Goal: Task Accomplishment & Management: Manage account settings

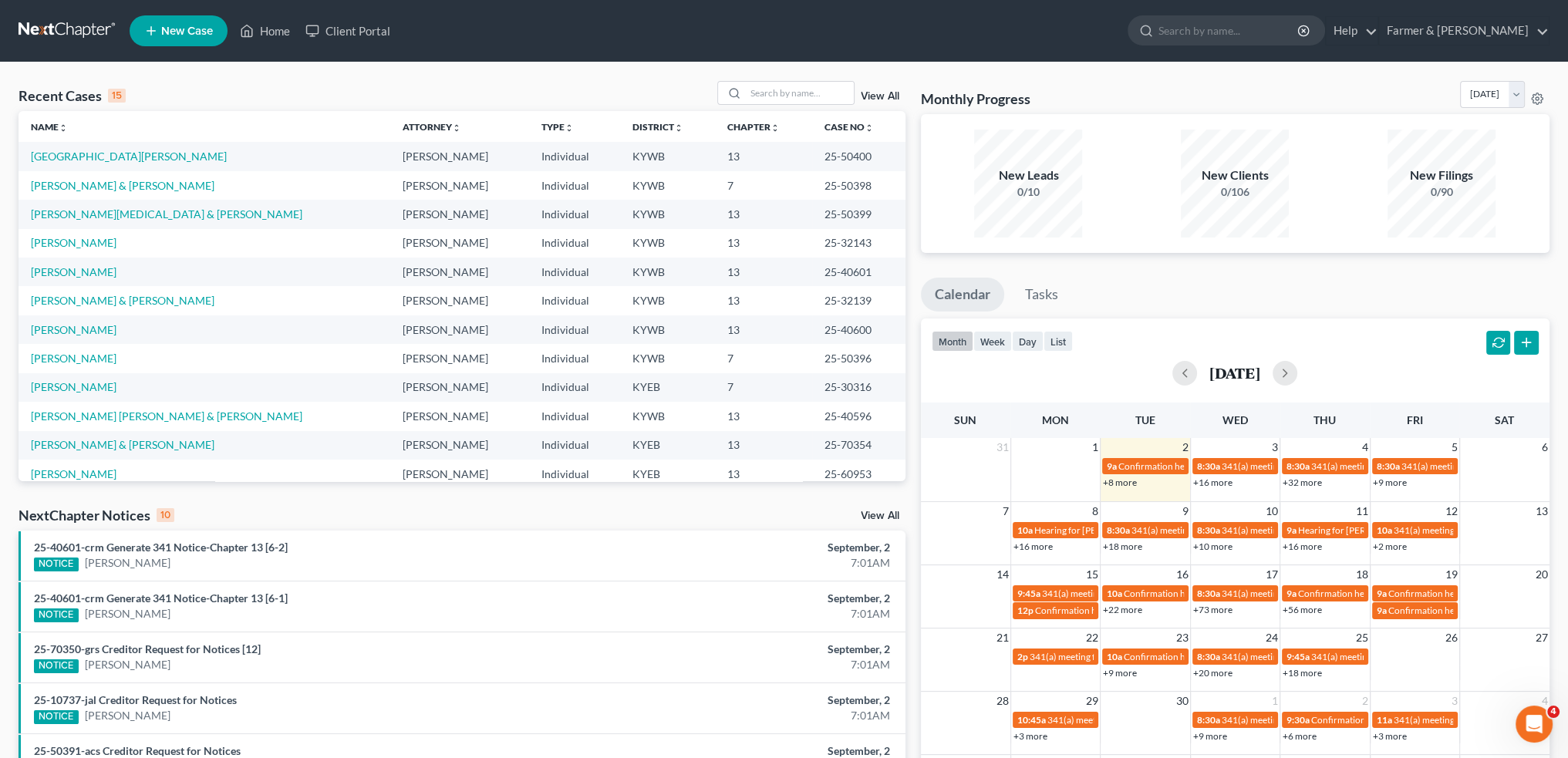
drag, startPoint x: 1311, startPoint y: 126, endPoint x: 1425, endPoint y: 290, distance: 199.7
click at [1311, 127] on div "New Clients 0/106" at bounding box center [1234, 183] width 206 height 114
click at [1305, 550] on link "+16 more" at bounding box center [1302, 547] width 39 height 12
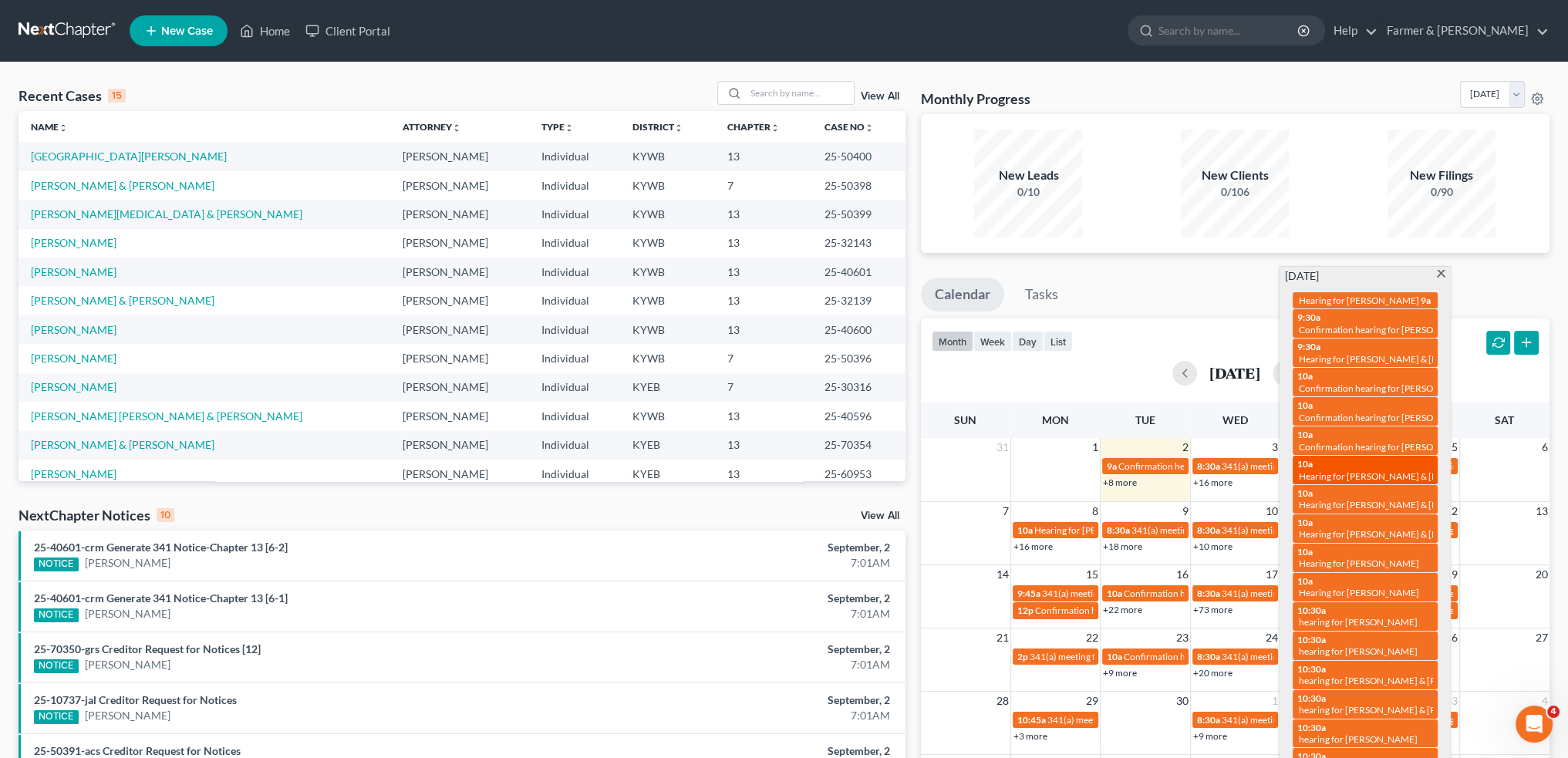
click at [1319, 471] on span "Hearing for [PERSON_NAME] & [PERSON_NAME]" at bounding box center [1399, 477] width 202 height 12
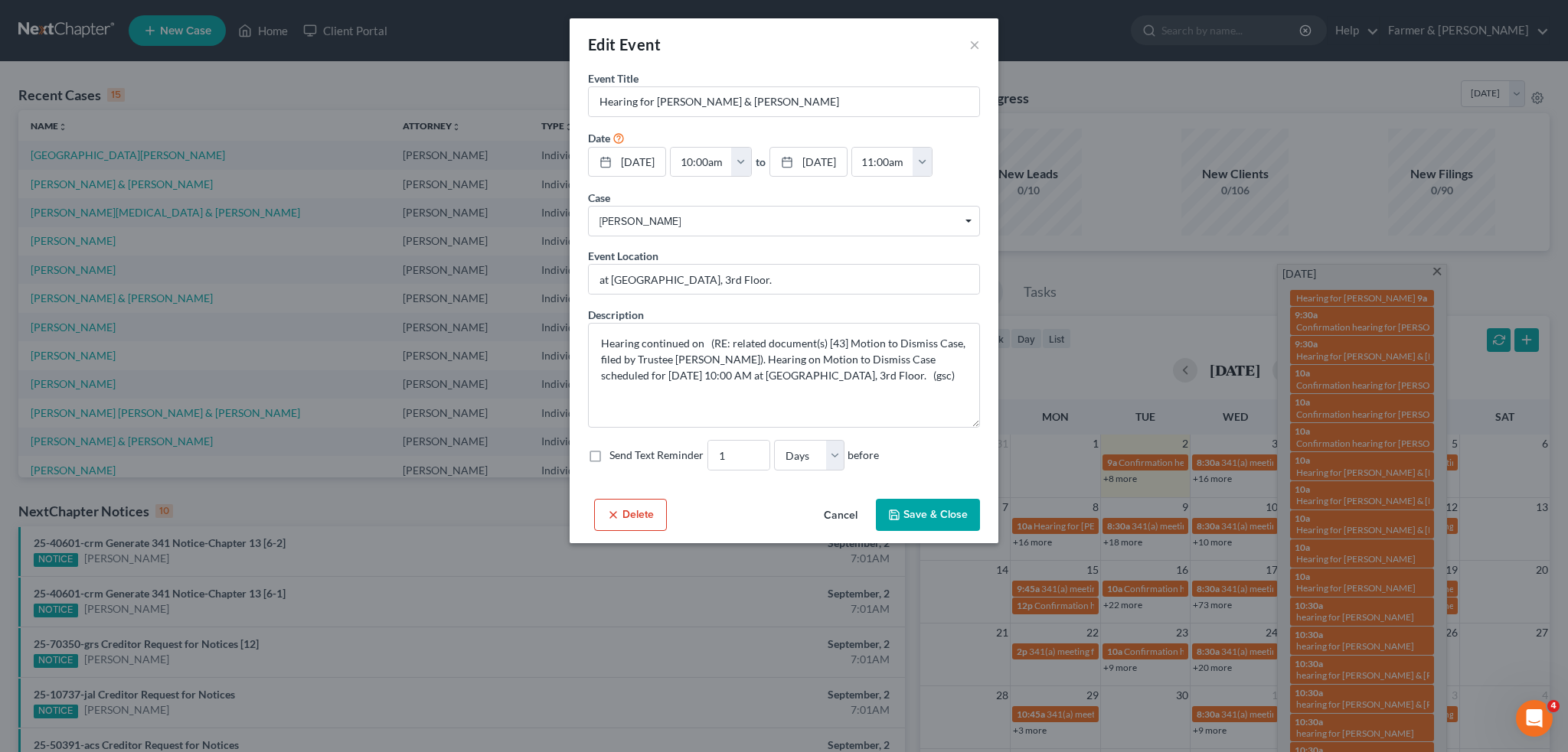
click at [845, 511] on button "Cancel" at bounding box center [840, 516] width 58 height 30
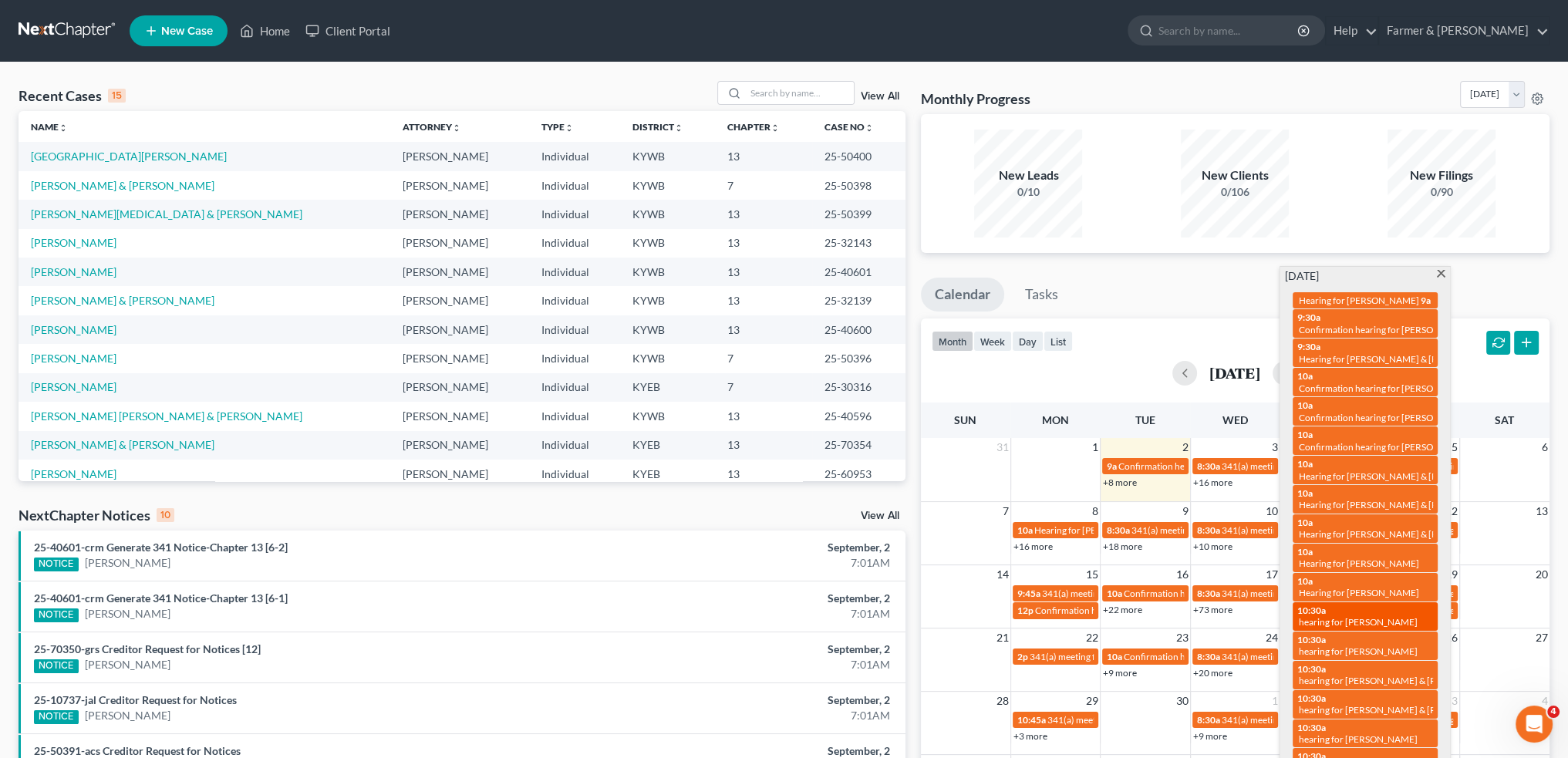
click at [1330, 617] on span "hearing for [PERSON_NAME]" at bounding box center [1358, 623] width 119 height 12
select select "Days"
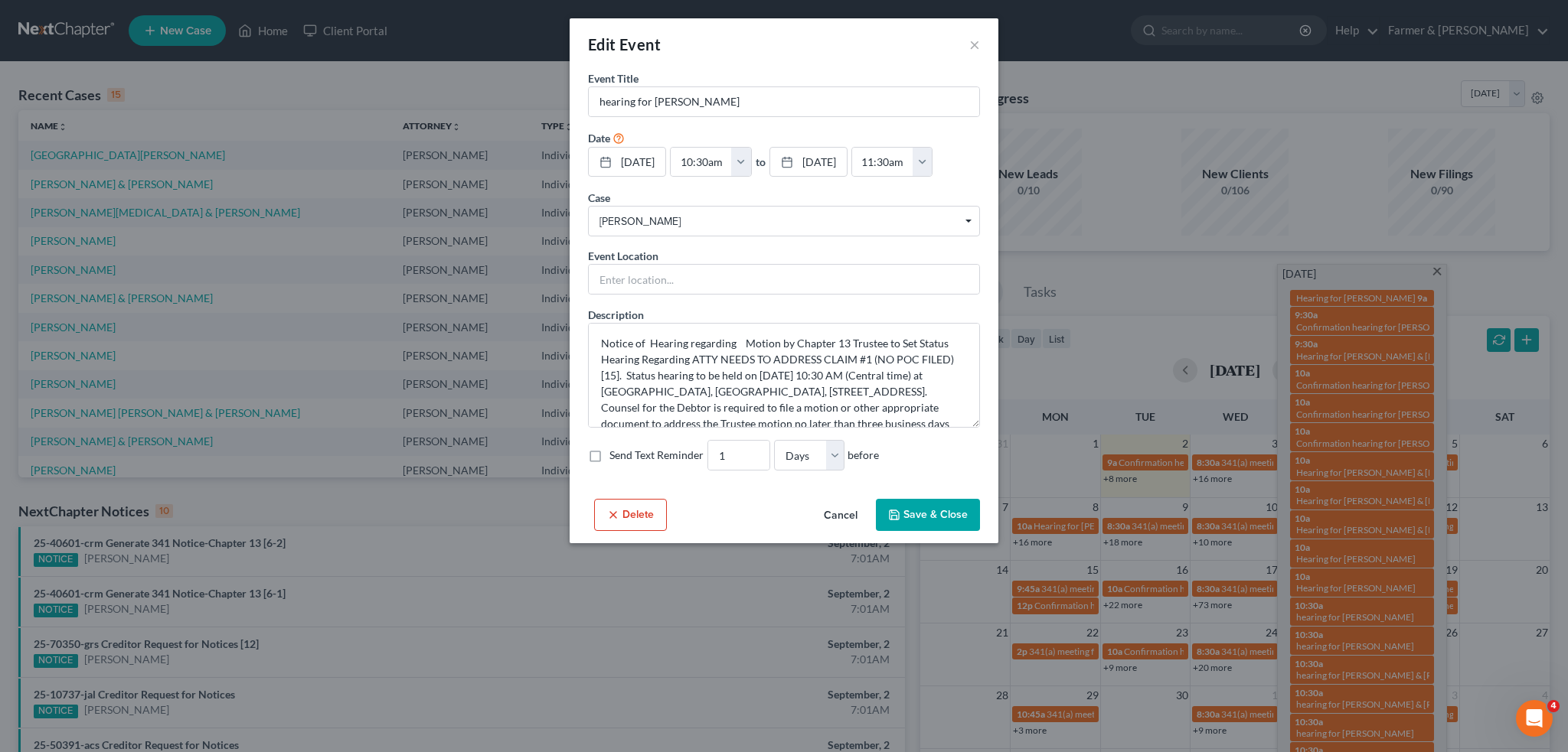
click at [405, 60] on div "Edit Event × Event Title * hearing for Carrie Johnson Date 9/11/2025 close Date…" at bounding box center [784, 376] width 1568 height 752
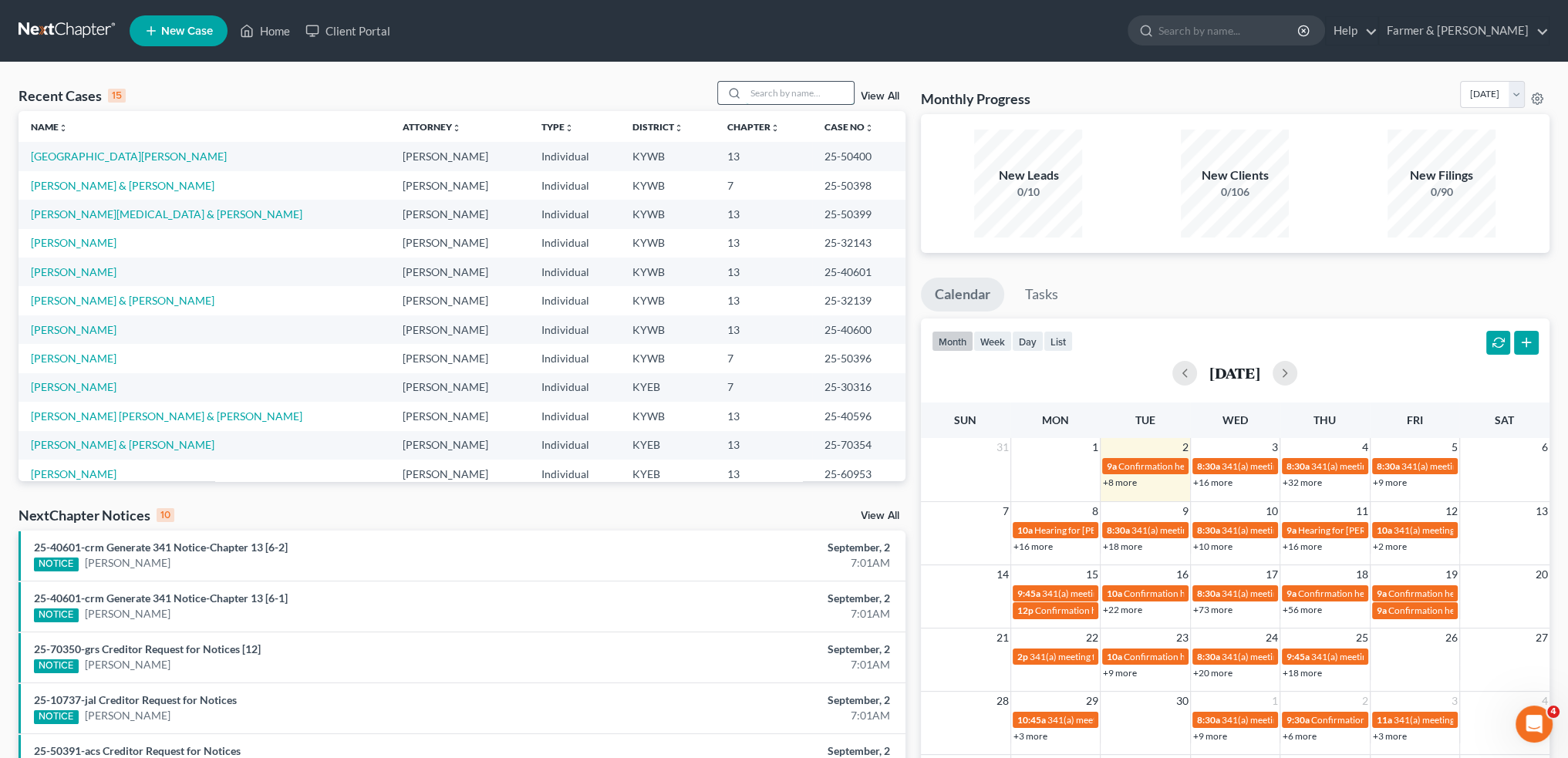
click at [778, 92] on input "search" at bounding box center [800, 92] width 108 height 22
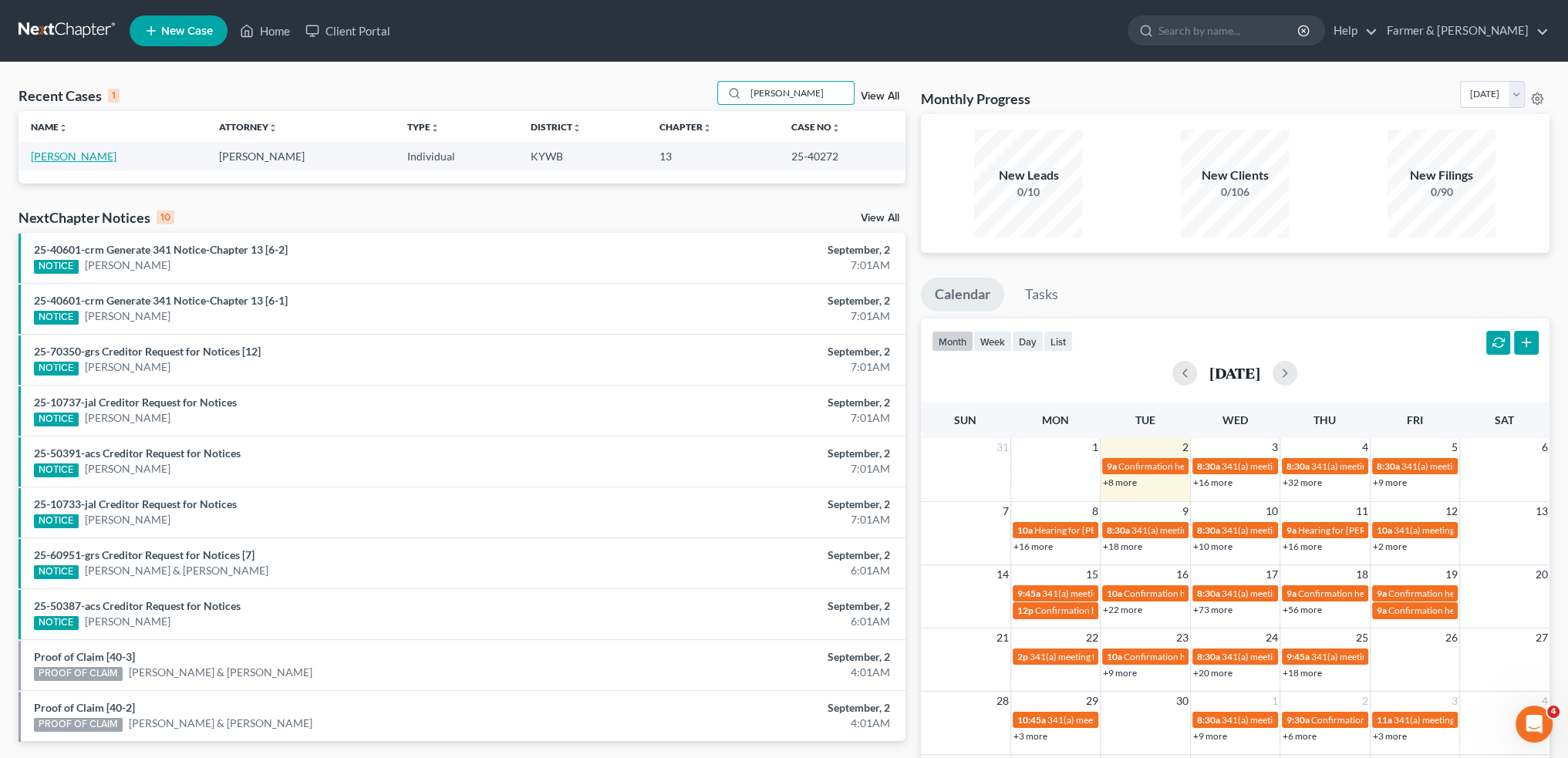
type input "carrie johnson"
click at [76, 154] on link "Johnson, Carrie" at bounding box center [73, 157] width 85 height 13
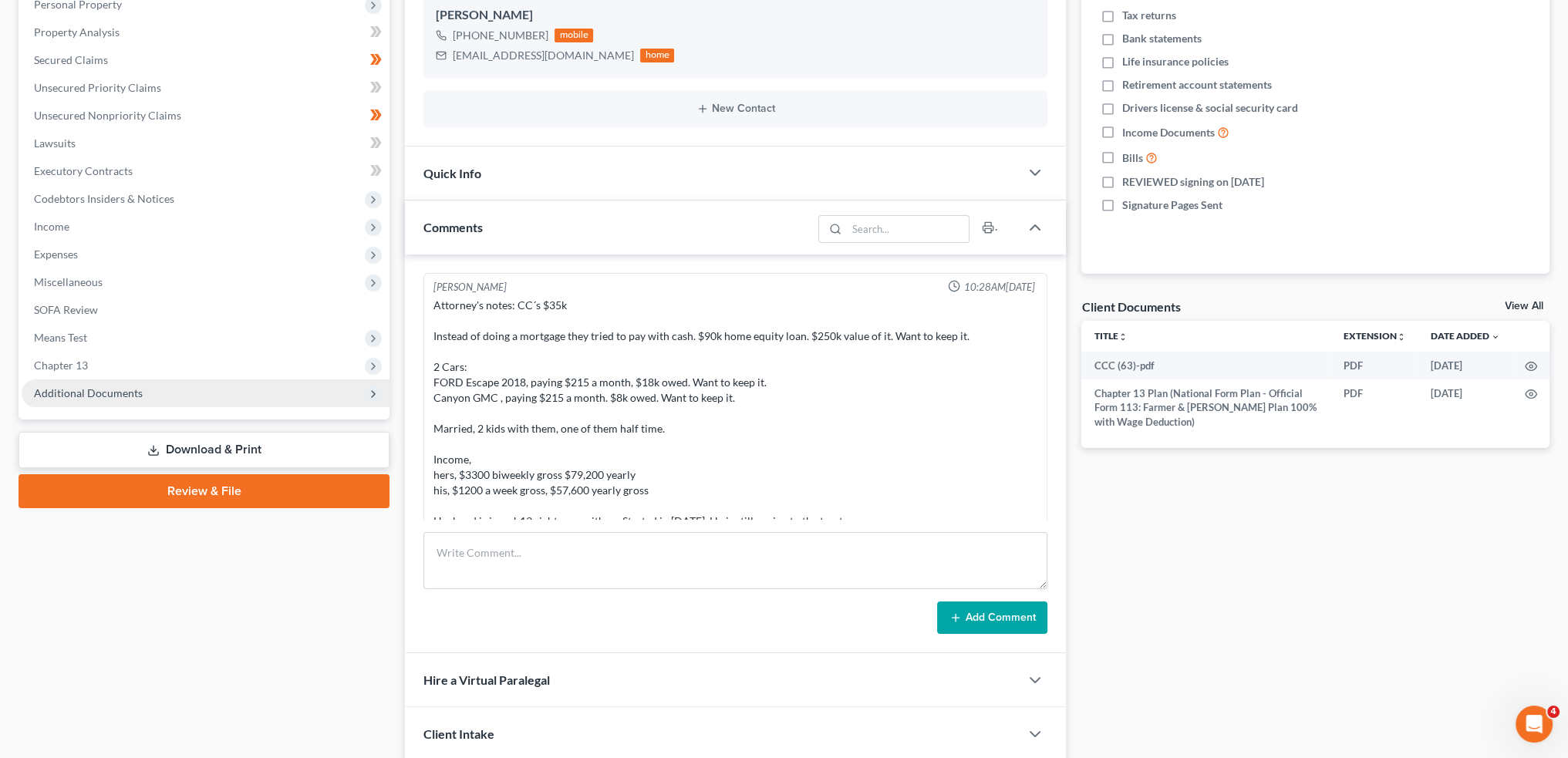
scroll to position [438, 0]
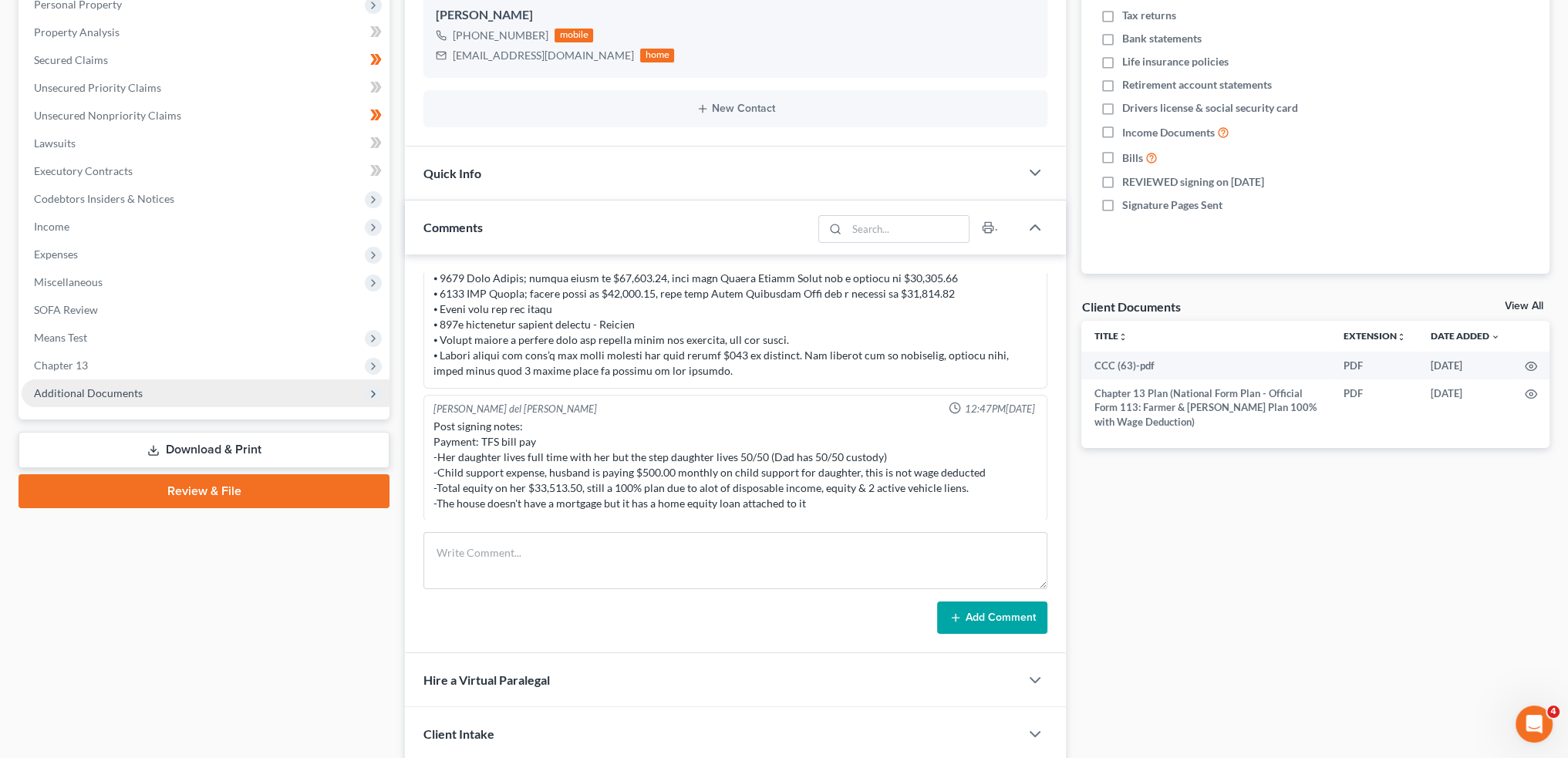
click at [87, 391] on span "Additional Documents" at bounding box center [87, 393] width 109 height 13
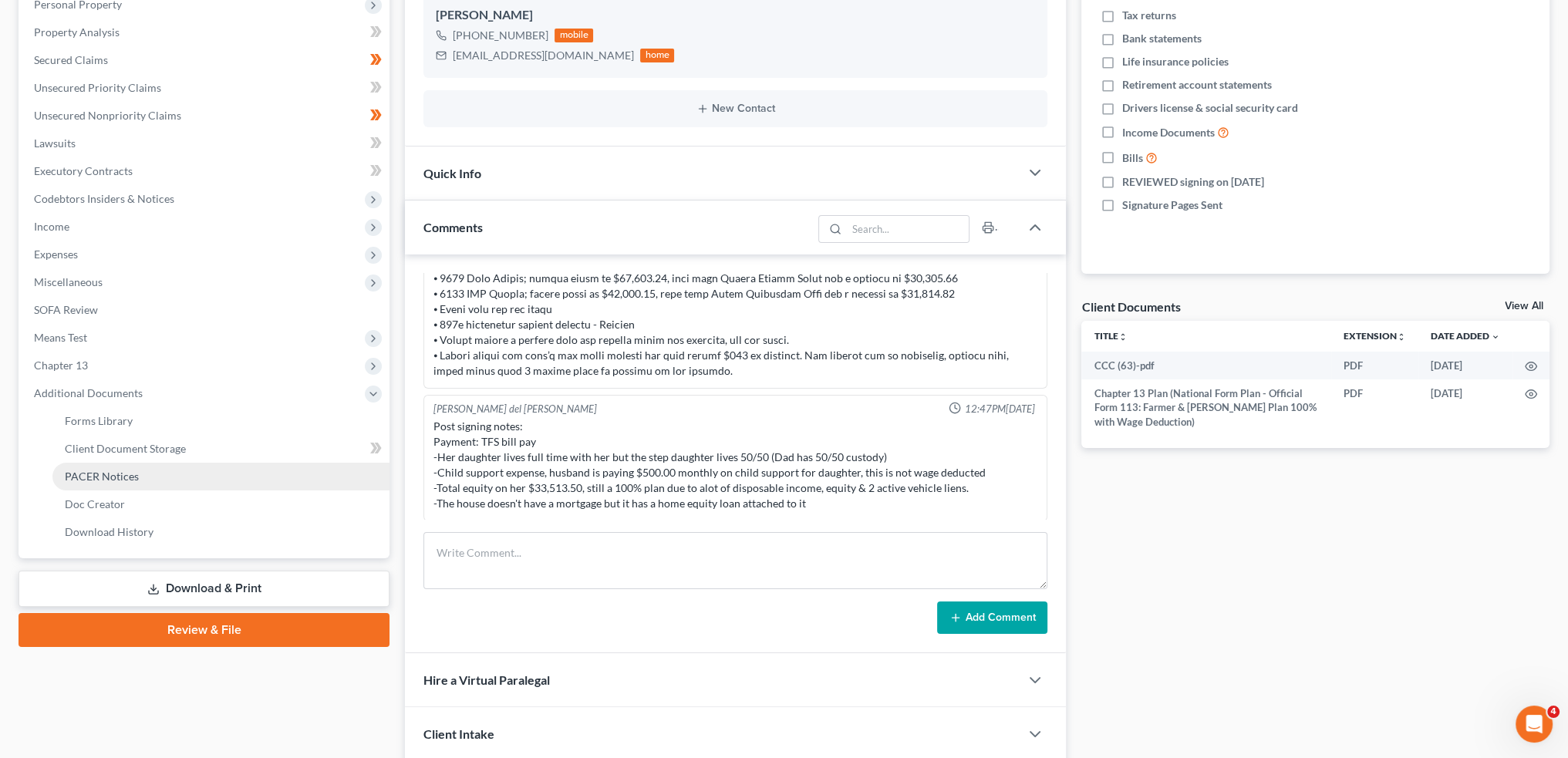
click at [81, 471] on span "PACER Notices" at bounding box center [101, 477] width 74 height 13
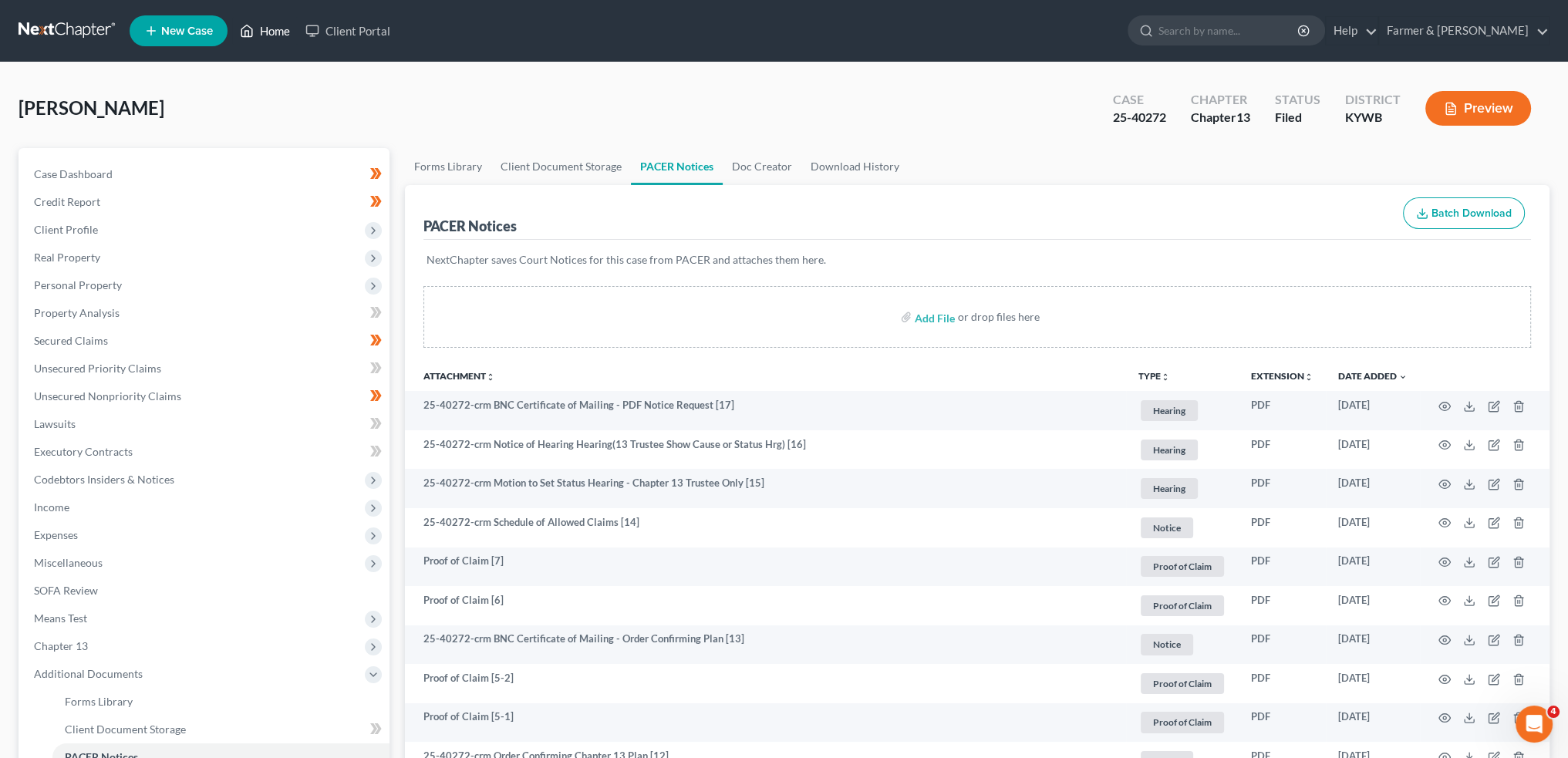
click at [268, 24] on link "Home" at bounding box center [265, 31] width 65 height 28
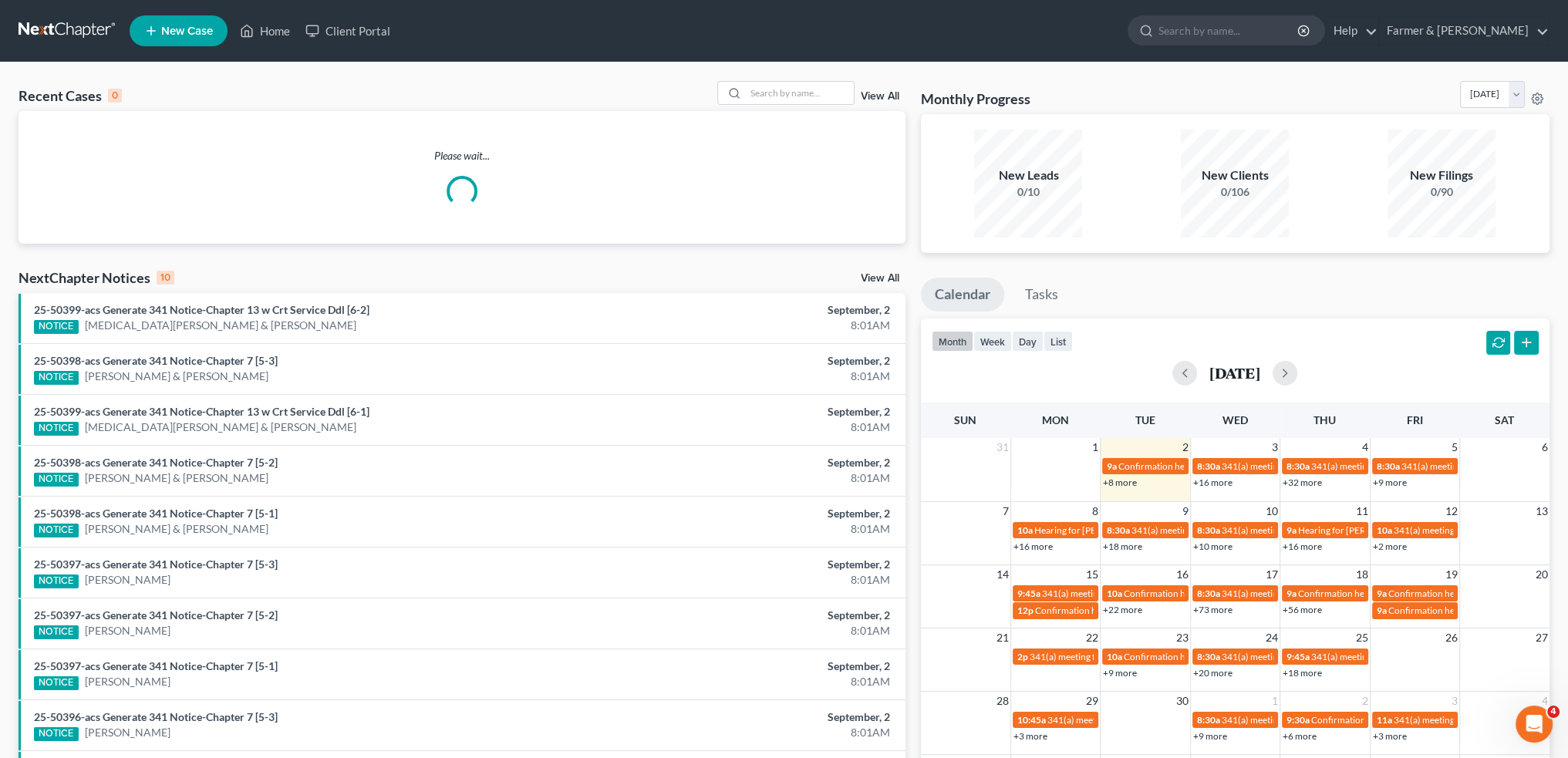
click at [1298, 550] on link "+16 more" at bounding box center [1302, 547] width 39 height 12
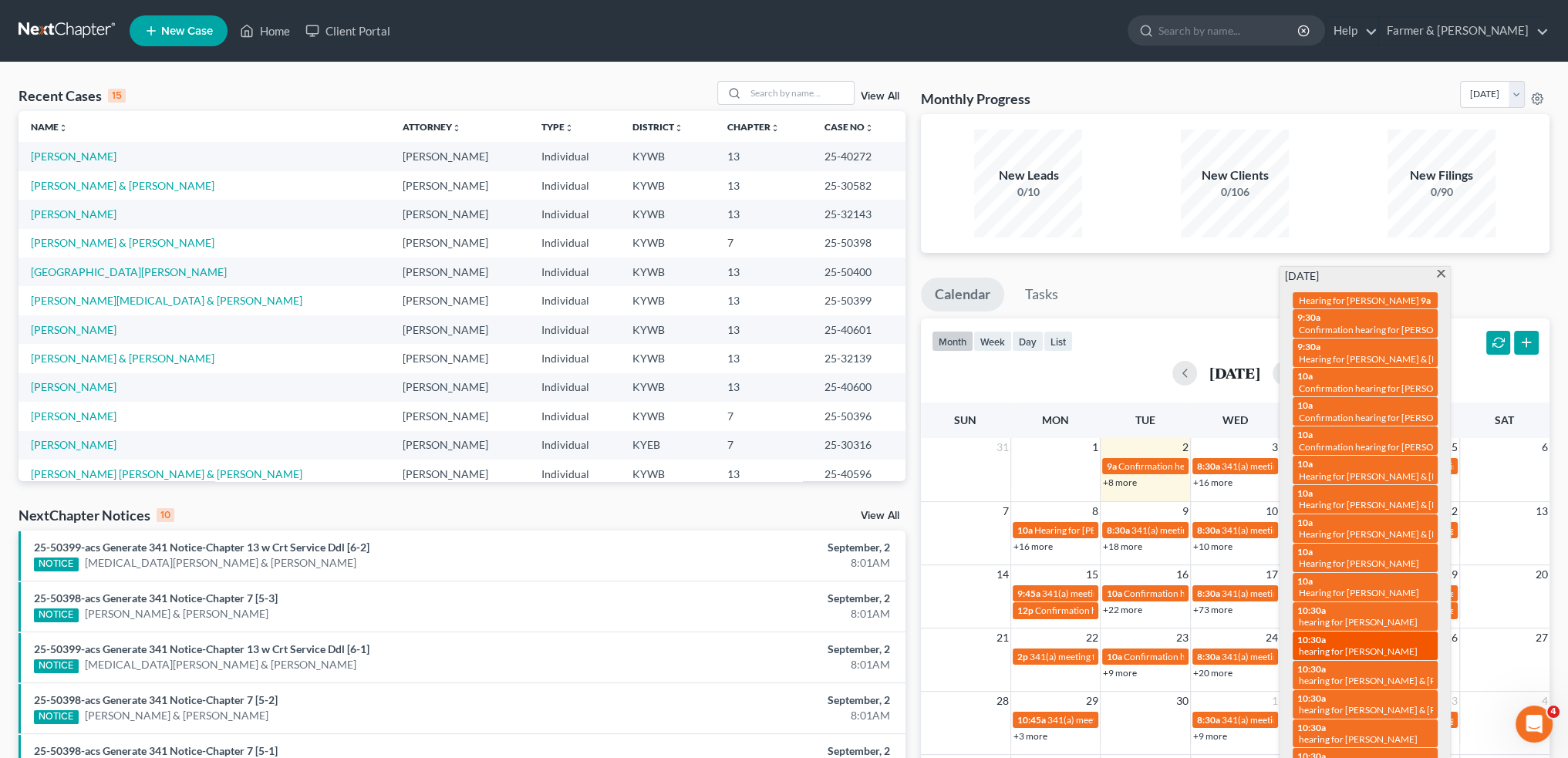
click at [1320, 646] on span "hearing for [PERSON_NAME]" at bounding box center [1358, 651] width 119 height 12
select select "Days"
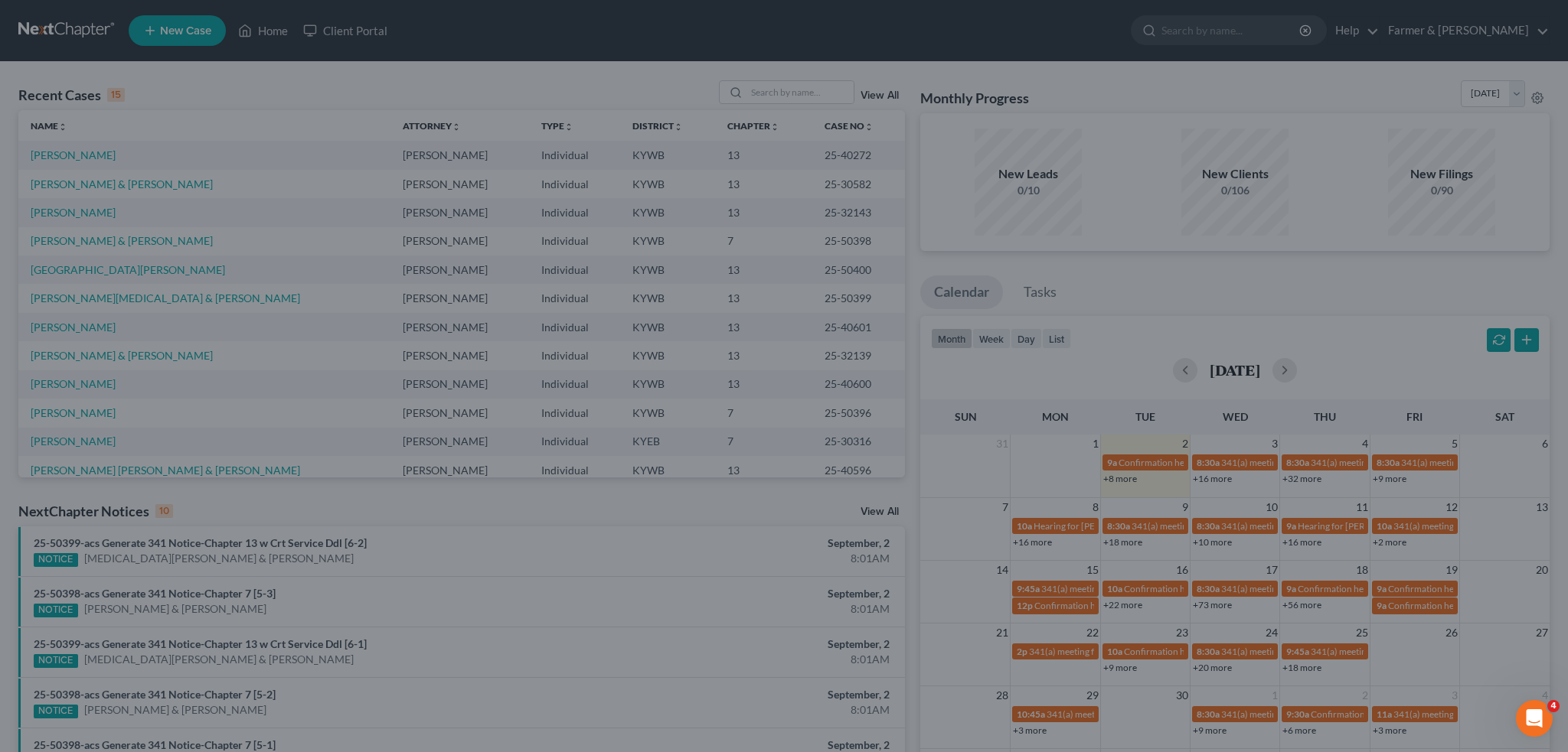
click at [1170, 214] on div "Edit Event × Event Title * hearing for Christopher Miller Date 9/11/2025 close …" at bounding box center [784, 376] width 1568 height 752
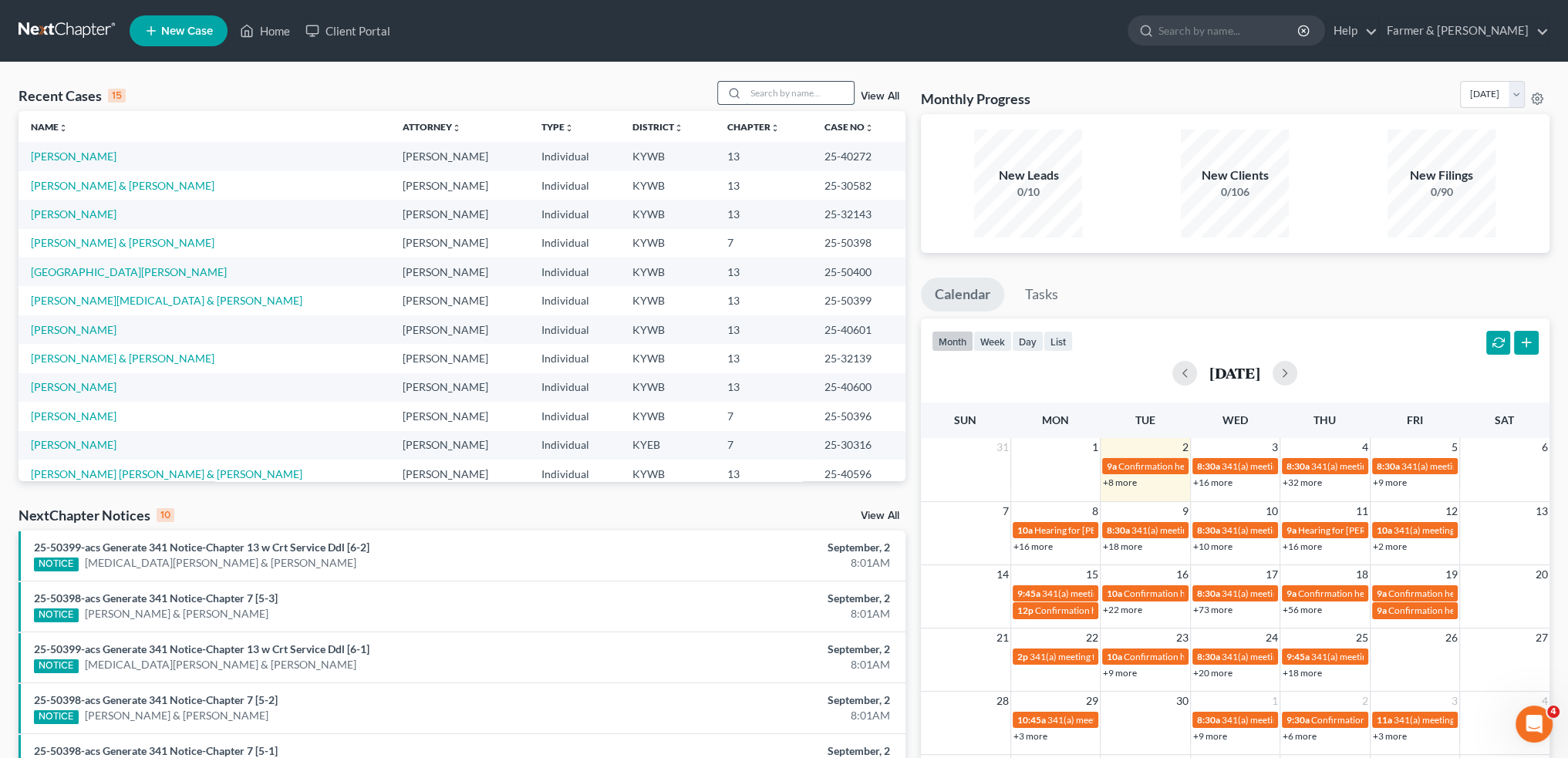
click at [761, 87] on input "search" at bounding box center [800, 92] width 108 height 22
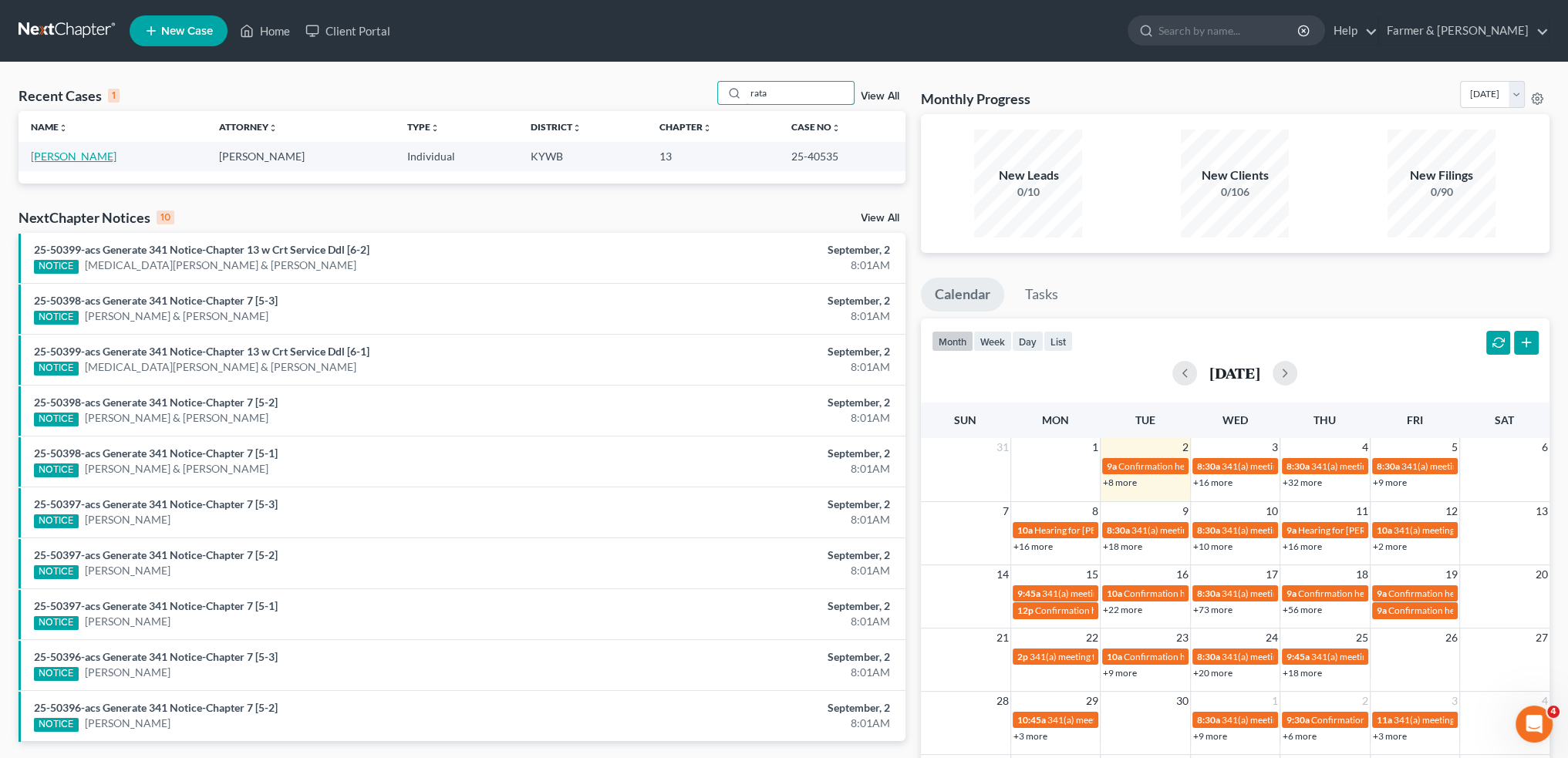
type input "rata"
click at [99, 155] on link "Ratajczak, Markus" at bounding box center [73, 157] width 85 height 13
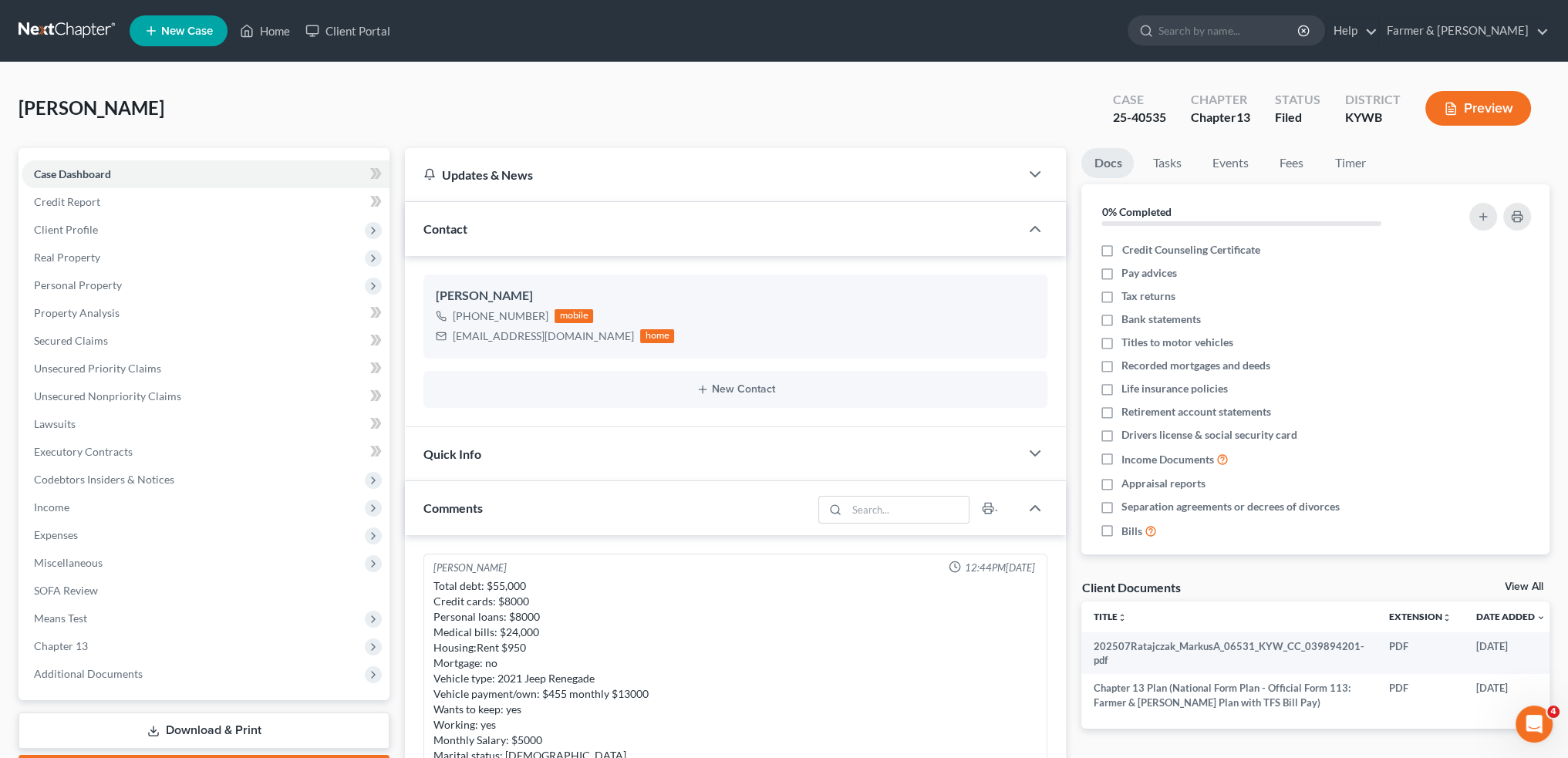
scroll to position [64, 0]
click at [267, 31] on link "Home" at bounding box center [265, 31] width 65 height 28
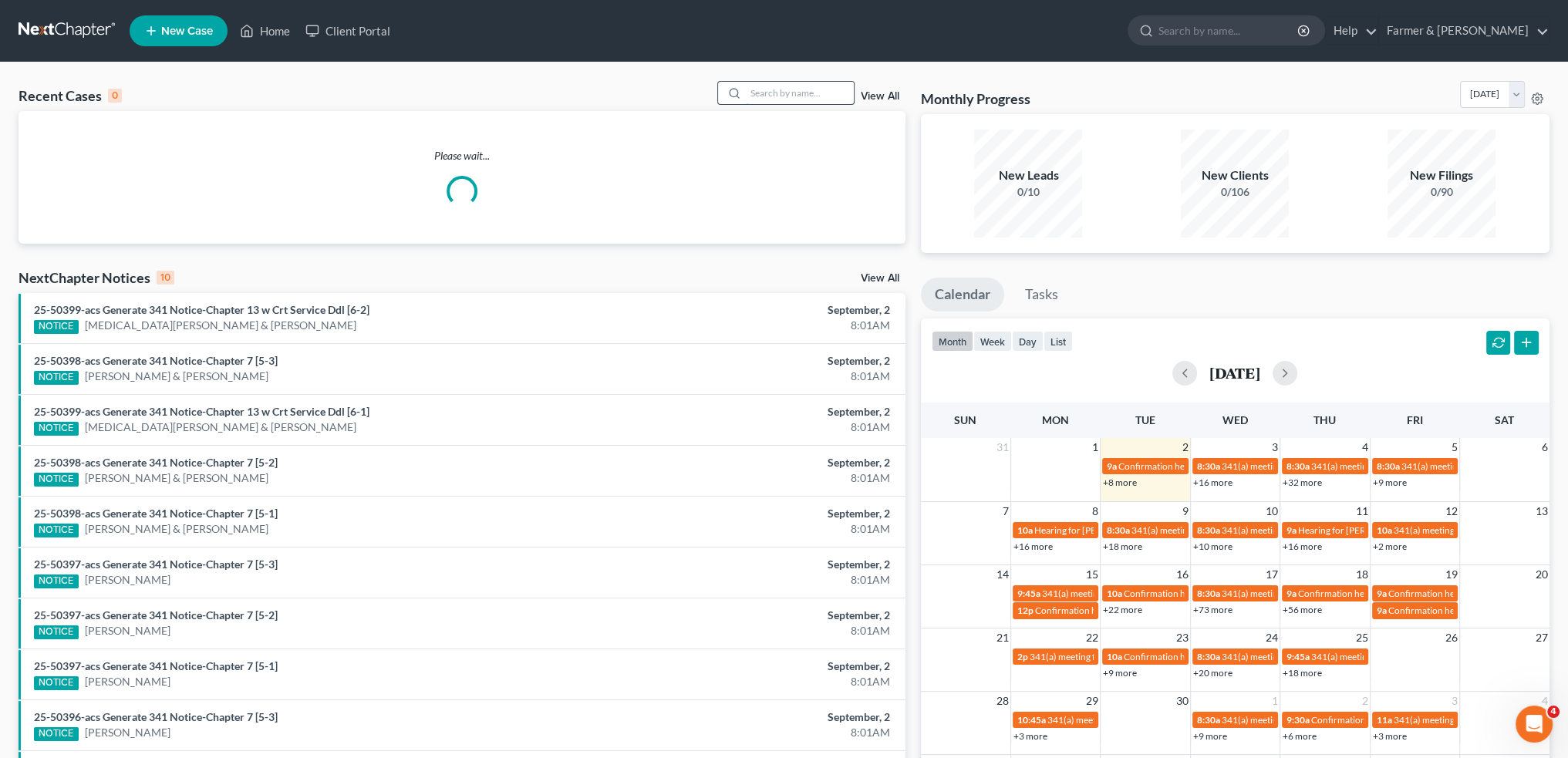
click at [776, 90] on input "search" at bounding box center [800, 92] width 108 height 22
type input "k"
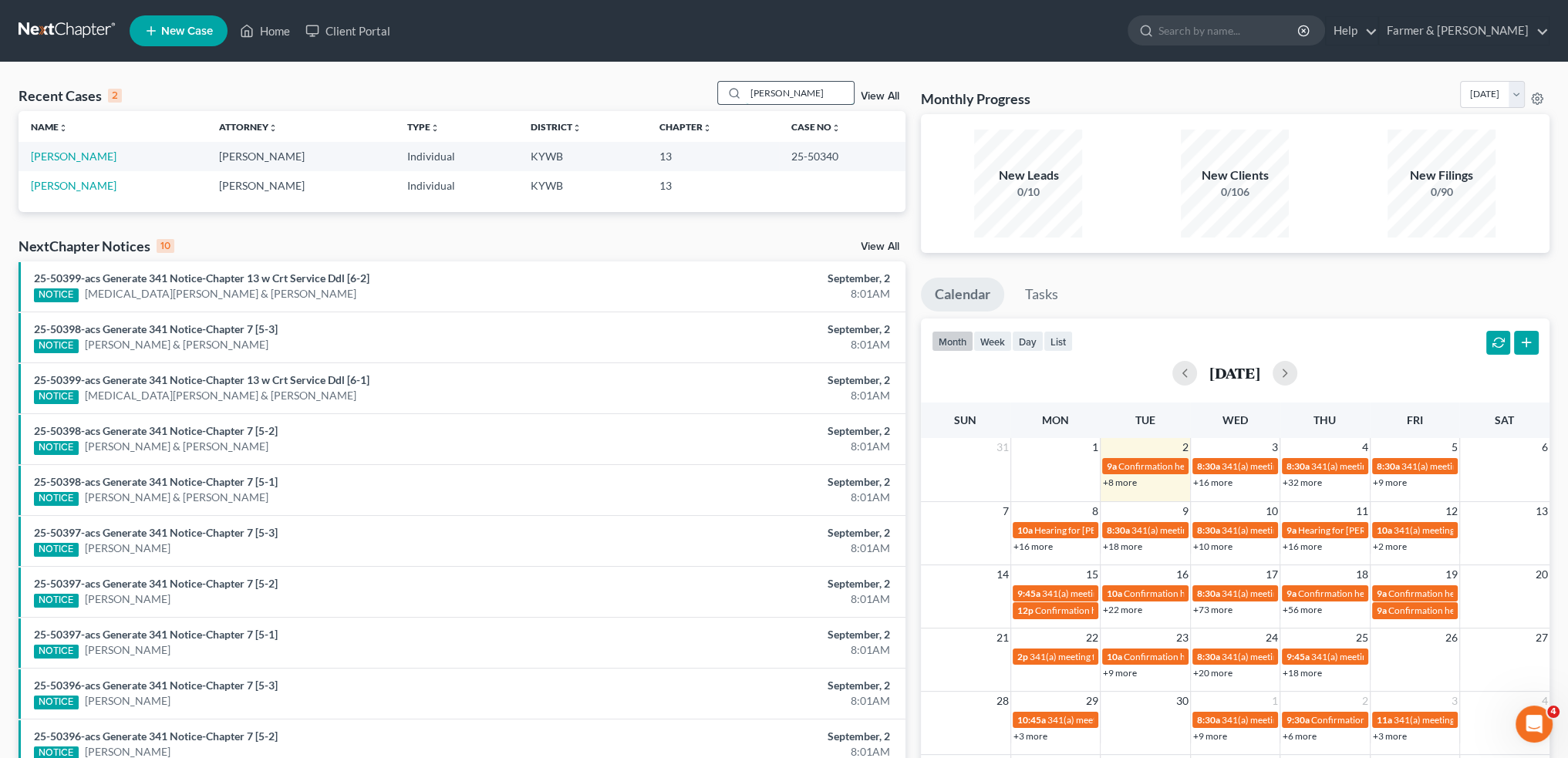
click at [802, 98] on input "julian michael" at bounding box center [800, 92] width 108 height 22
drag, startPoint x: 824, startPoint y: 95, endPoint x: 616, endPoint y: 89, distance: 208.1
click at [616, 89] on div "Recent Cases 2 julian michael View All" at bounding box center [462, 95] width 887 height 30
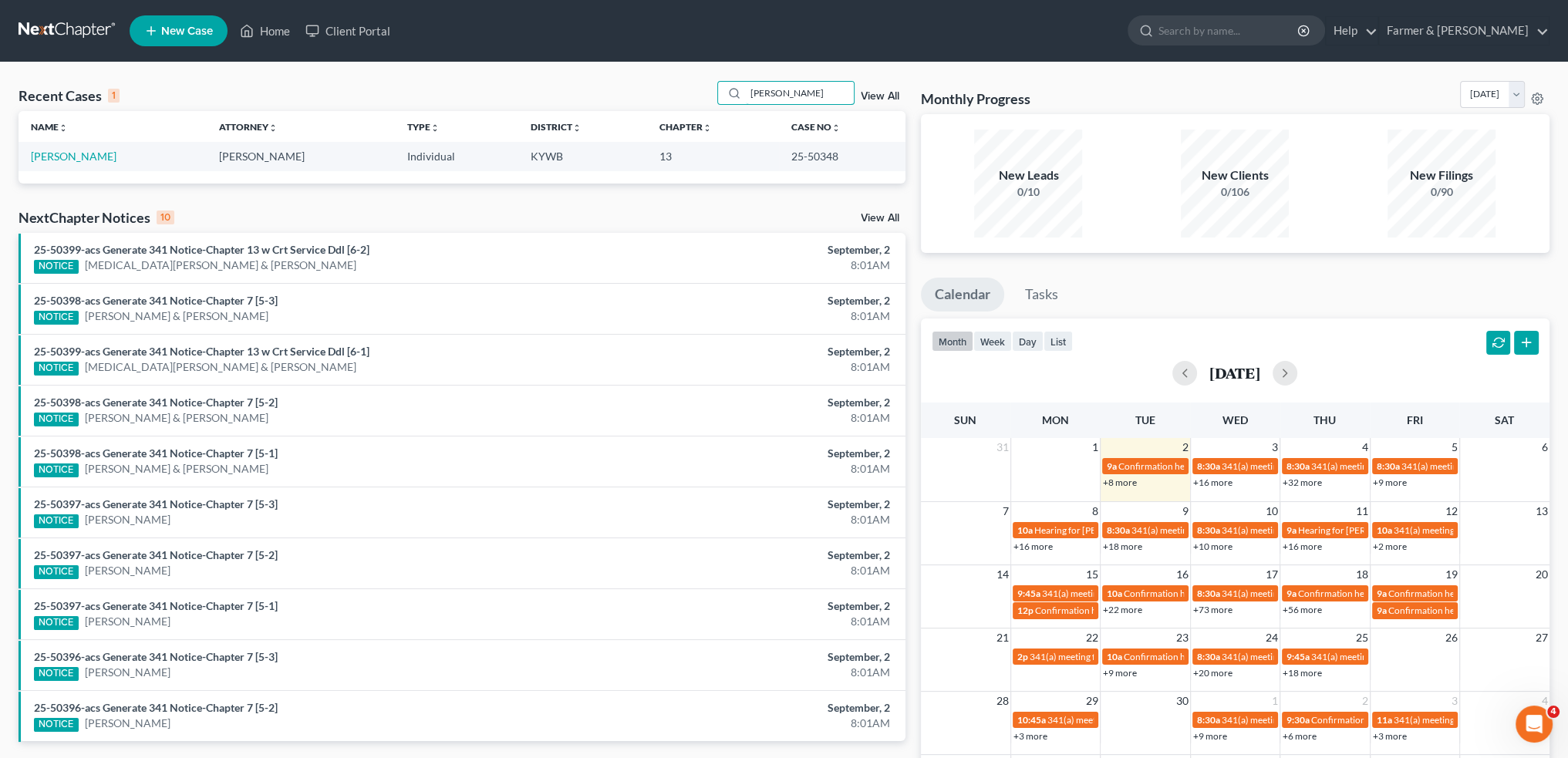
drag, startPoint x: 821, startPoint y: 86, endPoint x: 522, endPoint y: 93, distance: 299.1
click at [522, 93] on div "Recent Cases 1 SUSAN BEARD View All" at bounding box center [462, 95] width 887 height 30
drag, startPoint x: 801, startPoint y: 90, endPoint x: 625, endPoint y: 70, distance: 177.1
click at [625, 70] on div "Recent Cases 1 BEGGS View All Name unfold_more expand_more expand_less Attorney…" at bounding box center [784, 463] width 1568 height 801
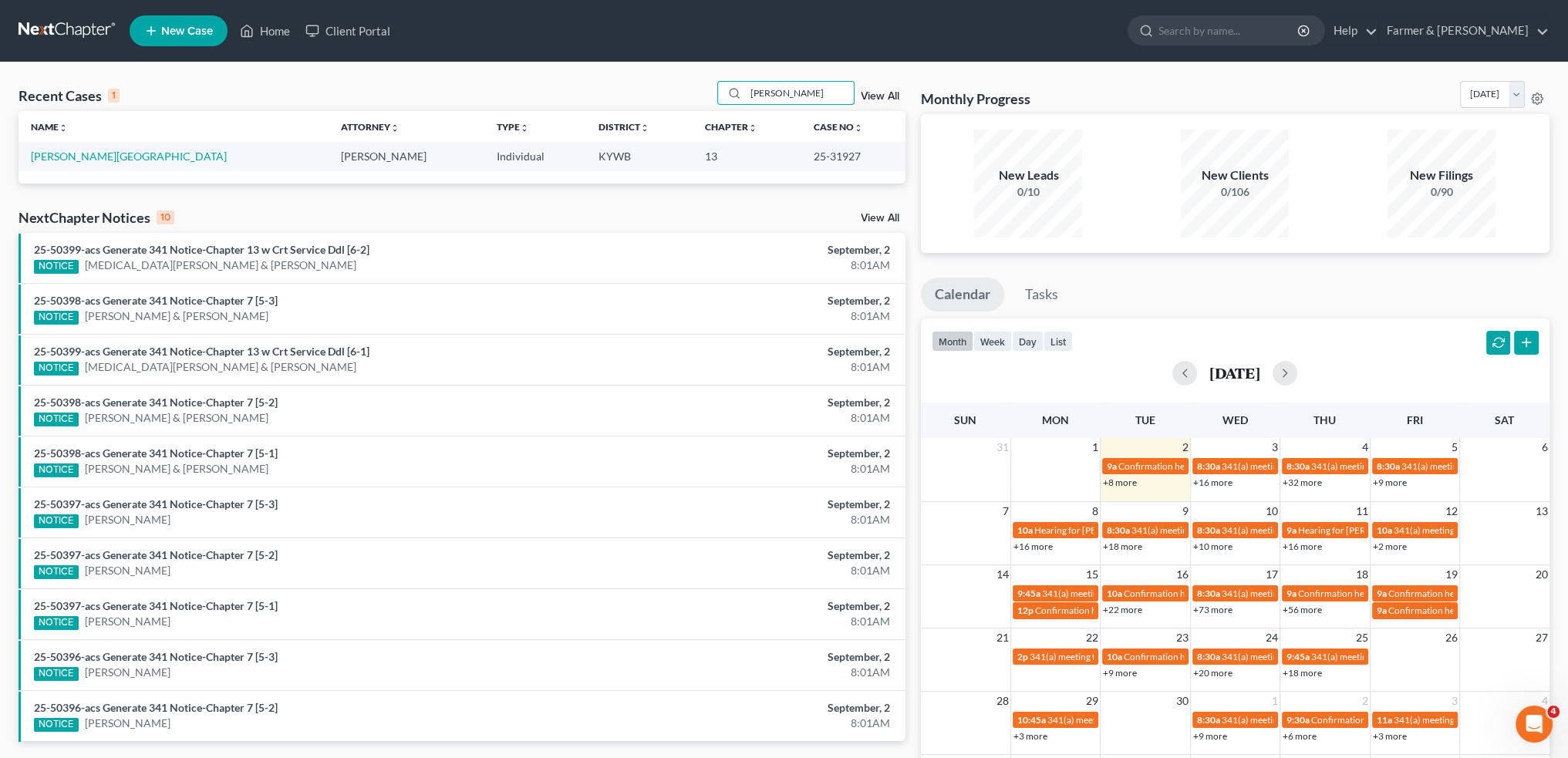
drag, startPoint x: 819, startPoint y: 92, endPoint x: 524, endPoint y: 72, distance: 295.7
click at [537, 76] on div "Recent Cases 1 GILLICK View All Name unfold_more expand_more expand_less Attorn…" at bounding box center [784, 463] width 1568 height 801
type input "WATWOOD"
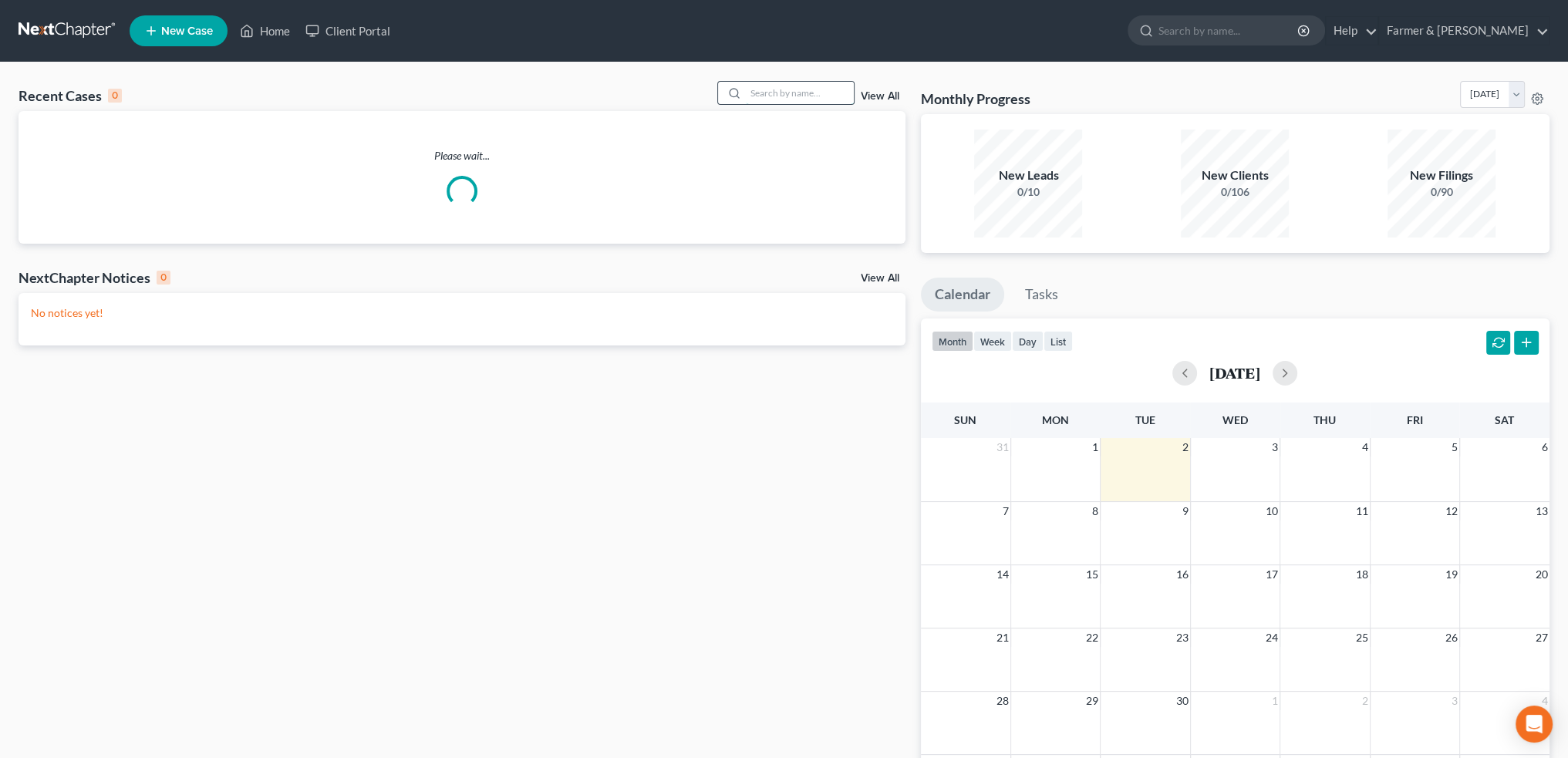
click at [789, 88] on input "search" at bounding box center [800, 92] width 108 height 22
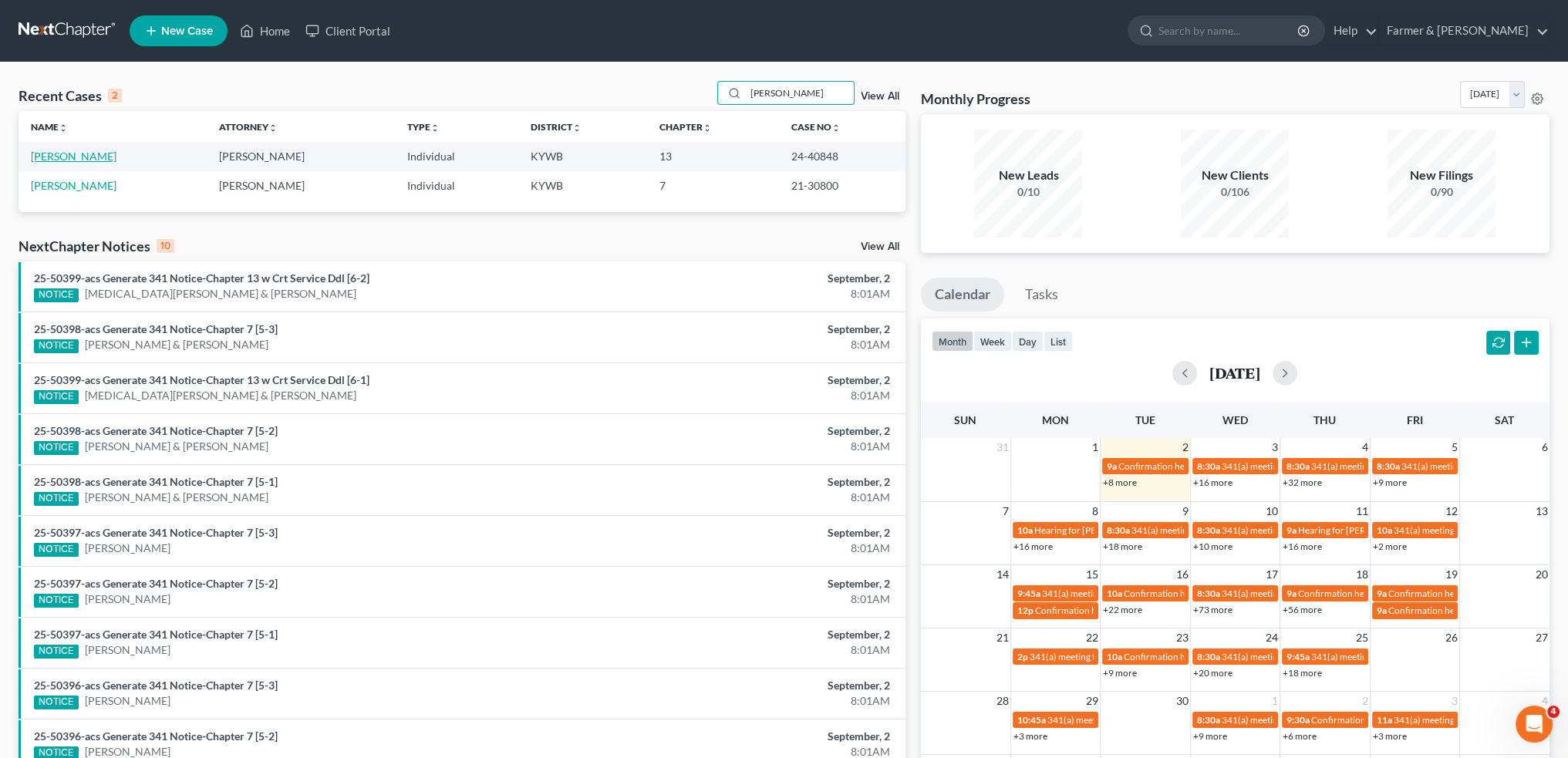
type input "christopher miller"
click at [101, 155] on link "Miller, Christopher" at bounding box center [73, 157] width 85 height 13
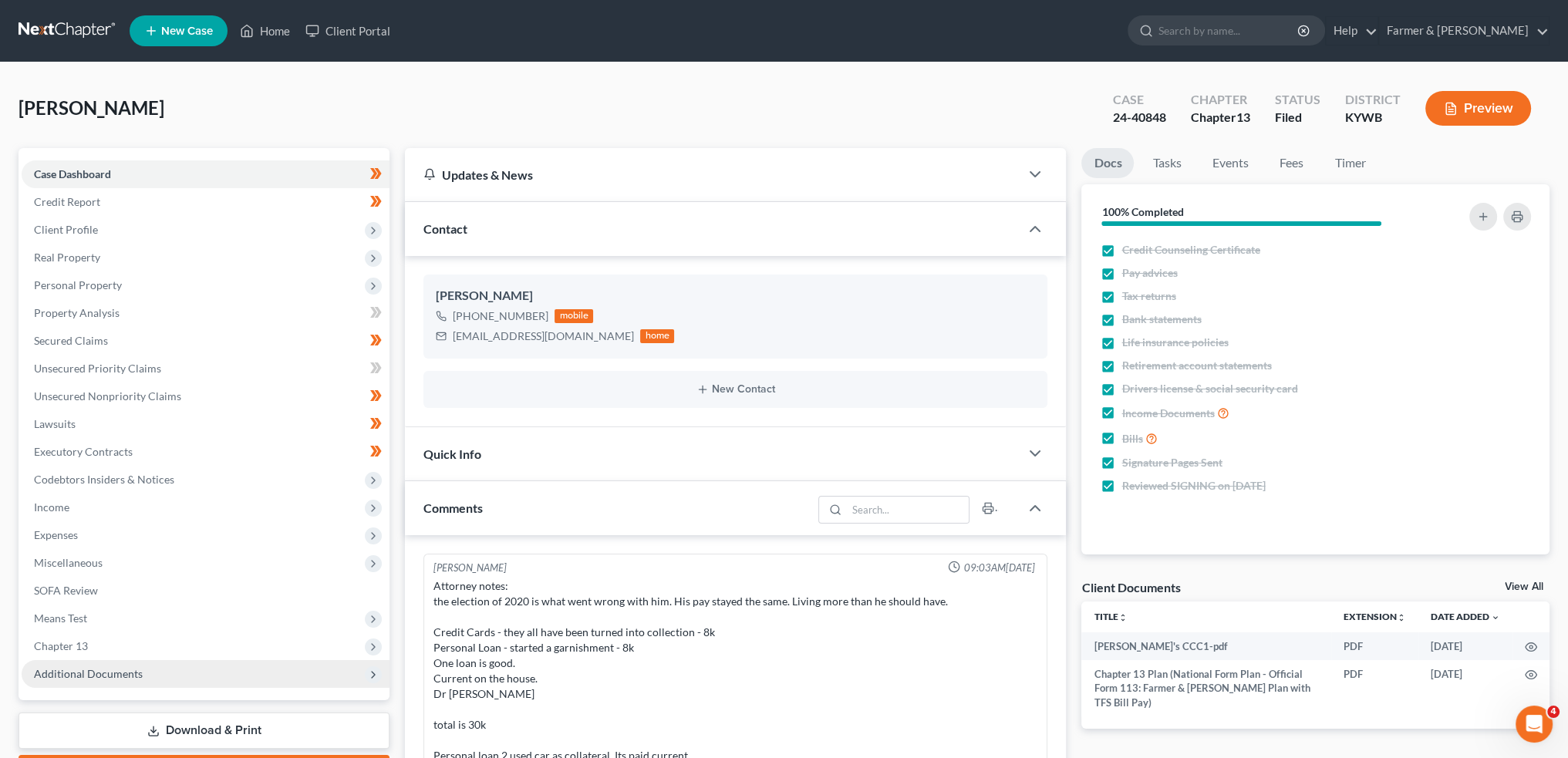
scroll to position [88, 0]
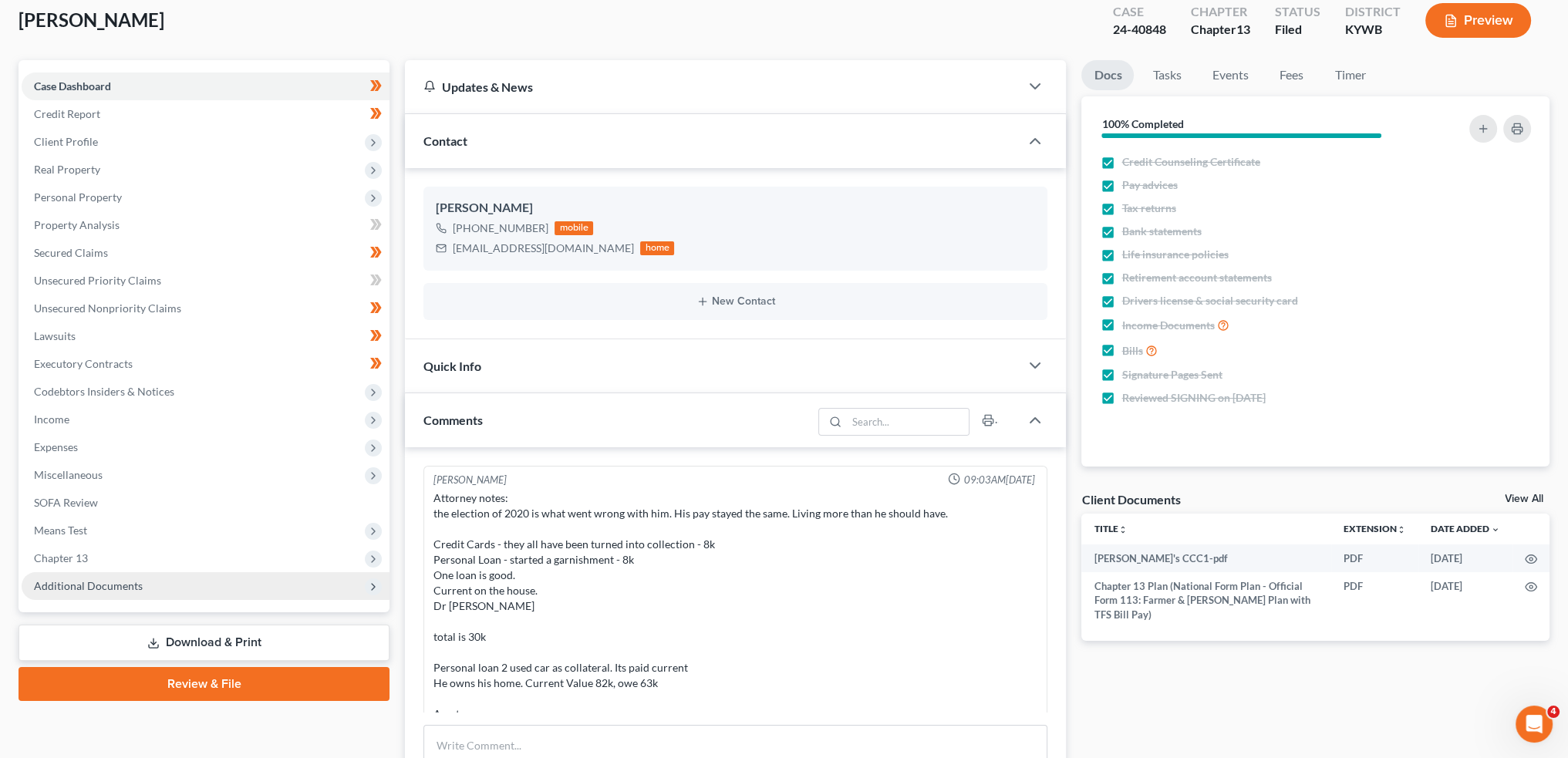
click at [118, 586] on span "Additional Documents" at bounding box center [87, 586] width 109 height 13
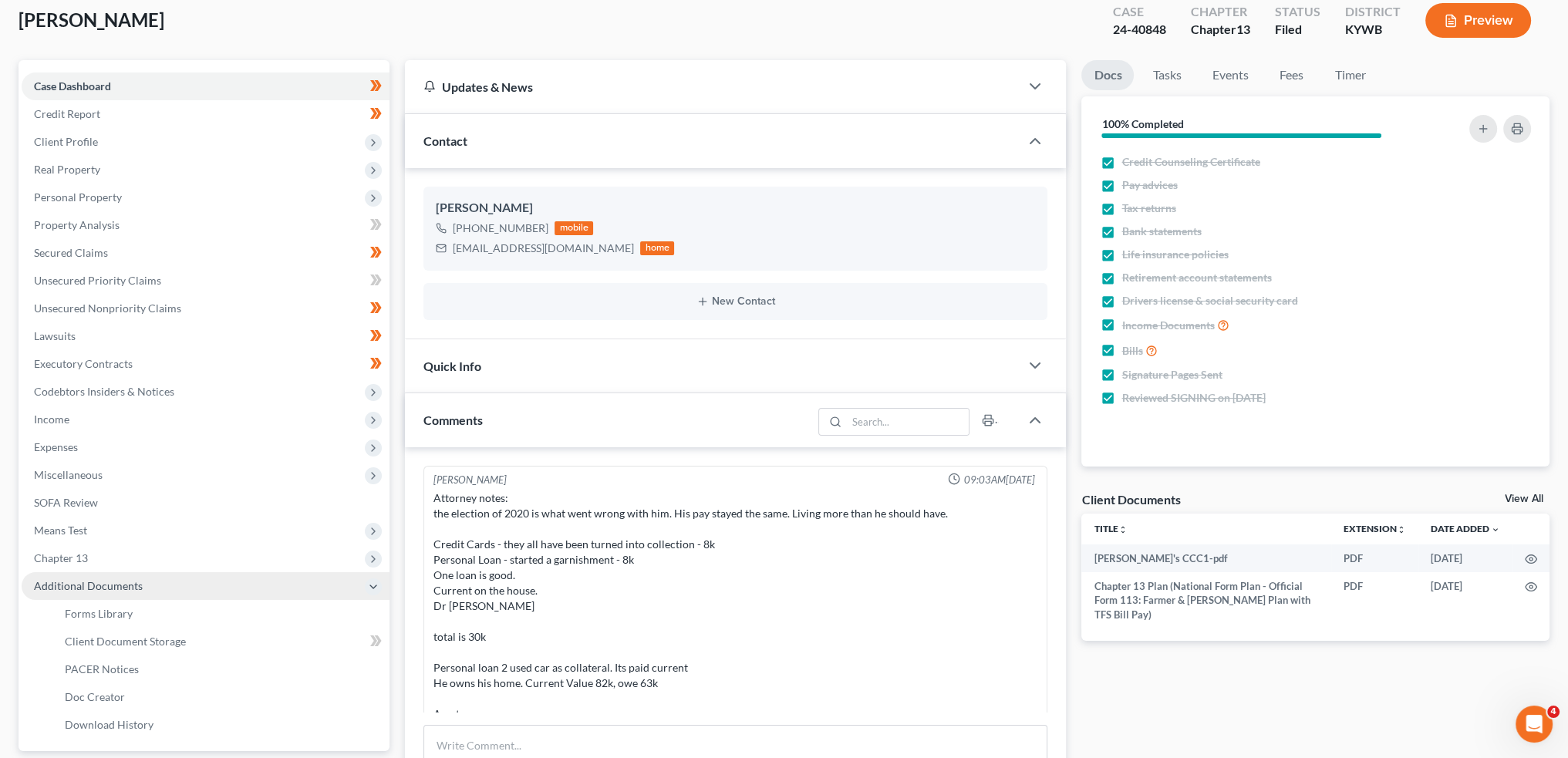
scroll to position [624, 0]
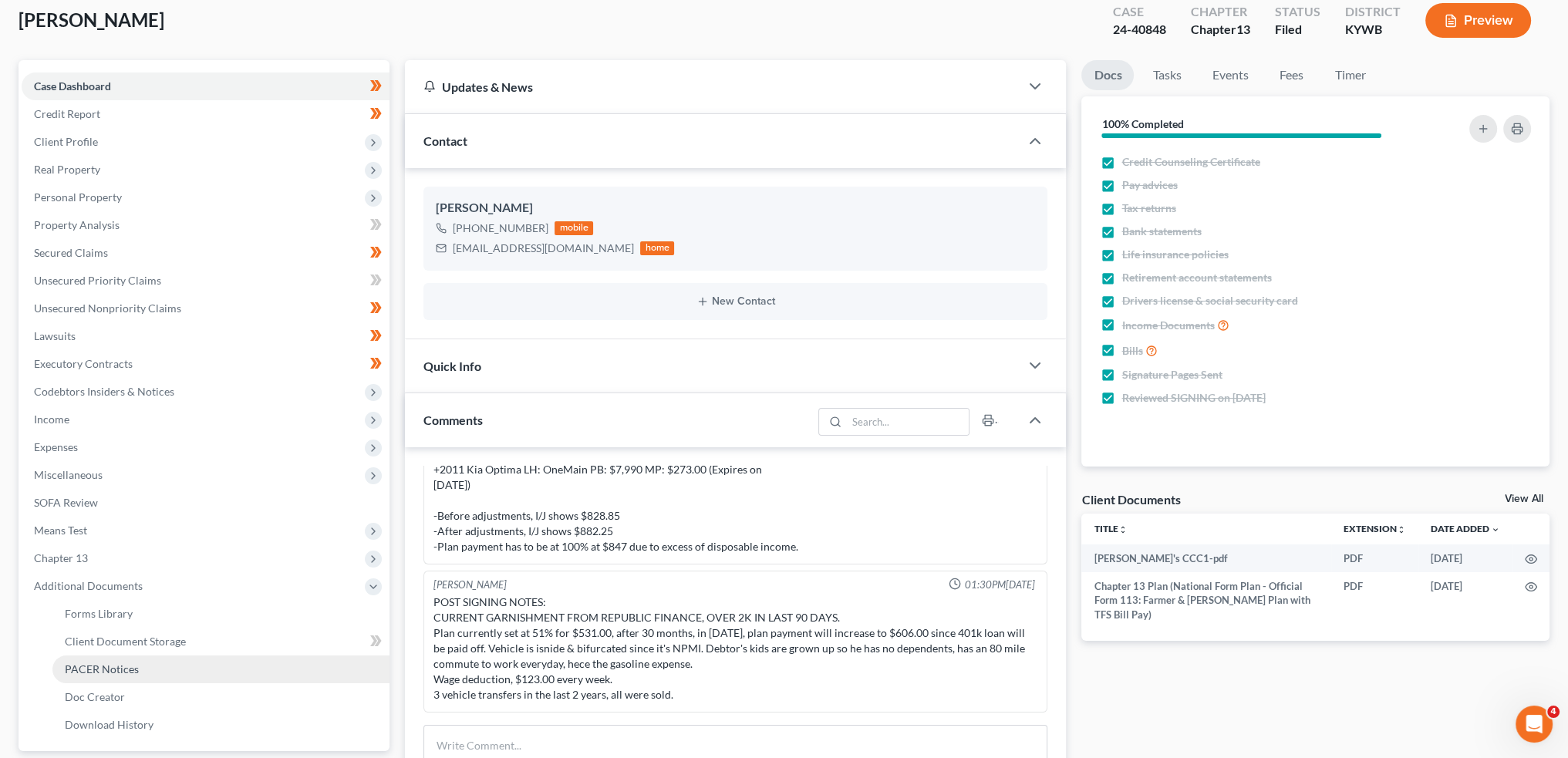
click at [102, 669] on span "PACER Notices" at bounding box center [101, 670] width 74 height 13
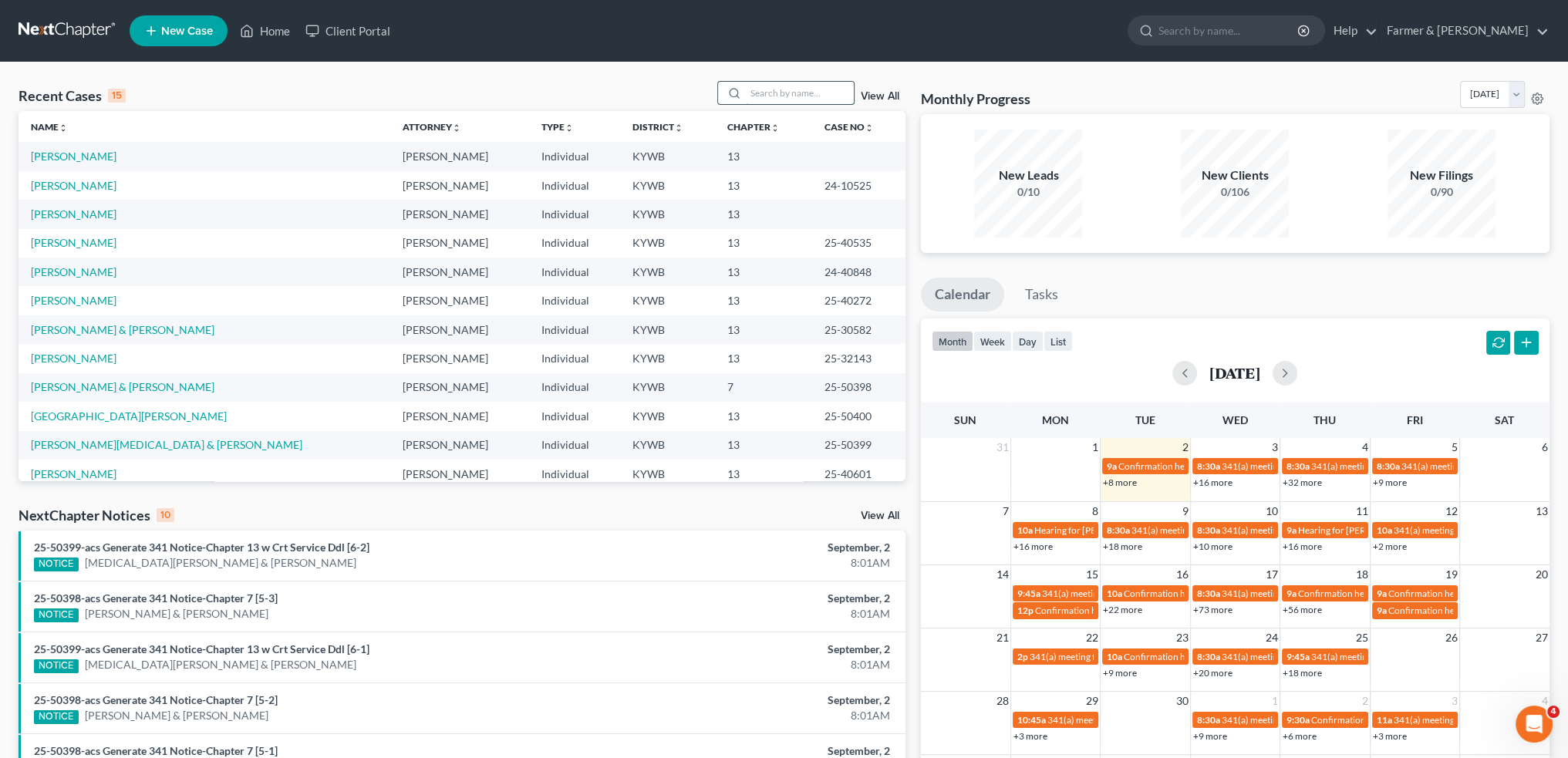
click at [769, 92] on input "search" at bounding box center [800, 92] width 108 height 22
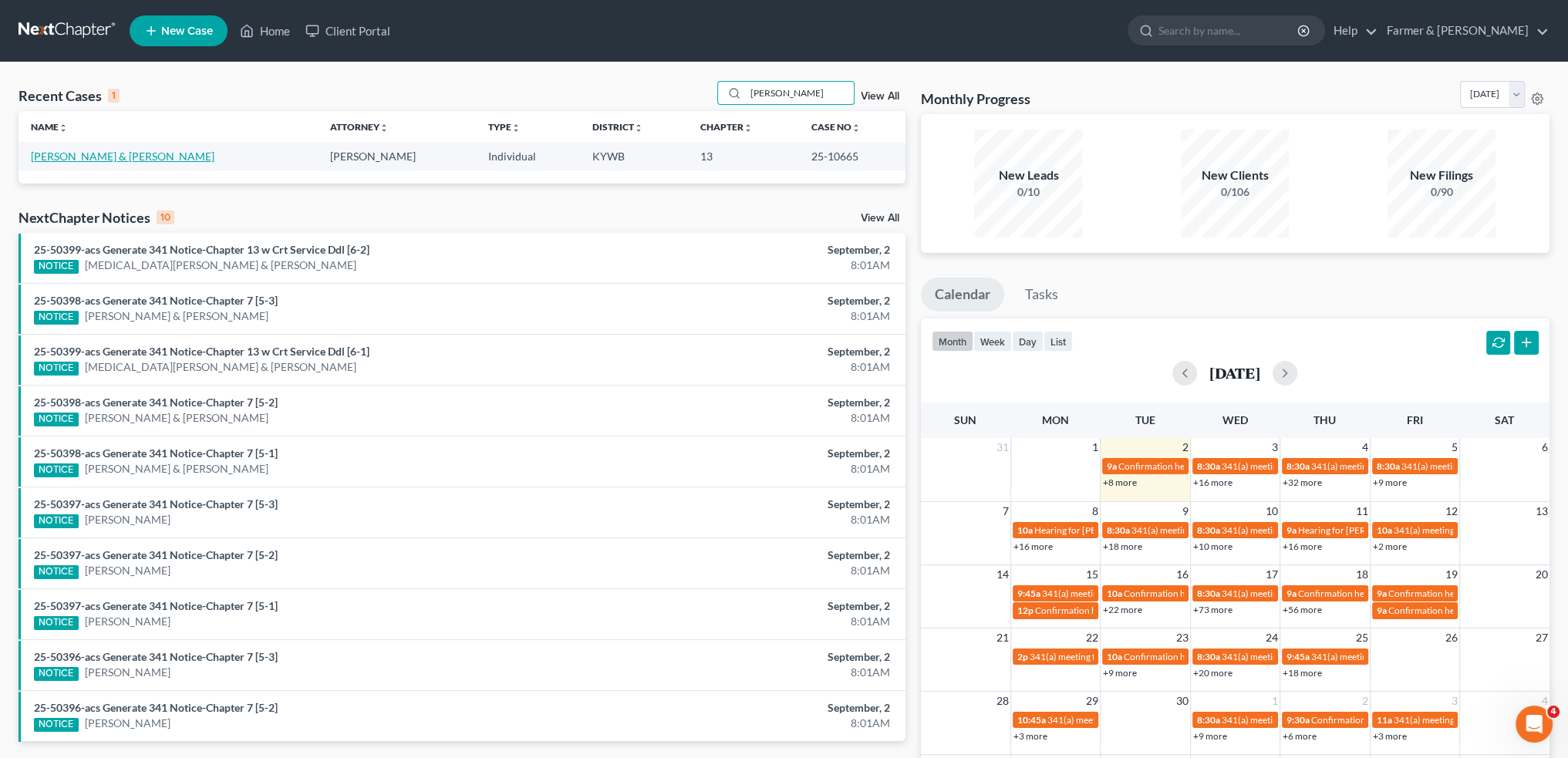
type input "WATWOOD"
click at [102, 155] on link "Watwood, Jennifer & Brian" at bounding box center [122, 157] width 183 height 13
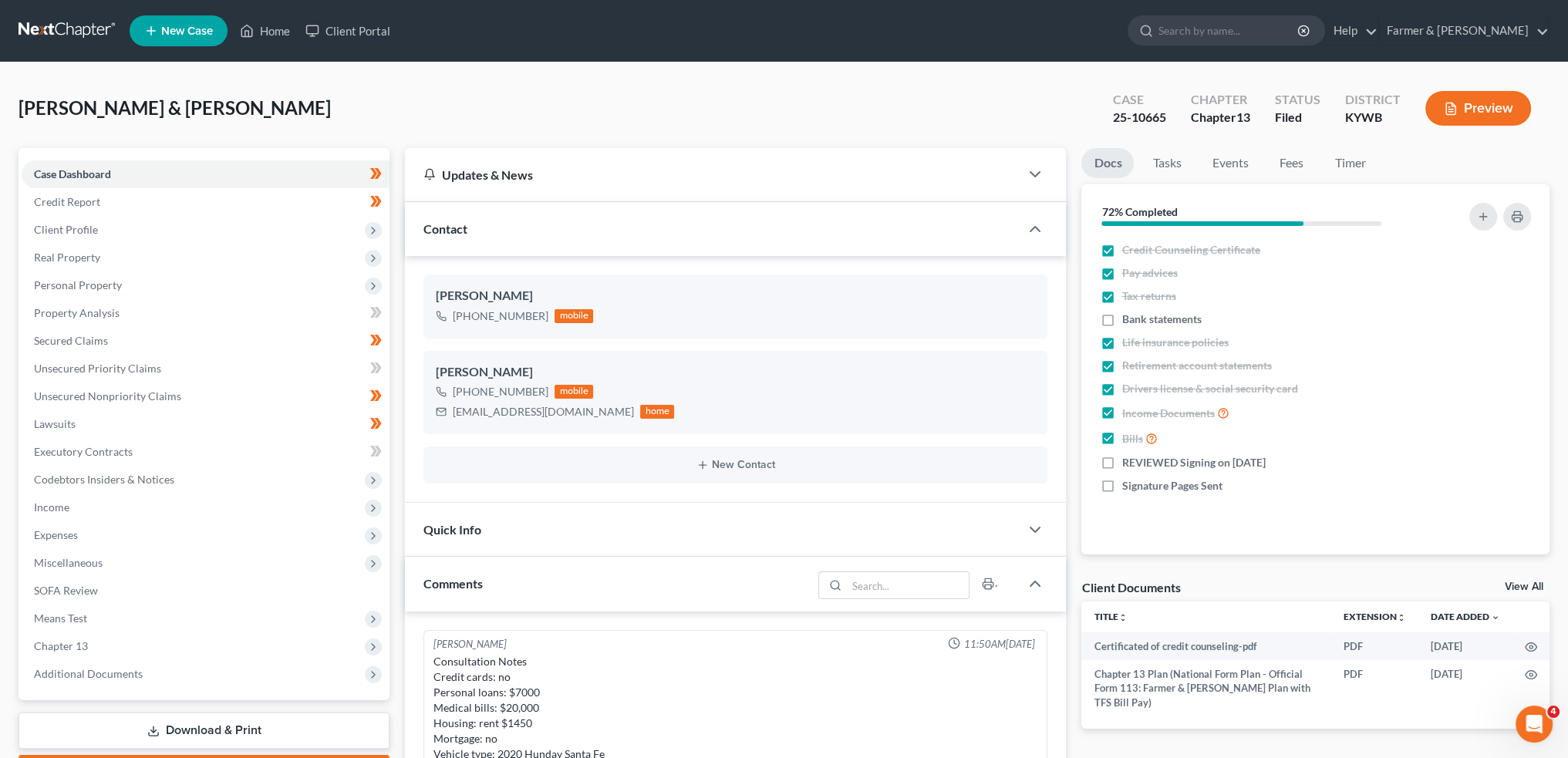
scroll to position [762, 0]
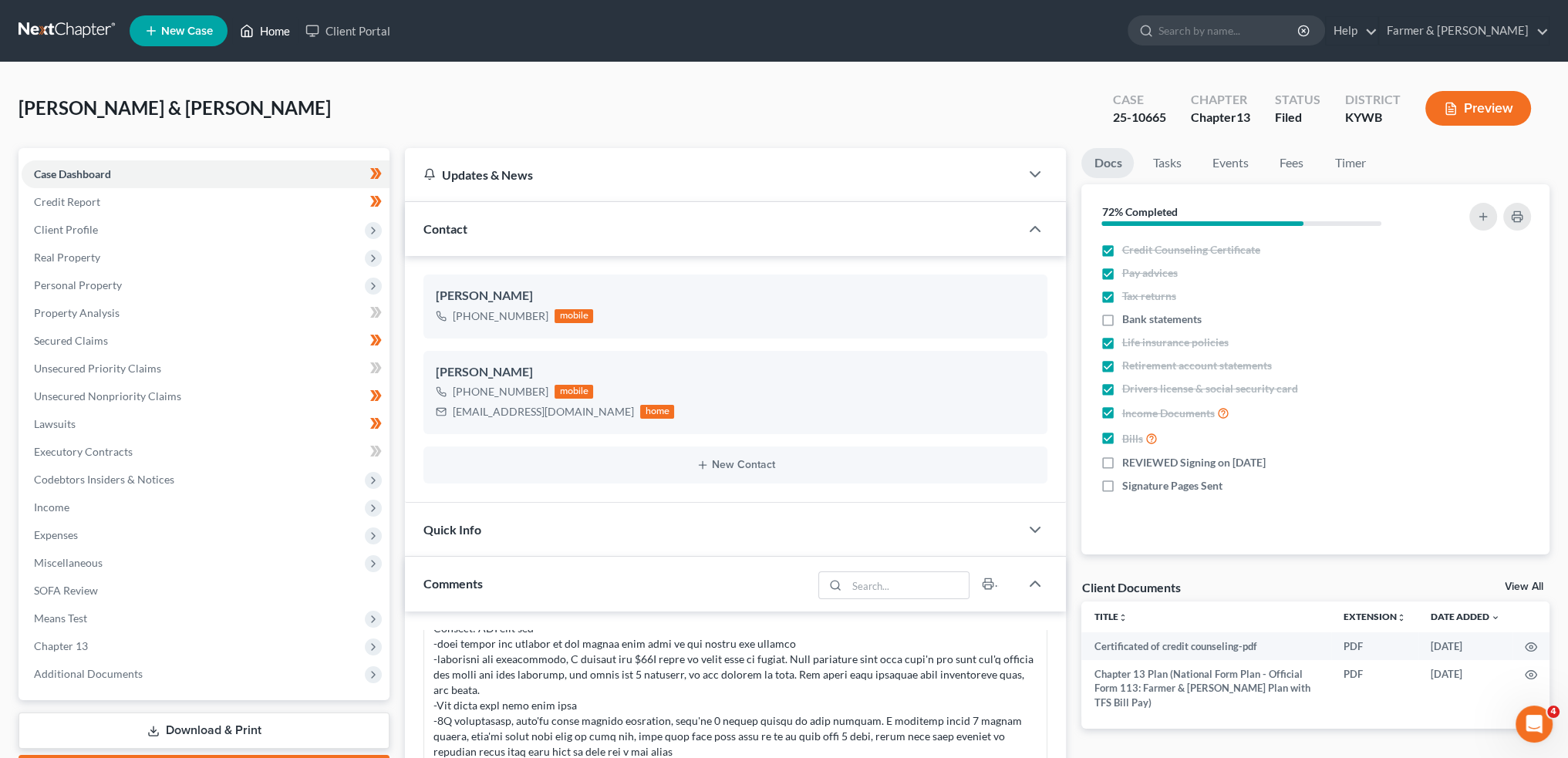
click at [272, 31] on link "Home" at bounding box center [265, 31] width 65 height 28
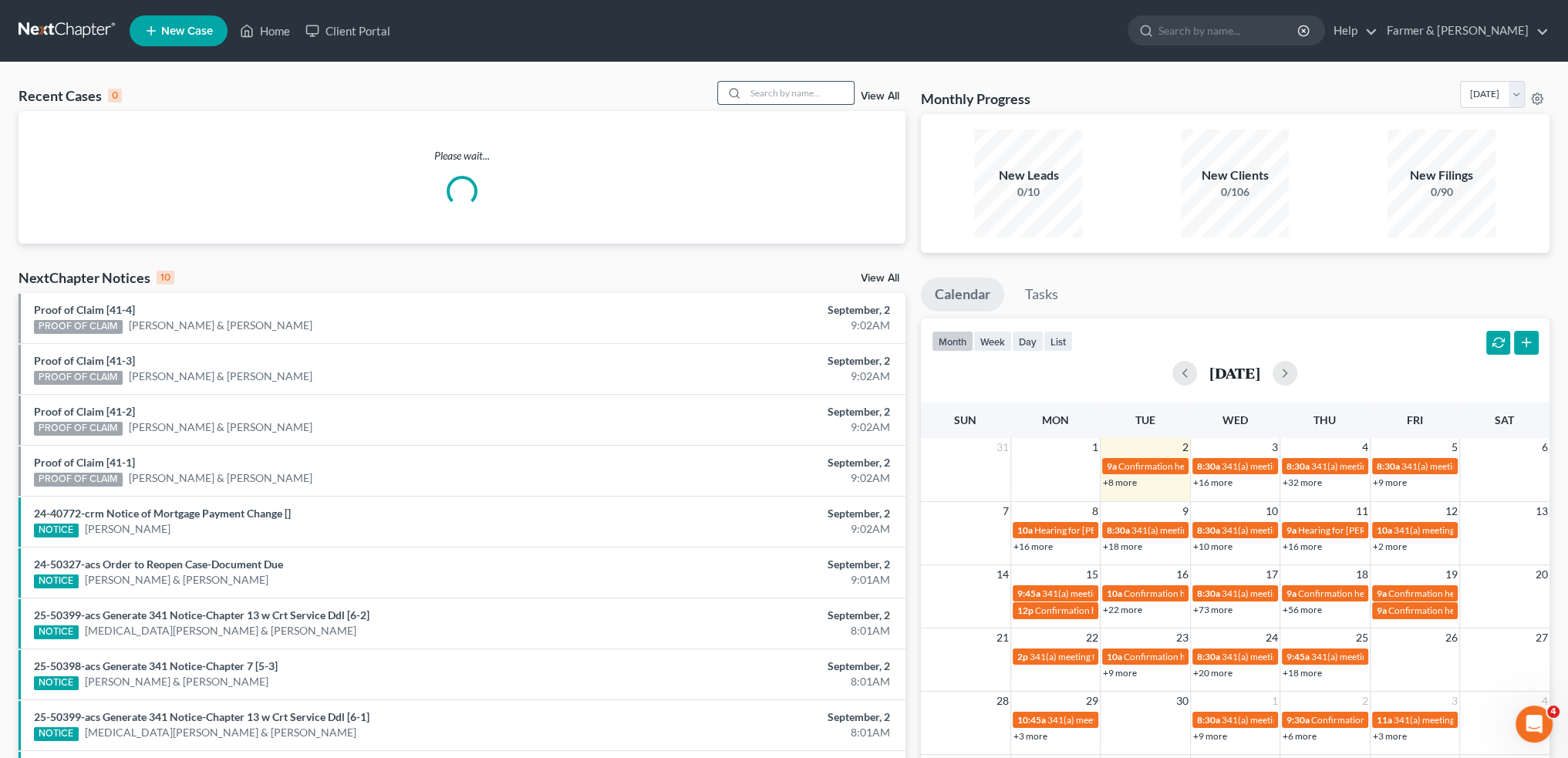
click at [768, 88] on input "search" at bounding box center [800, 92] width 108 height 22
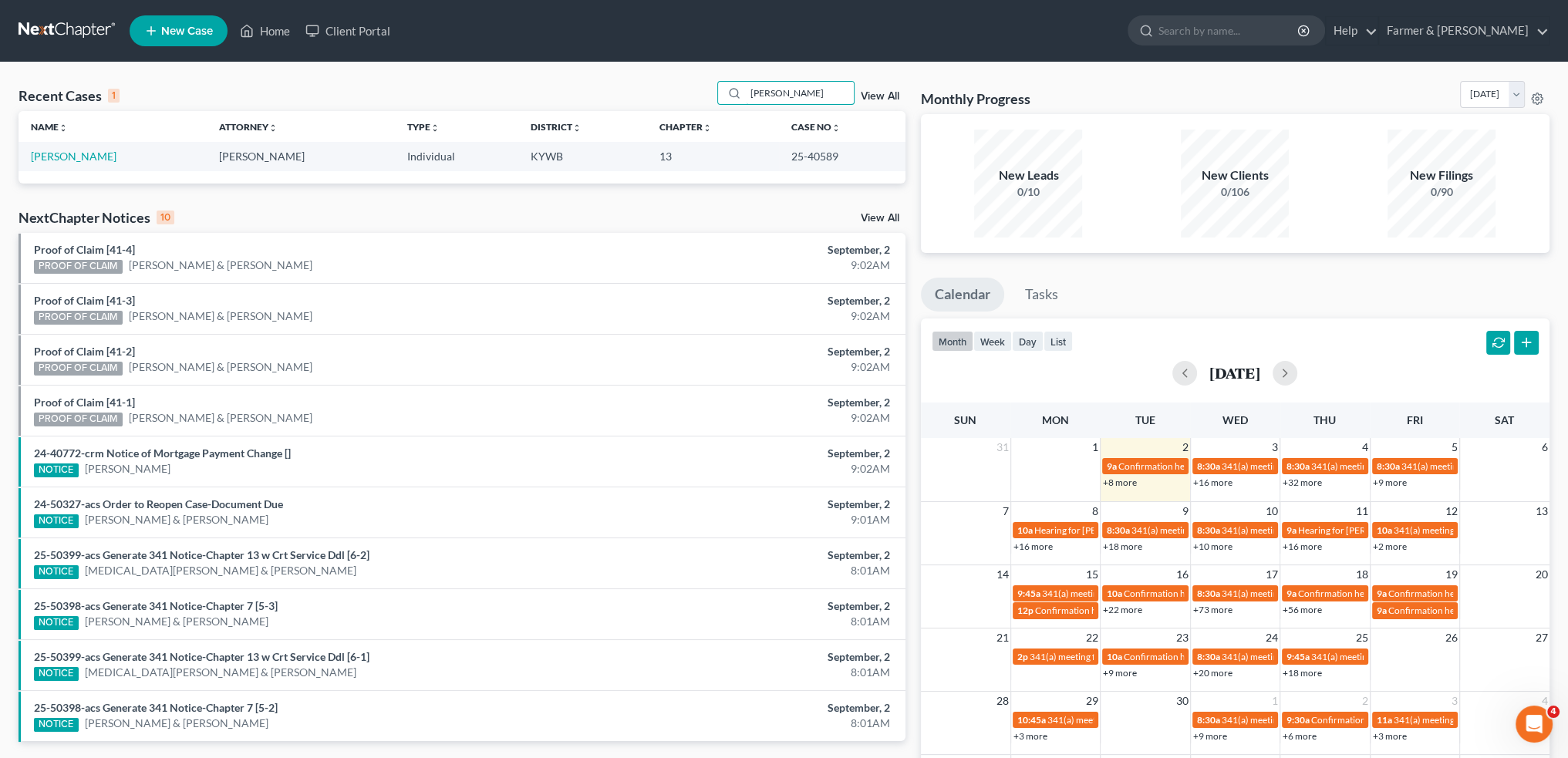
drag, startPoint x: 804, startPoint y: 91, endPoint x: 652, endPoint y: 96, distance: 152.1
click at [652, 96] on div "Recent Cases 1 VERRETT View All" at bounding box center [462, 95] width 887 height 30
drag, startPoint x: 743, startPoint y: 92, endPoint x: 1106, endPoint y: 85, distance: 363.1
click at [1098, 85] on div "Recent Cases 1 CHRISTIE ANDERSON View All Name unfold_more expand_more expand_l…" at bounding box center [784, 462] width 1546 height 764
drag, startPoint x: 812, startPoint y: 94, endPoint x: 592, endPoint y: 103, distance: 220.2
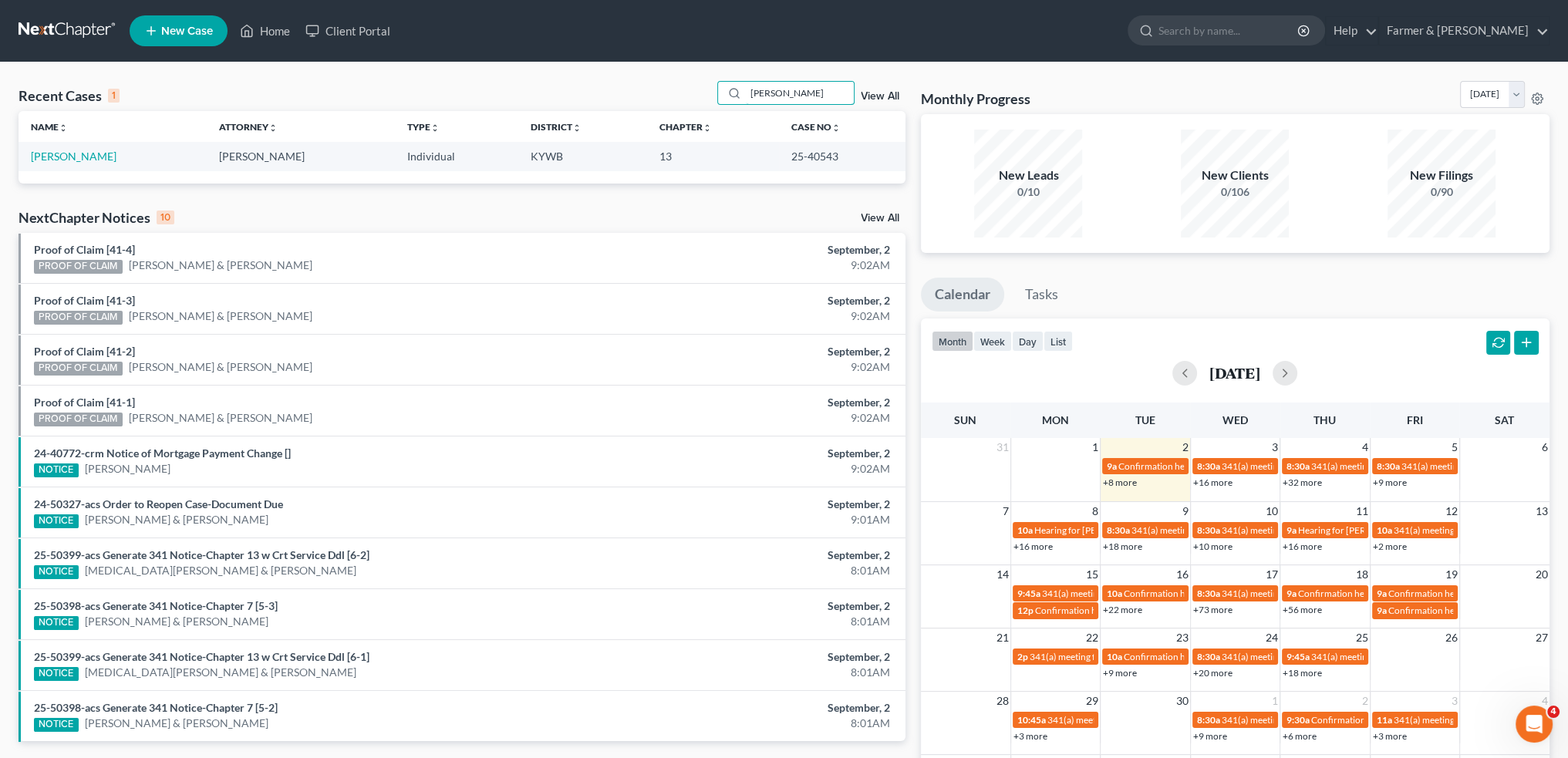
click at [592, 103] on div "Recent Cases 1 SARA LINDSEY View All" at bounding box center [462, 95] width 887 height 30
drag, startPoint x: 827, startPoint y: 97, endPoint x: 576, endPoint y: 101, distance: 251.0
click at [574, 101] on div "Recent Cases 1 REGINA SALTER View All" at bounding box center [462, 95] width 887 height 30
drag, startPoint x: 827, startPoint y: 97, endPoint x: 710, endPoint y: 130, distance: 121.6
click at [716, 115] on div "Recent Cases 1 GEORGE GRIFFIN View All Name unfold_more expand_more expand_less…" at bounding box center [462, 132] width 887 height 103
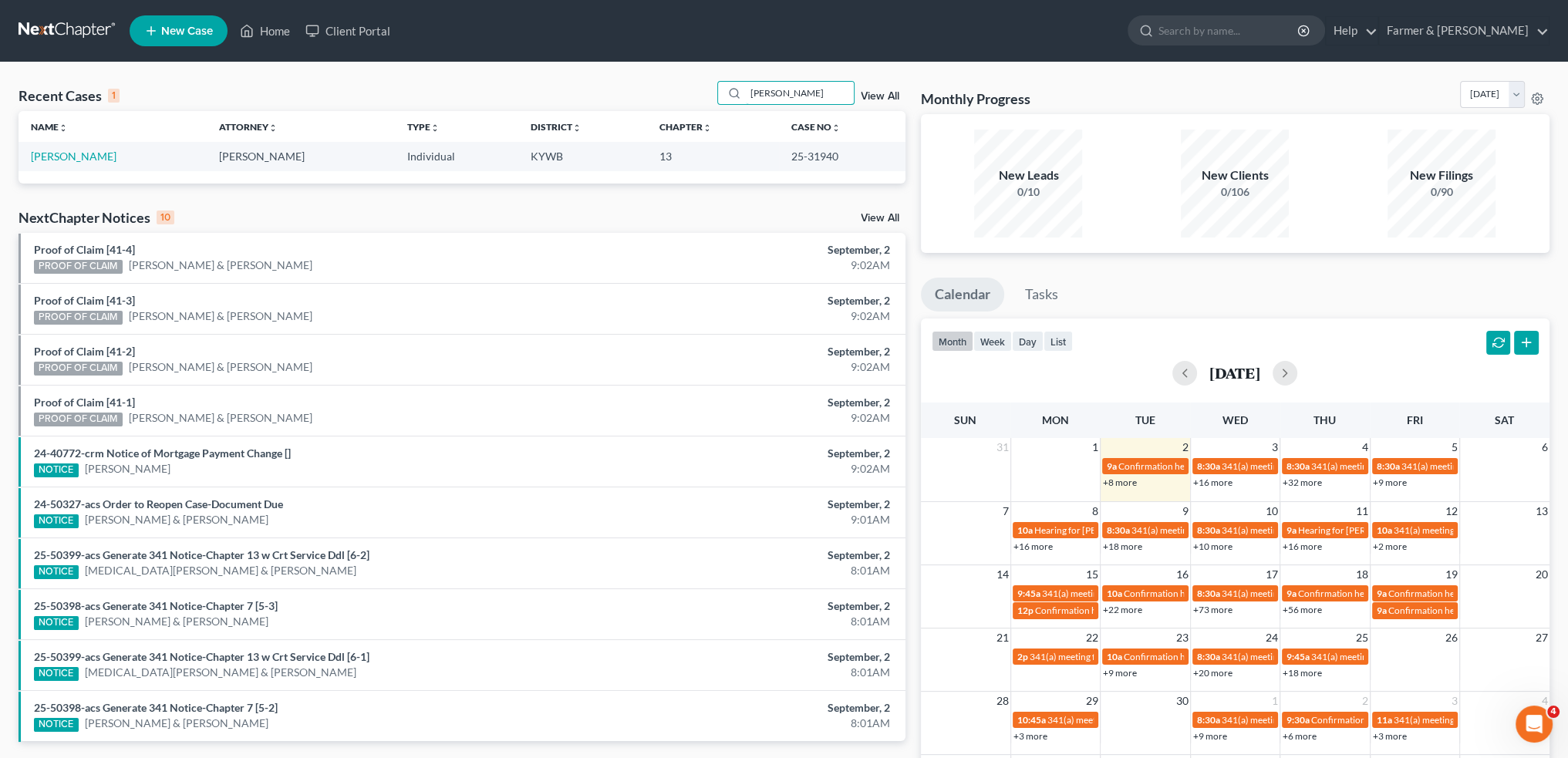
drag, startPoint x: 827, startPoint y: 89, endPoint x: 643, endPoint y: 77, distance: 184.4
click at [643, 77] on div "Recent Cases 1 WILLIAM BOND View All Name unfold_more expand_more expand_less A…" at bounding box center [784, 463] width 1568 height 801
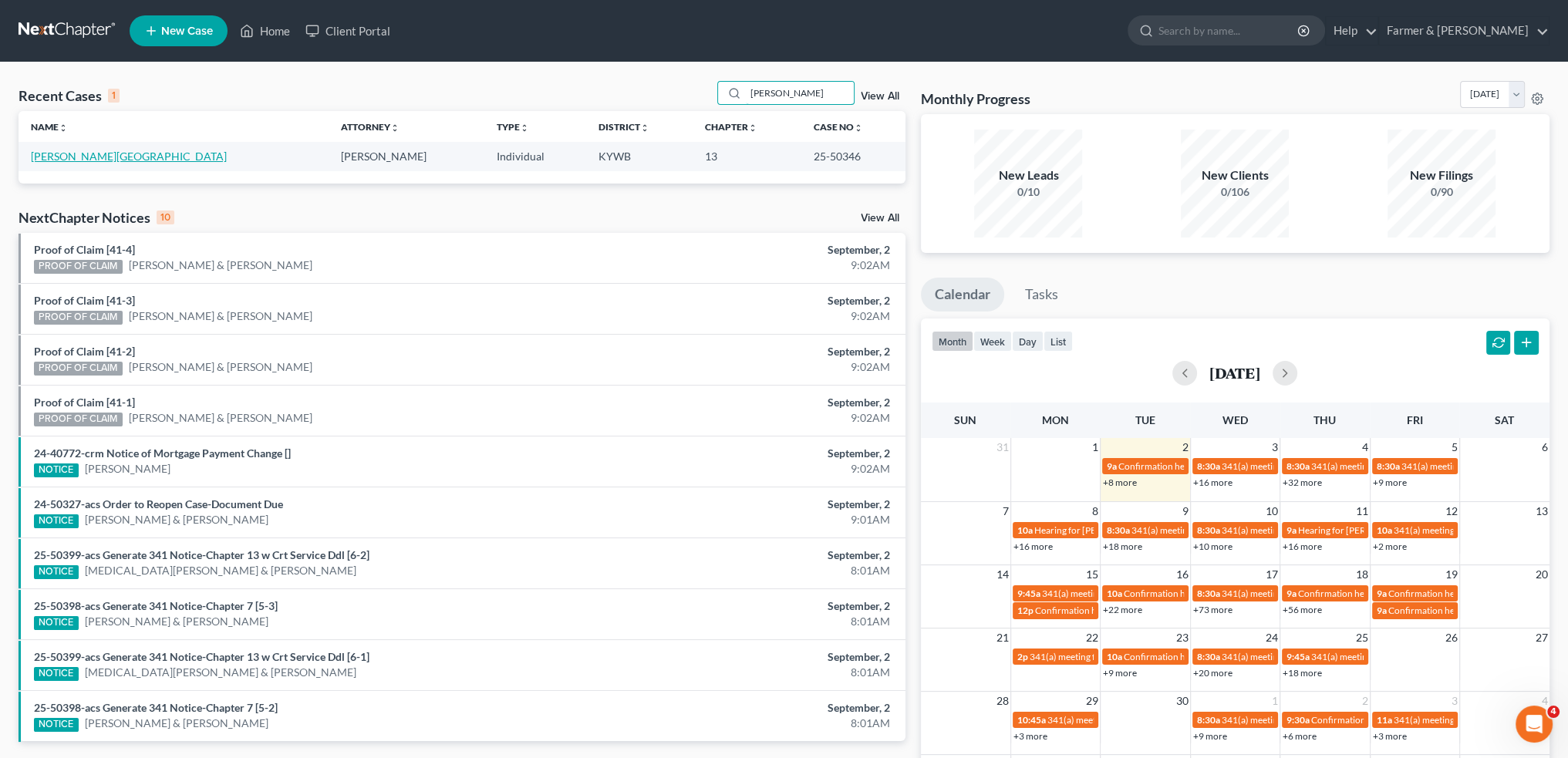
type input "MILISSA KNIGHT"
click at [63, 154] on link "Knight, Milissa" at bounding box center [129, 157] width 196 height 13
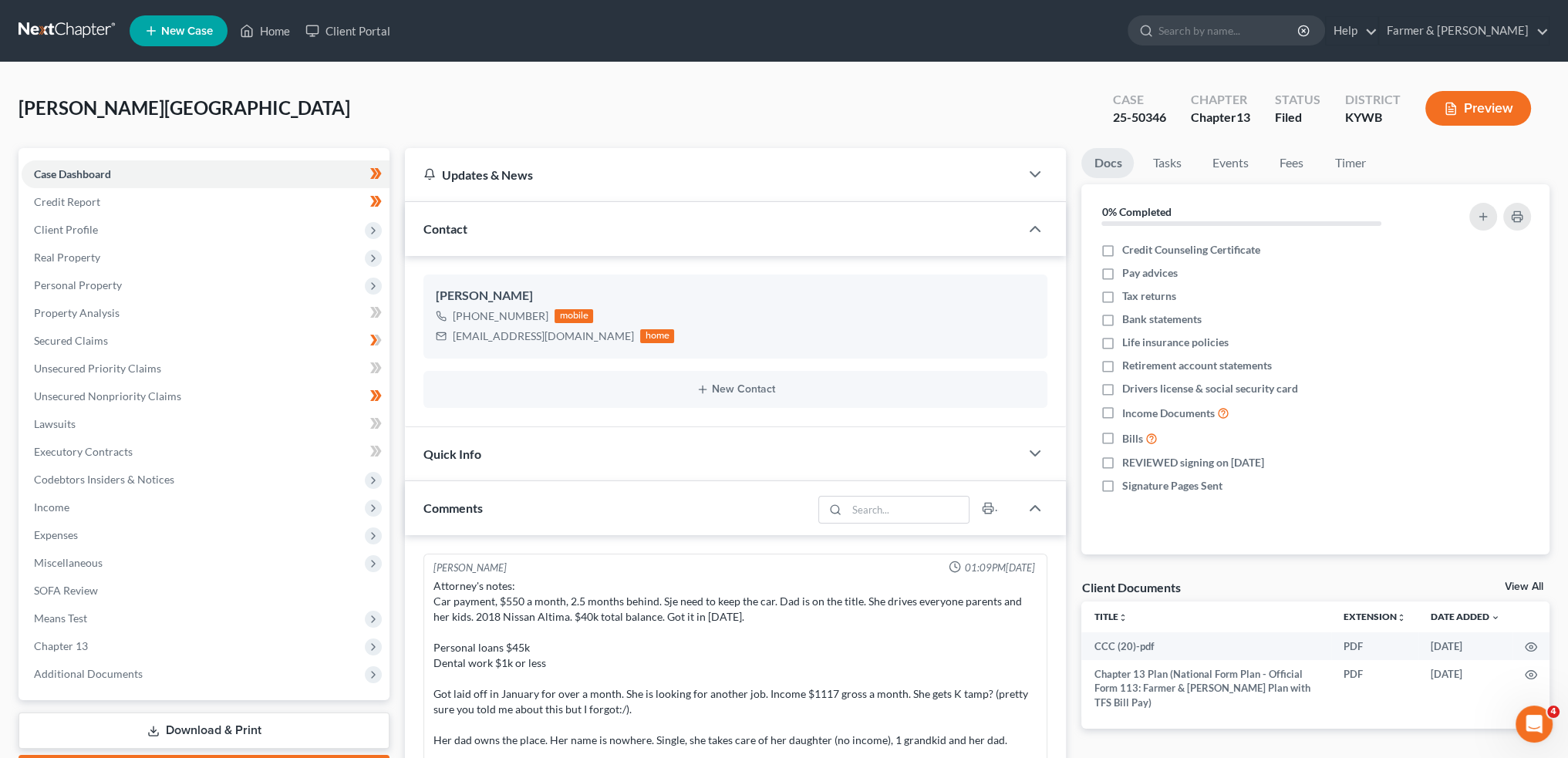
scroll to position [377, 0]
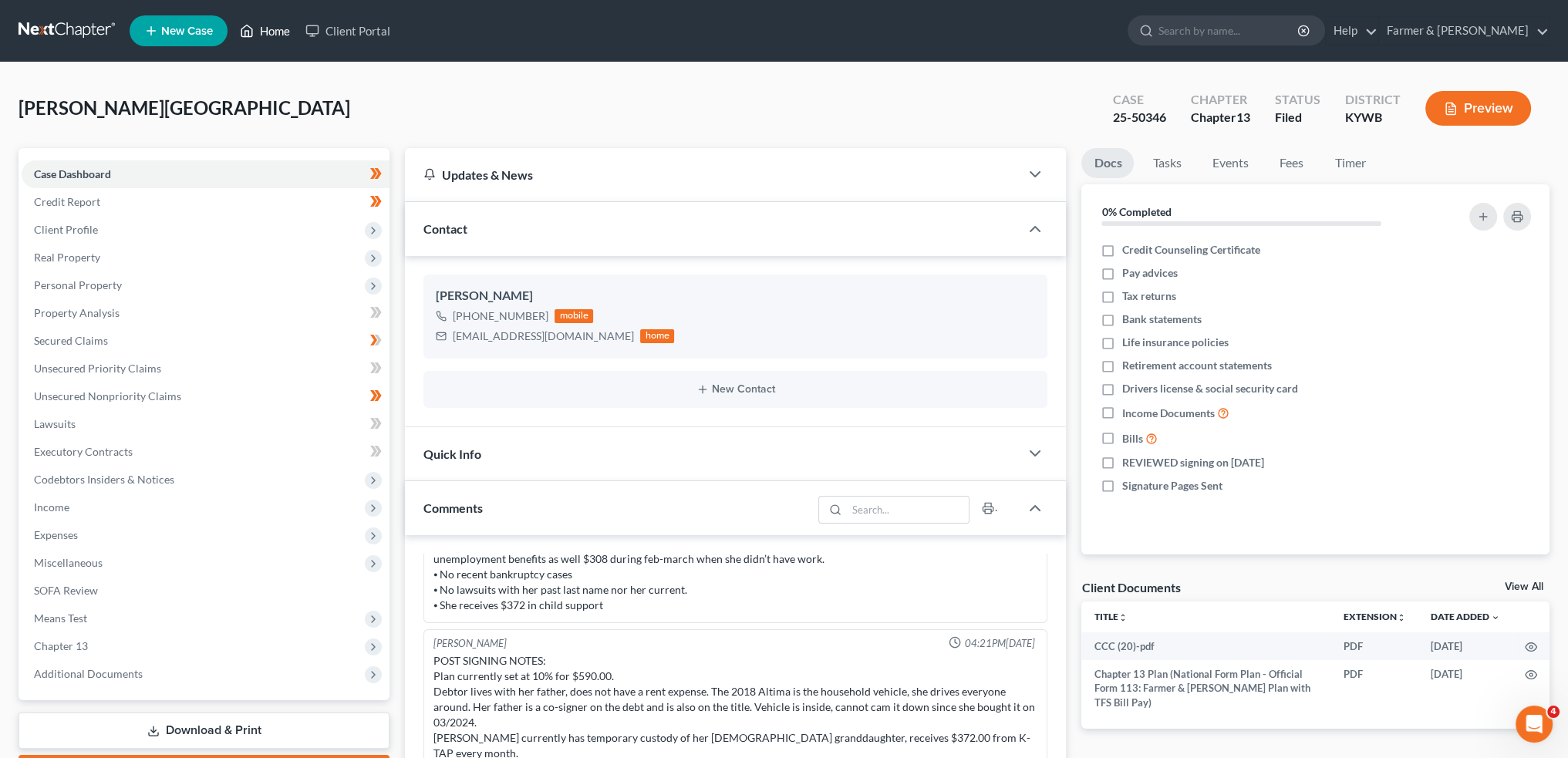
click at [253, 24] on icon at bounding box center [247, 30] width 13 height 18
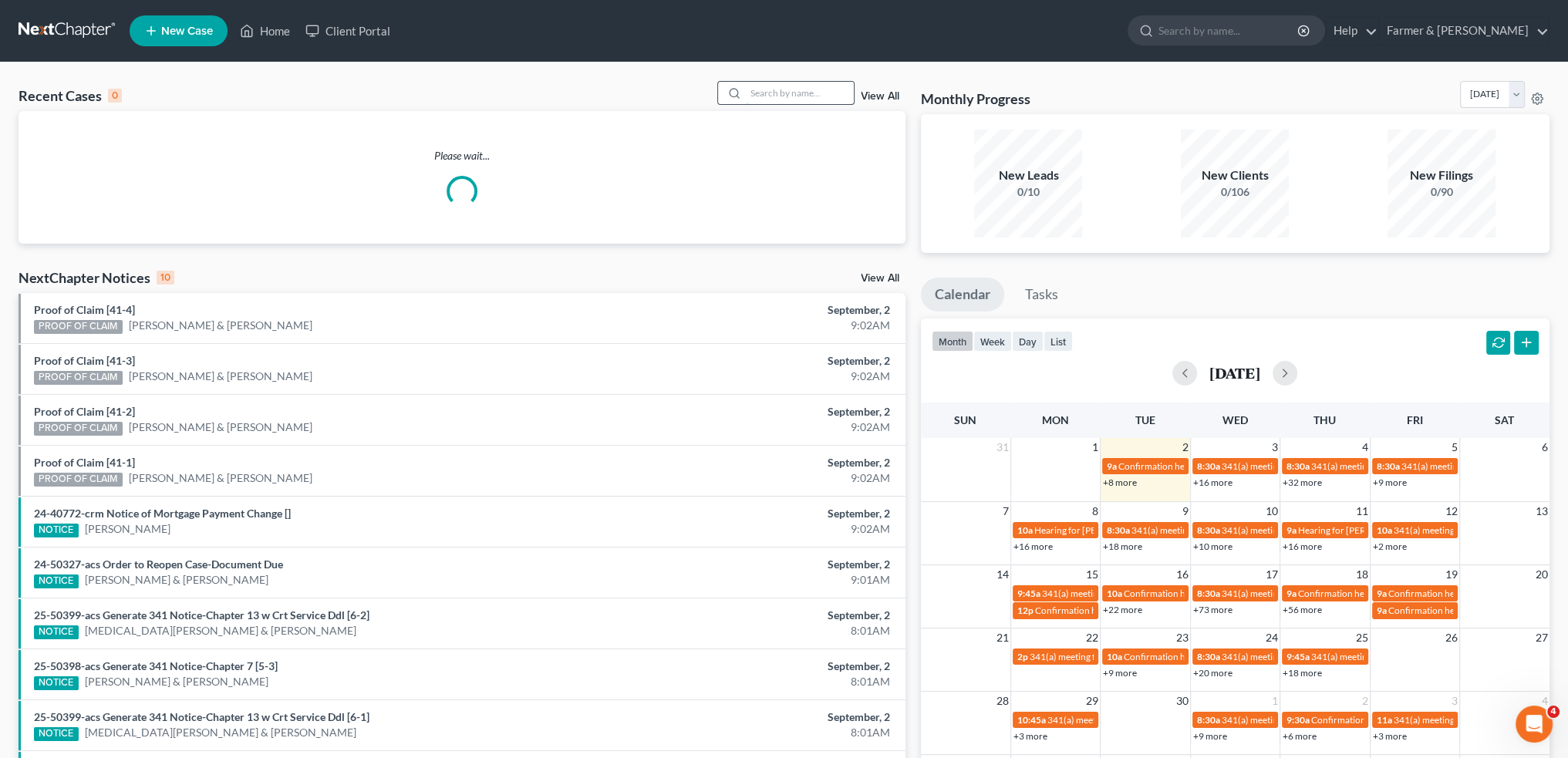
click at [771, 97] on input "search" at bounding box center [800, 92] width 108 height 22
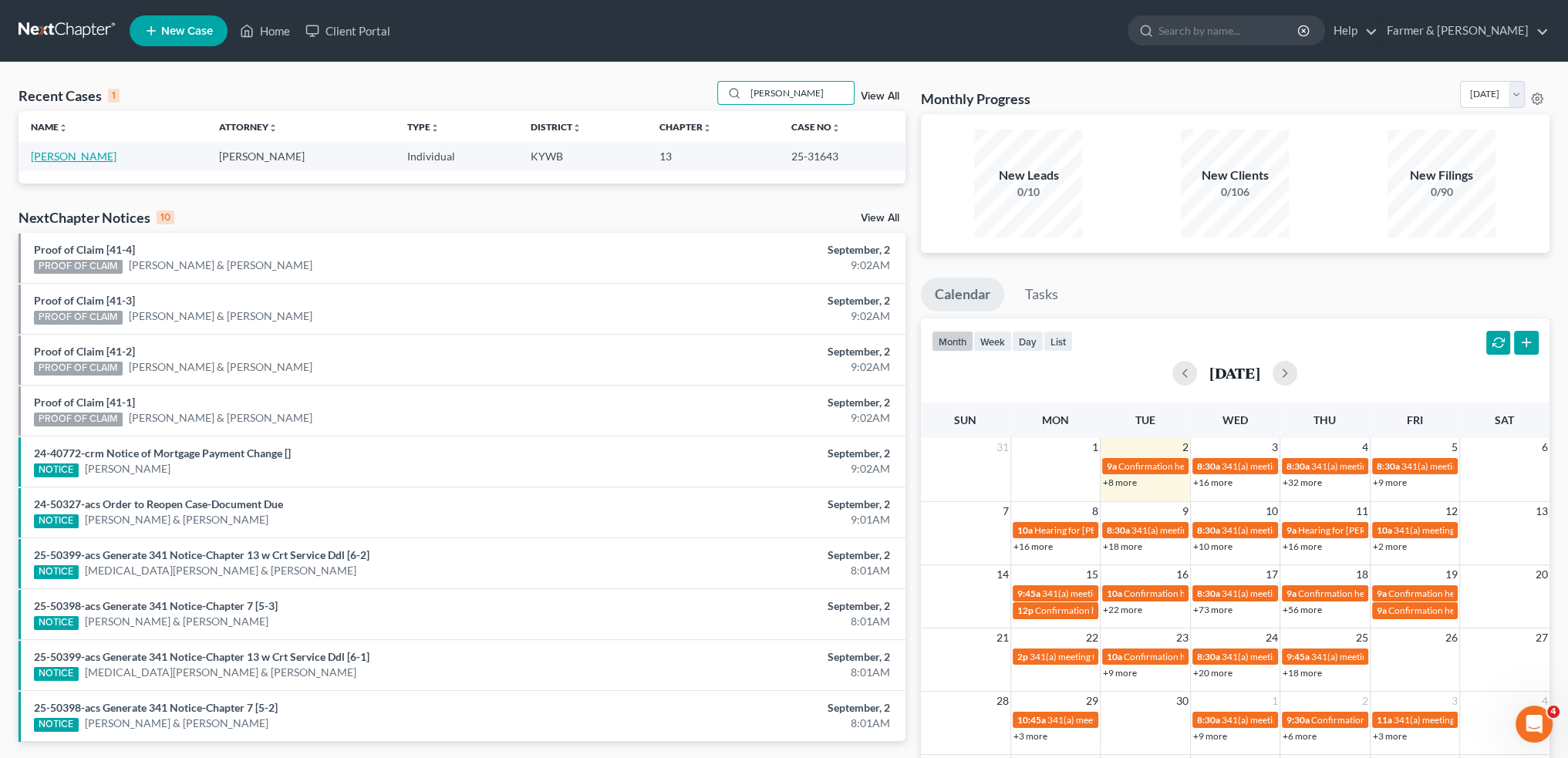
type input "JOHN SPARHAWK"
click at [41, 160] on link "Sparhawk, John" at bounding box center [73, 157] width 85 height 13
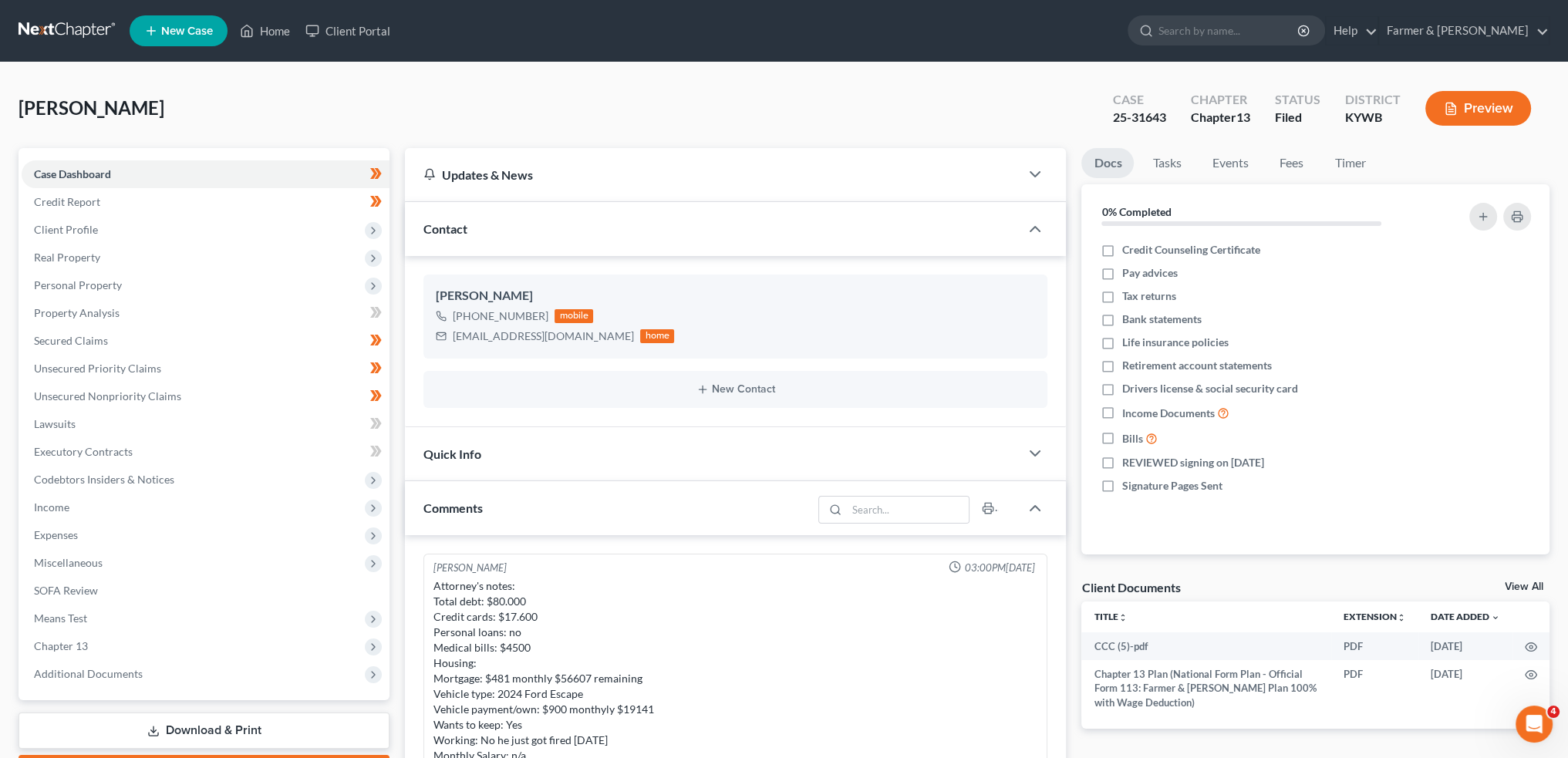
scroll to position [213, 0]
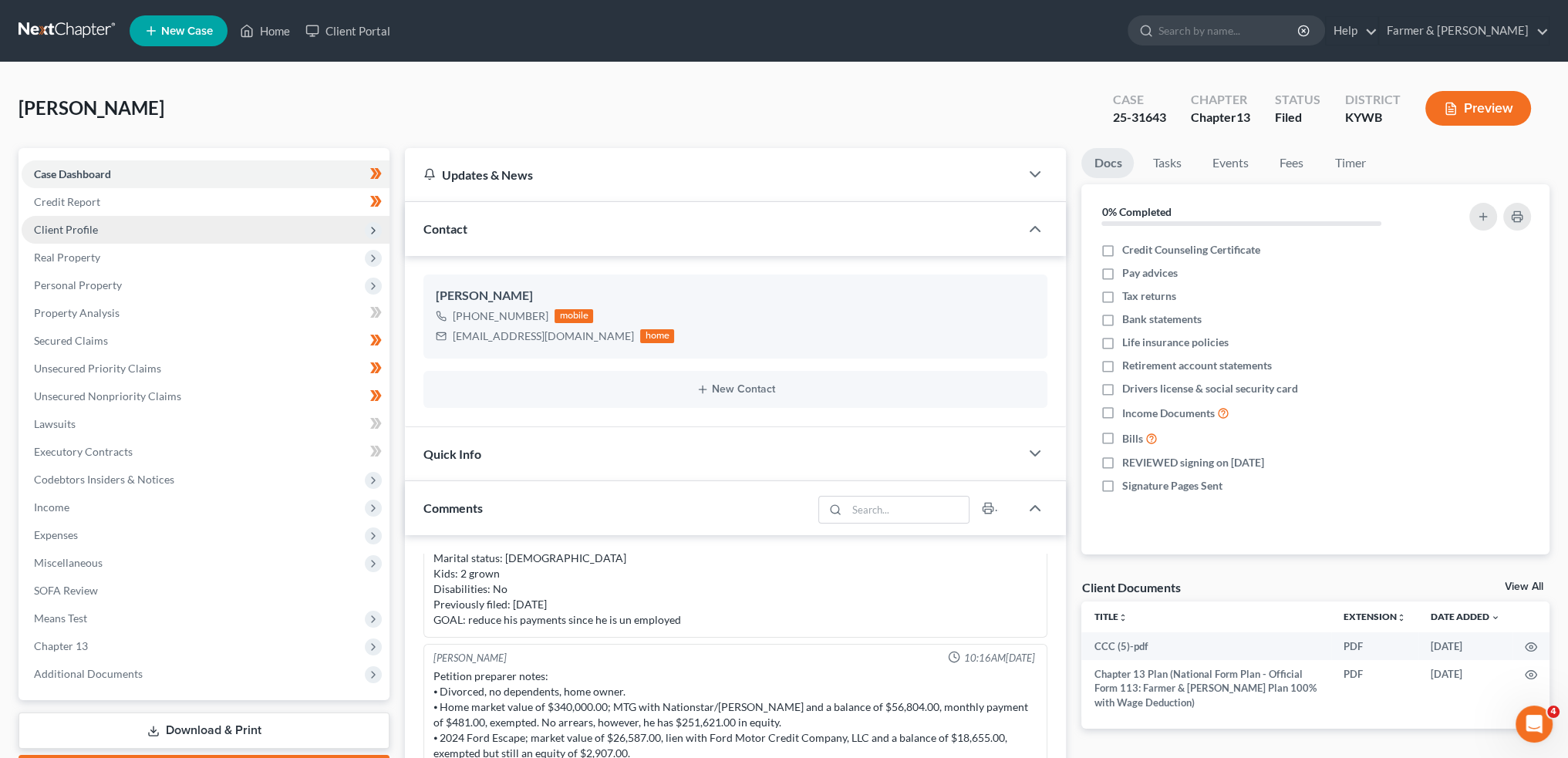
click at [131, 227] on span "Client Profile" at bounding box center [205, 230] width 368 height 28
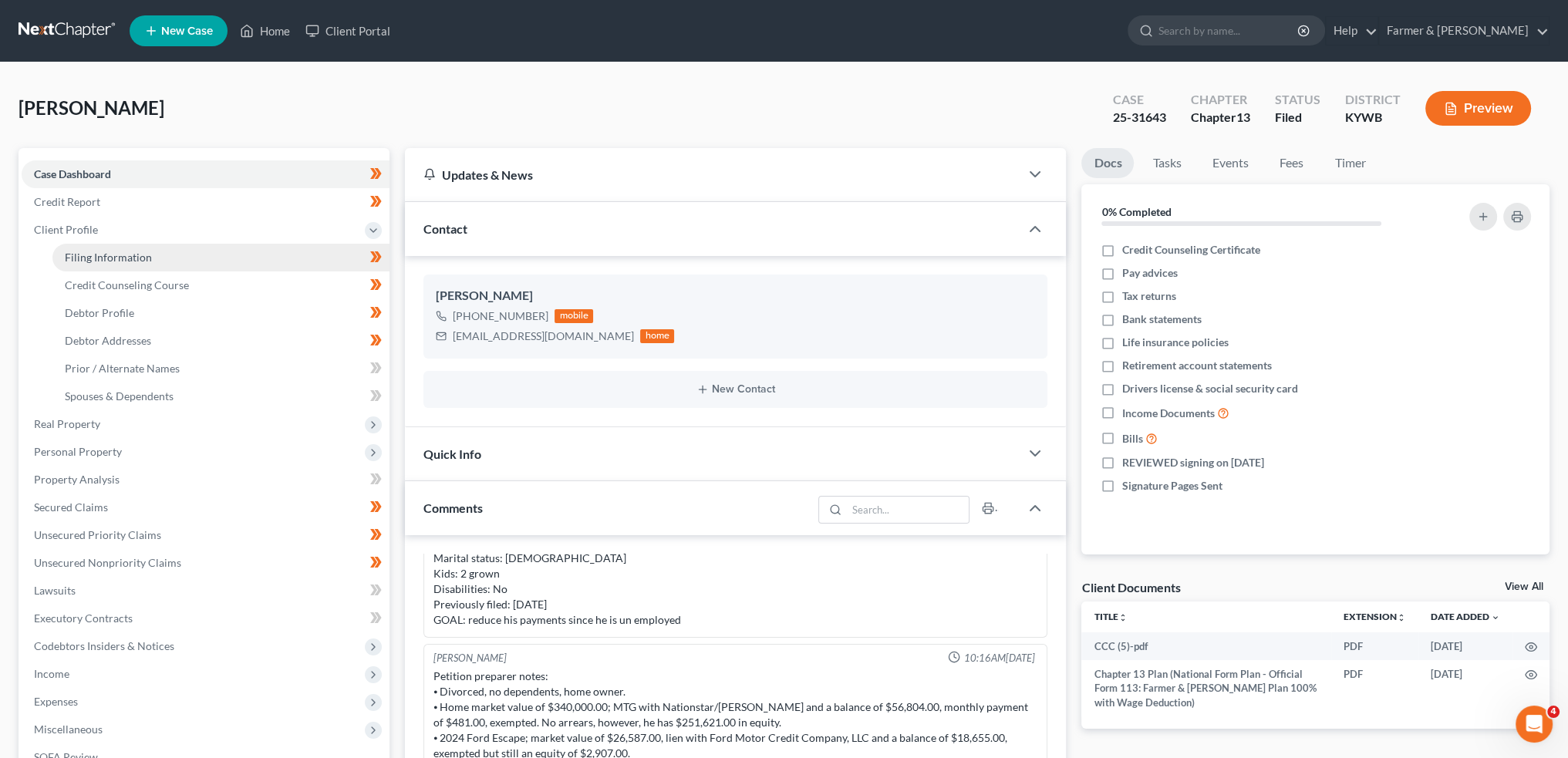
click at [117, 253] on span "Filing Information" at bounding box center [108, 257] width 87 height 13
select select "1"
select select "0"
select select "3"
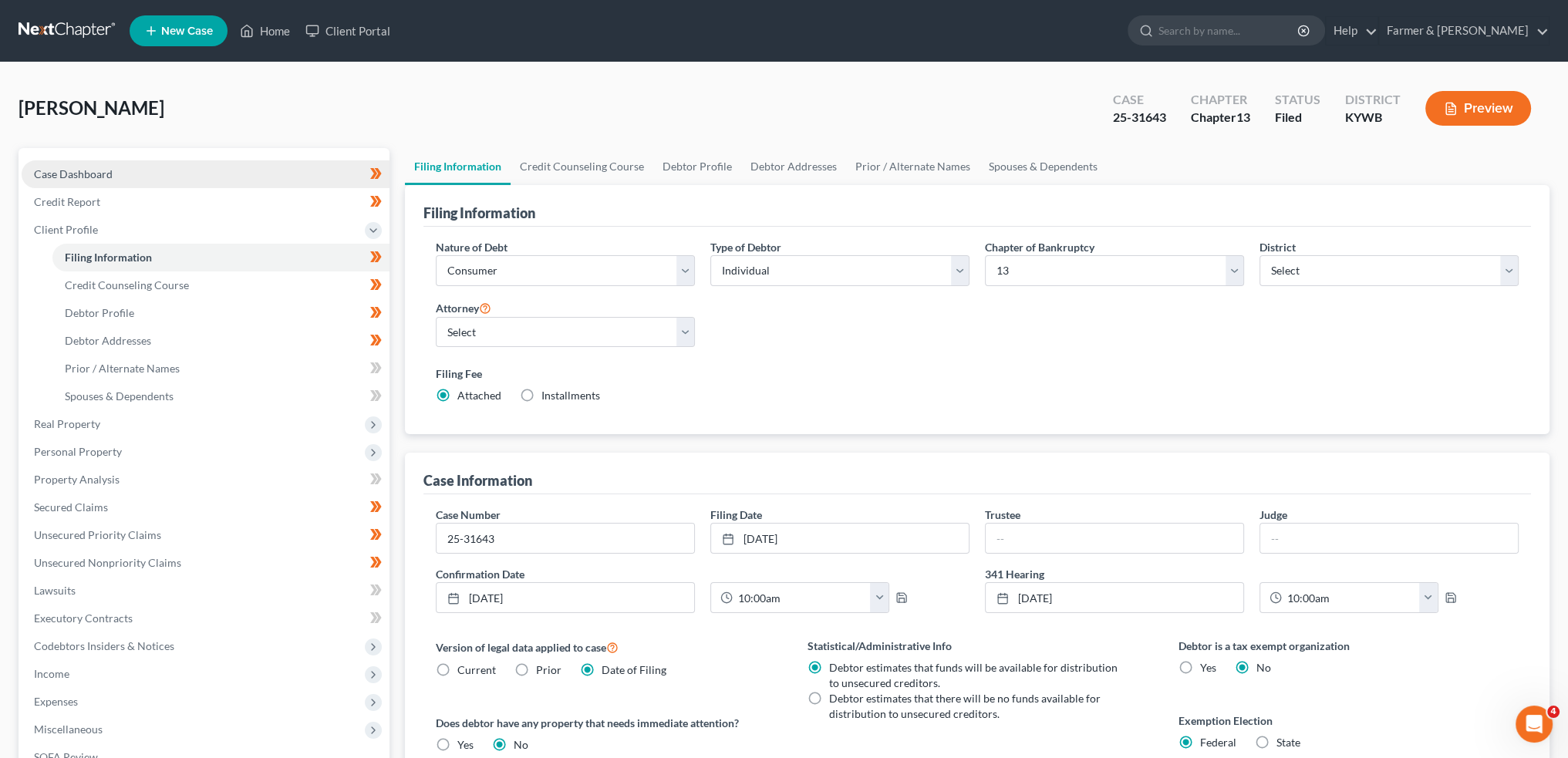
click at [127, 172] on link "Case Dashboard" at bounding box center [205, 174] width 368 height 28
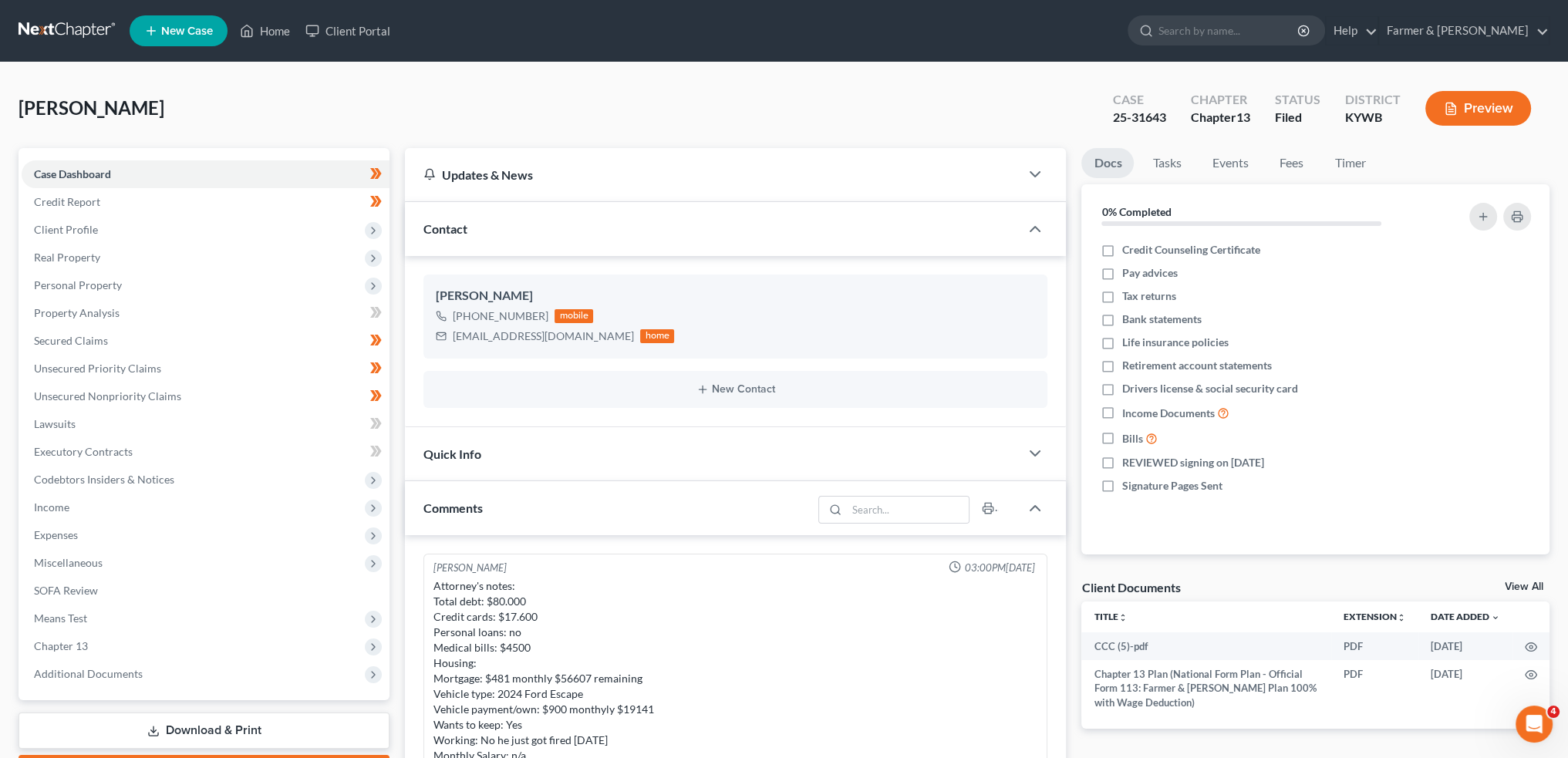
scroll to position [213, 0]
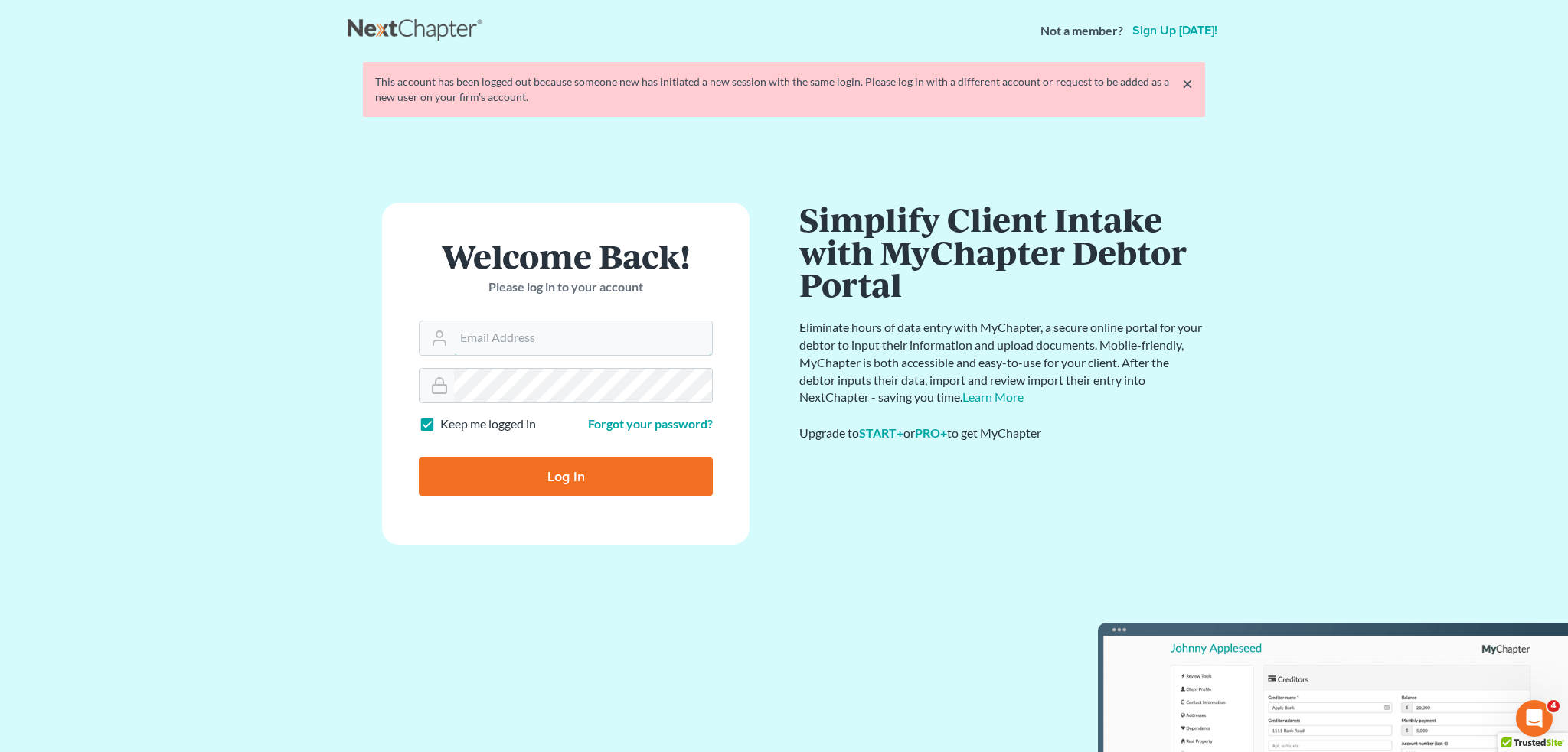
type input "[PERSON_NAME][EMAIL_ADDRESS][DOMAIN_NAME]"
click at [540, 473] on input "Log In" at bounding box center [565, 477] width 294 height 38
type input "Thinking..."
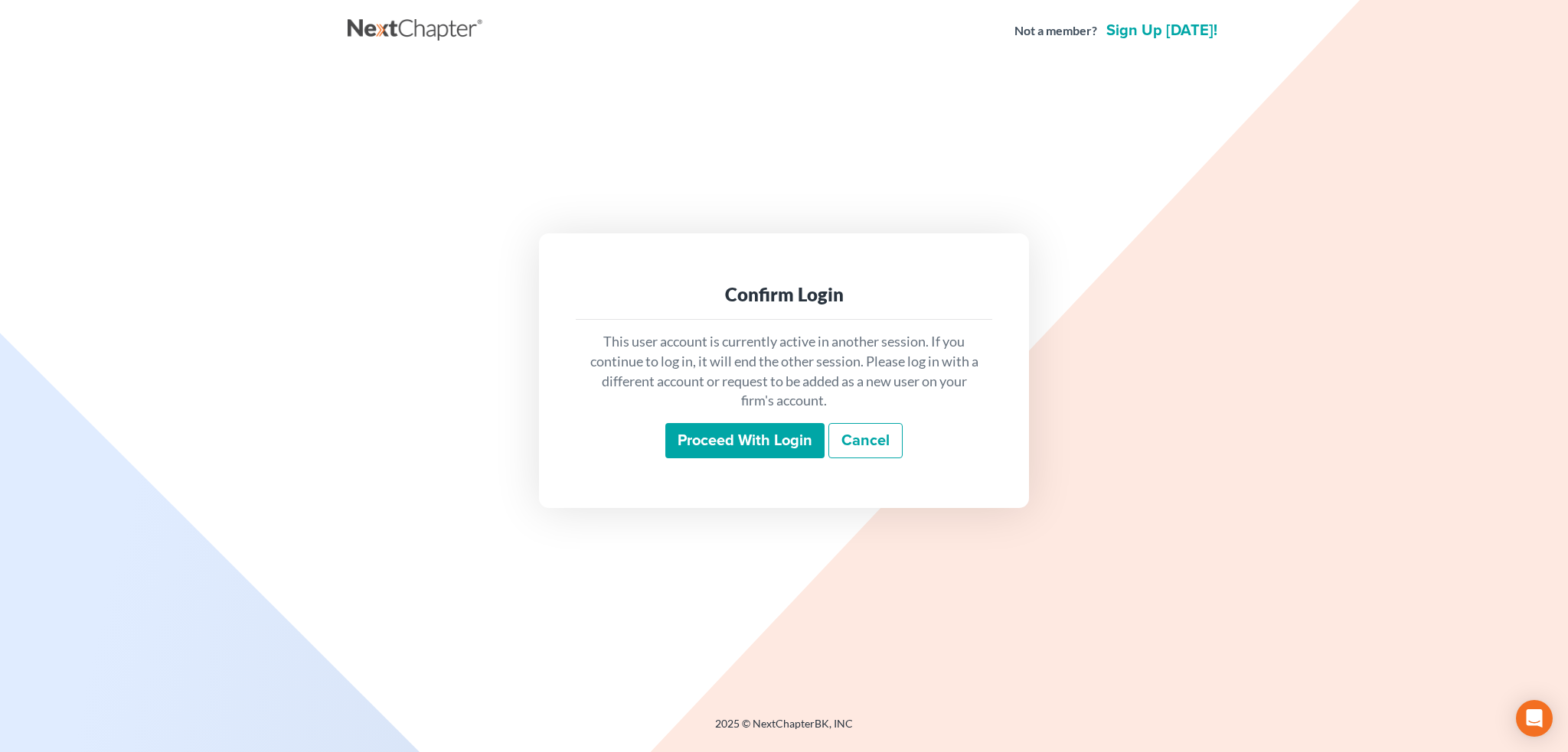
click at [729, 449] on input "Proceed with login" at bounding box center [744, 440] width 159 height 35
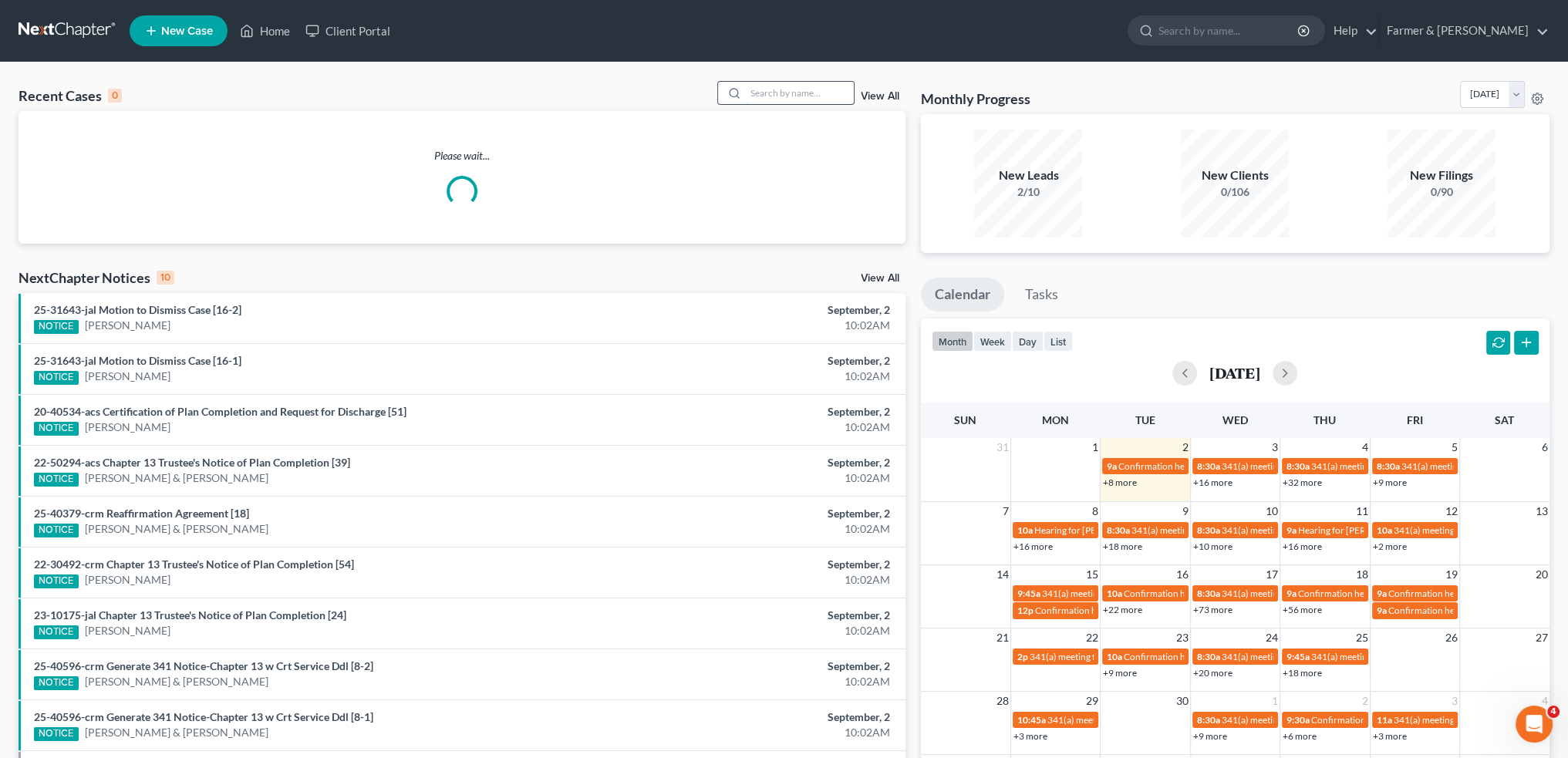
click at [759, 92] on input "search" at bounding box center [800, 92] width 108 height 22
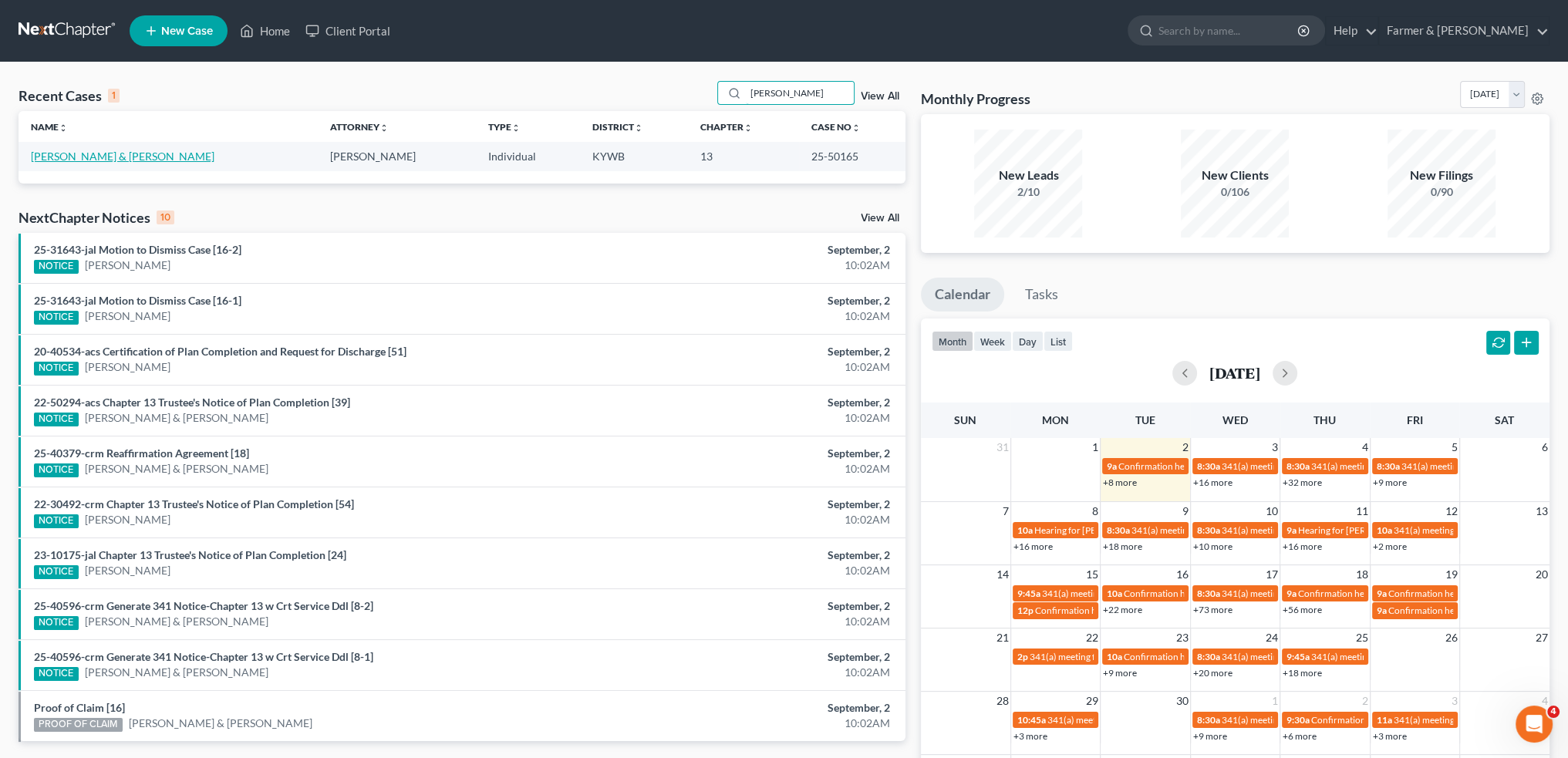
type input "[PERSON_NAME]"
click at [59, 155] on link "[PERSON_NAME] & [PERSON_NAME]" at bounding box center [122, 157] width 183 height 13
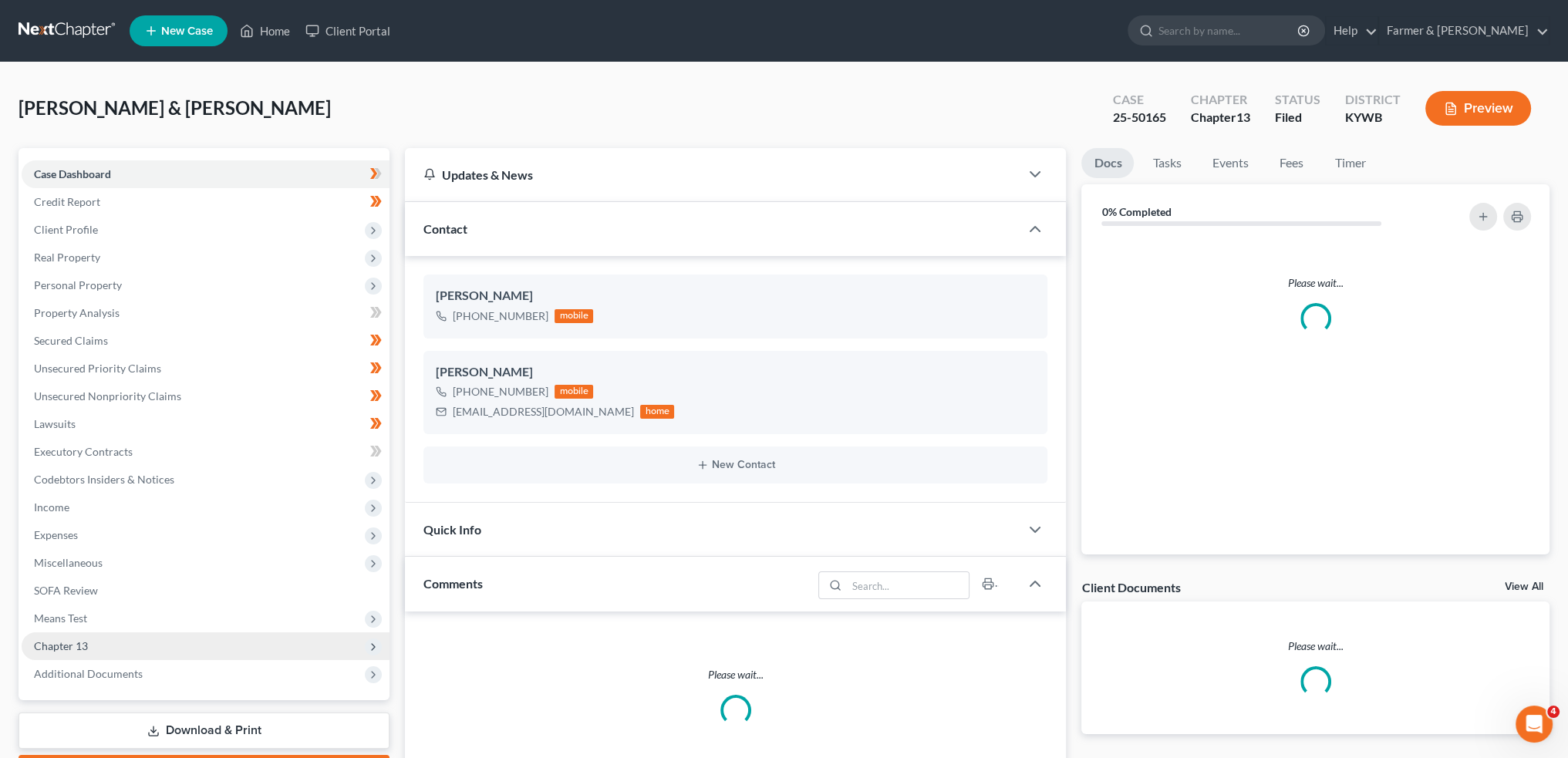
scroll to position [356, 0]
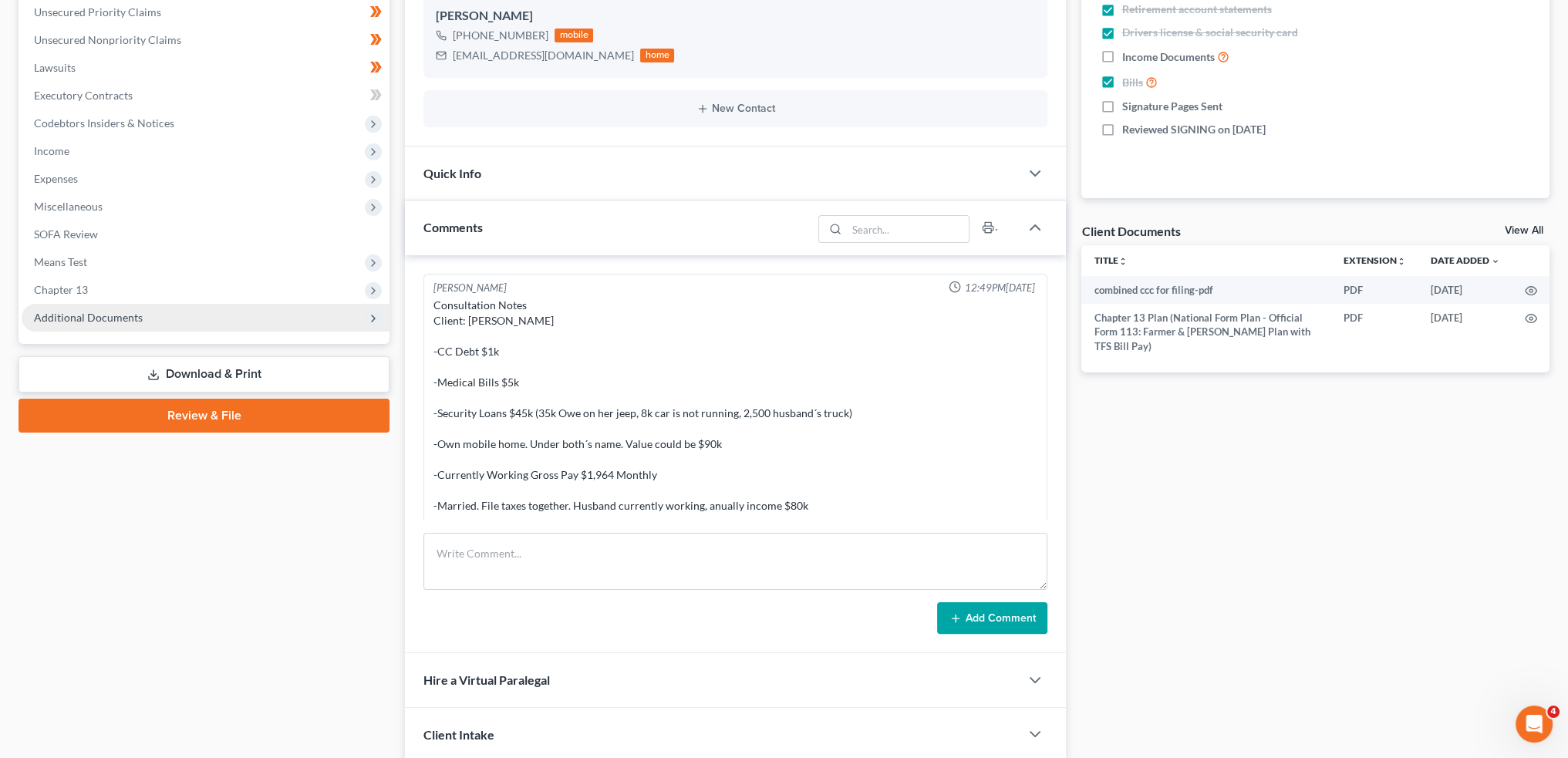
click at [135, 318] on span "Additional Documents" at bounding box center [87, 318] width 109 height 13
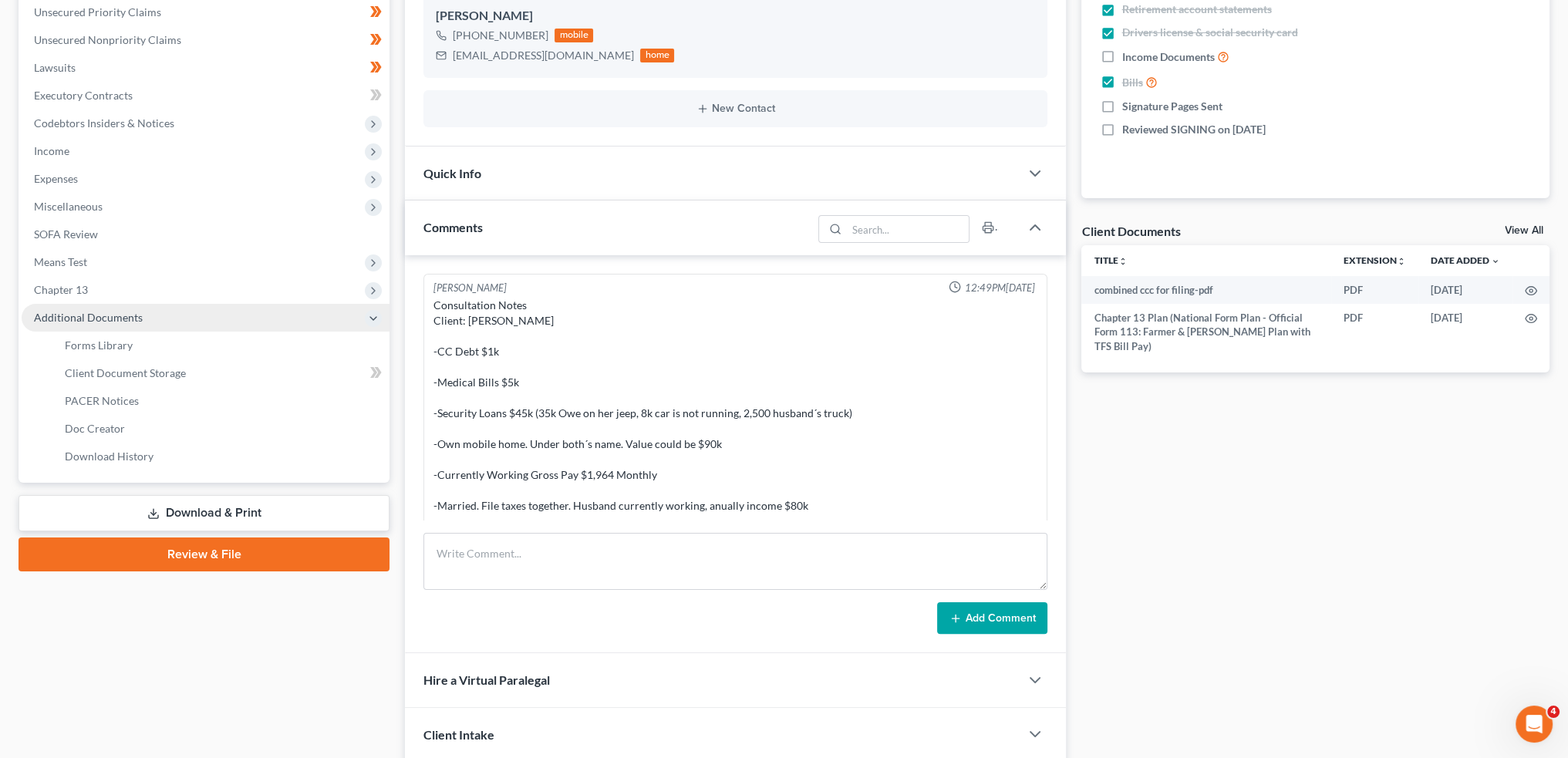
scroll to position [562, 0]
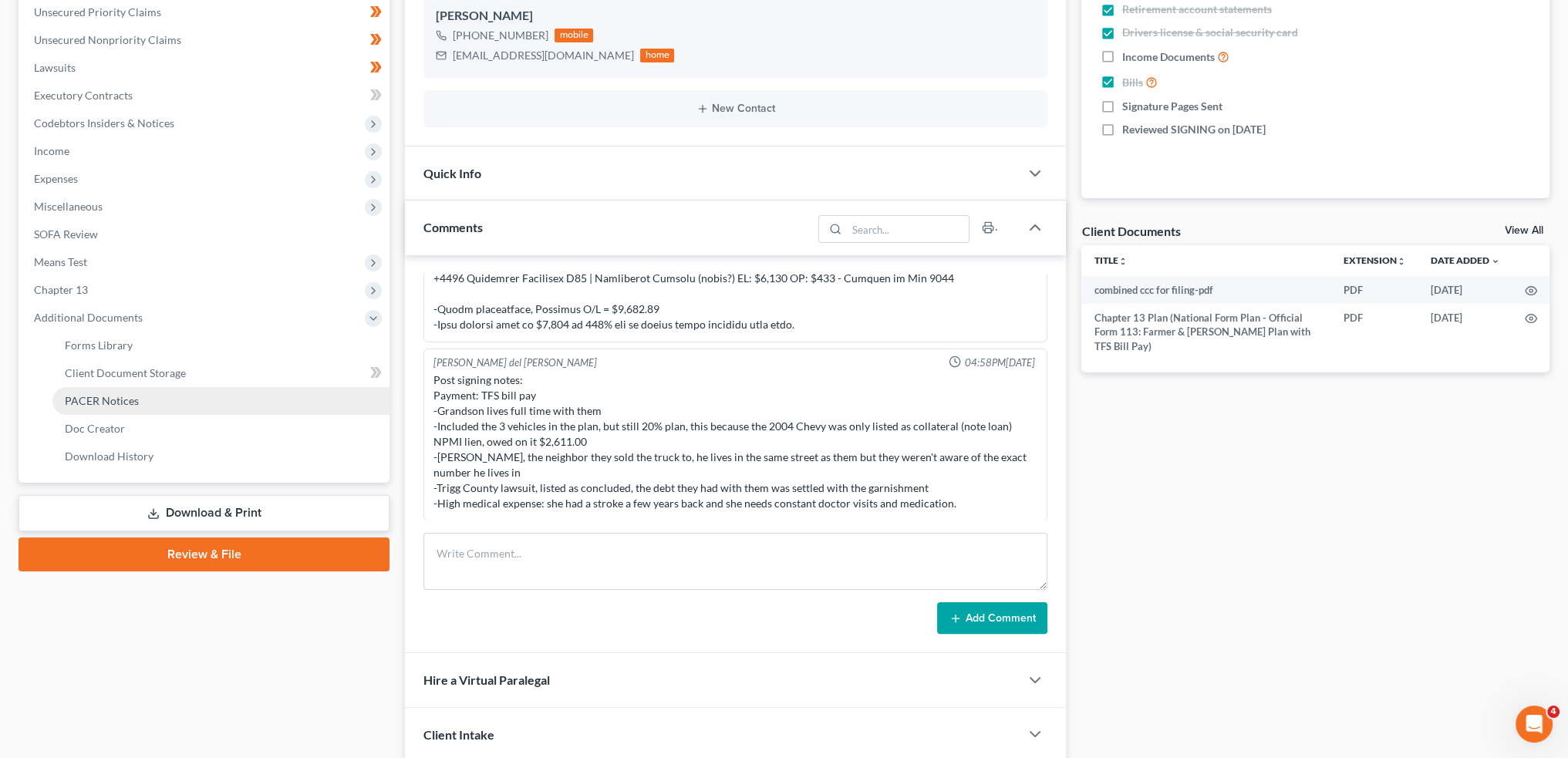
click at [145, 400] on link "PACER Notices" at bounding box center [221, 401] width 337 height 28
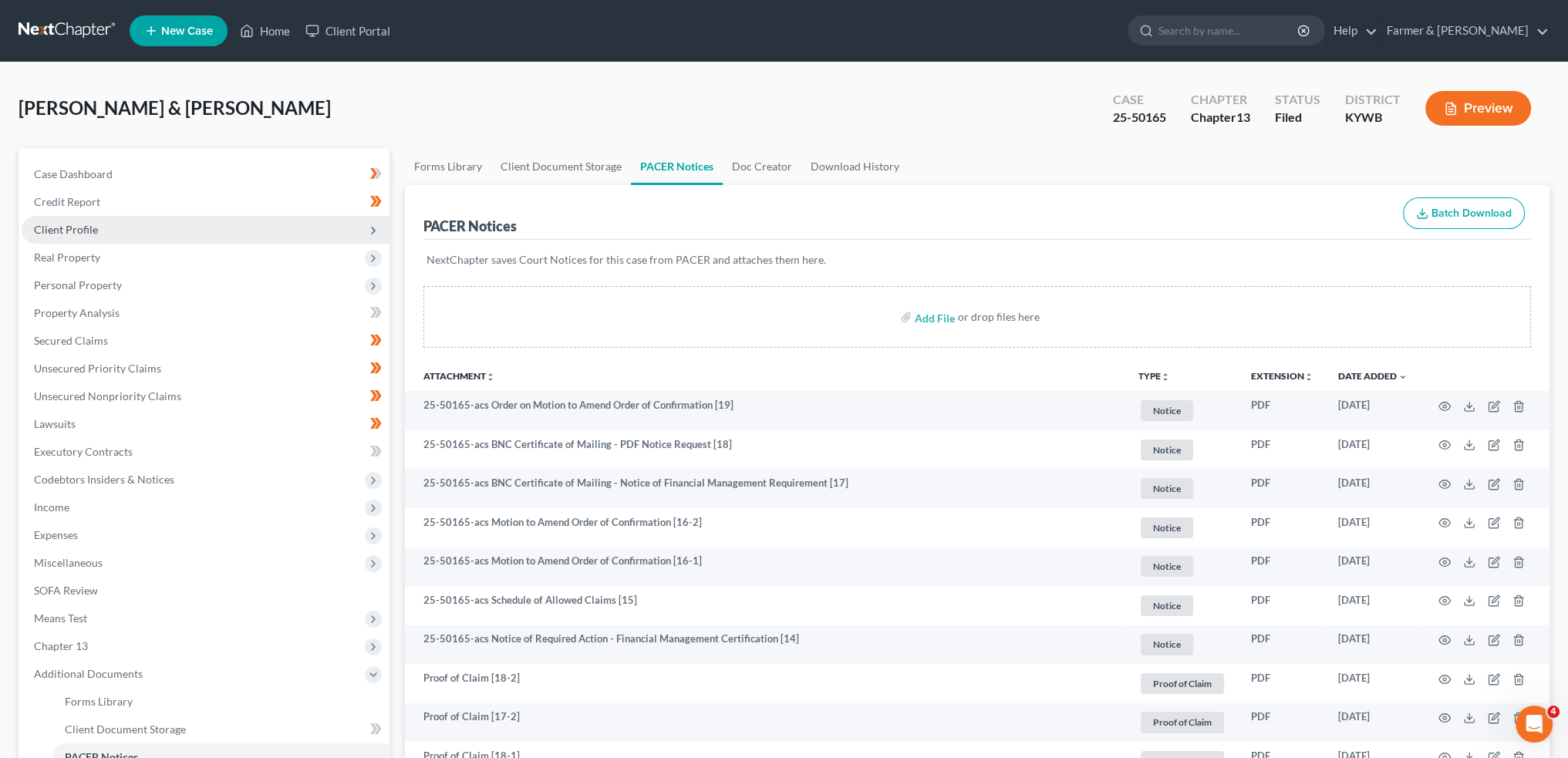
click at [67, 233] on span "Client Profile" at bounding box center [65, 230] width 64 height 13
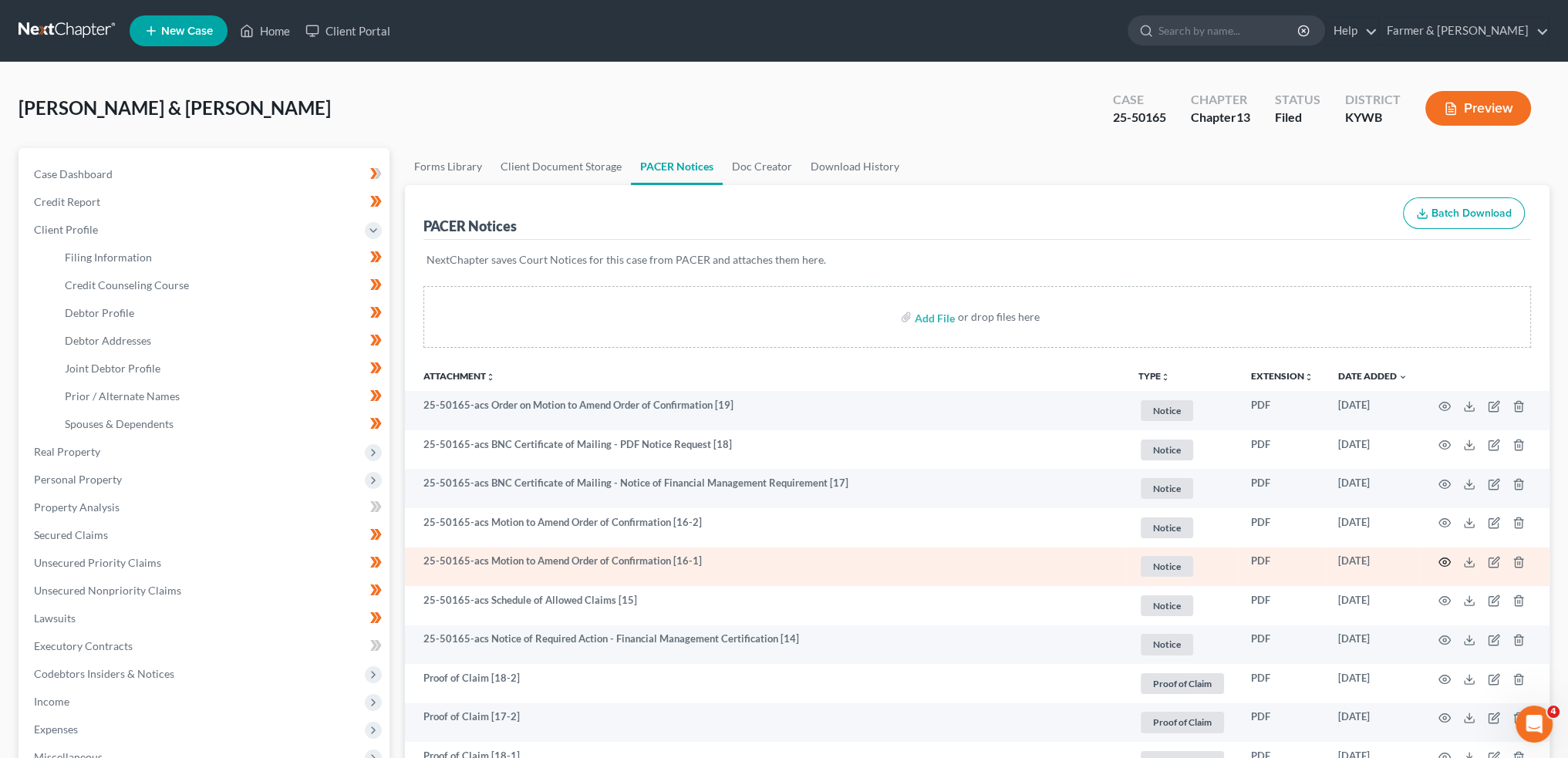
click at [1446, 563] on icon "button" at bounding box center [1444, 562] width 12 height 12
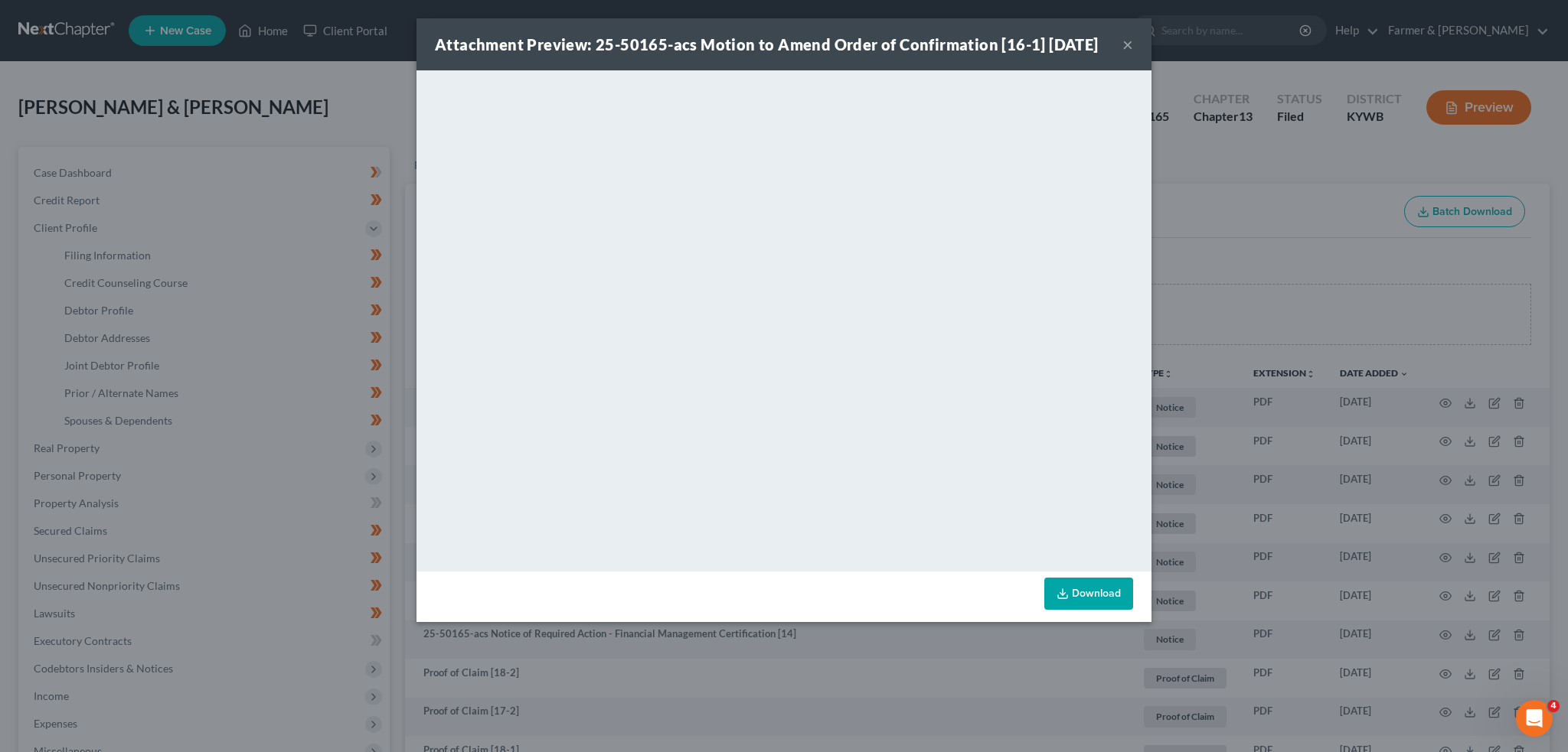
click at [1130, 51] on button "×" at bounding box center [1127, 44] width 10 height 18
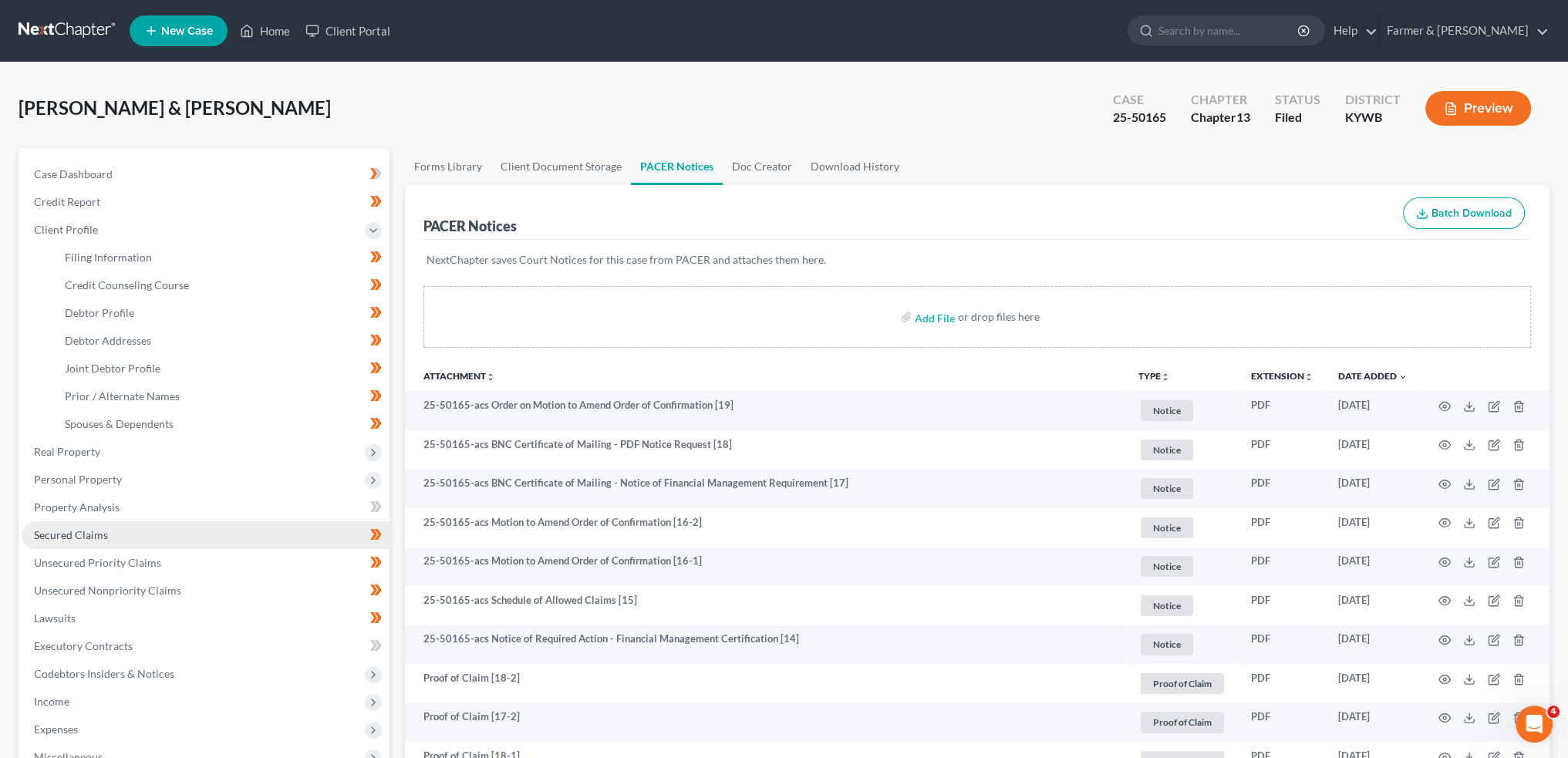
click at [133, 533] on link "Secured Claims" at bounding box center [205, 535] width 368 height 28
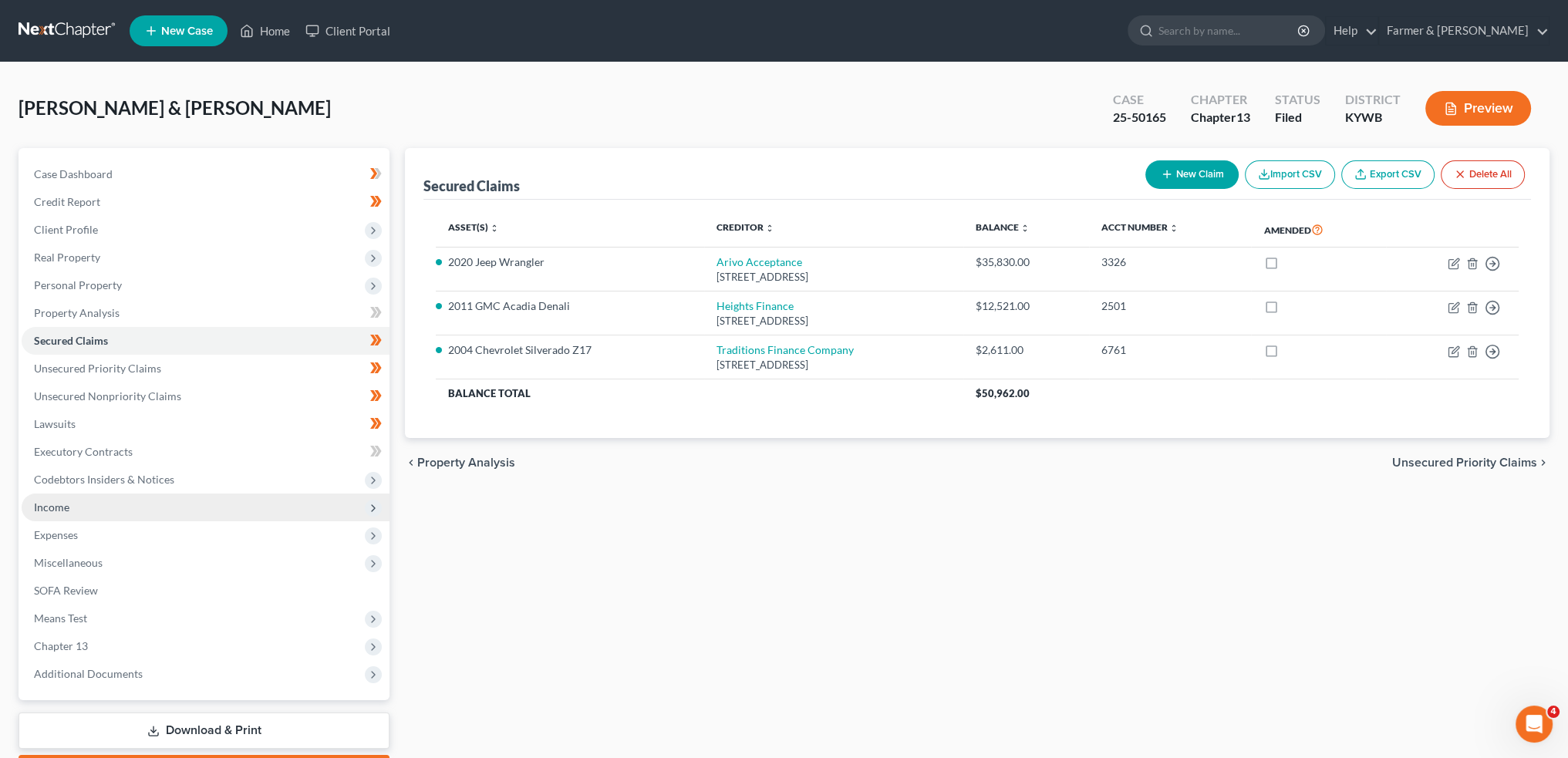
click at [132, 506] on span "Income" at bounding box center [205, 507] width 368 height 28
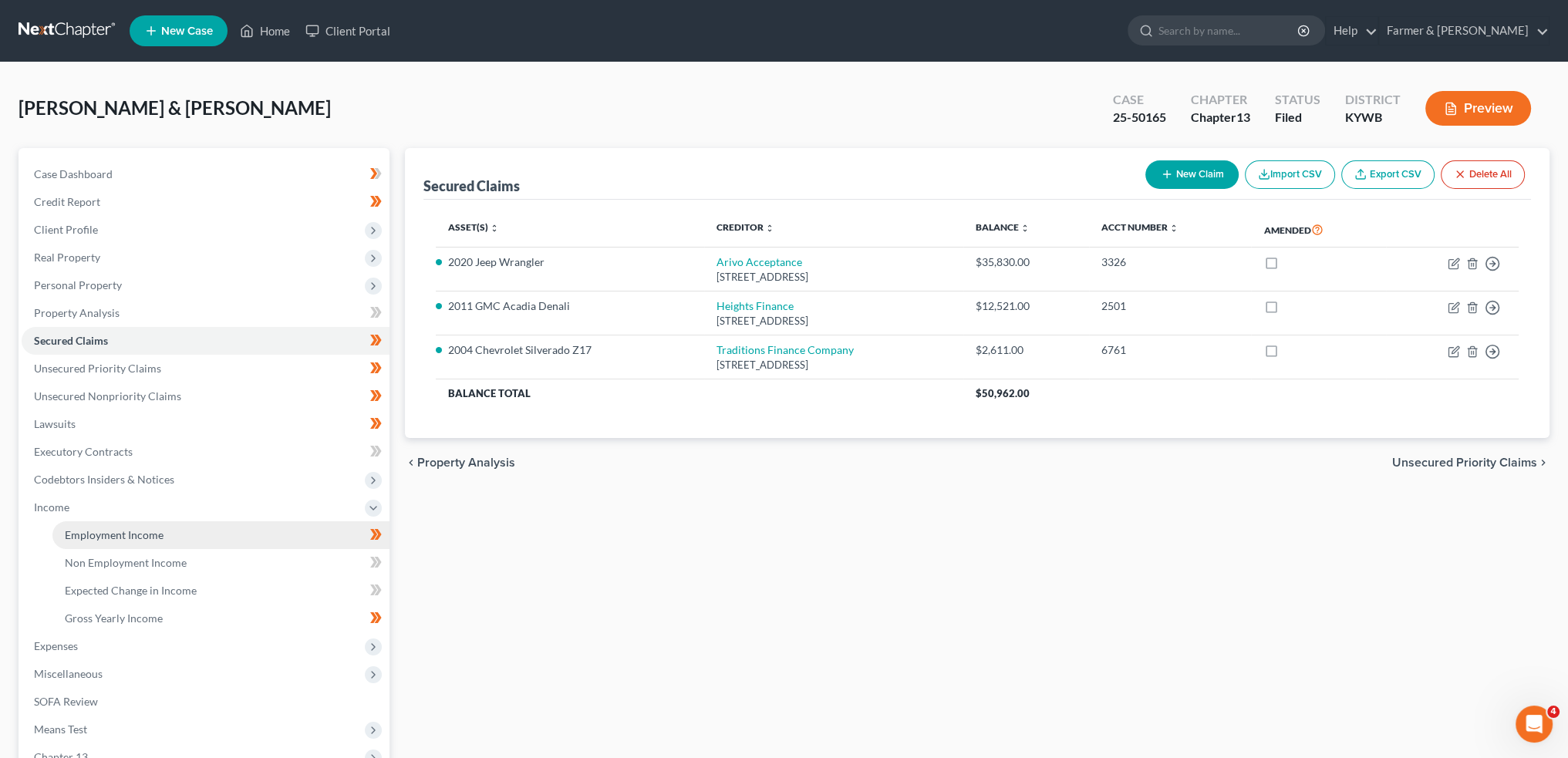
click at [129, 528] on span "Employment Income" at bounding box center [113, 535] width 99 height 13
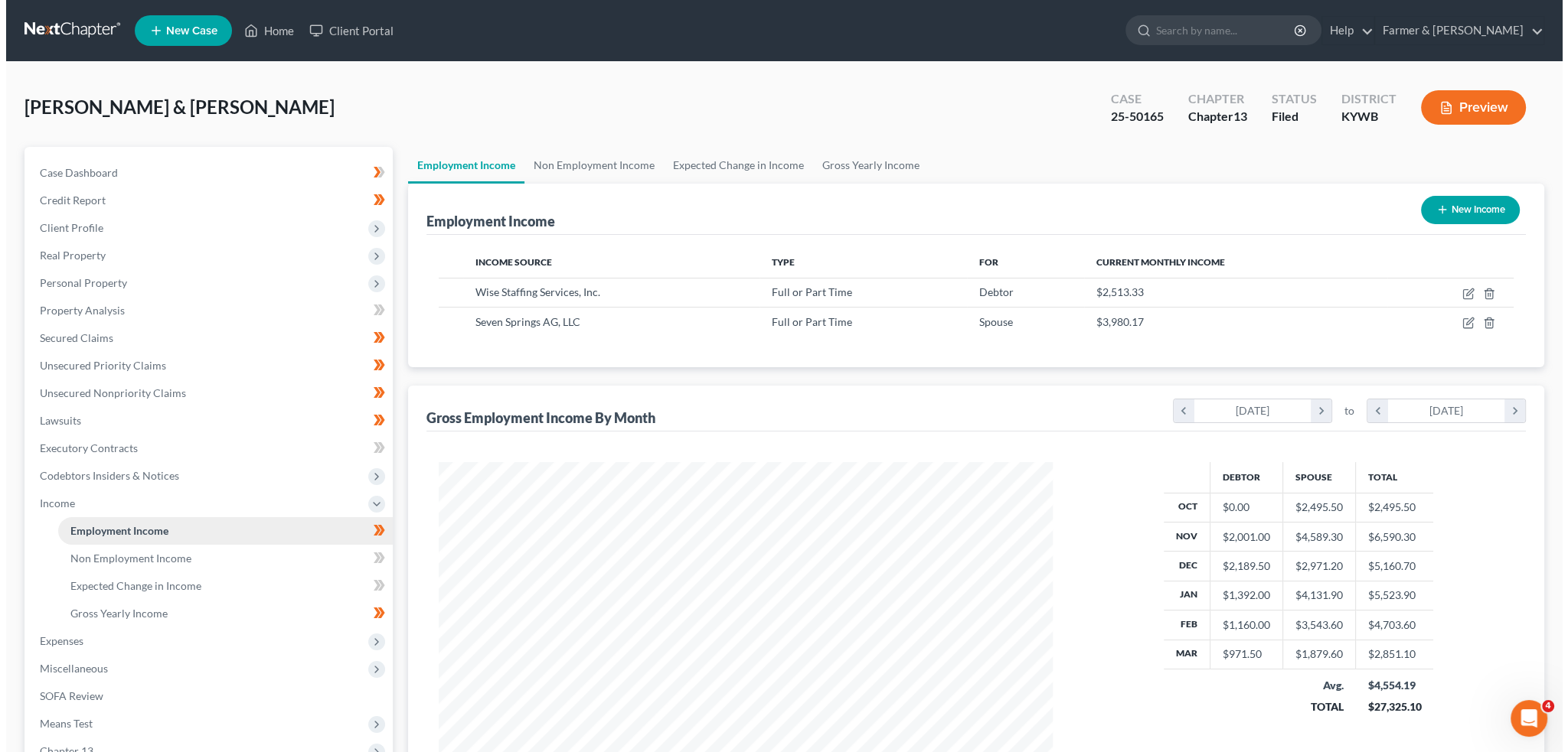
scroll to position [307, 643]
click at [1467, 289] on icon "button" at bounding box center [1463, 292] width 7 height 7
select select "0"
select select "18"
select select "3"
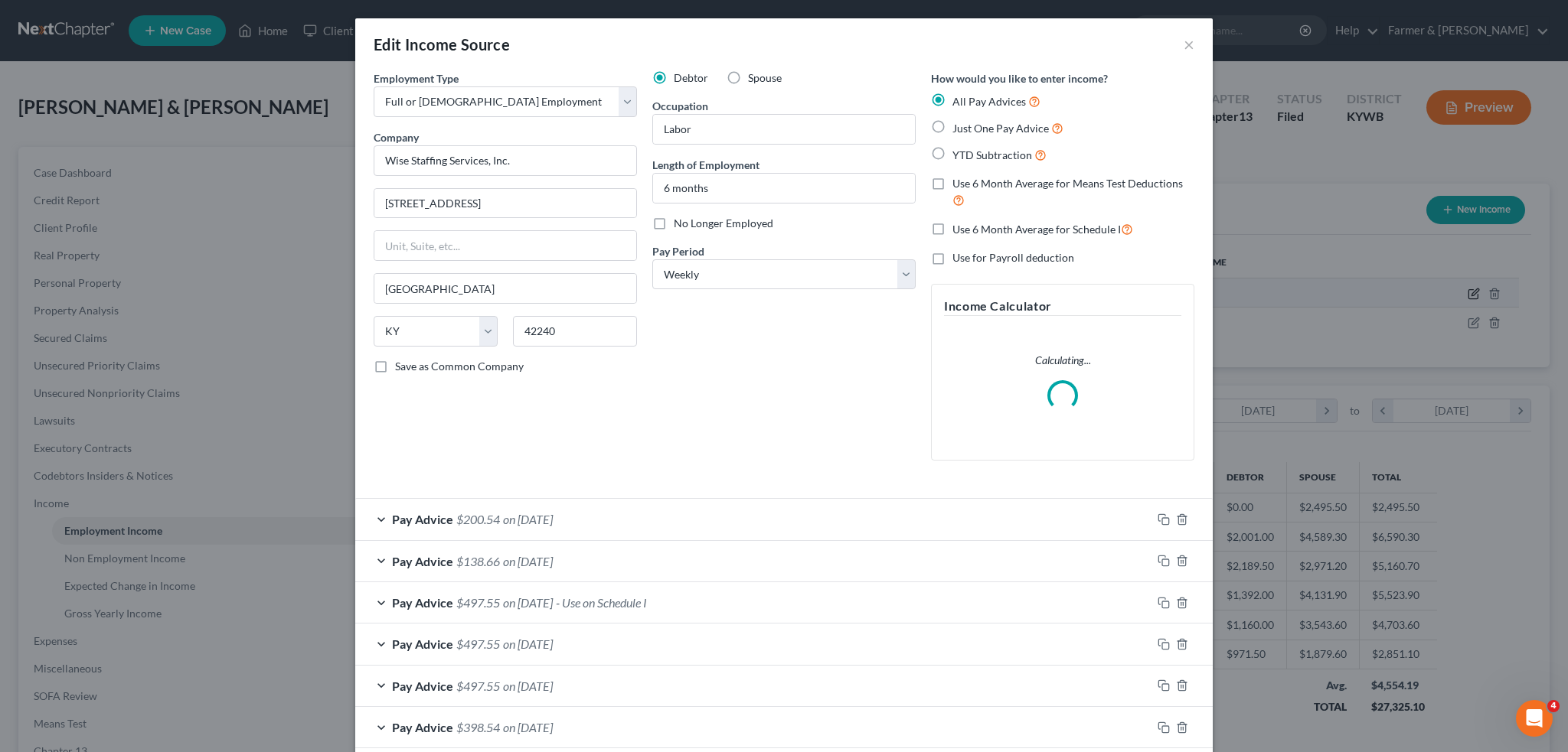
scroll to position [309, 649]
click at [674, 223] on label "No Longer Employed" at bounding box center [723, 223] width 99 height 15
click at [680, 223] on input "No Longer Employed" at bounding box center [684, 220] width 10 height 10
checkbox input "true"
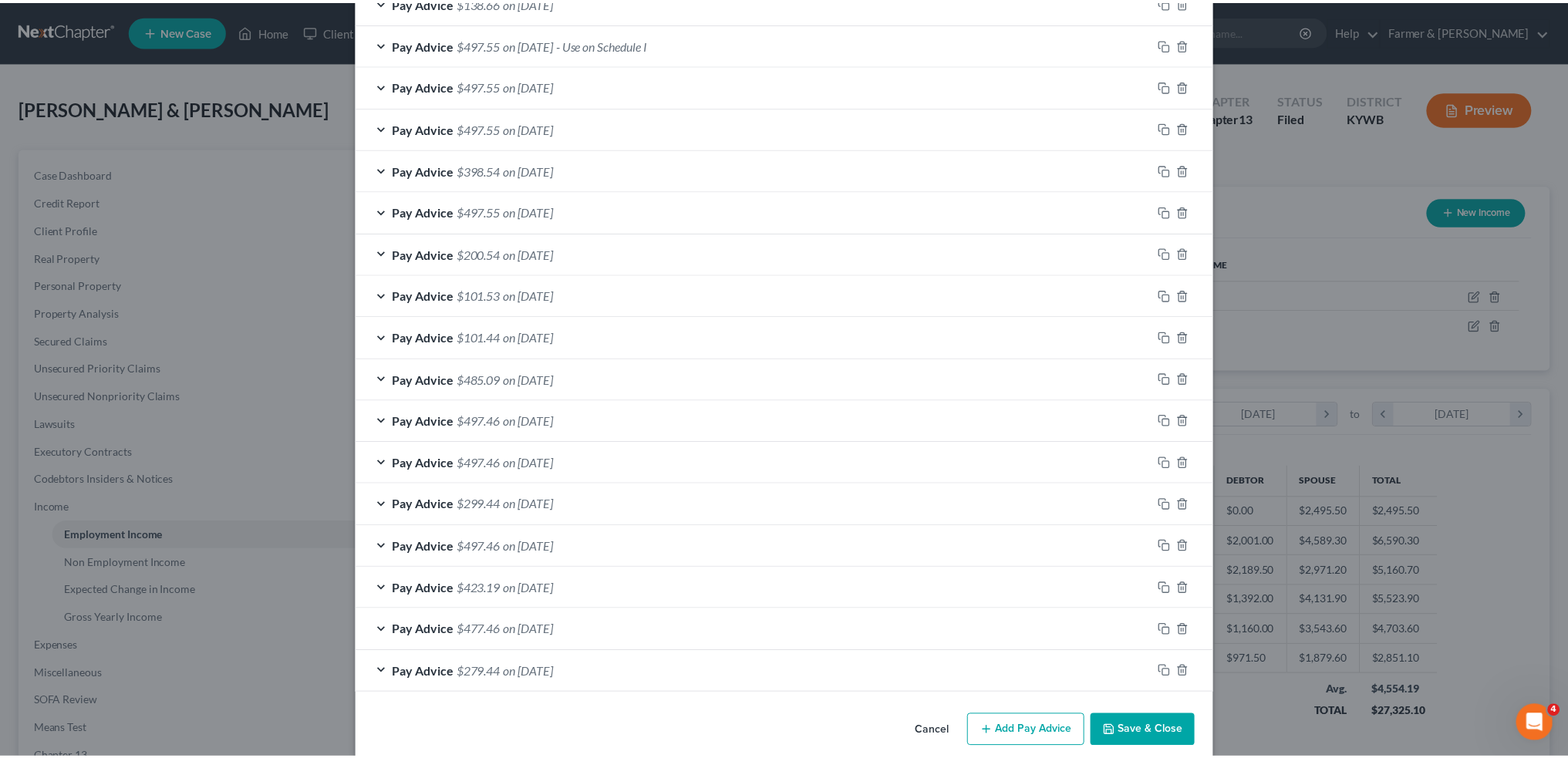
scroll to position [626, 0]
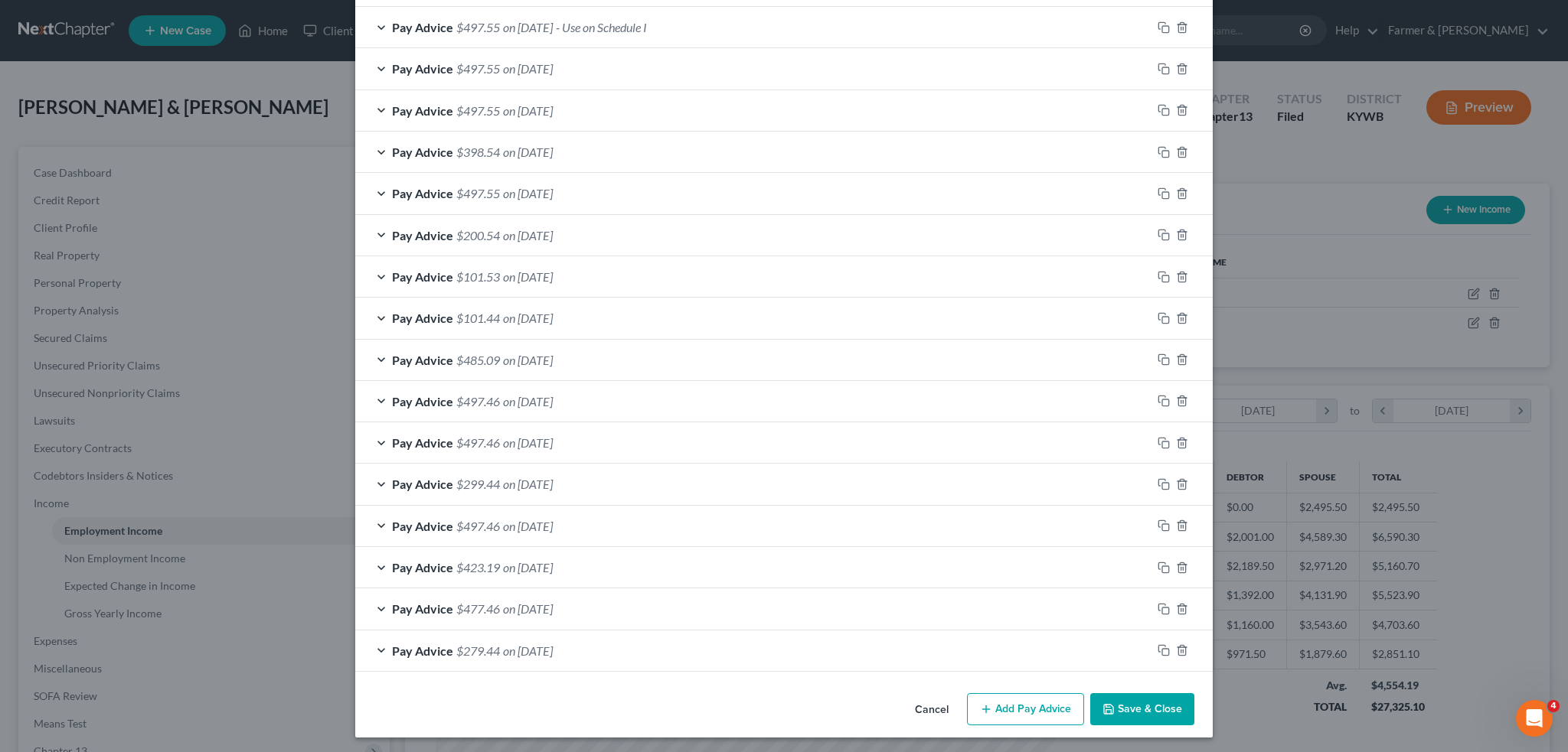
click at [1124, 698] on button "Save & Close" at bounding box center [1142, 710] width 104 height 32
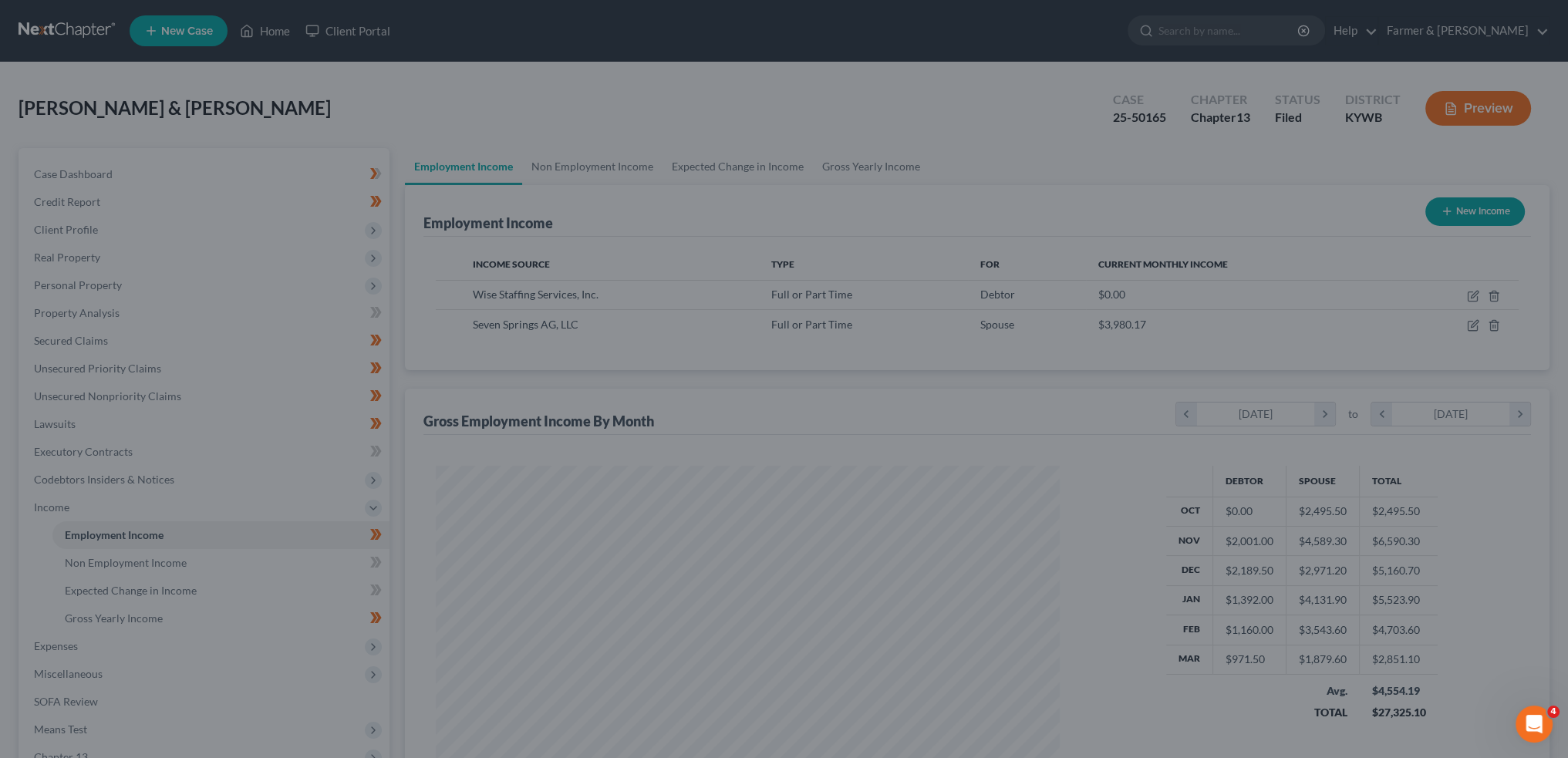
scroll to position [771266, 770513]
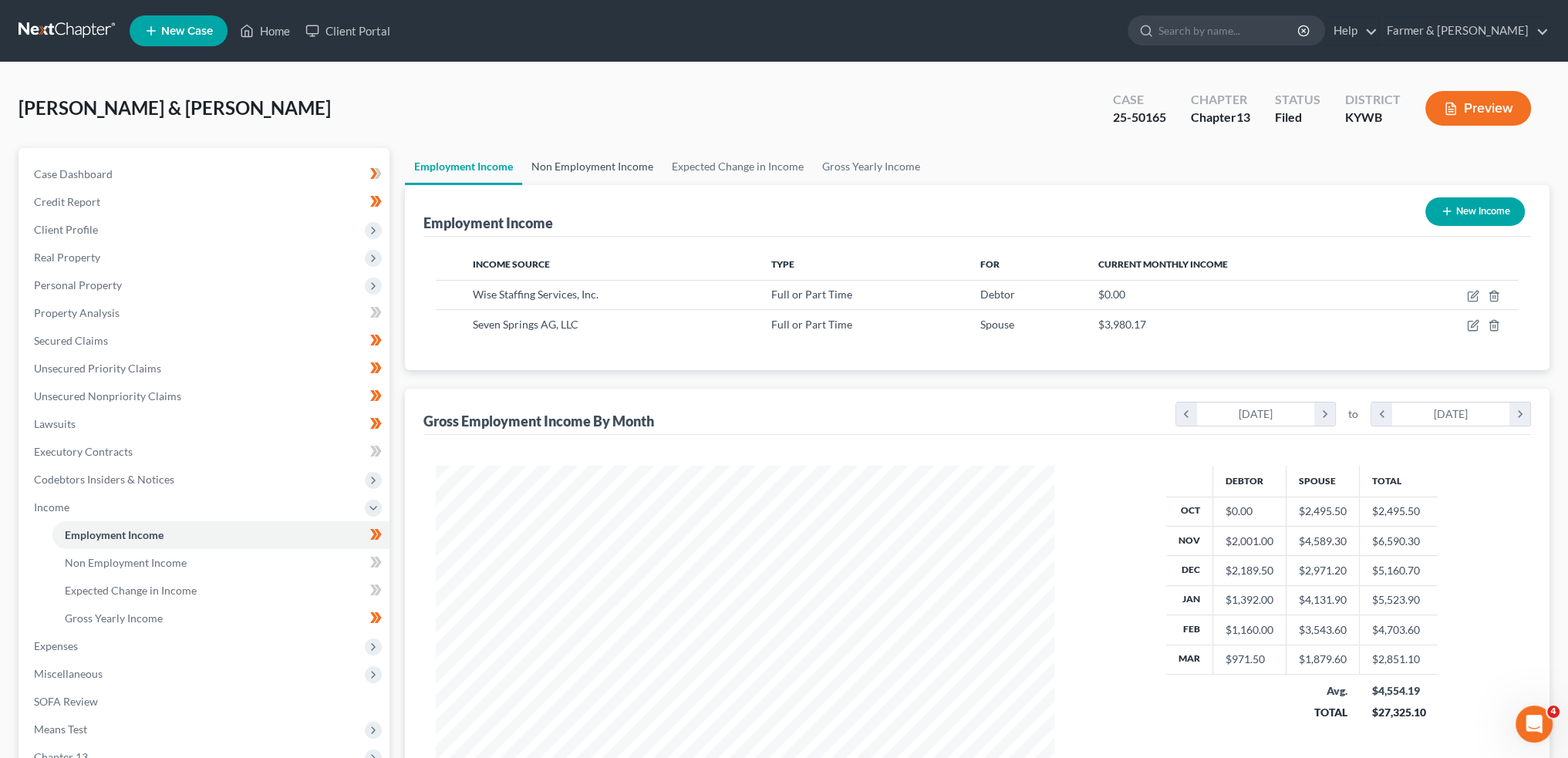
click at [600, 158] on link "Non Employment Income" at bounding box center [592, 166] width 140 height 37
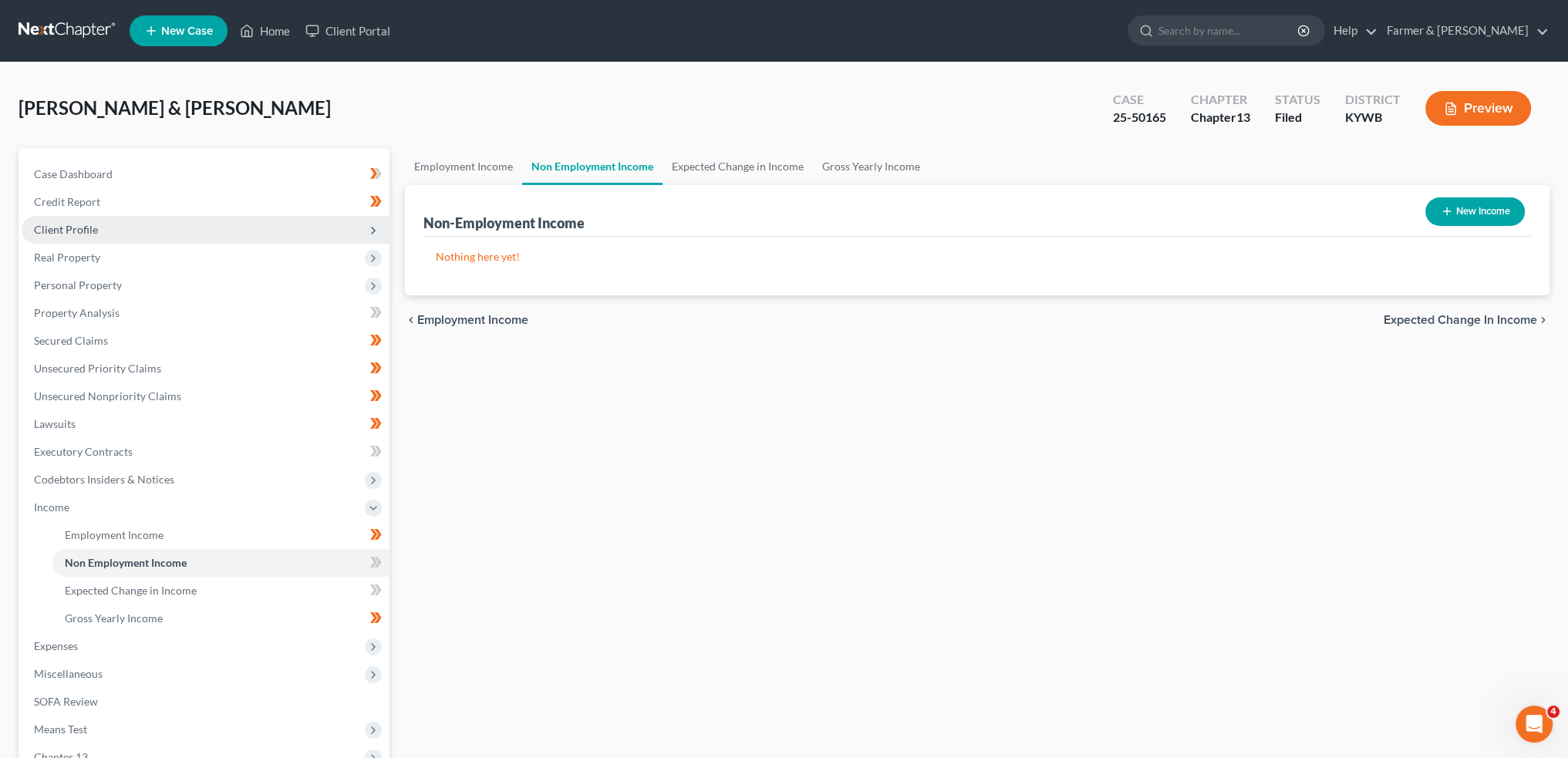
click at [82, 225] on span "Client Profile" at bounding box center [65, 230] width 64 height 13
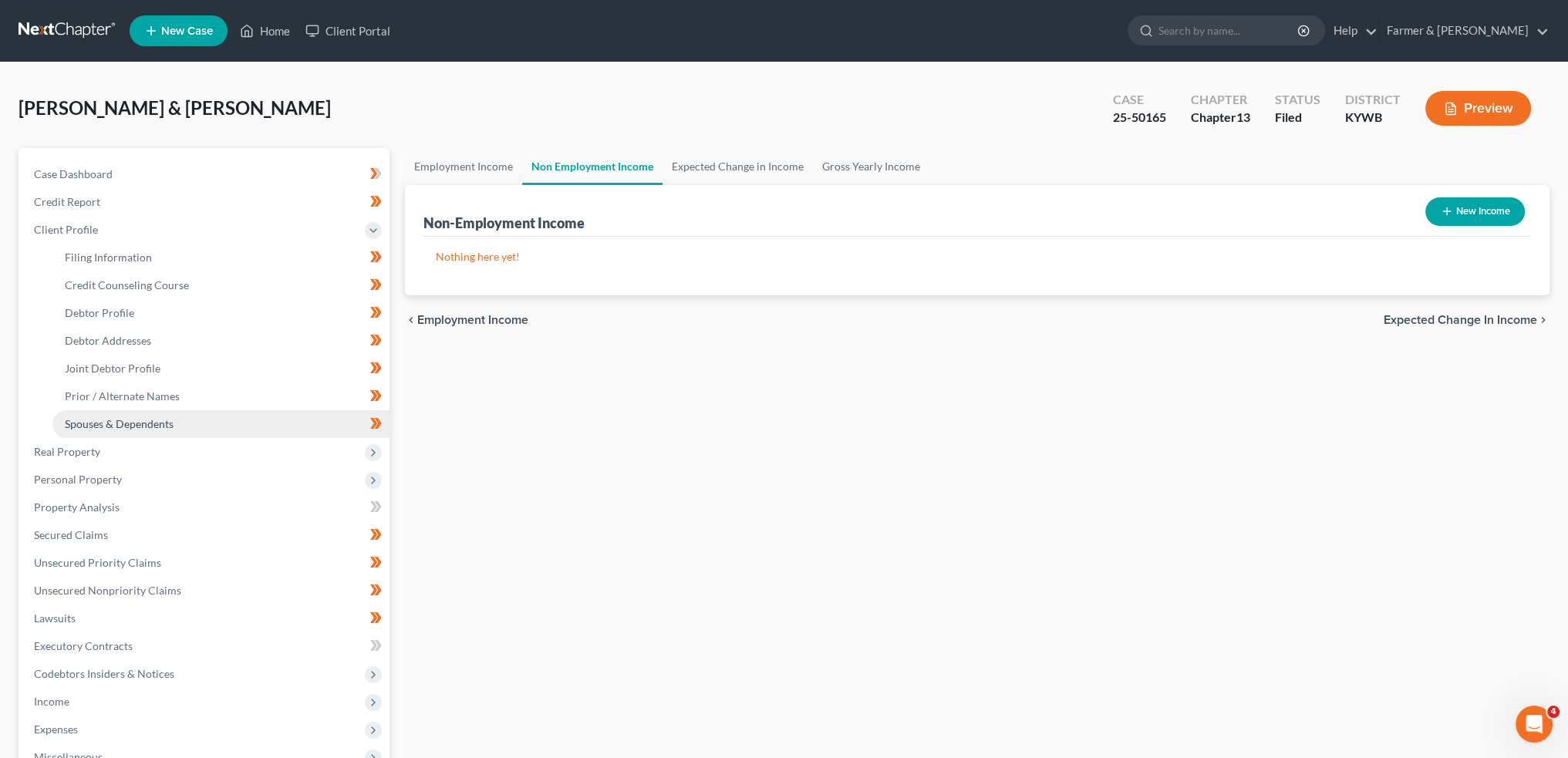
click at [117, 419] on span "Spouses & Dependents" at bounding box center [118, 424] width 109 height 13
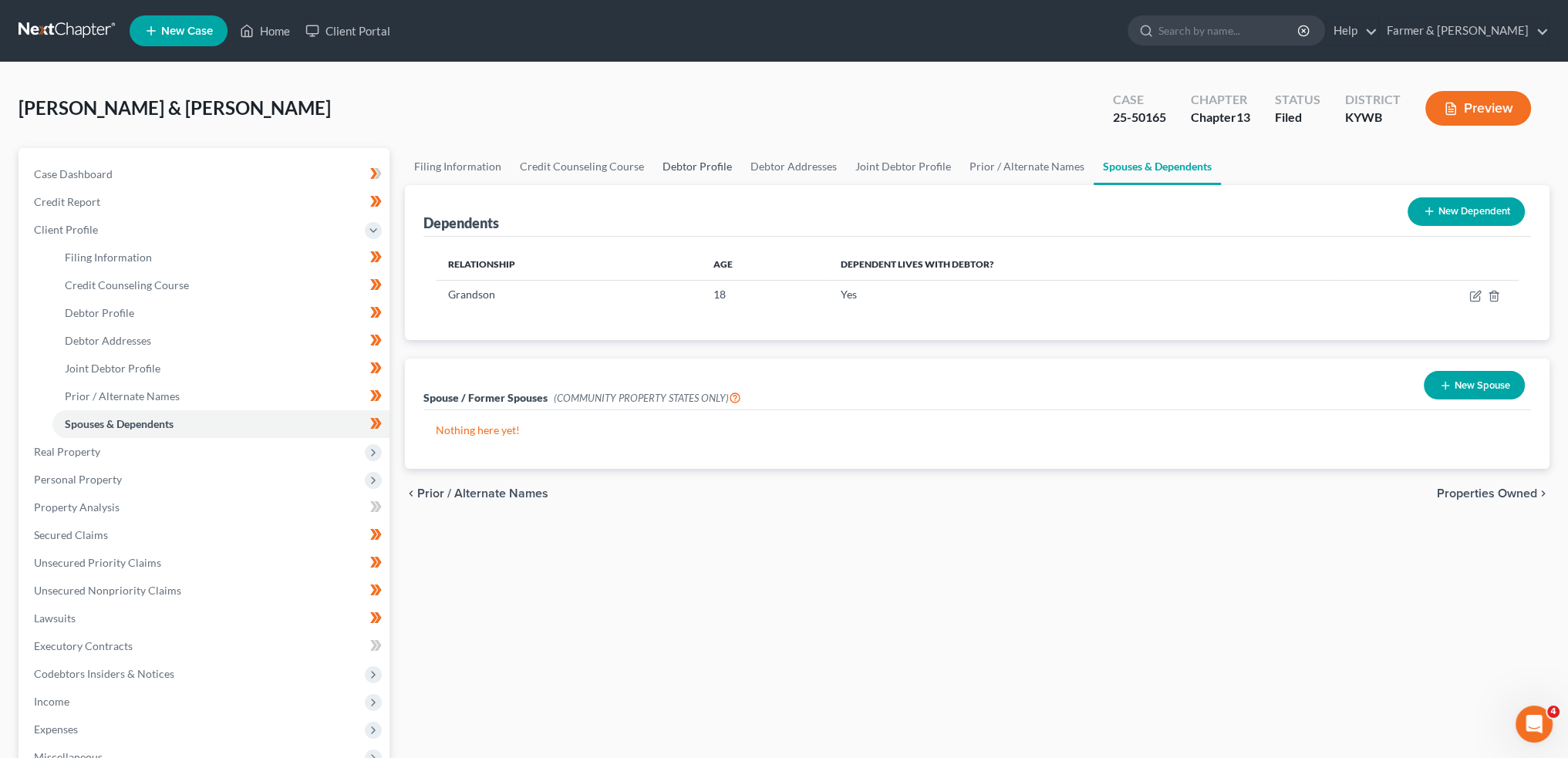
click at [670, 158] on link "Debtor Profile" at bounding box center [697, 166] width 88 height 37
select select "1"
select select "2"
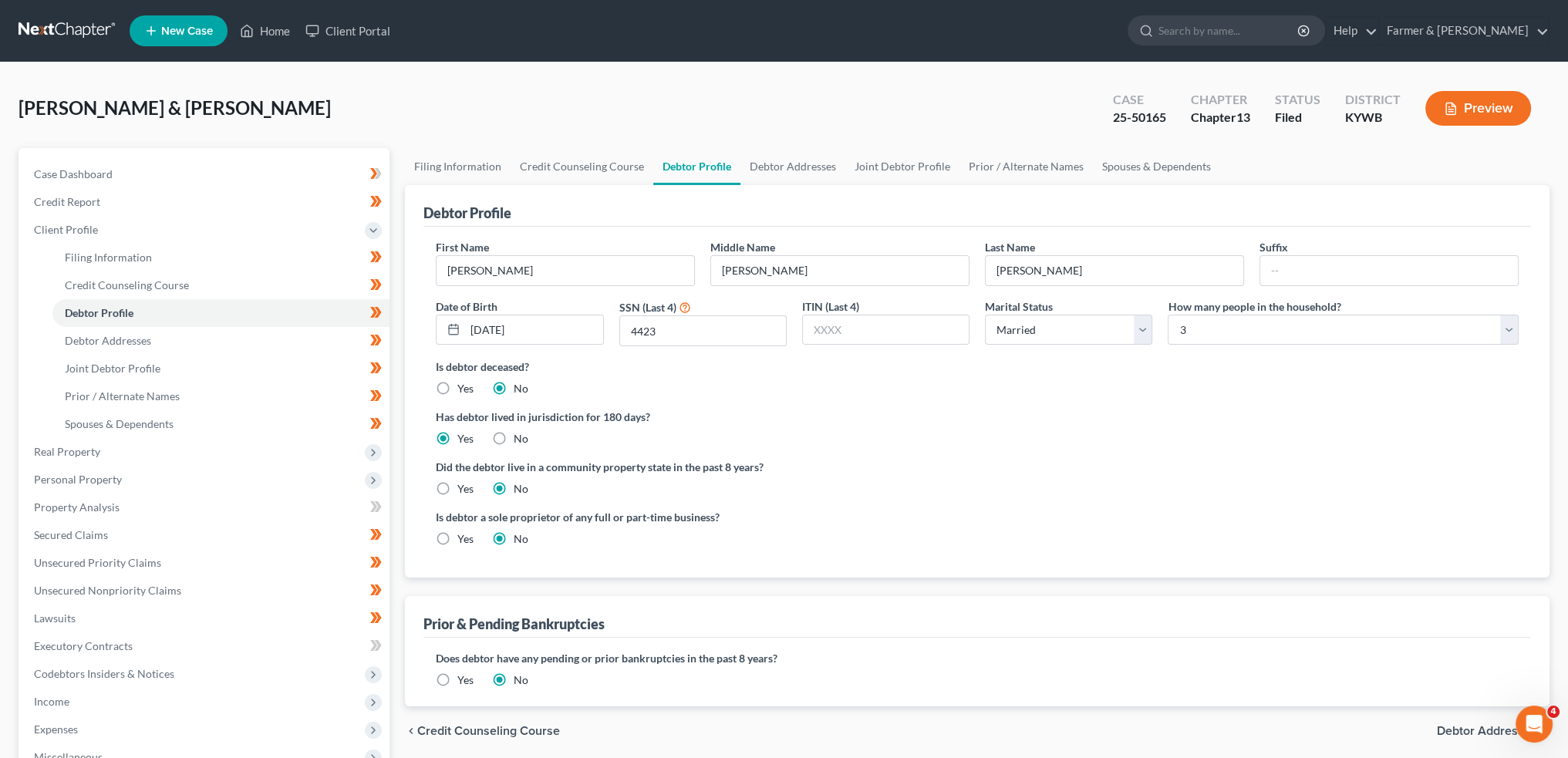
radio input "true"
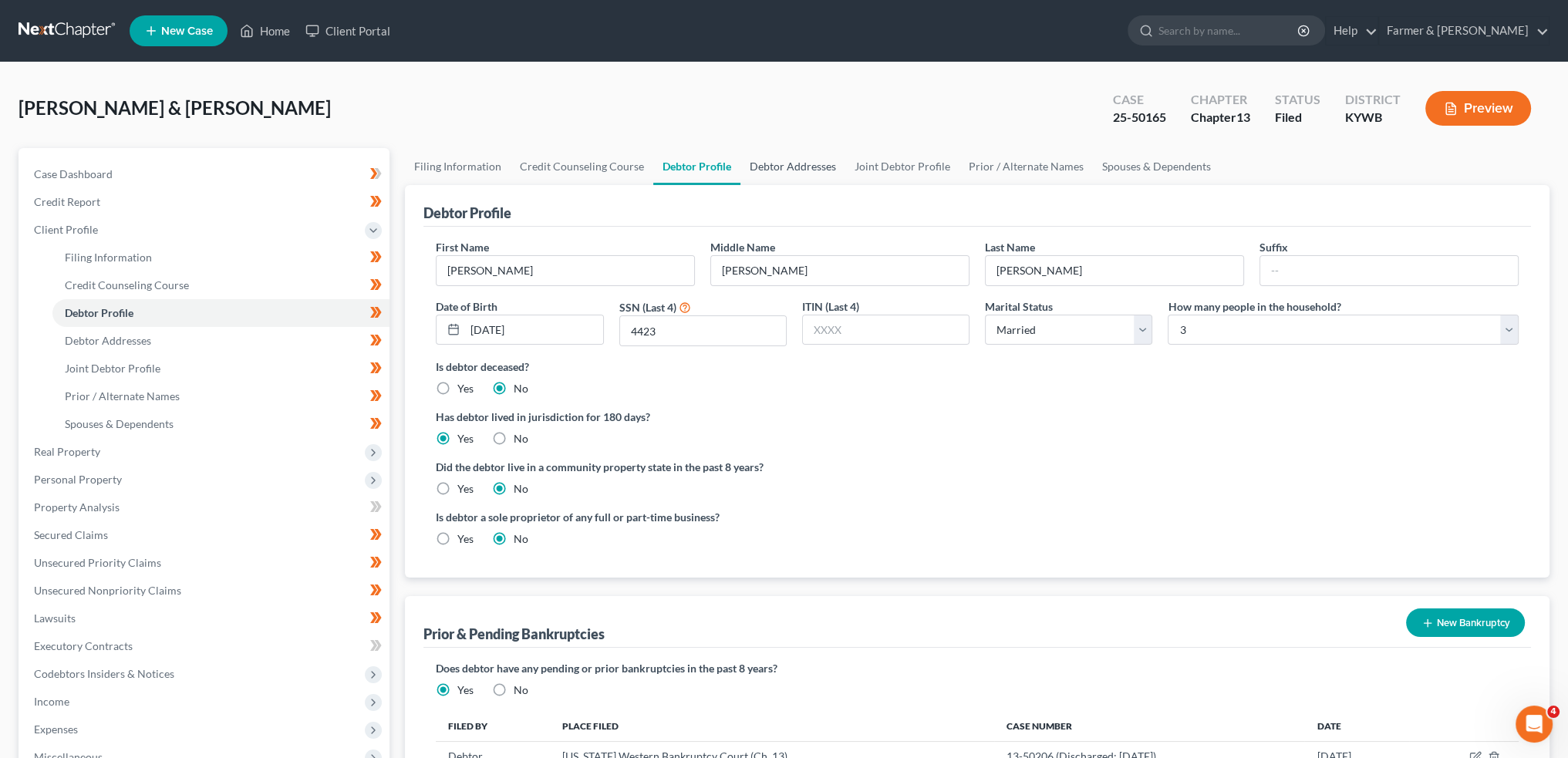
click at [794, 172] on link "Debtor Addresses" at bounding box center [792, 166] width 105 height 37
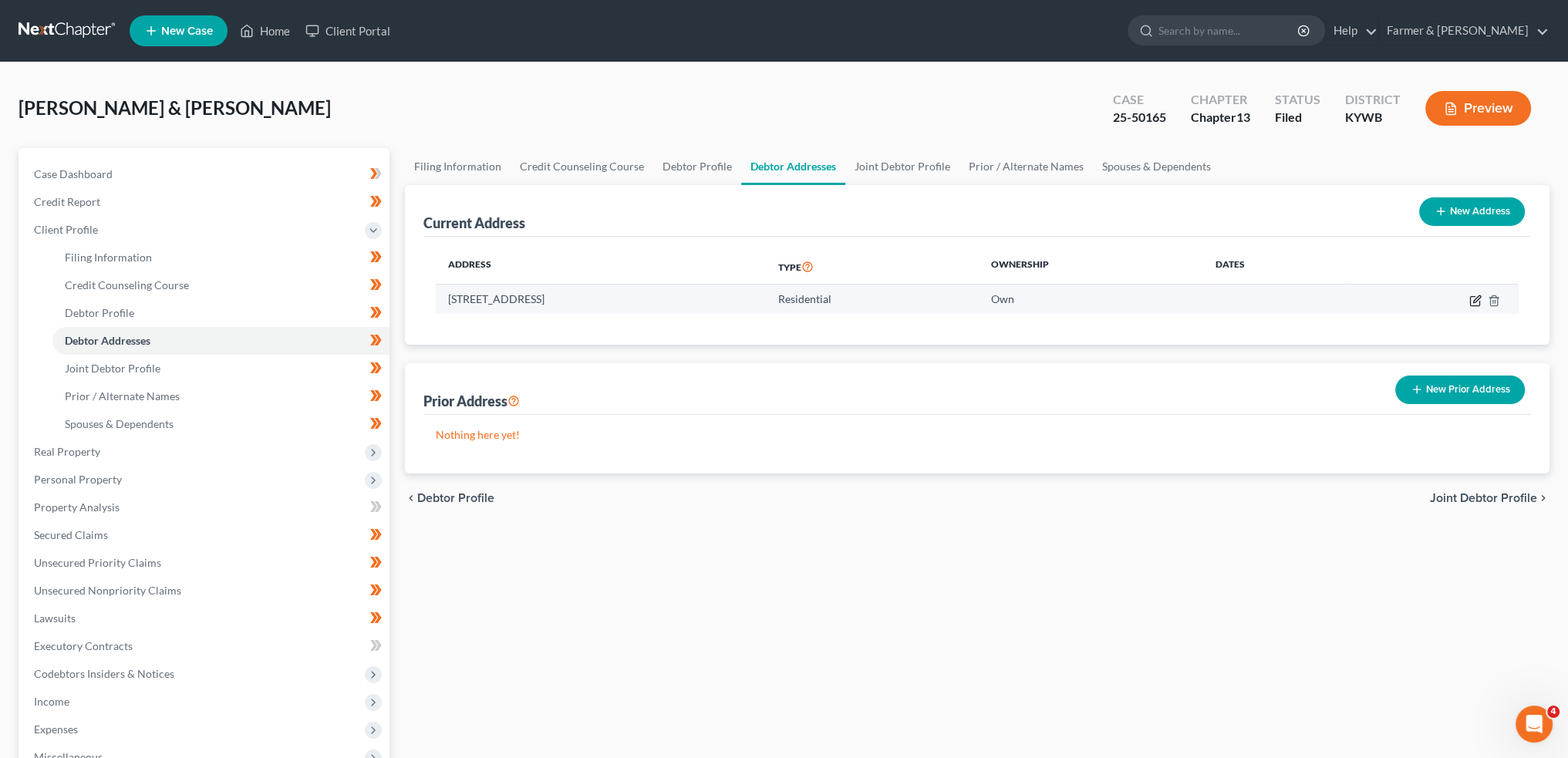
click at [1474, 302] on icon "button" at bounding box center [1475, 301] width 12 height 12
select select "18"
select select "0"
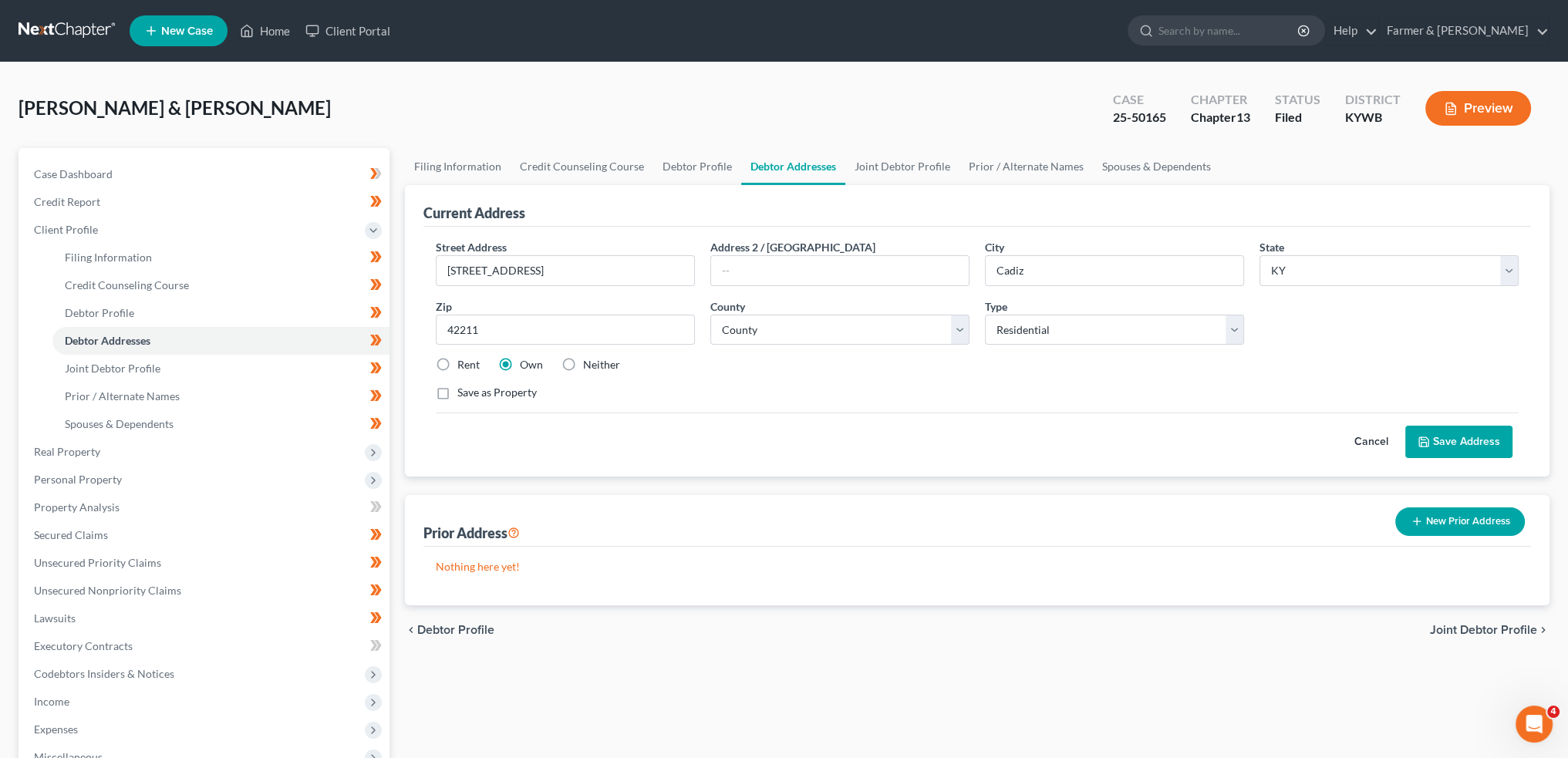
drag, startPoint x: 1443, startPoint y: 434, endPoint x: 1409, endPoint y: 396, distance: 51.0
click at [1440, 429] on button "Save Address" at bounding box center [1459, 442] width 108 height 33
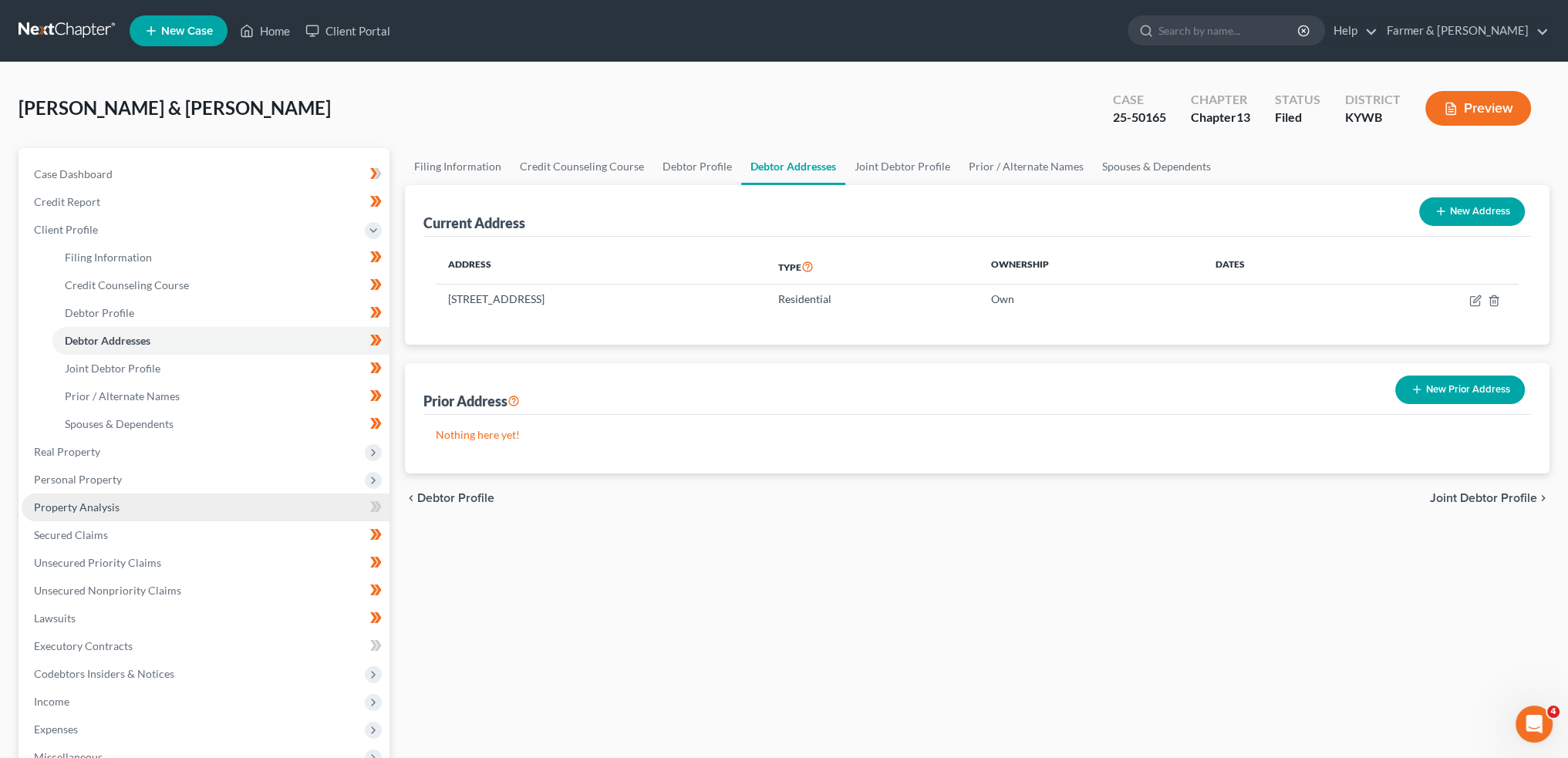
click at [77, 505] on span "Property Analysis" at bounding box center [76, 507] width 85 height 13
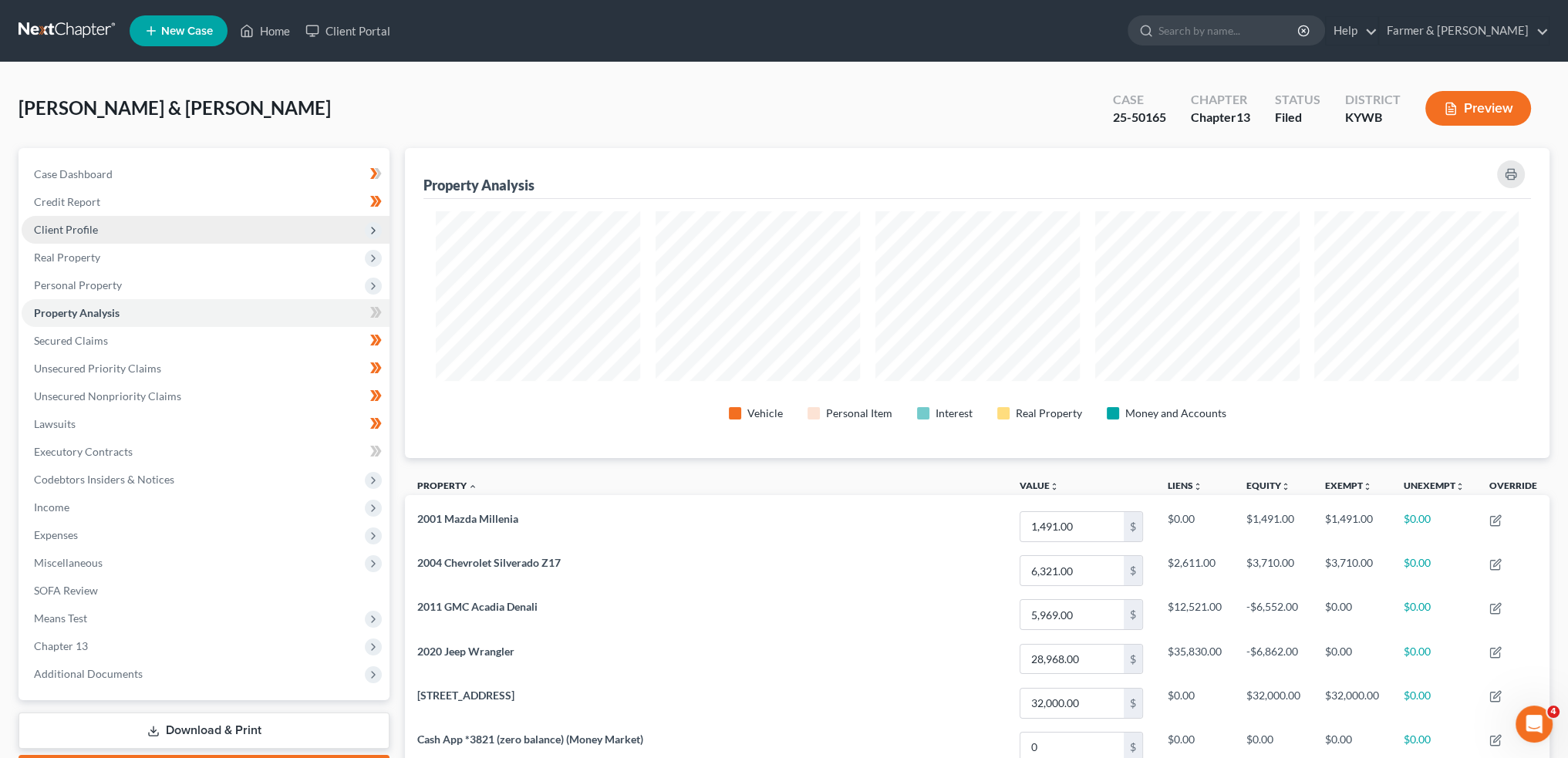
click at [95, 227] on span "Client Profile" at bounding box center [65, 230] width 64 height 13
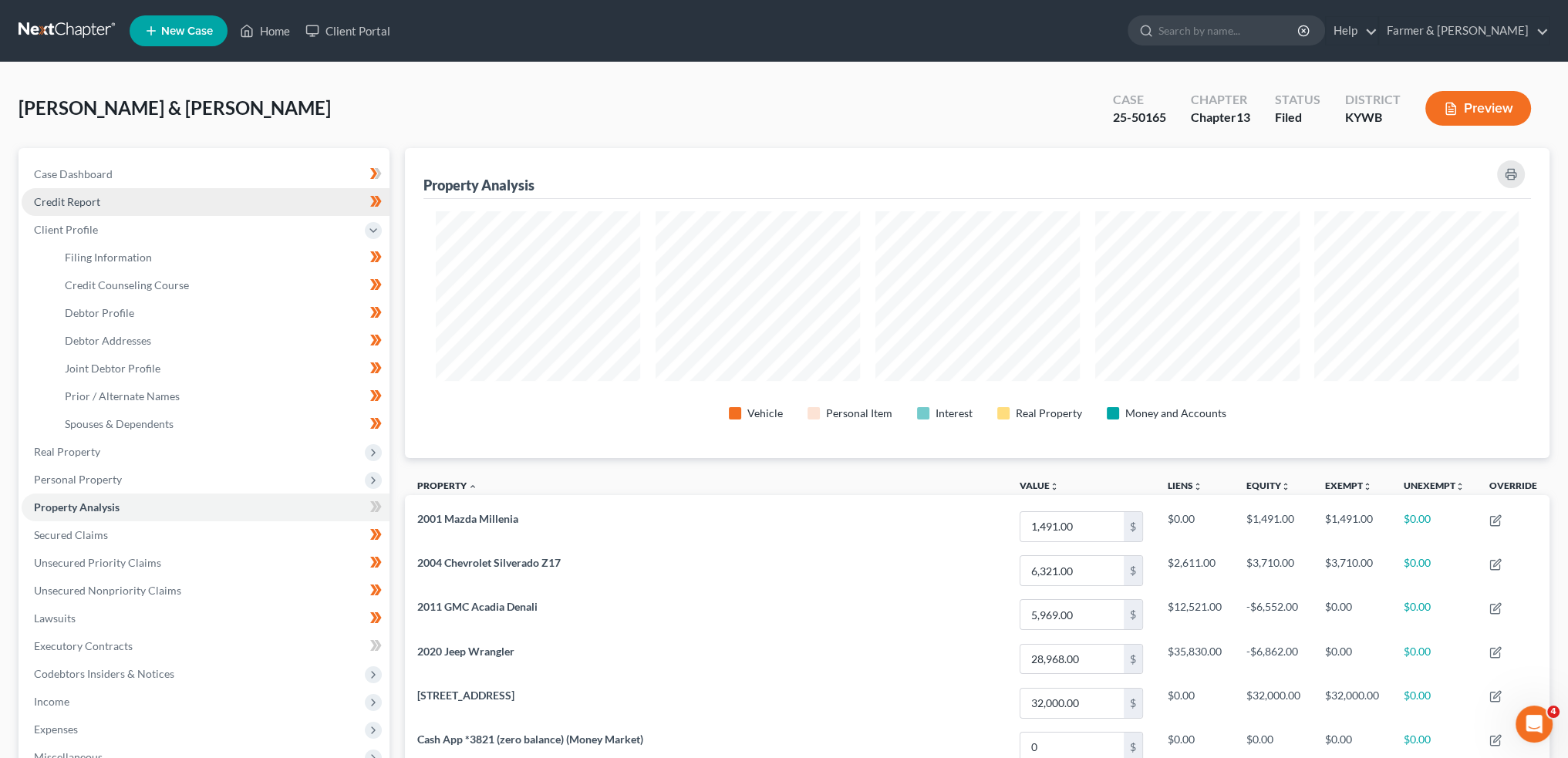
click at [100, 199] on link "Credit Report" at bounding box center [205, 202] width 368 height 28
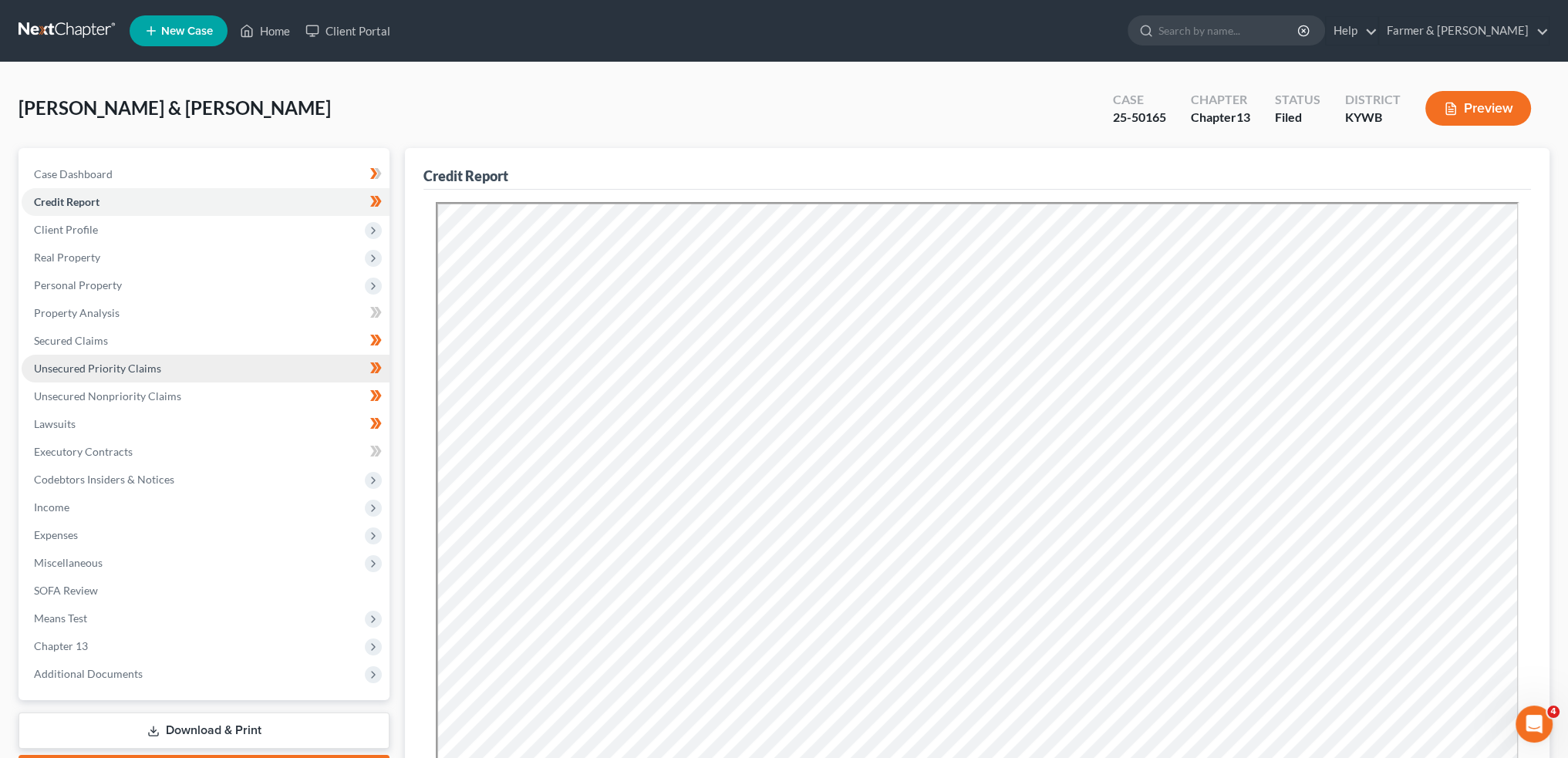
click at [51, 364] on span "Unsecured Priority Claims" at bounding box center [97, 369] width 128 height 13
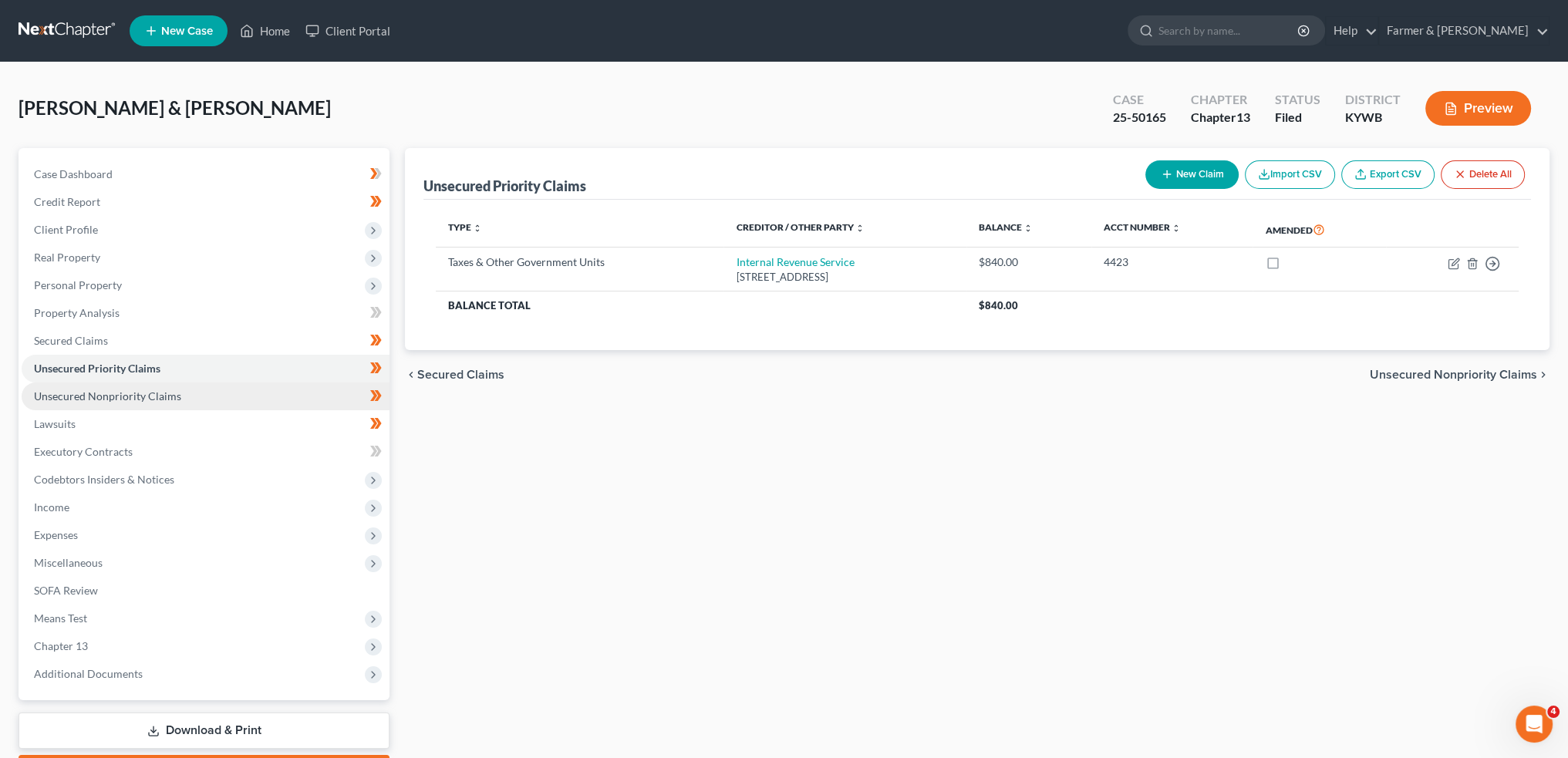
scroll to position [88, 0]
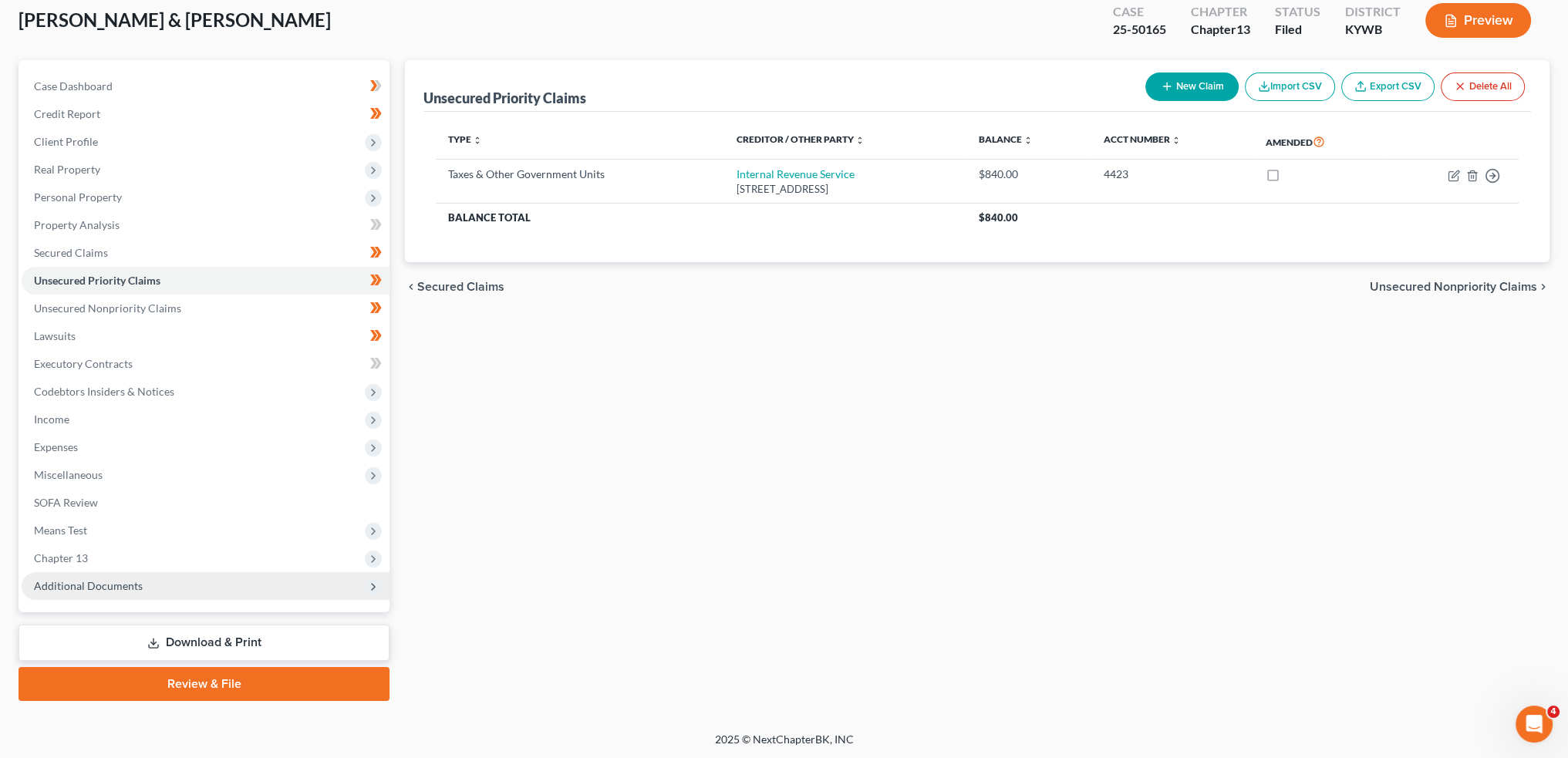
click at [67, 598] on span "Additional Documents" at bounding box center [205, 586] width 368 height 28
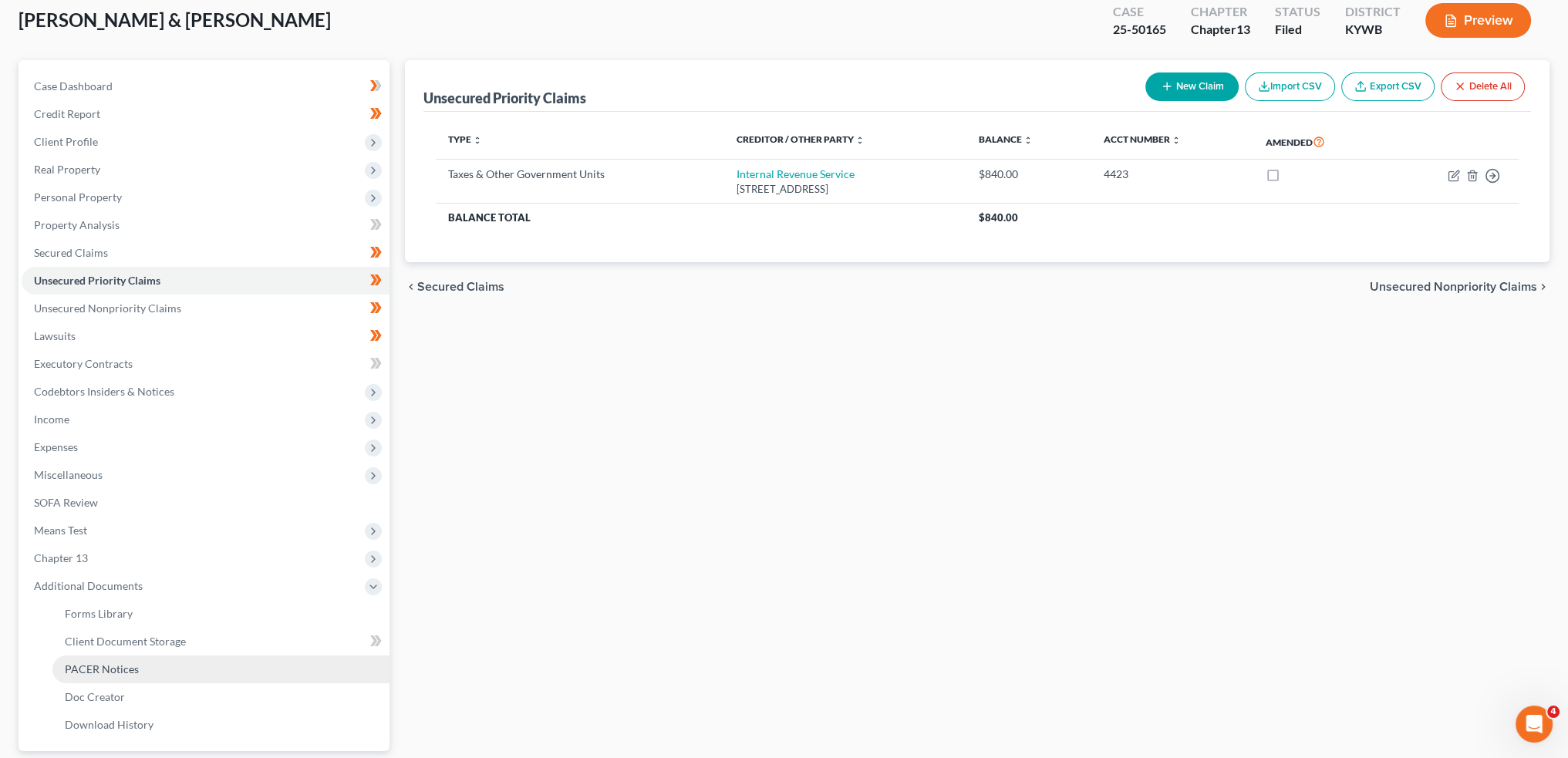
click at [63, 669] on link "PACER Notices" at bounding box center [221, 670] width 337 height 28
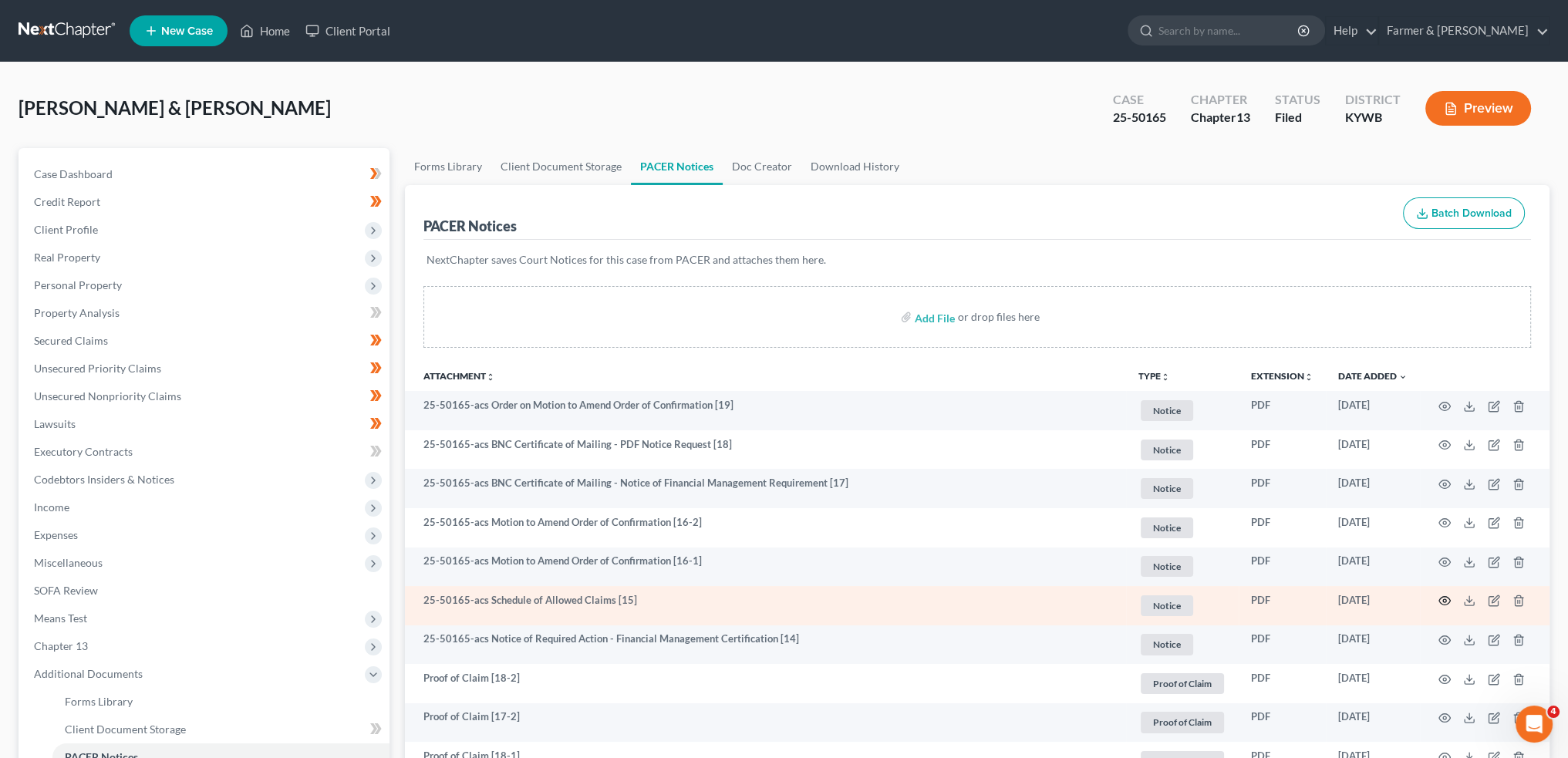
click at [1443, 599] on icon "button" at bounding box center [1444, 600] width 12 height 12
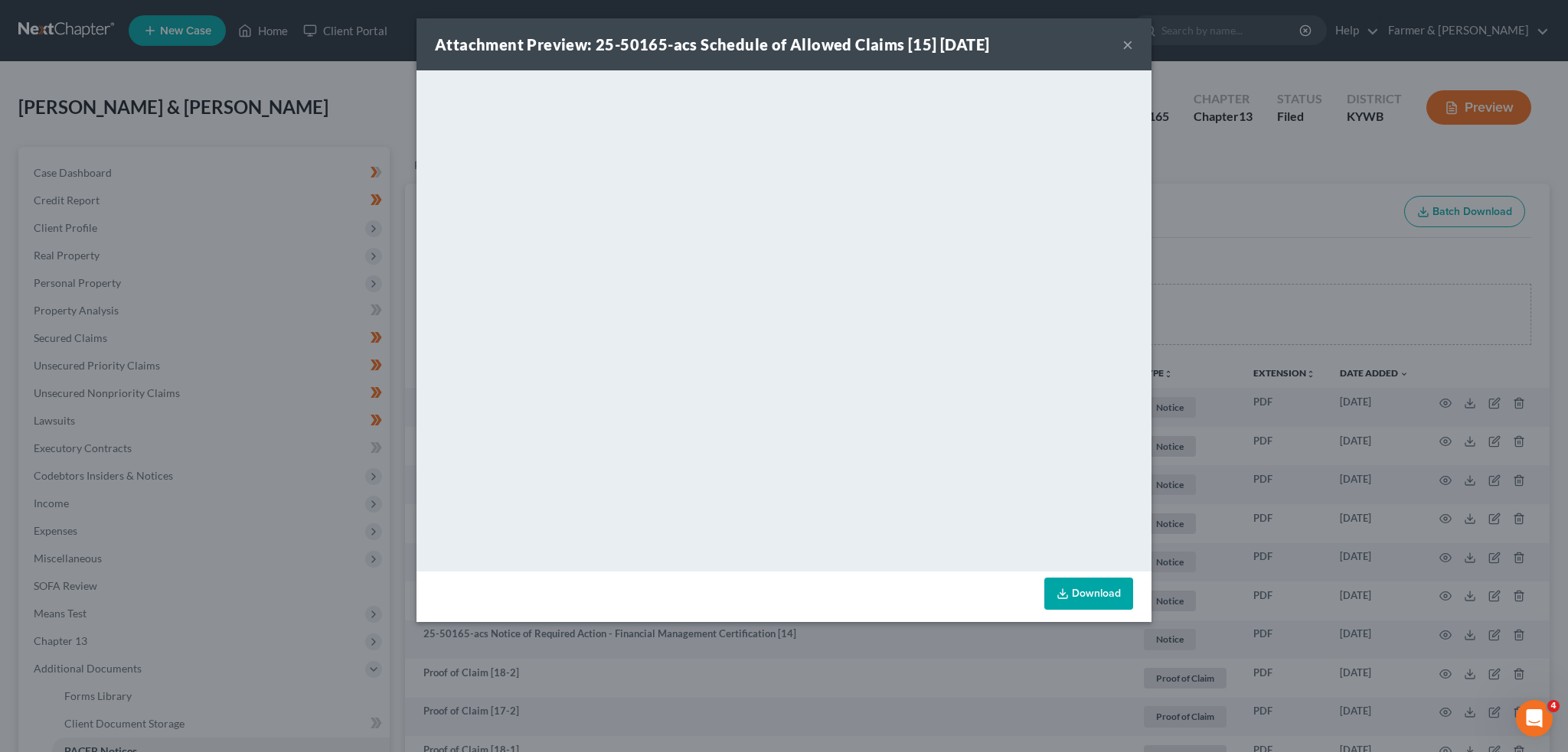
click at [1130, 38] on button "×" at bounding box center [1127, 44] width 10 height 18
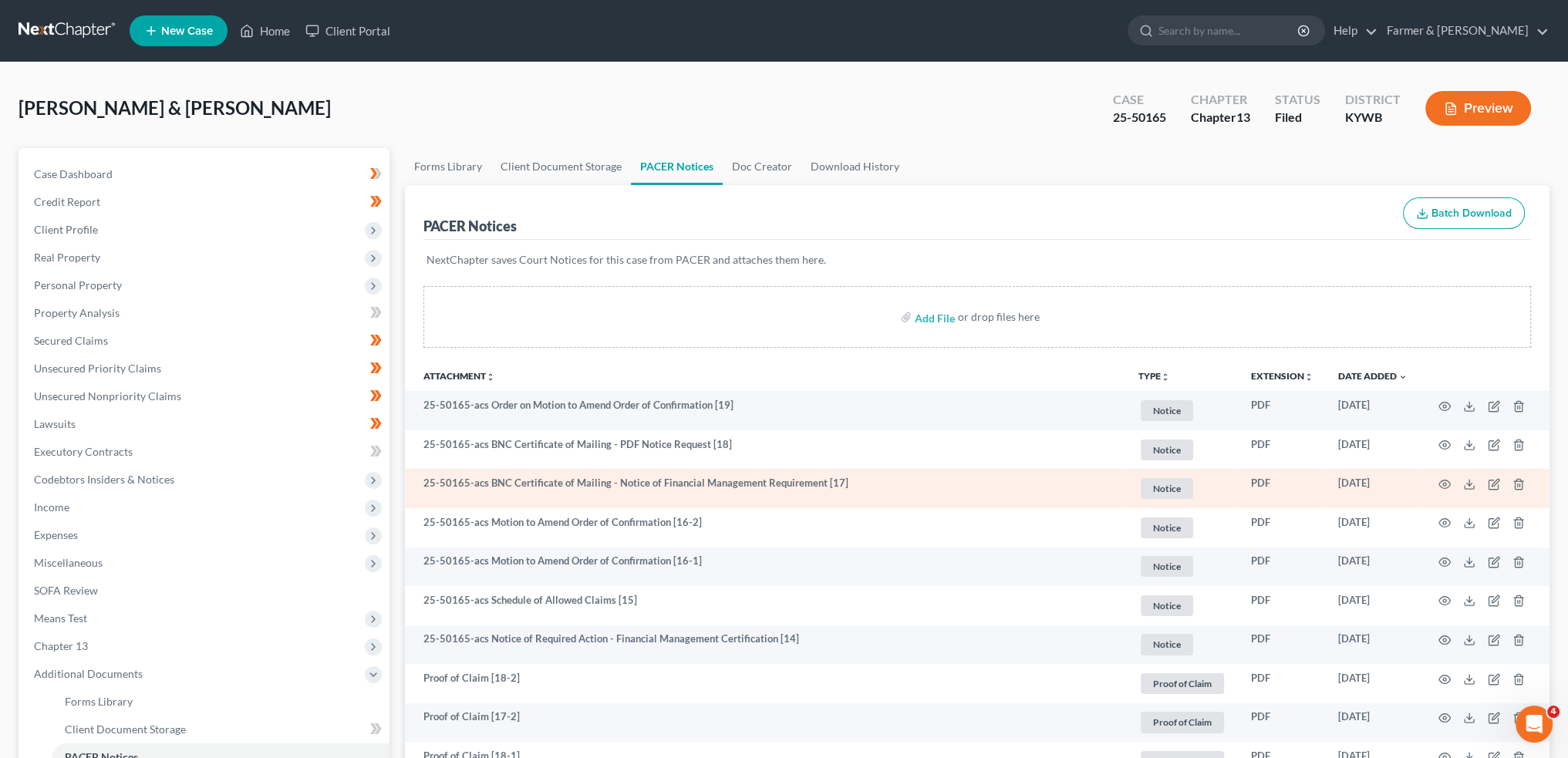
scroll to position [514, 0]
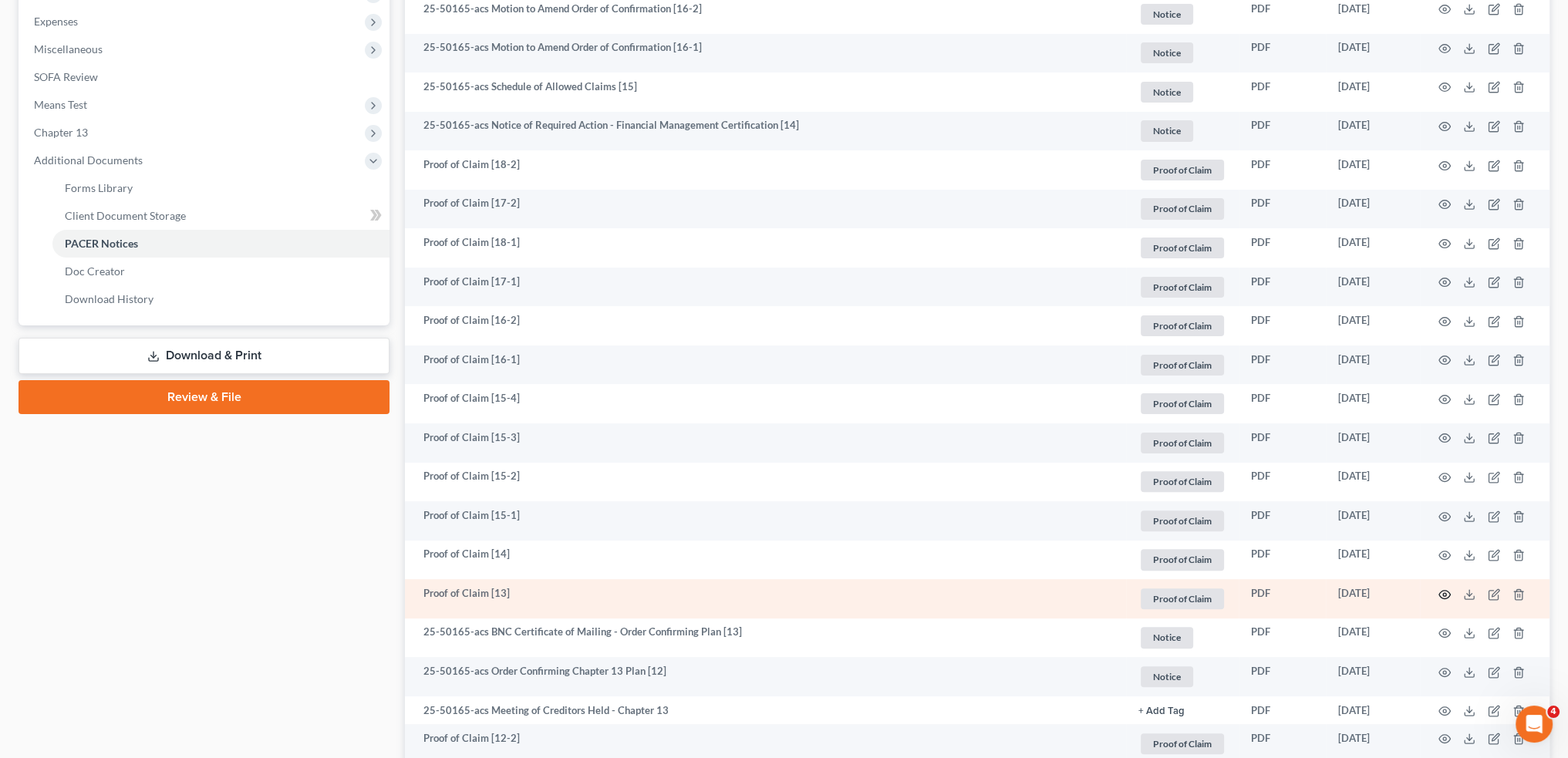
click at [1443, 592] on icon "button" at bounding box center [1444, 595] width 12 height 12
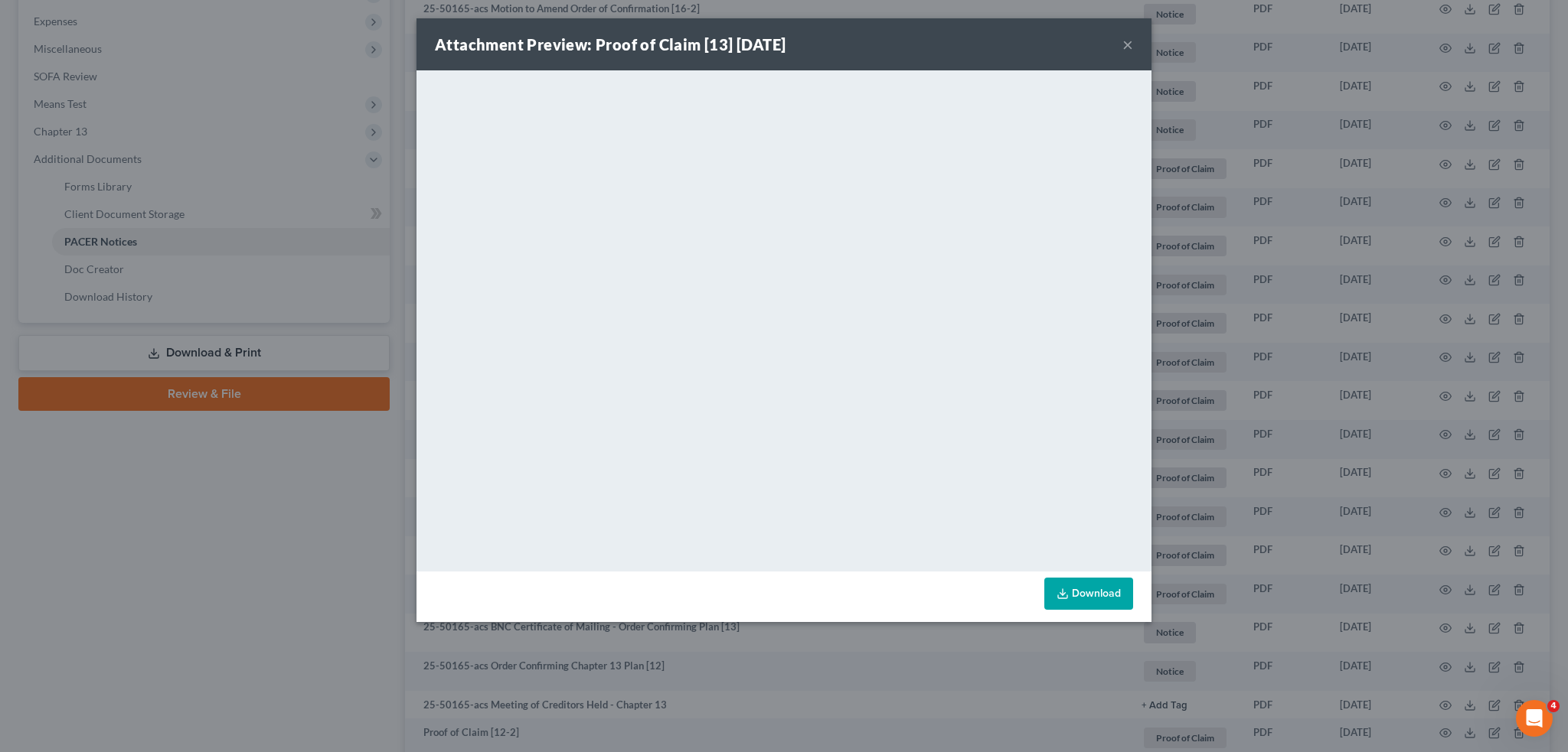
click at [1126, 41] on button "×" at bounding box center [1127, 44] width 10 height 18
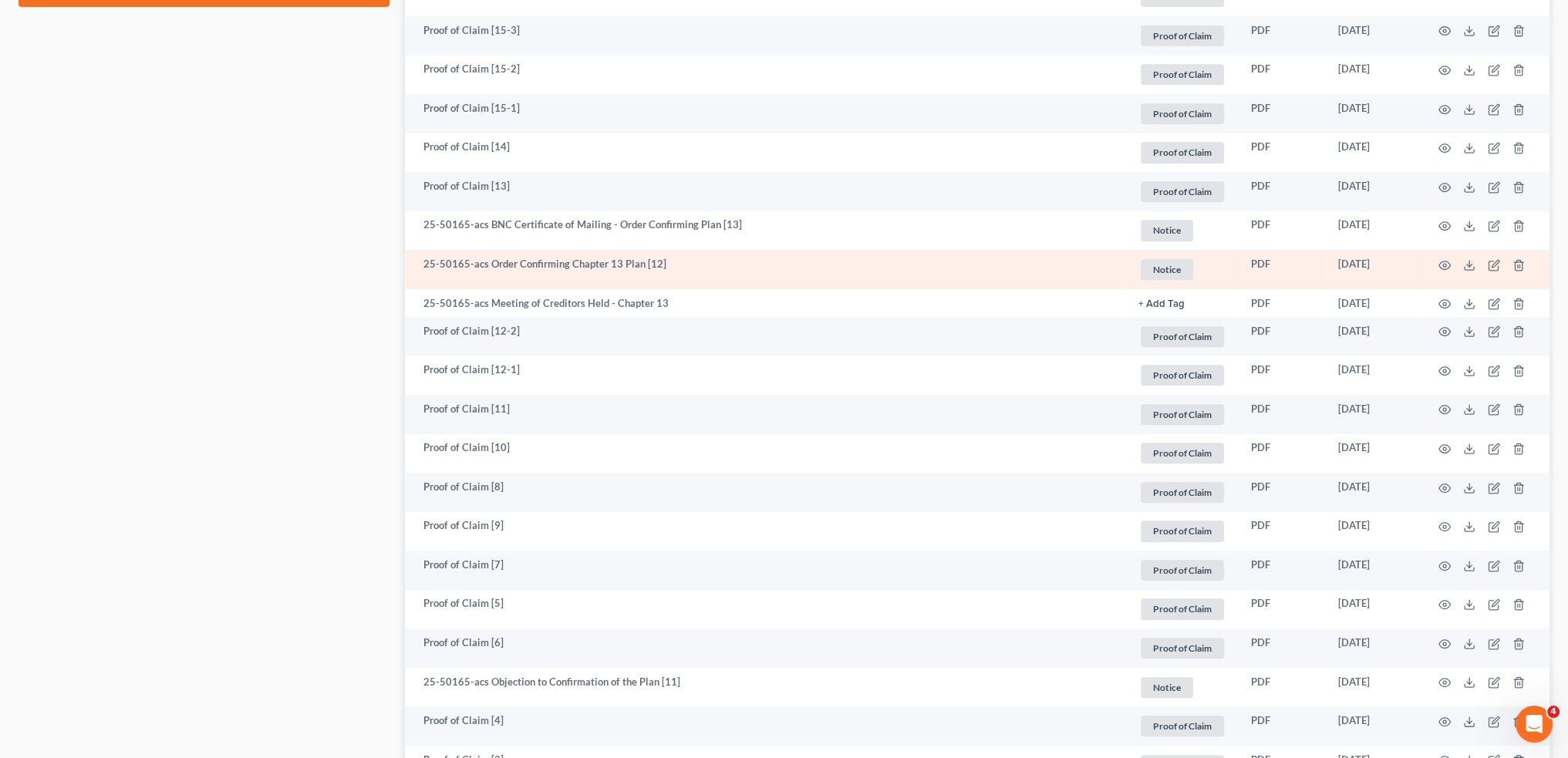
scroll to position [1158, 0]
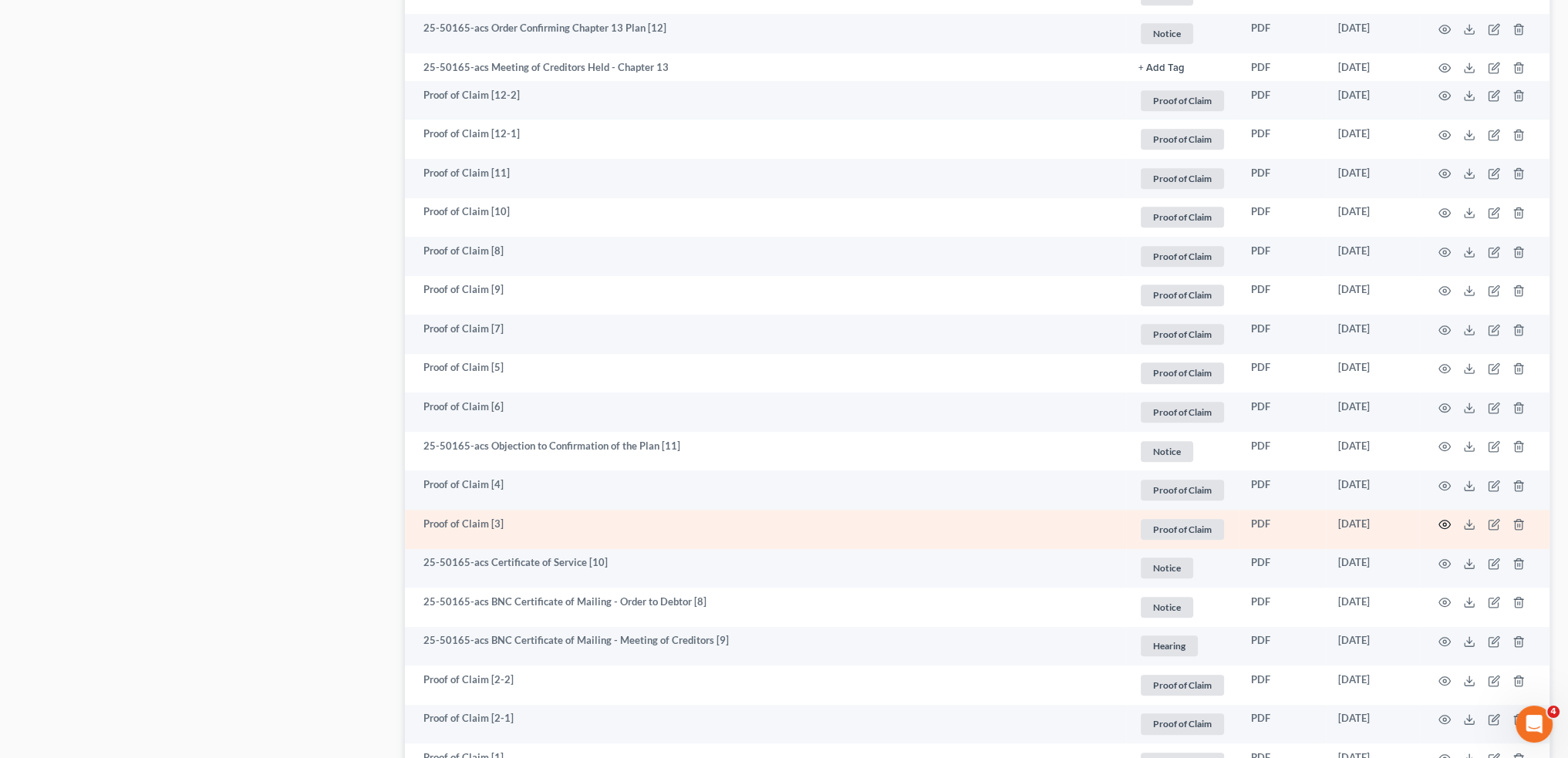
click at [1440, 522] on icon "button" at bounding box center [1445, 525] width 12 height 9
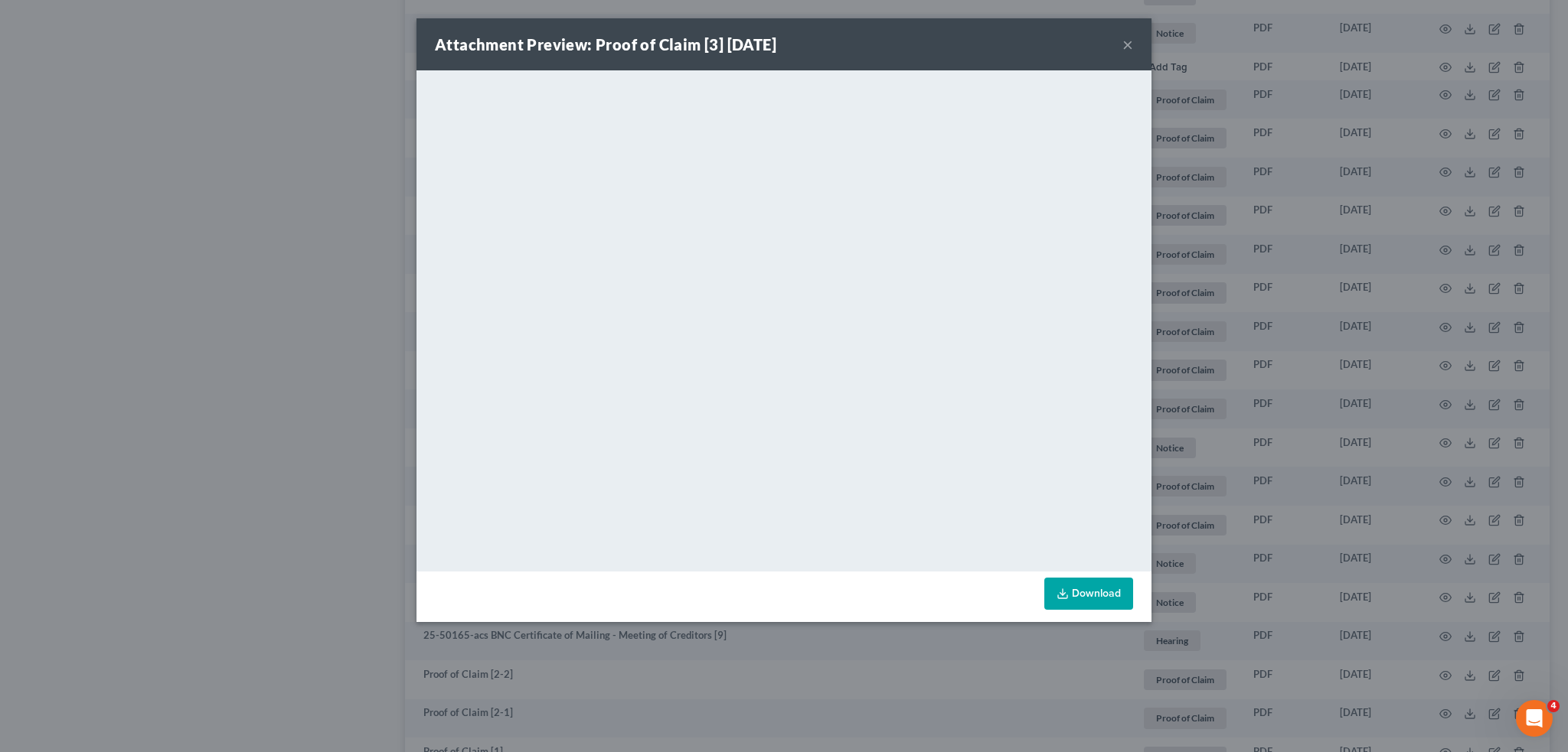
click at [1131, 39] on button "×" at bounding box center [1127, 44] width 10 height 18
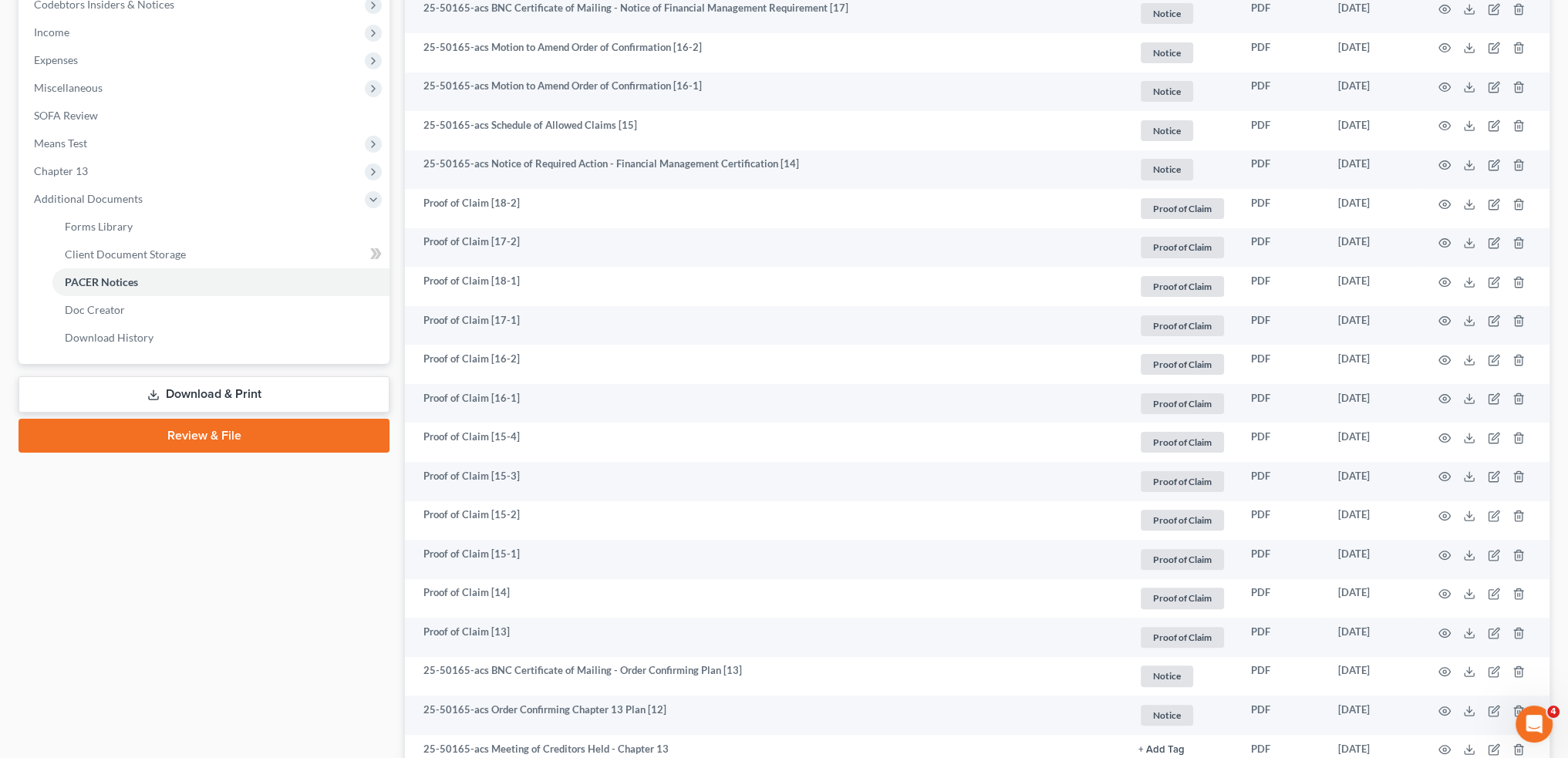
scroll to position [386, 0]
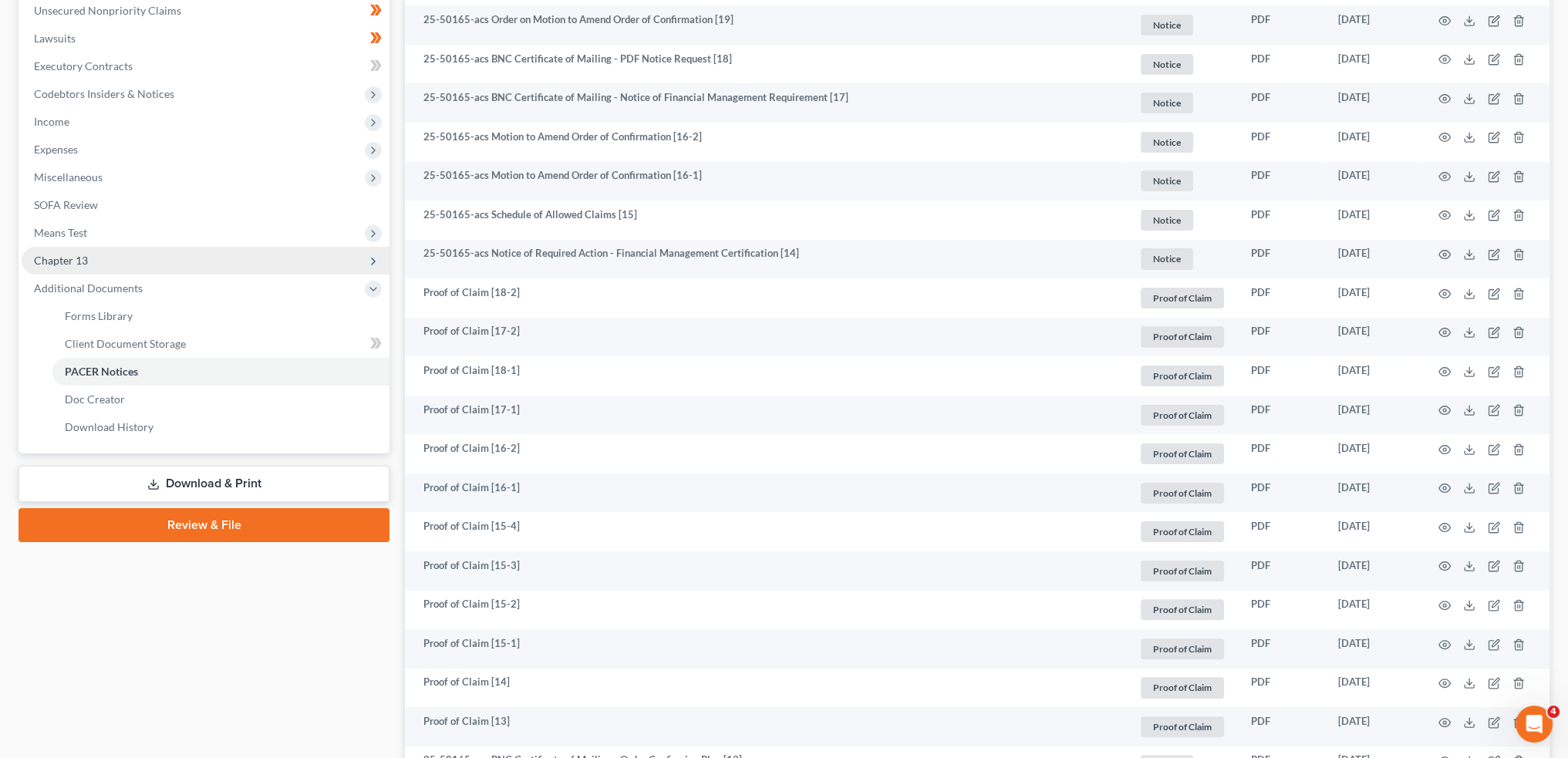
click at [101, 260] on span "Chapter 13" at bounding box center [205, 260] width 368 height 28
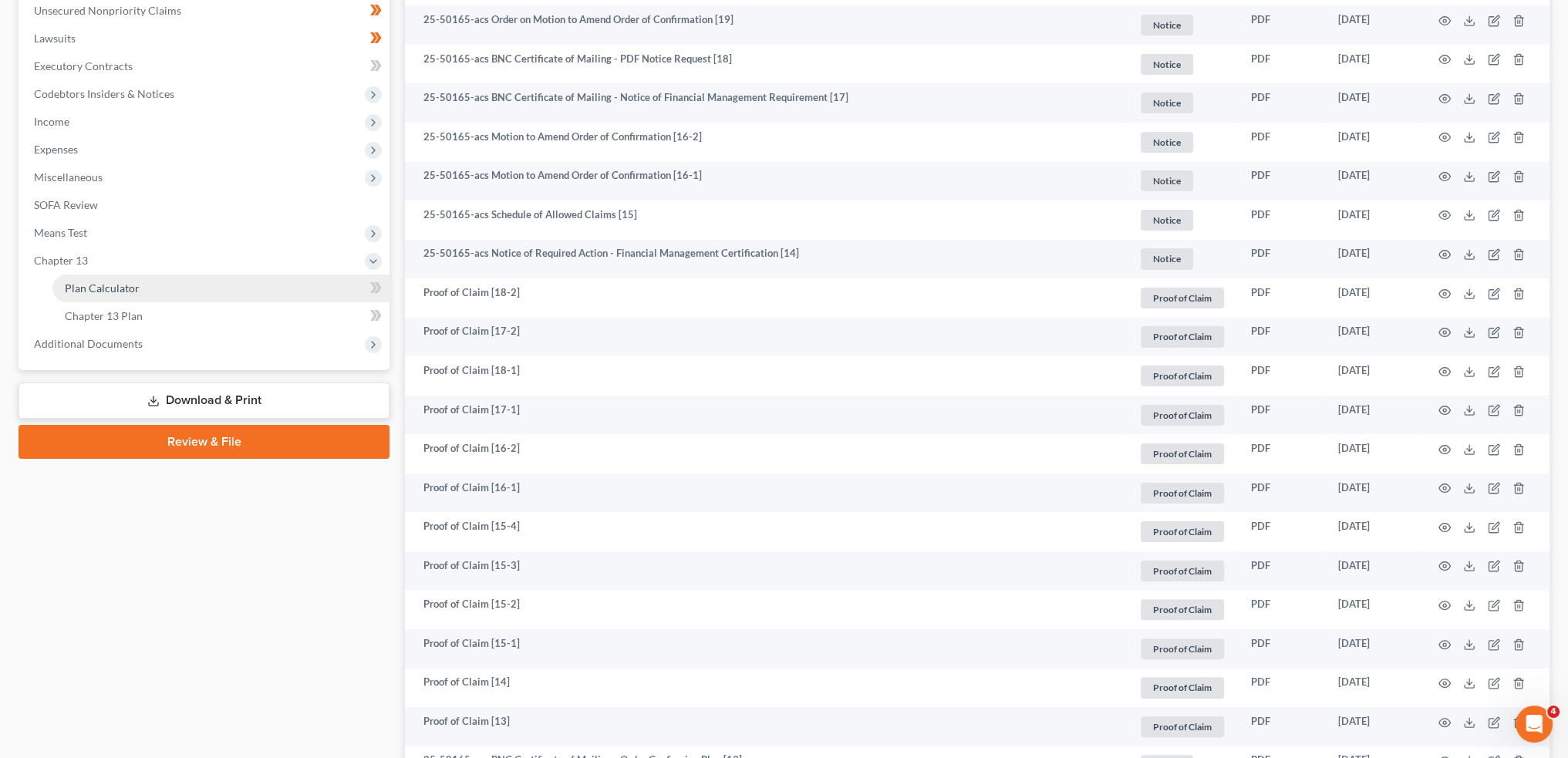
click at [104, 284] on span "Plan Calculator" at bounding box center [102, 288] width 75 height 13
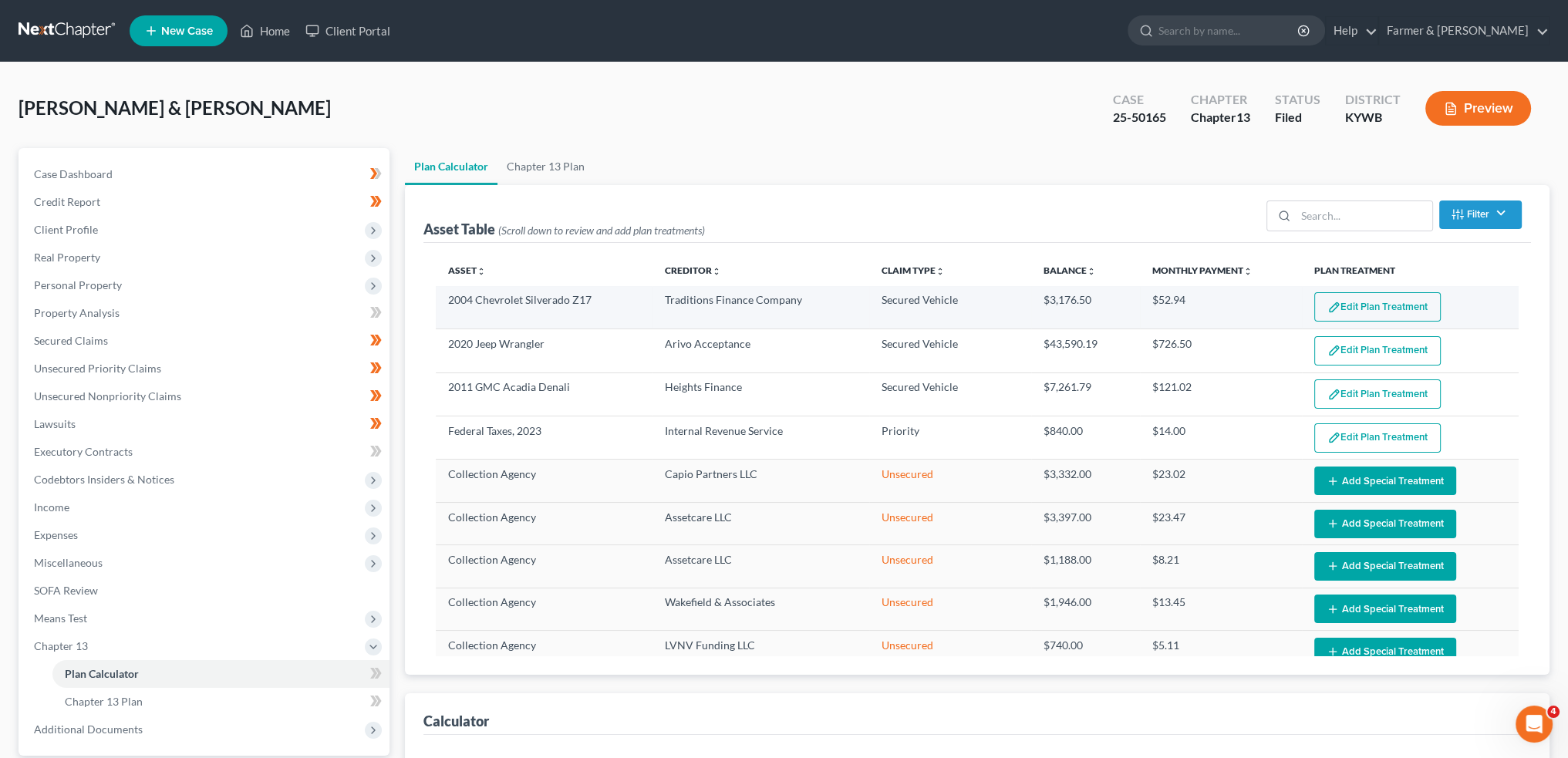
select select "59"
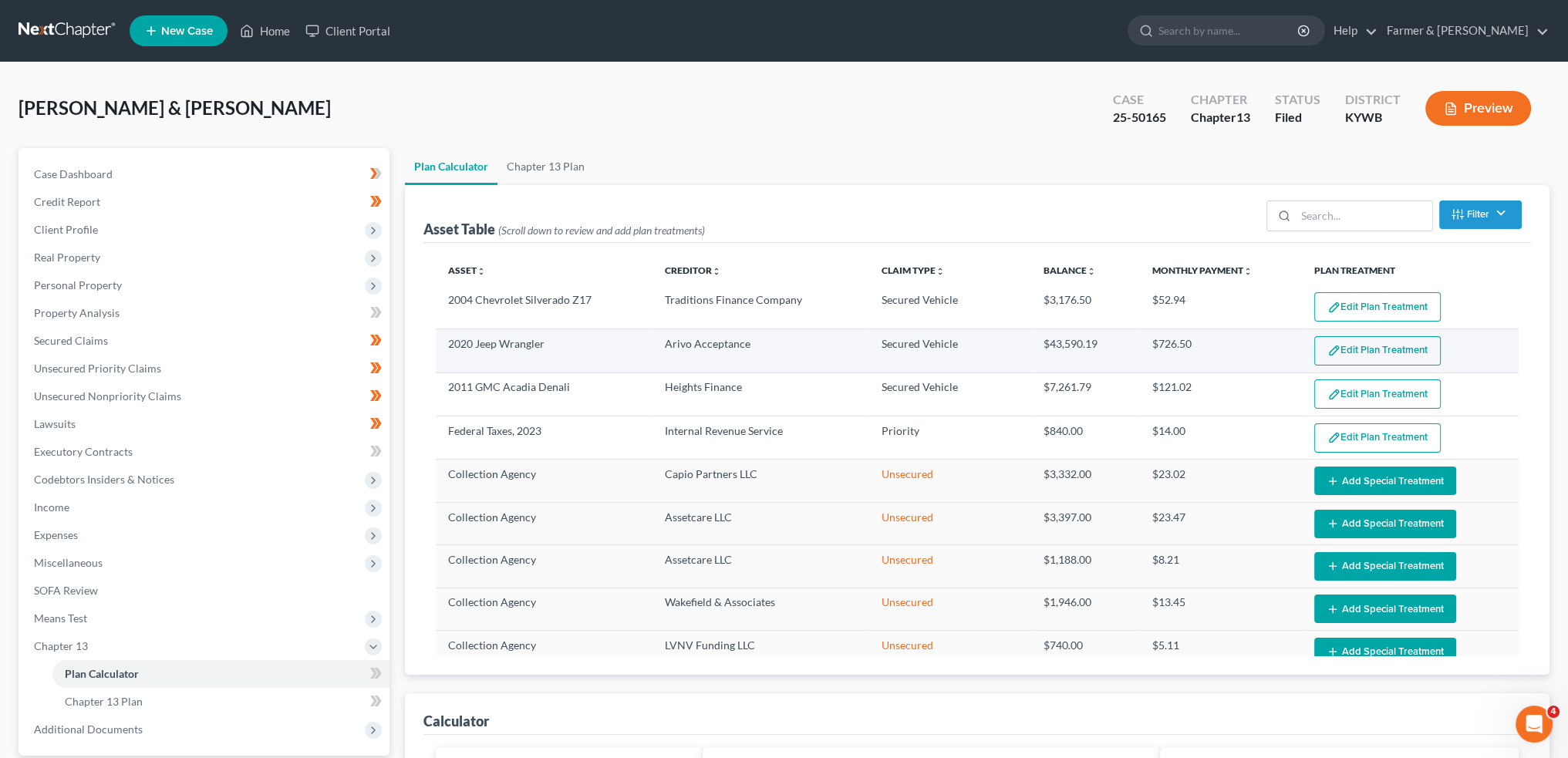
click at [1354, 347] on button "Edit Plan Treatment" at bounding box center [1378, 351] width 127 height 30
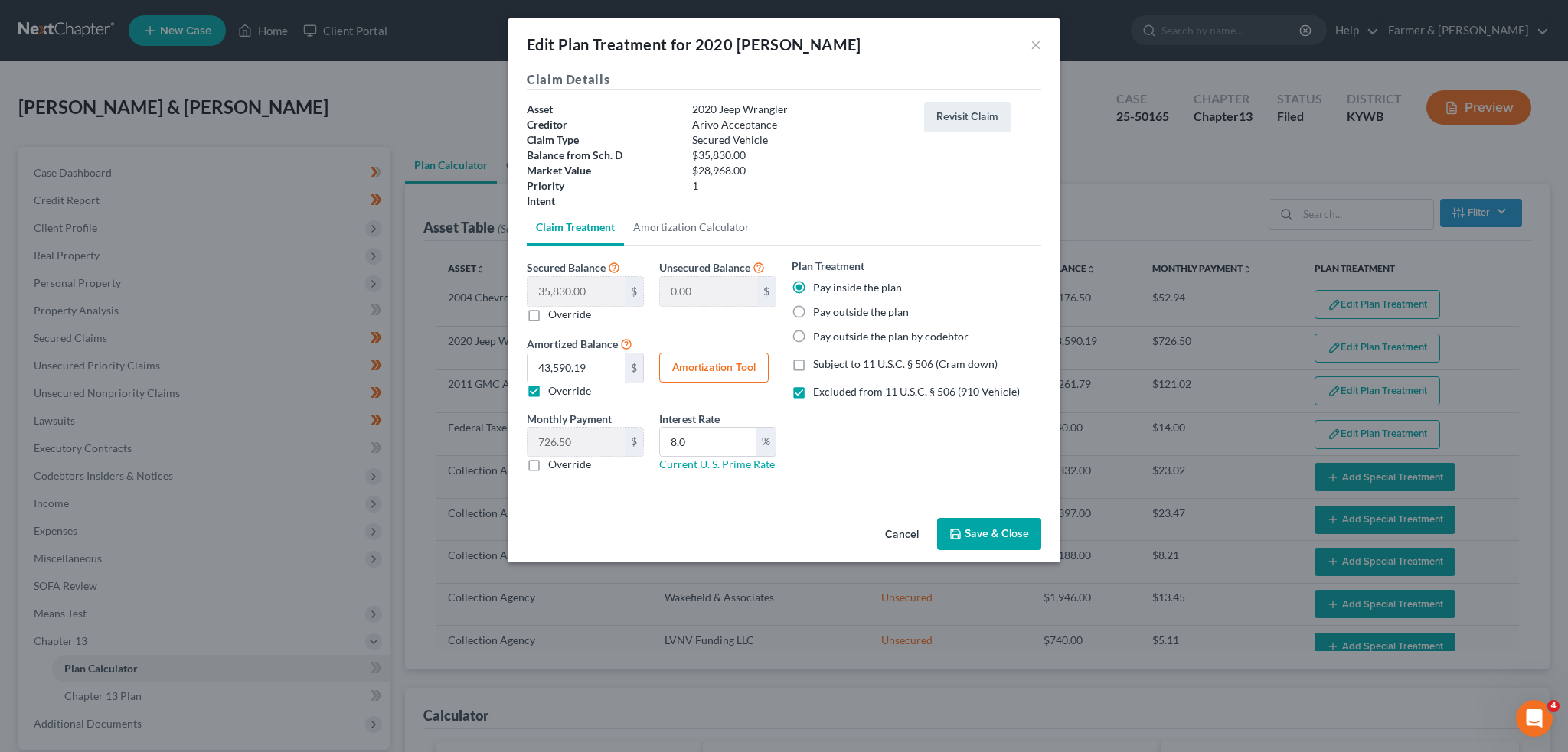
click at [900, 534] on button "Cancel" at bounding box center [902, 535] width 58 height 30
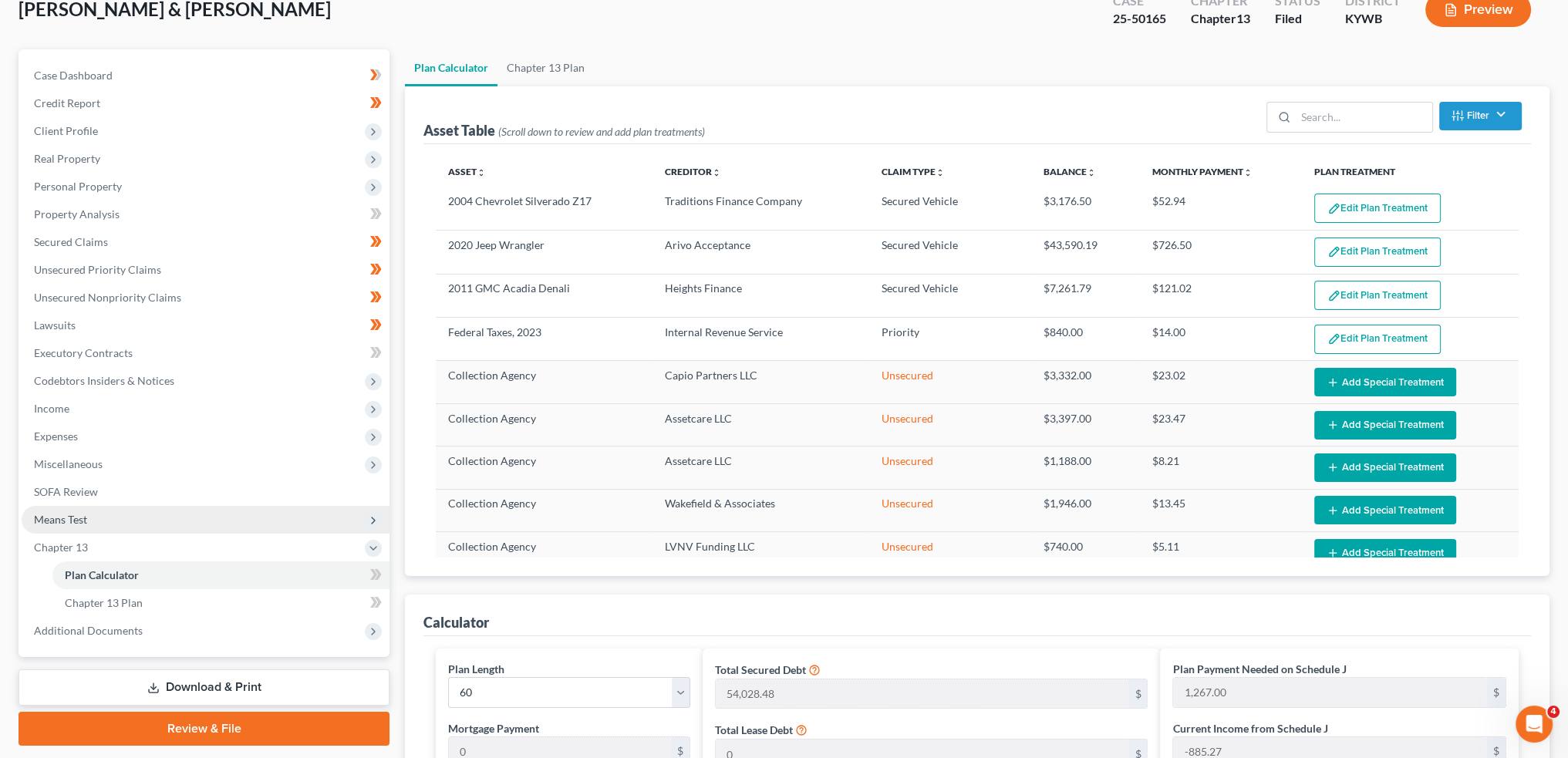
scroll to position [128, 0]
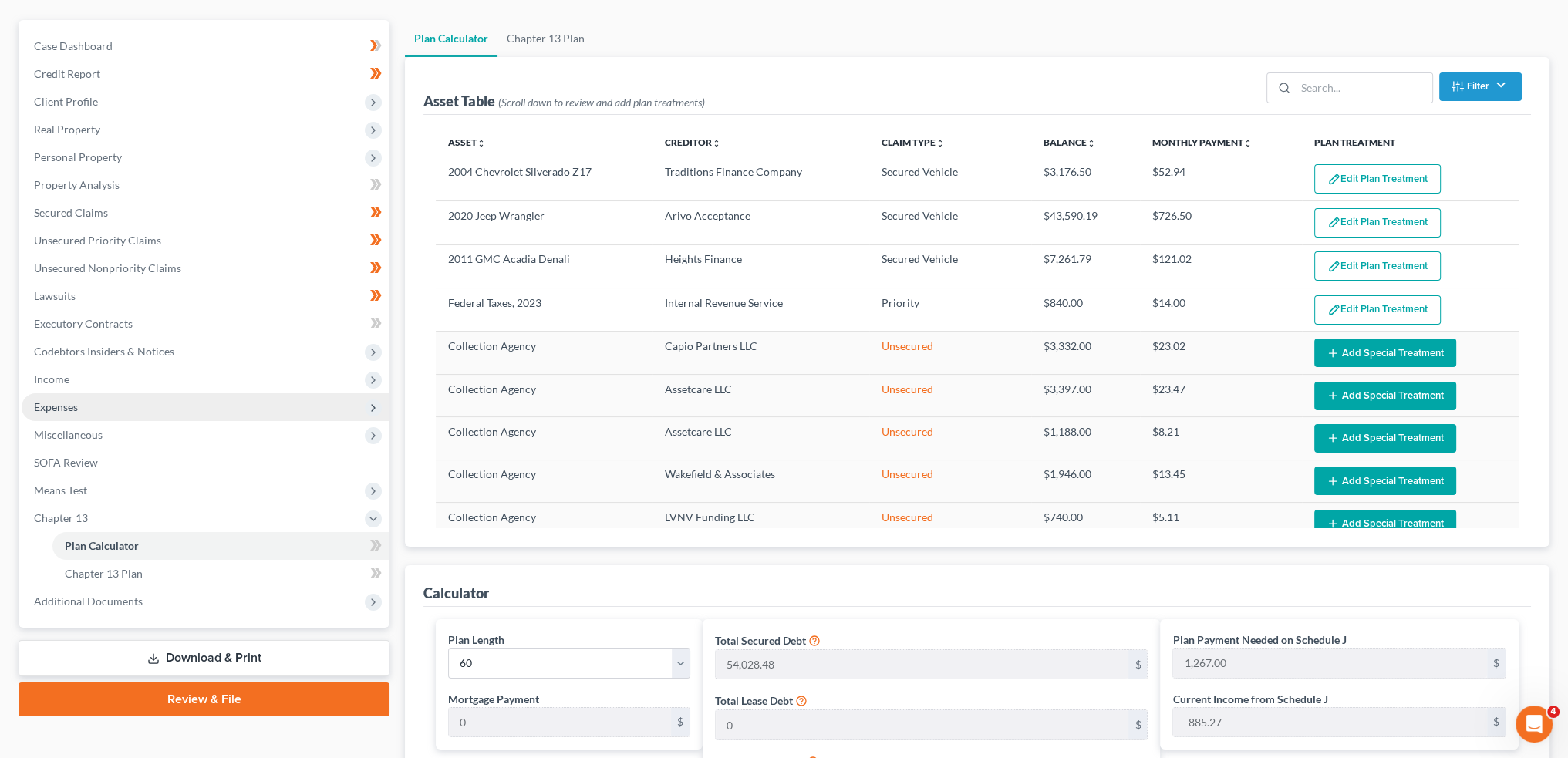
click at [106, 403] on span "Expenses" at bounding box center [205, 407] width 368 height 28
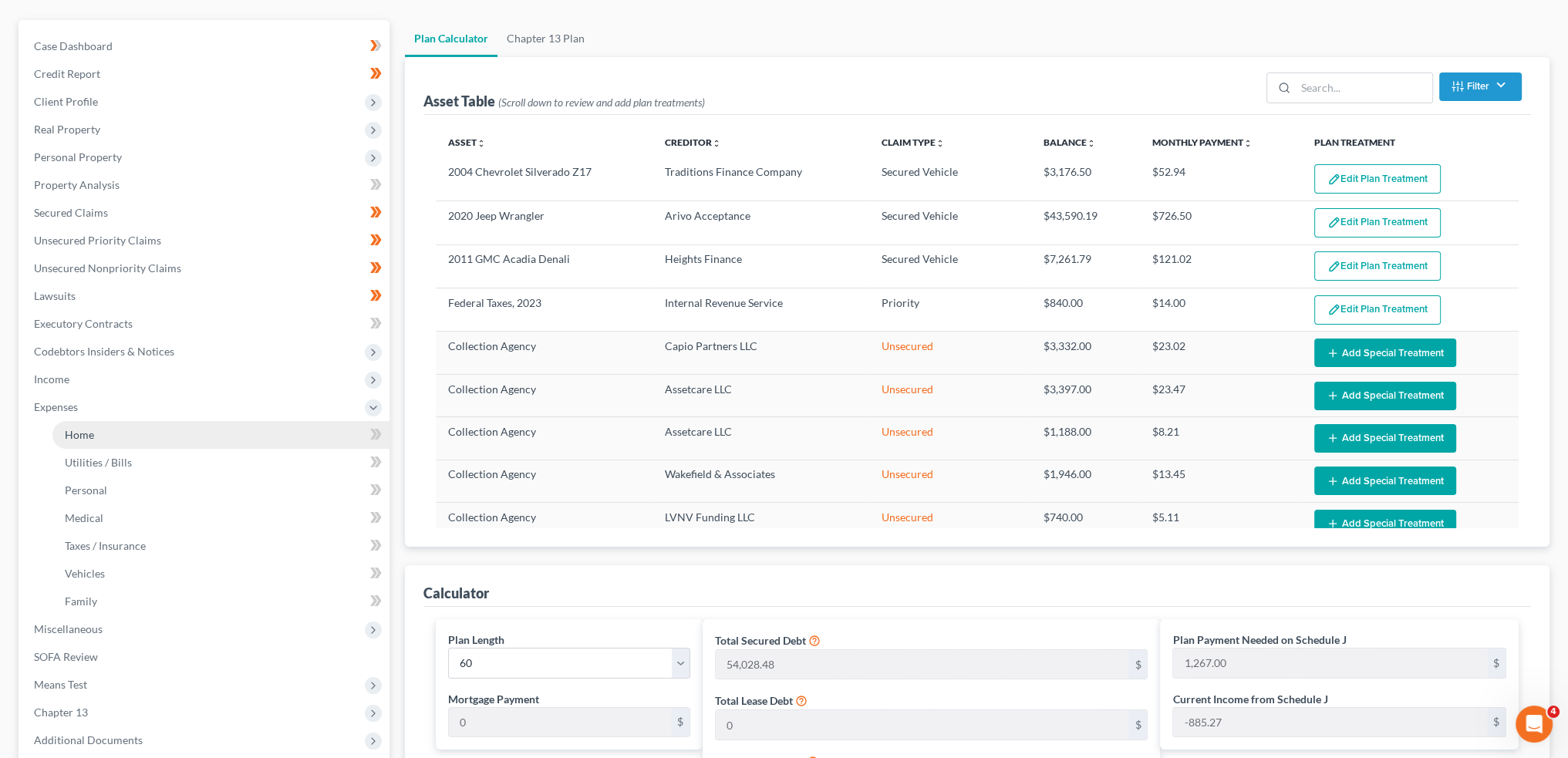
click at [97, 433] on link "Home" at bounding box center [221, 435] width 337 height 28
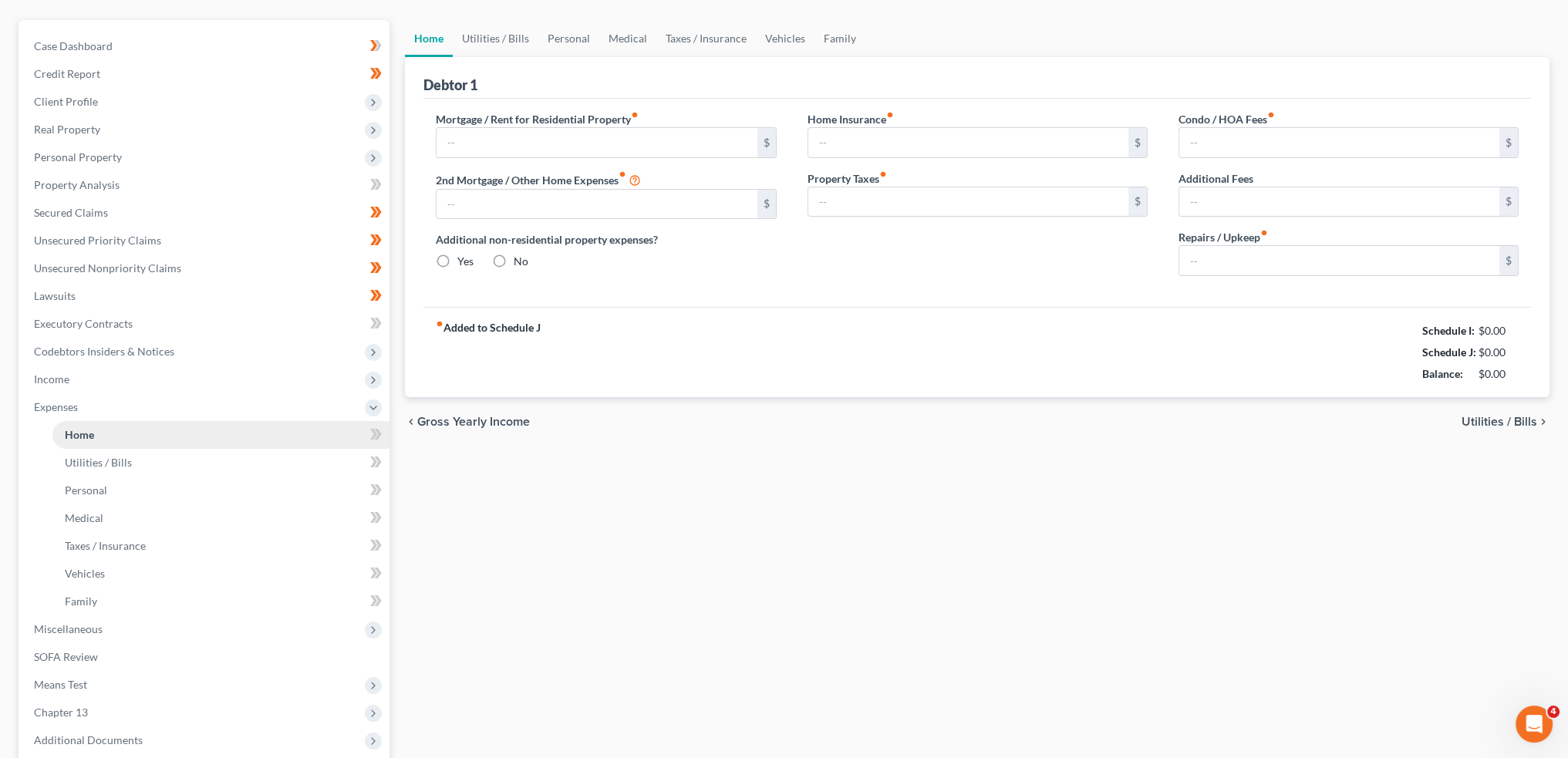
scroll to position [12, 0]
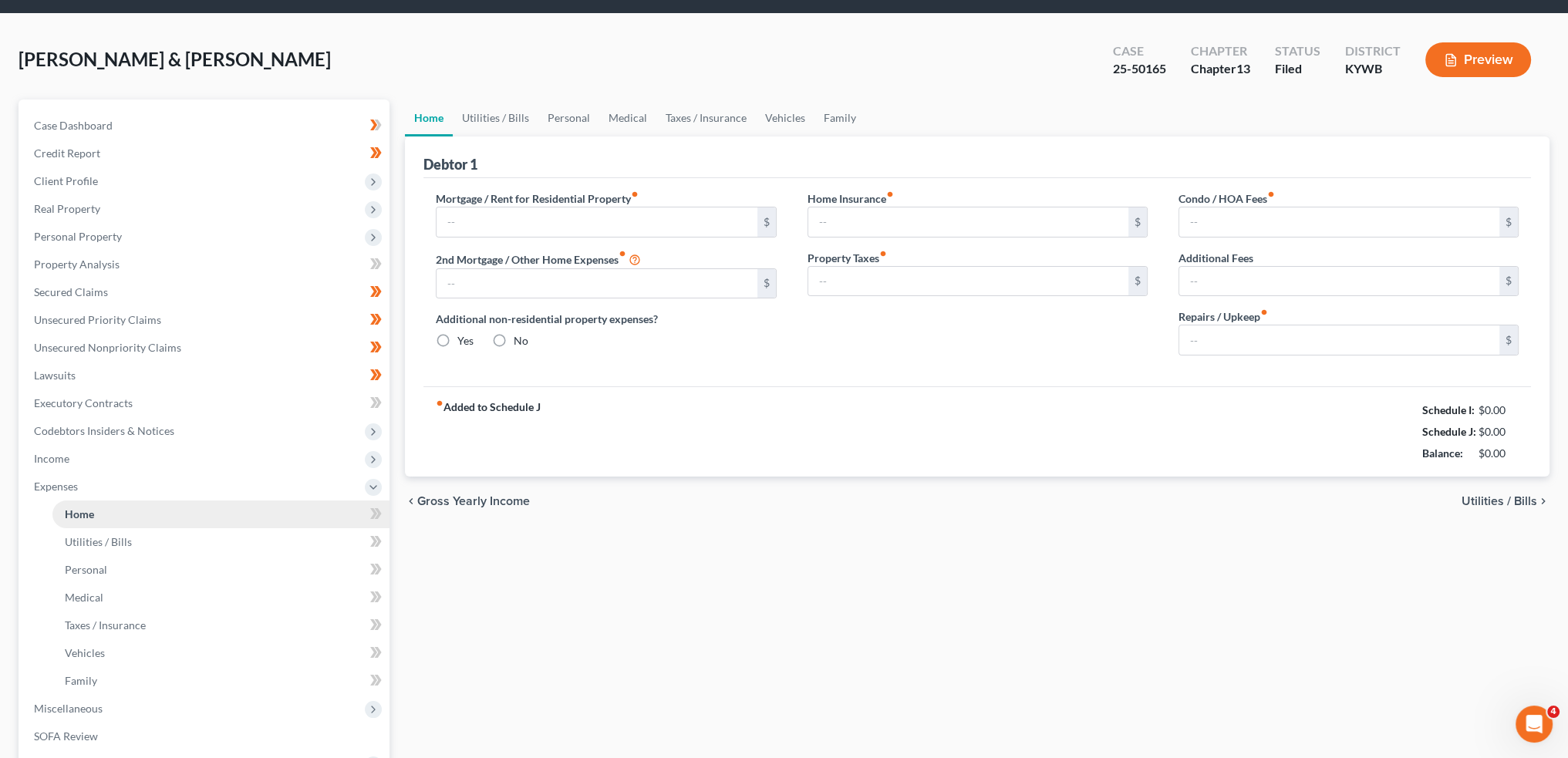
type input "0.00"
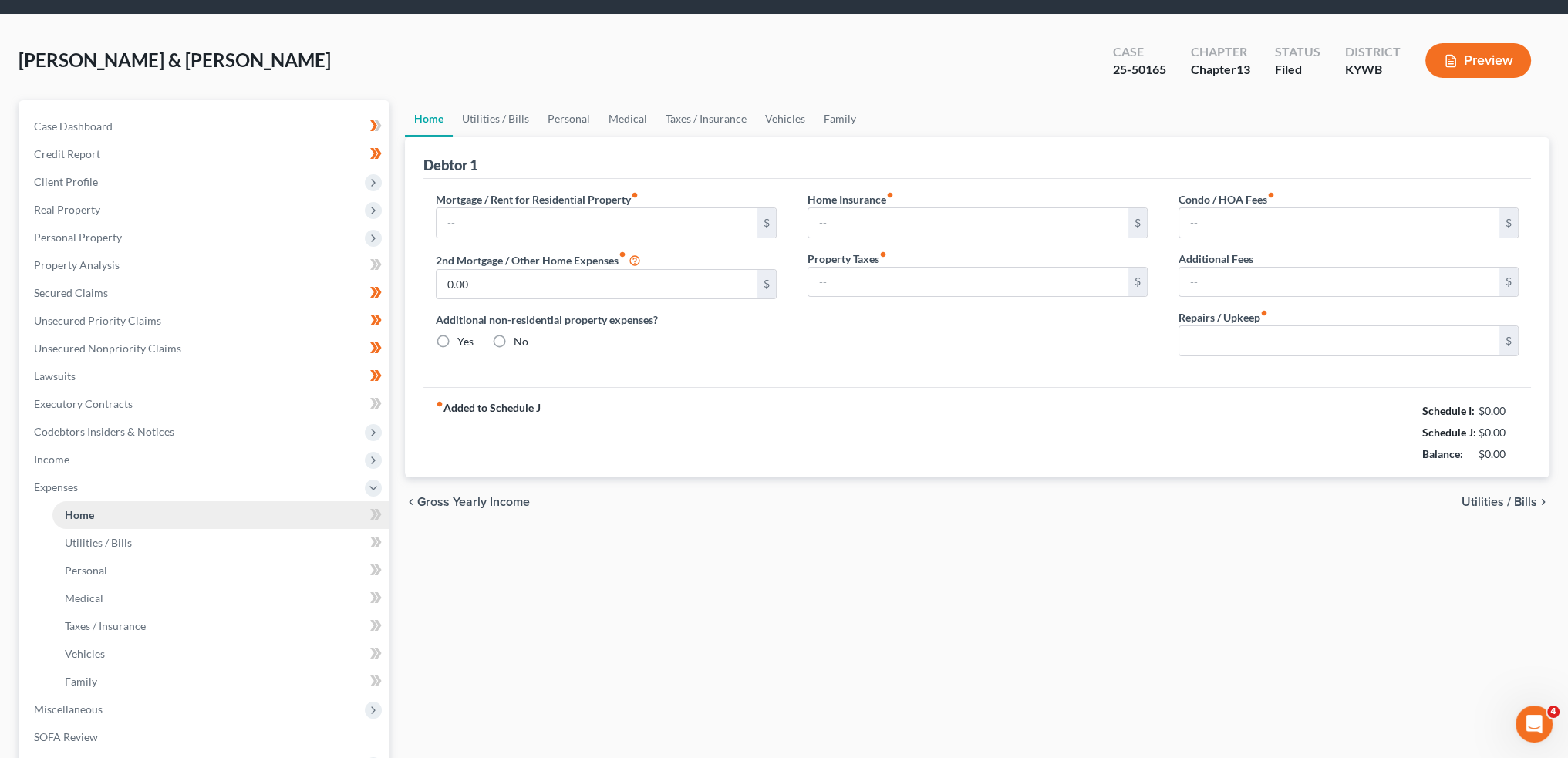
radio input "true"
type input "51.66"
type input "0.00"
type input "100.00"
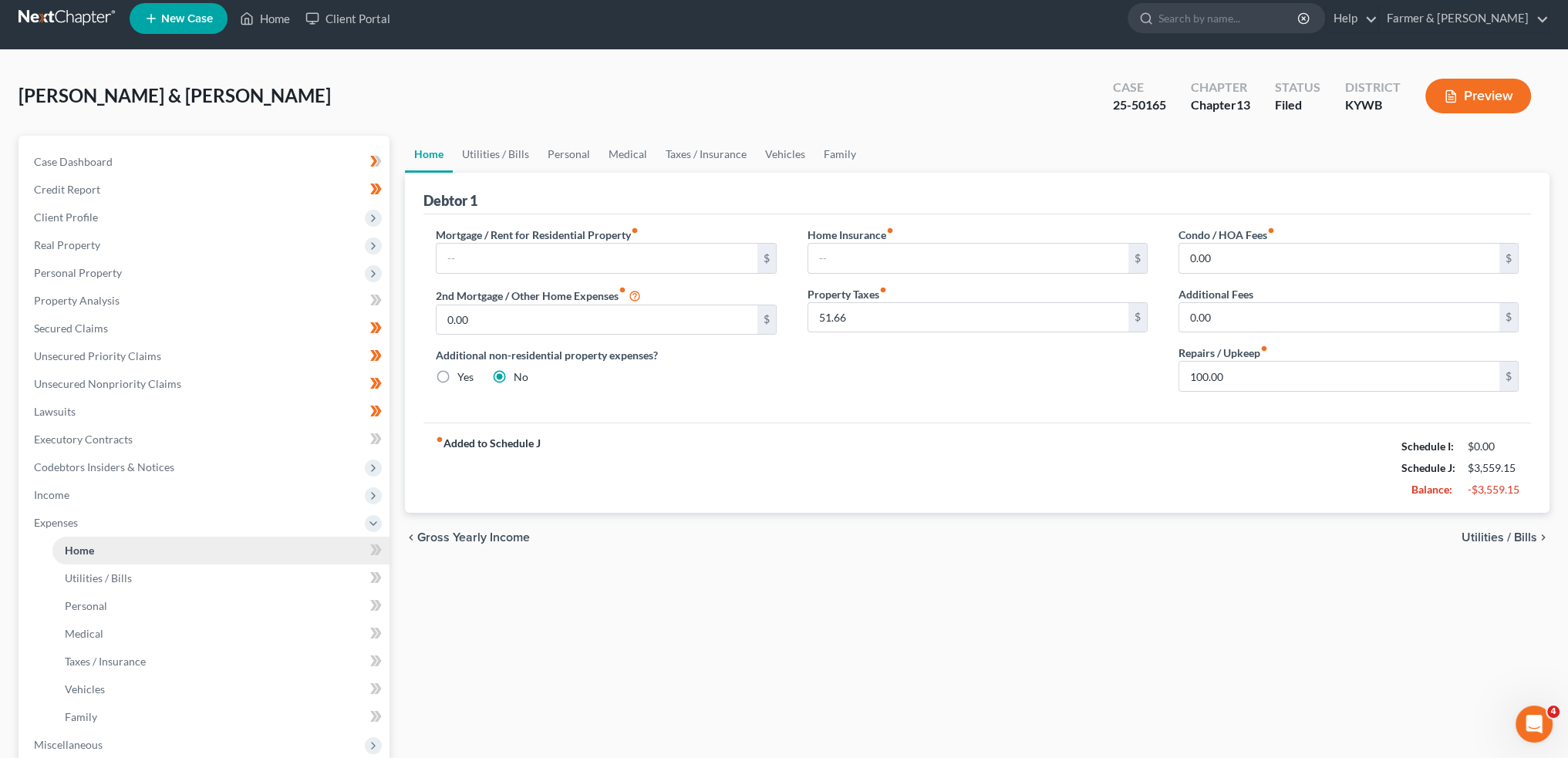
scroll to position [0, 0]
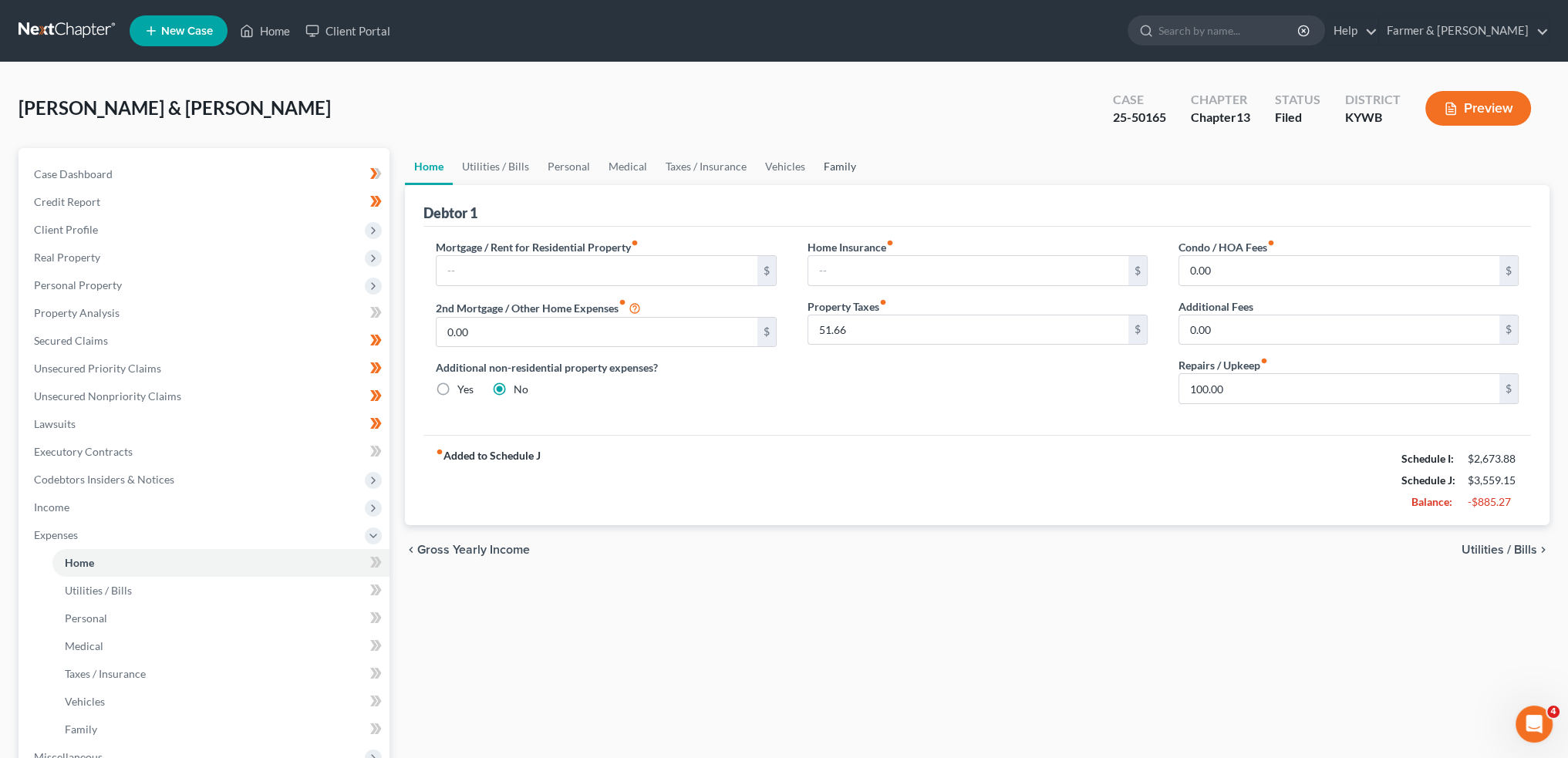
click at [821, 162] on link "Family" at bounding box center [839, 166] width 51 height 37
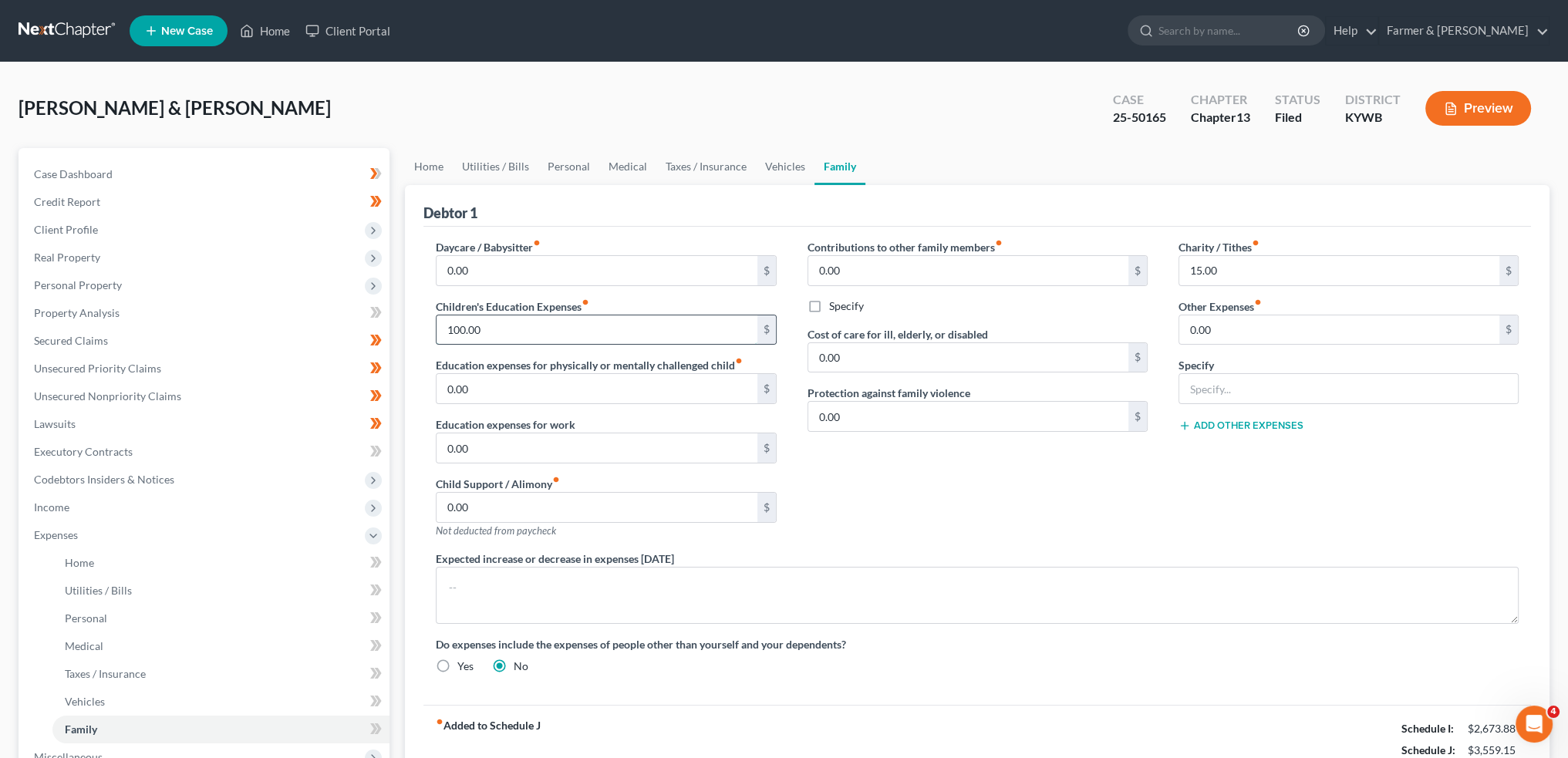
click at [543, 324] on input "100.00" at bounding box center [596, 330] width 320 height 30
click at [786, 157] on link "Vehicles" at bounding box center [784, 166] width 59 height 37
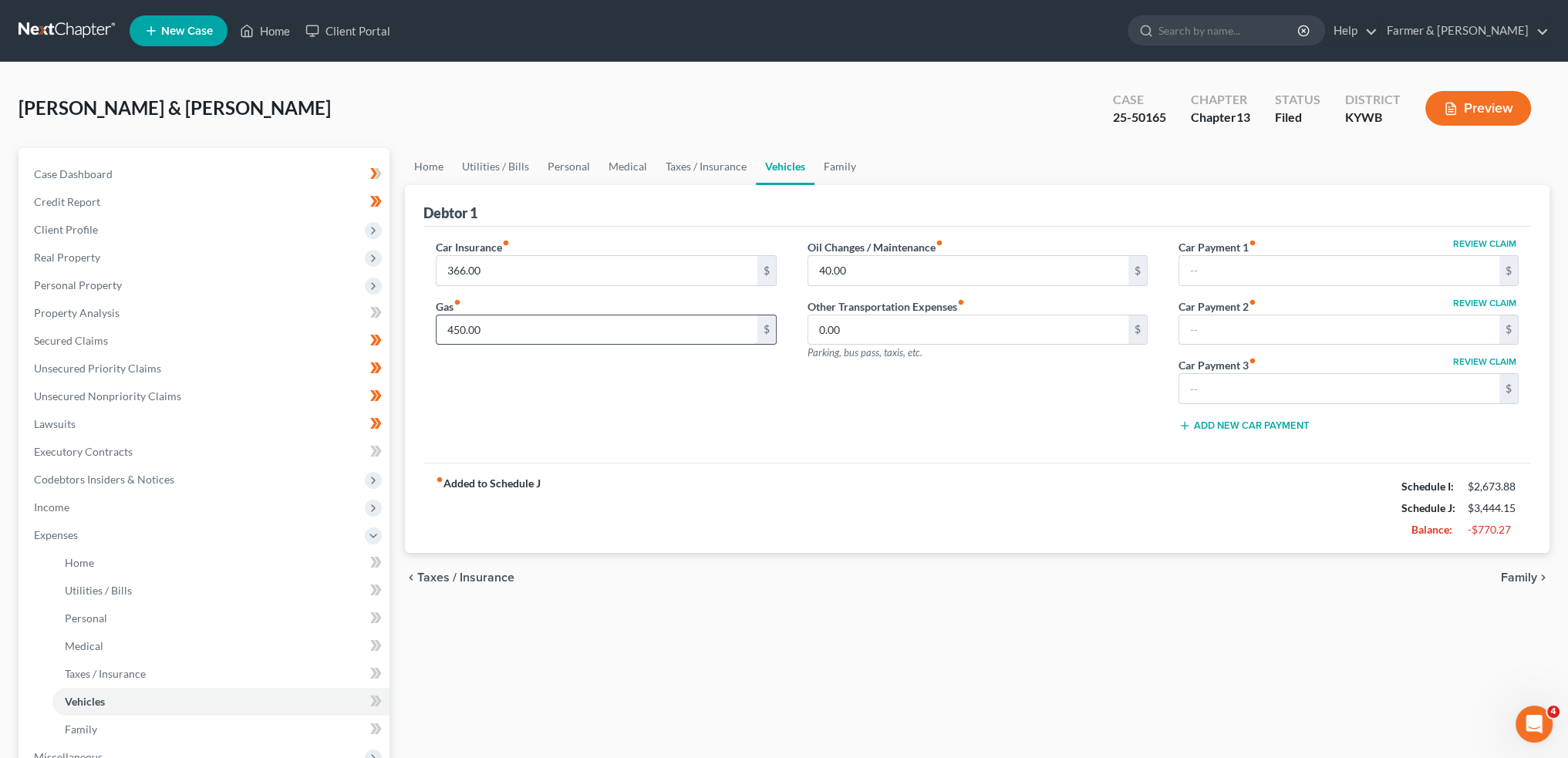
click at [574, 333] on input "450.00" at bounding box center [596, 330] width 320 height 30
type input "300.00"
click at [664, 162] on link "Taxes / Insurance" at bounding box center [706, 166] width 100 height 37
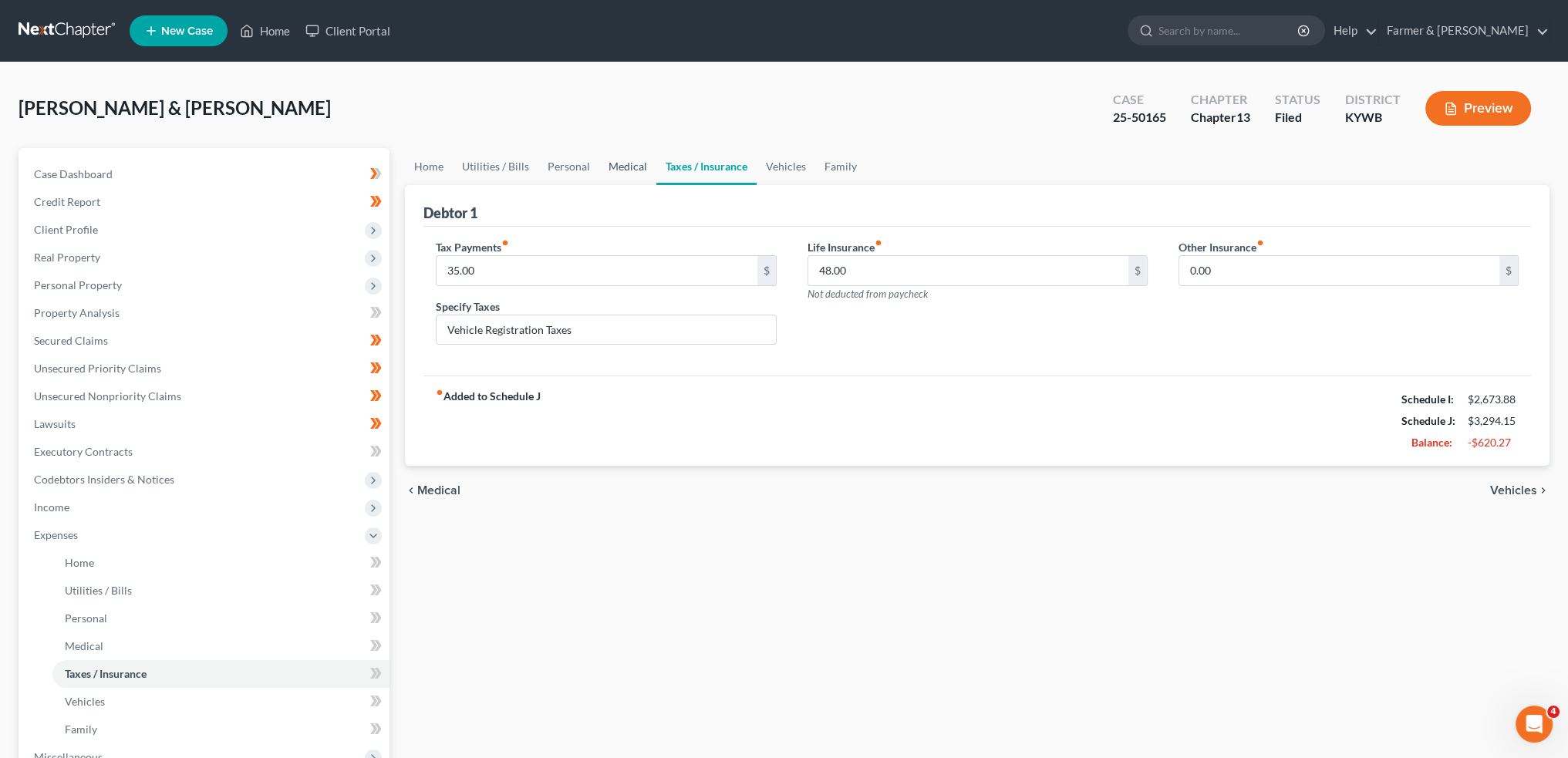
click at [613, 167] on link "Medical" at bounding box center [627, 166] width 57 height 37
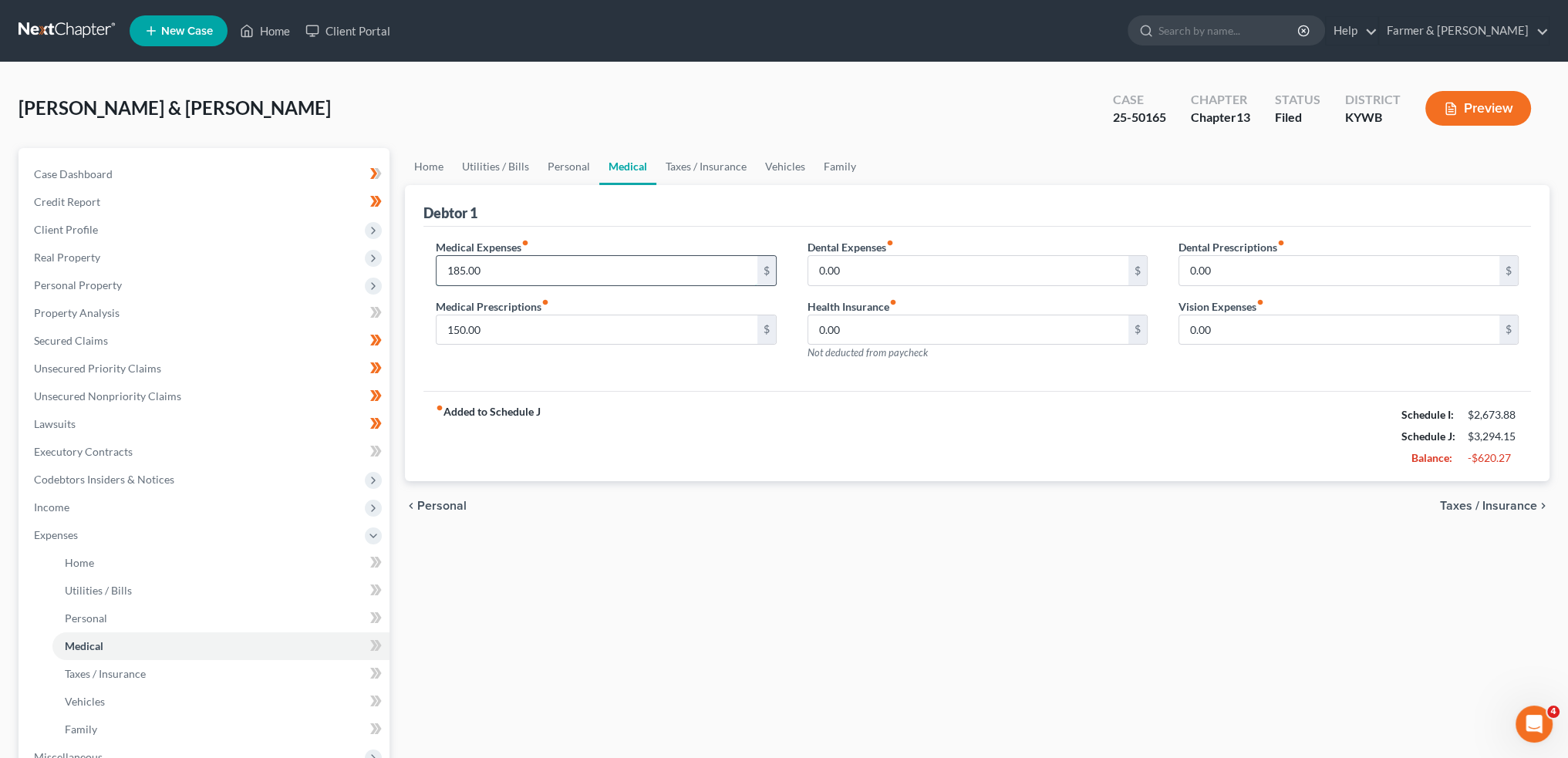
click at [550, 277] on input "185.00" at bounding box center [596, 271] width 320 height 30
type input "75.00"
type input "0.00"
click at [567, 151] on link "Personal" at bounding box center [568, 166] width 60 height 37
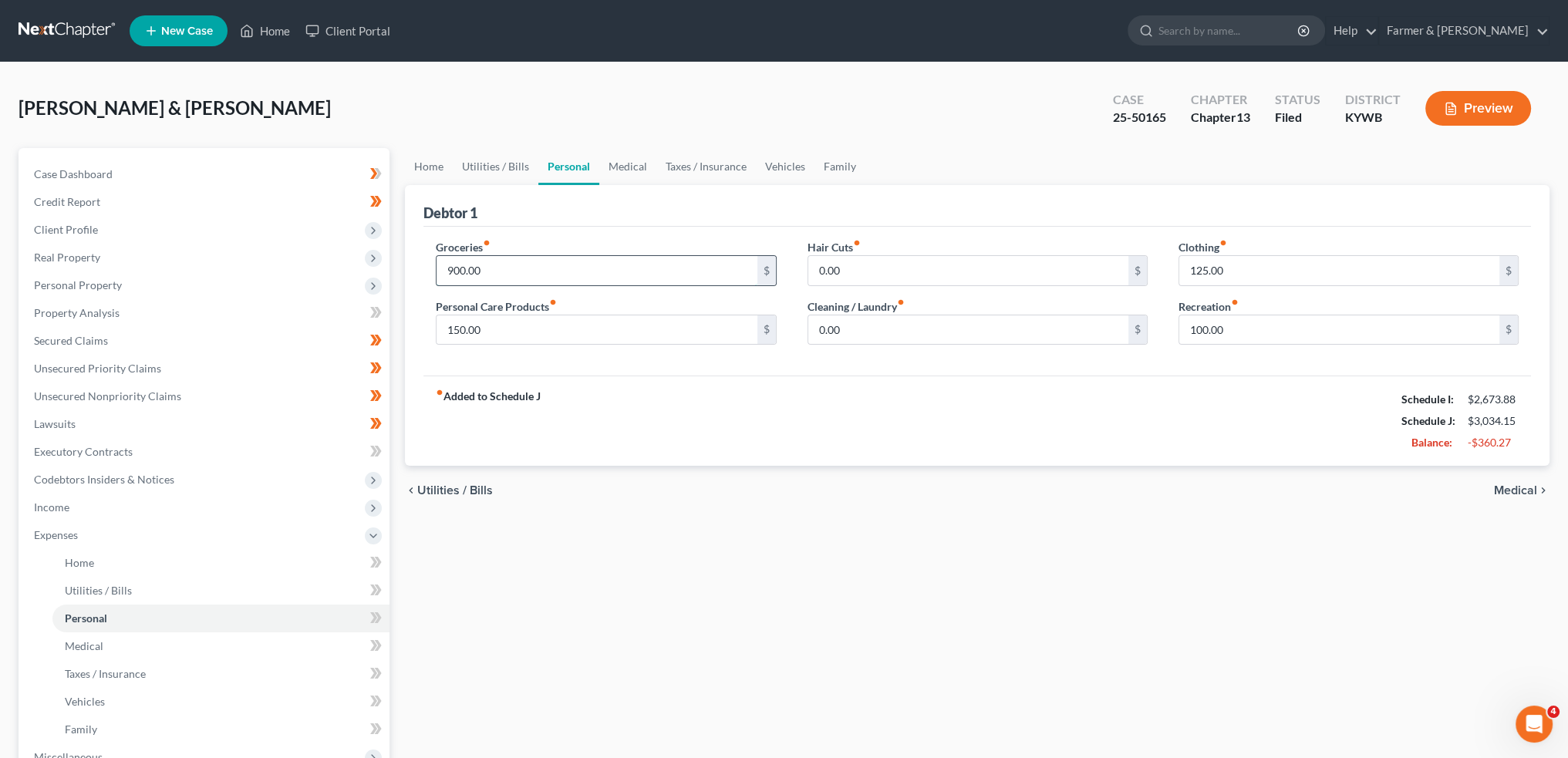
click at [527, 271] on input "900.00" at bounding box center [596, 271] width 320 height 30
type input "500.00"
type input "75.00"
type input "50.00"
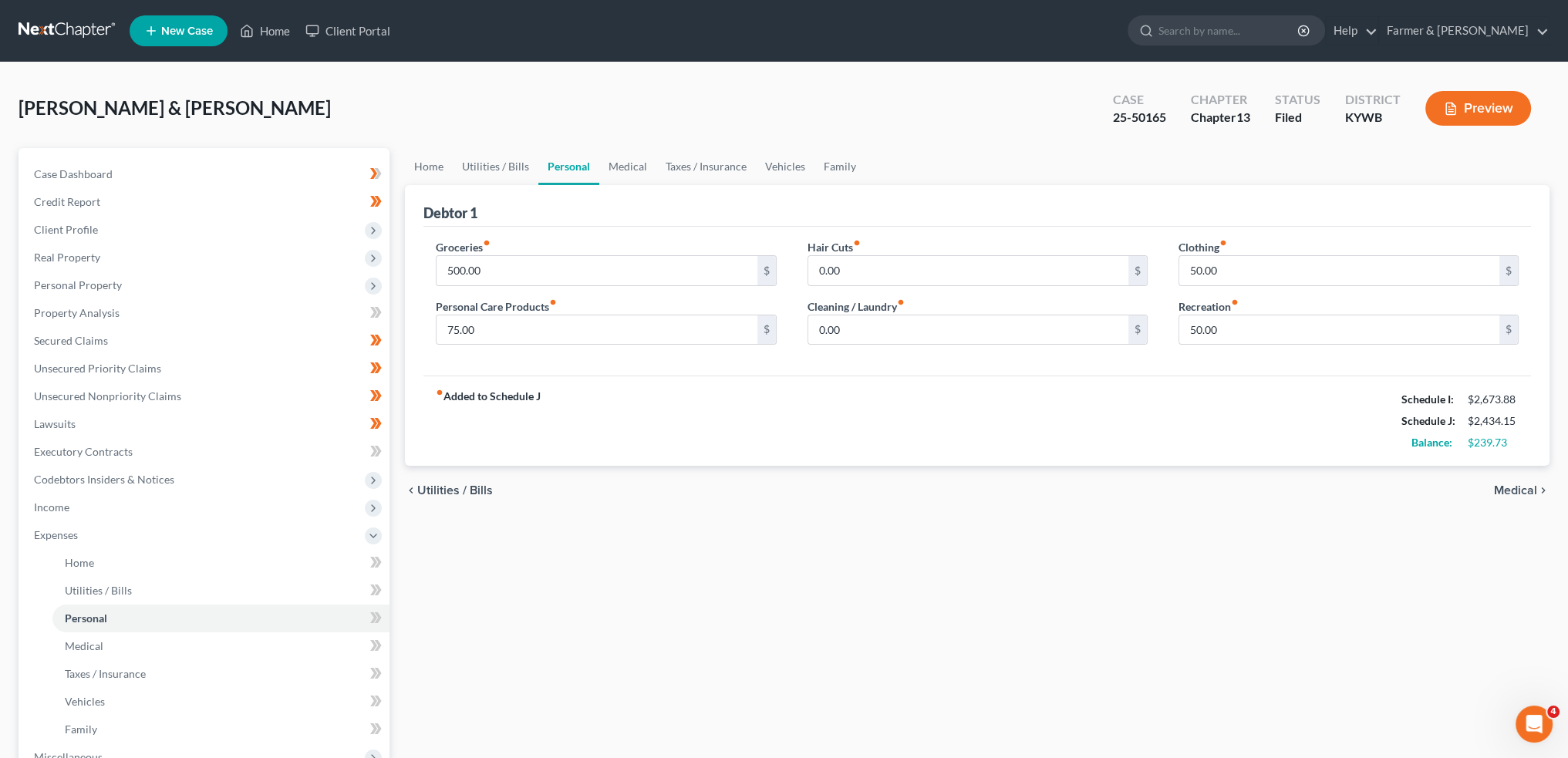
click at [493, 138] on div "Cooper, Linda & Darryl Upgraded Case 25-50165 Chapter Chapter 13 Status Filed D…" at bounding box center [784, 114] width 1531 height 67
click at [484, 171] on link "Utilities / Bills" at bounding box center [495, 166] width 85 height 37
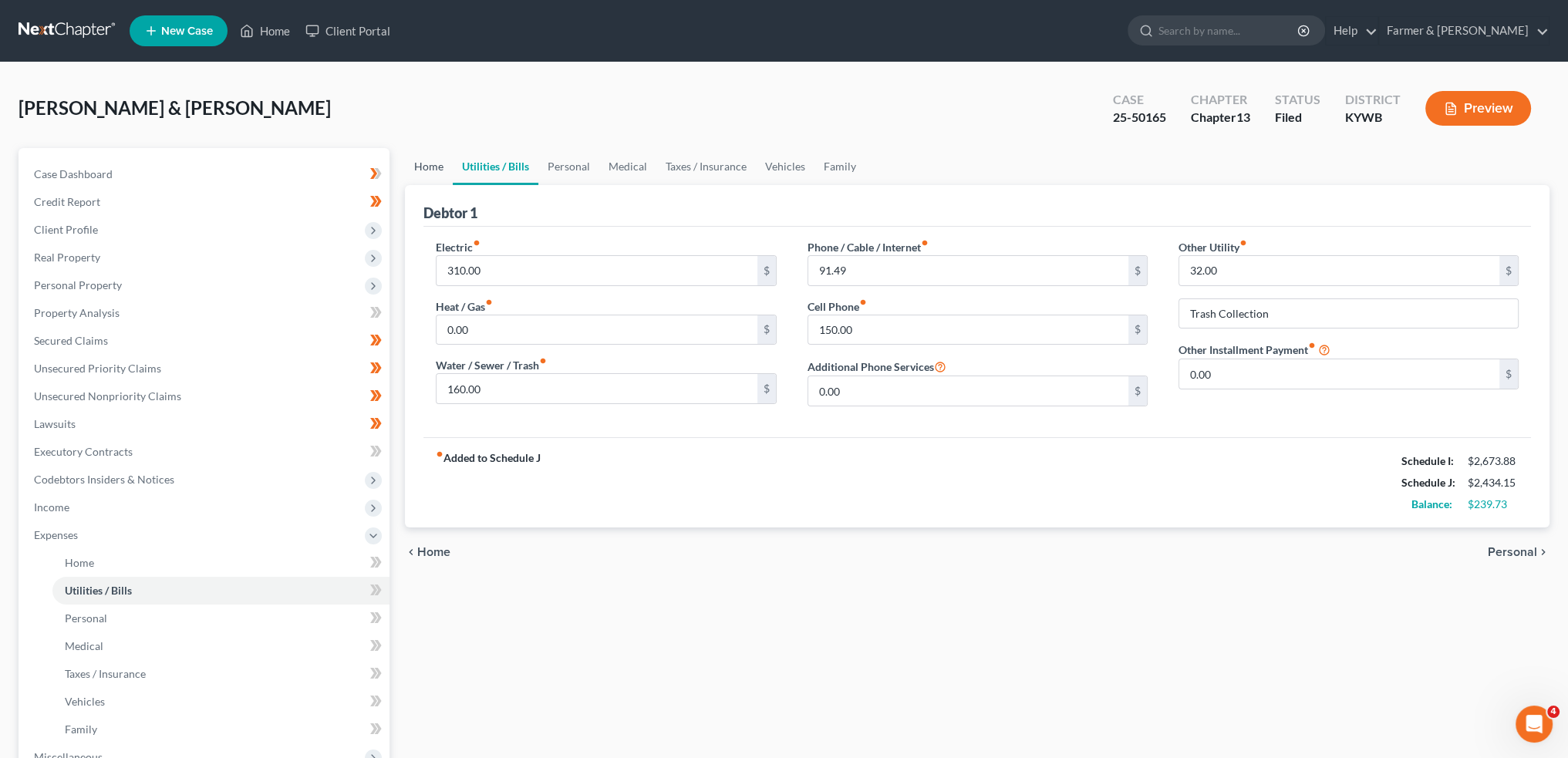
click at [433, 164] on link "Home" at bounding box center [429, 166] width 48 height 37
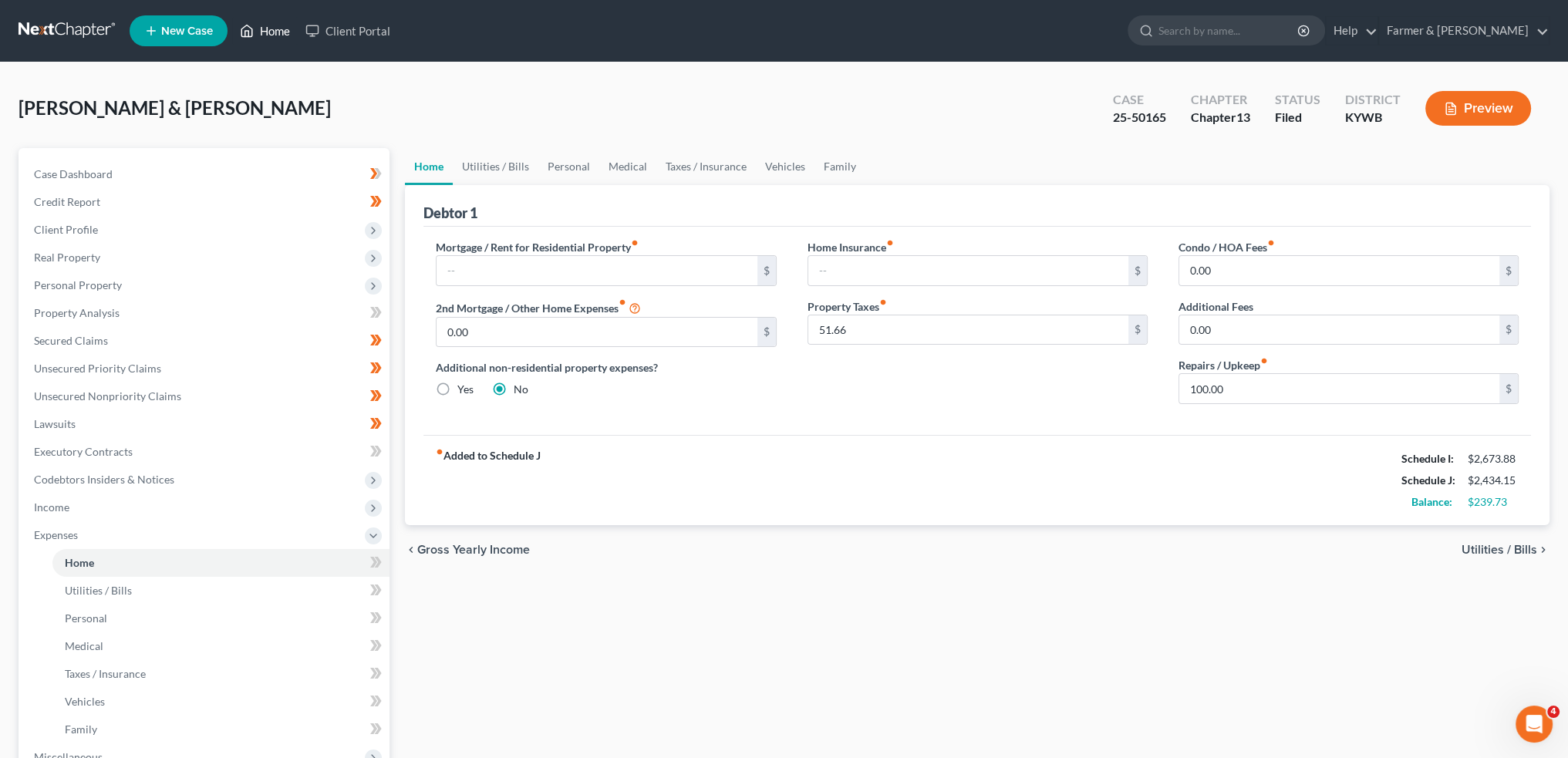
click at [259, 30] on link "Home" at bounding box center [265, 31] width 65 height 28
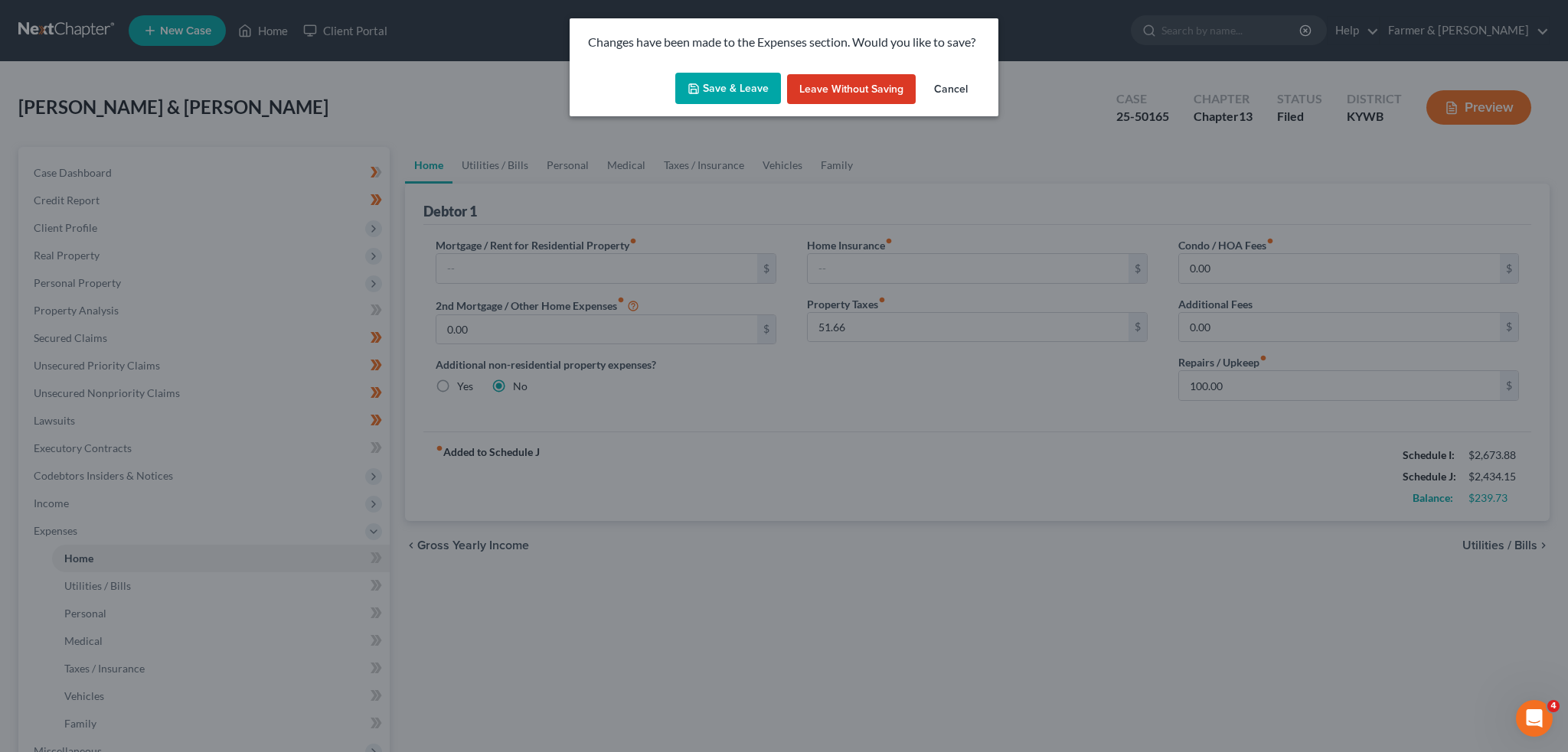
click at [752, 88] on button "Save & Leave" at bounding box center [727, 89] width 106 height 32
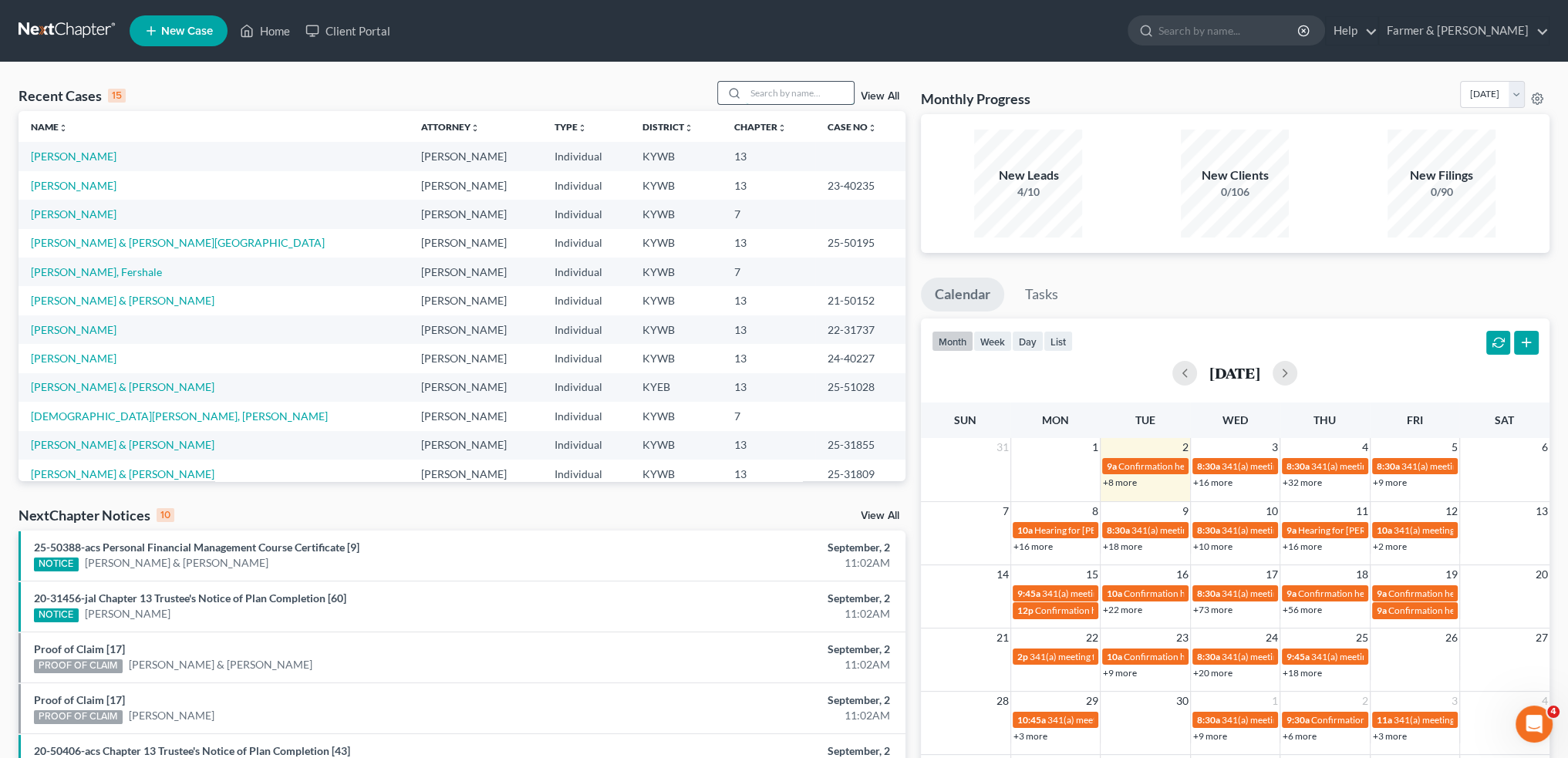
click at [758, 92] on input "search" at bounding box center [800, 92] width 108 height 22
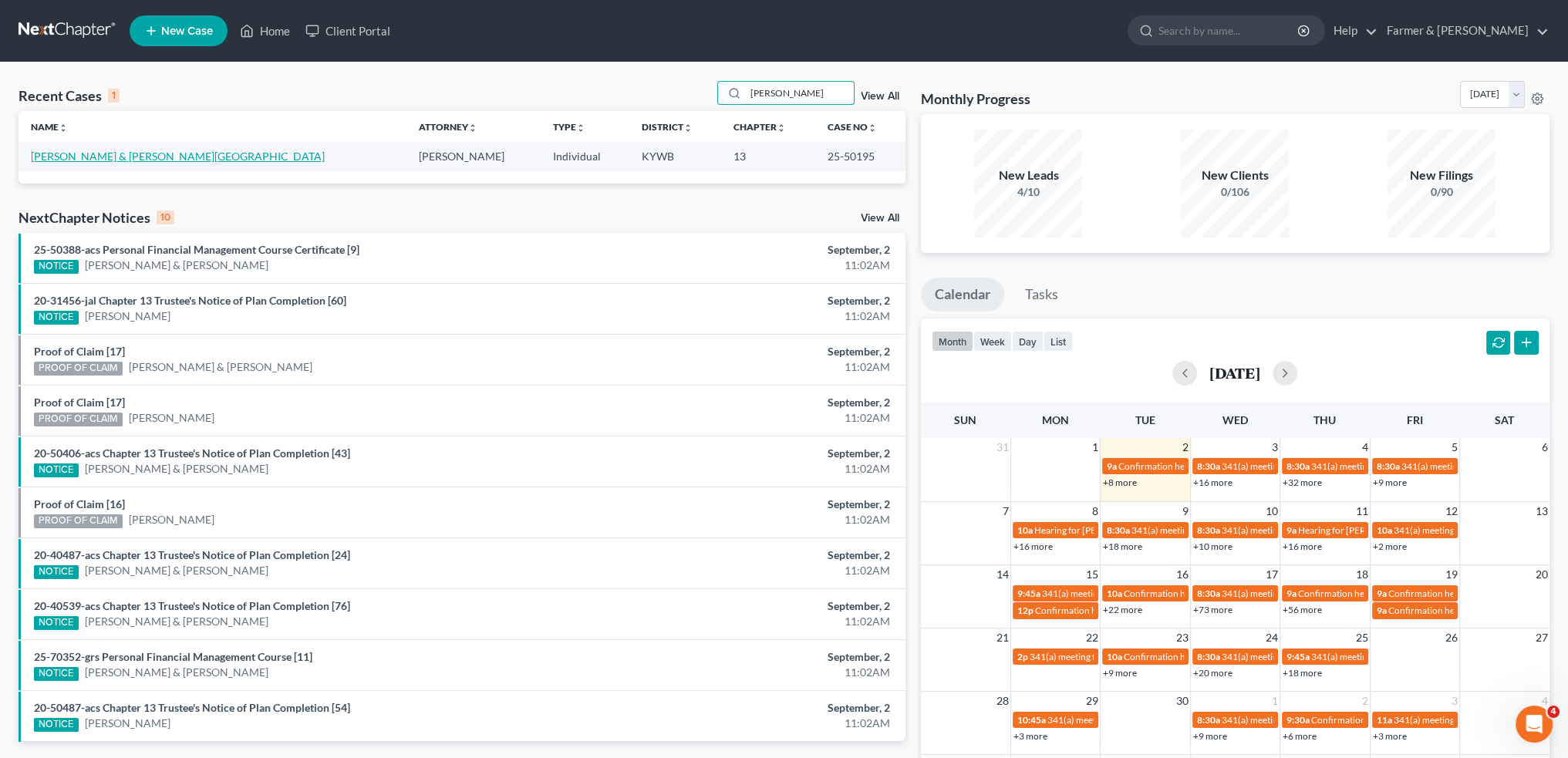
type input "dunham"
click at [157, 155] on link "[PERSON_NAME] & [PERSON_NAME][GEOGRAPHIC_DATA]" at bounding box center [178, 157] width 294 height 13
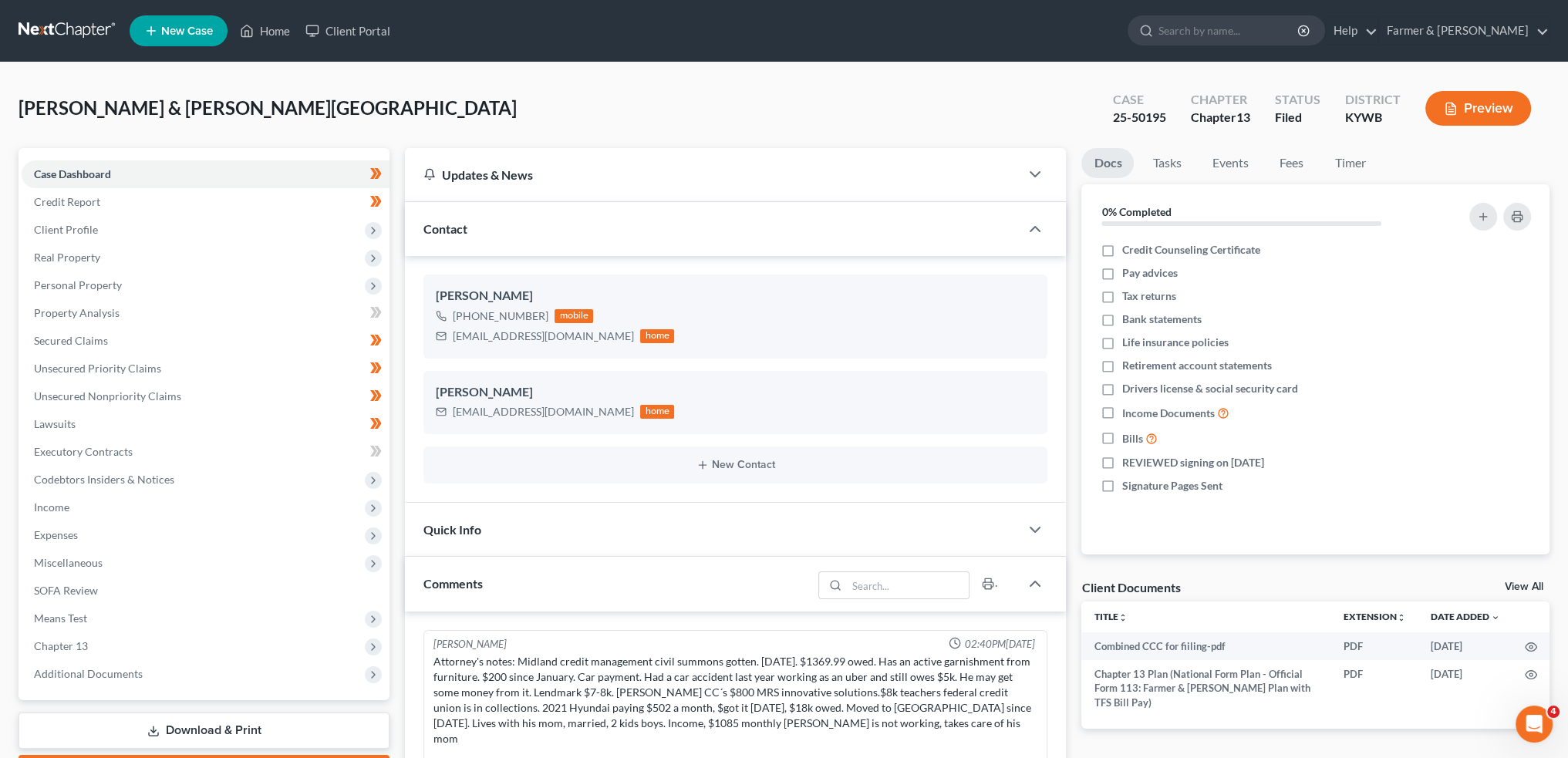
scroll to position [237, 0]
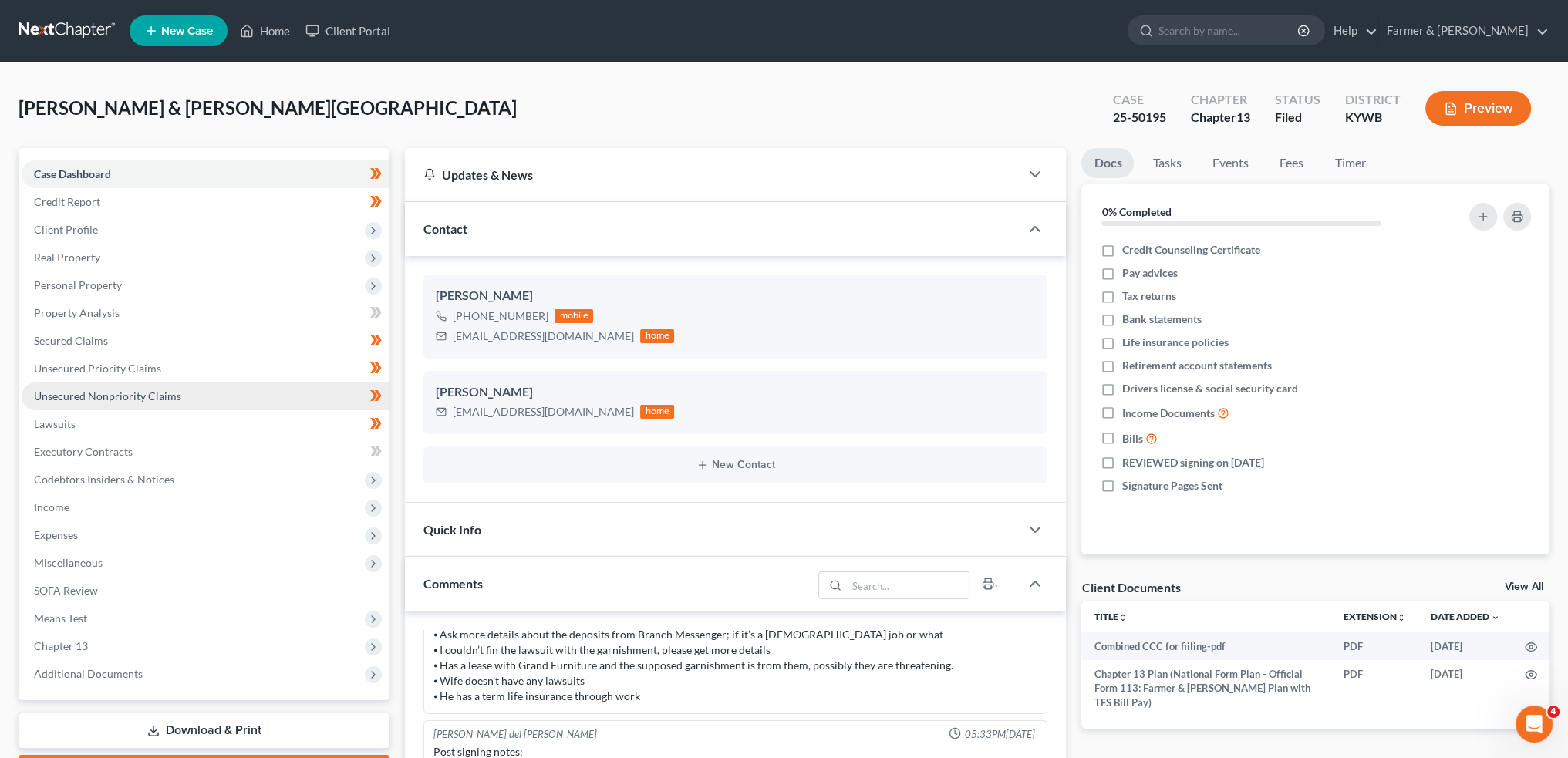
click at [149, 394] on span "Unsecured Nonpriority Claims" at bounding box center [107, 397] width 147 height 13
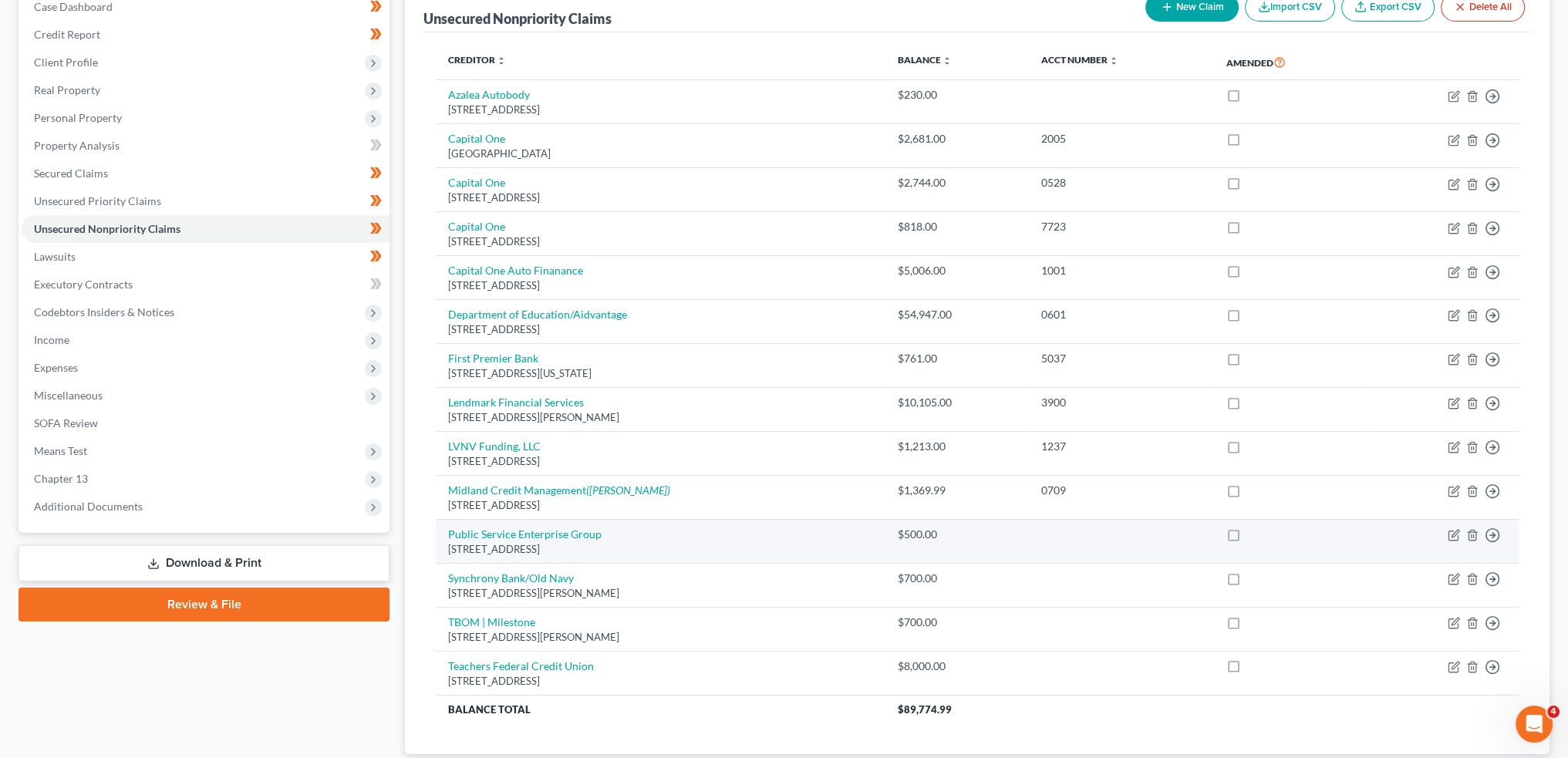
scroll to position [139, 0]
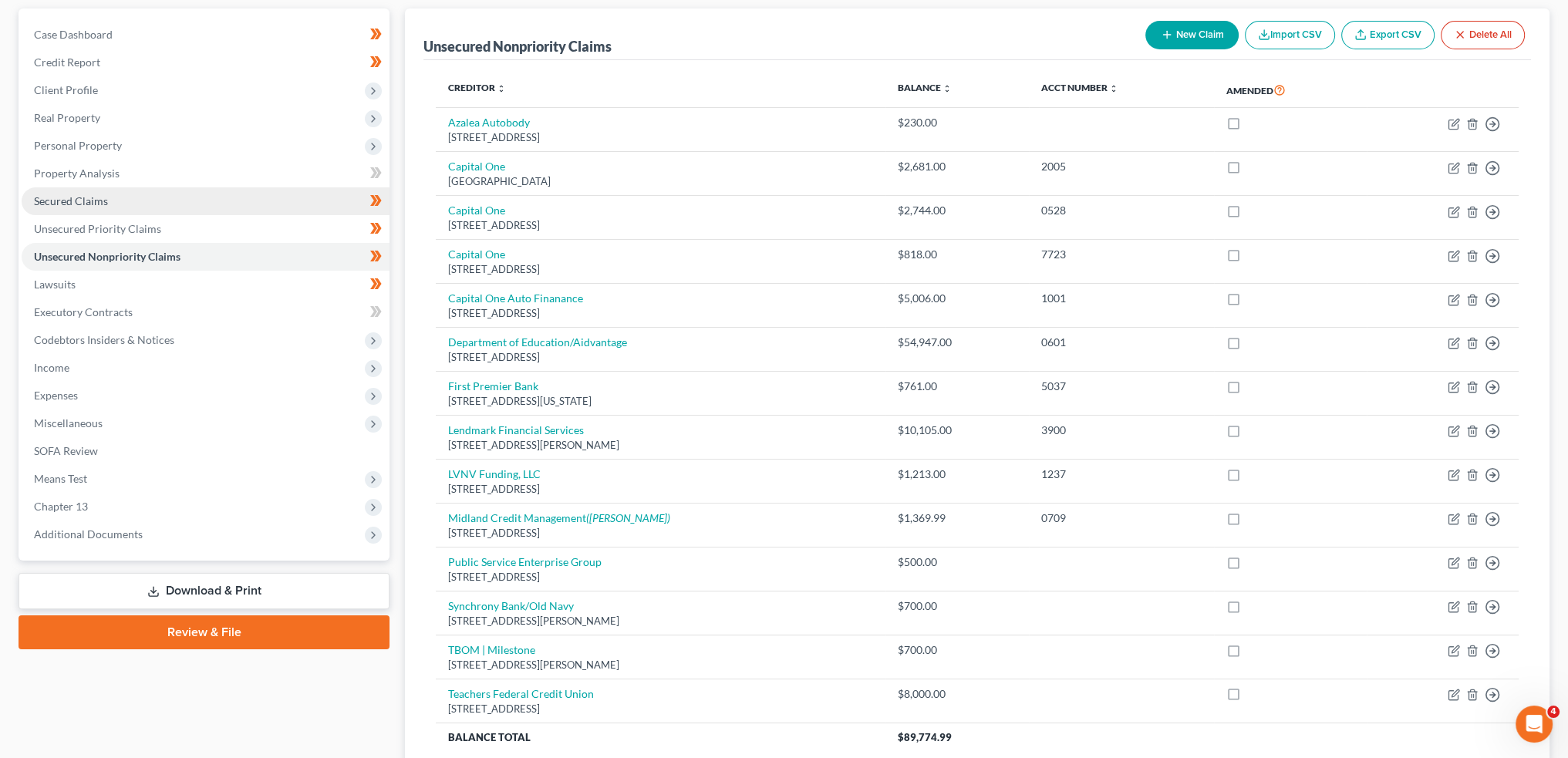
click at [106, 196] on span "Secured Claims" at bounding box center [70, 201] width 74 height 13
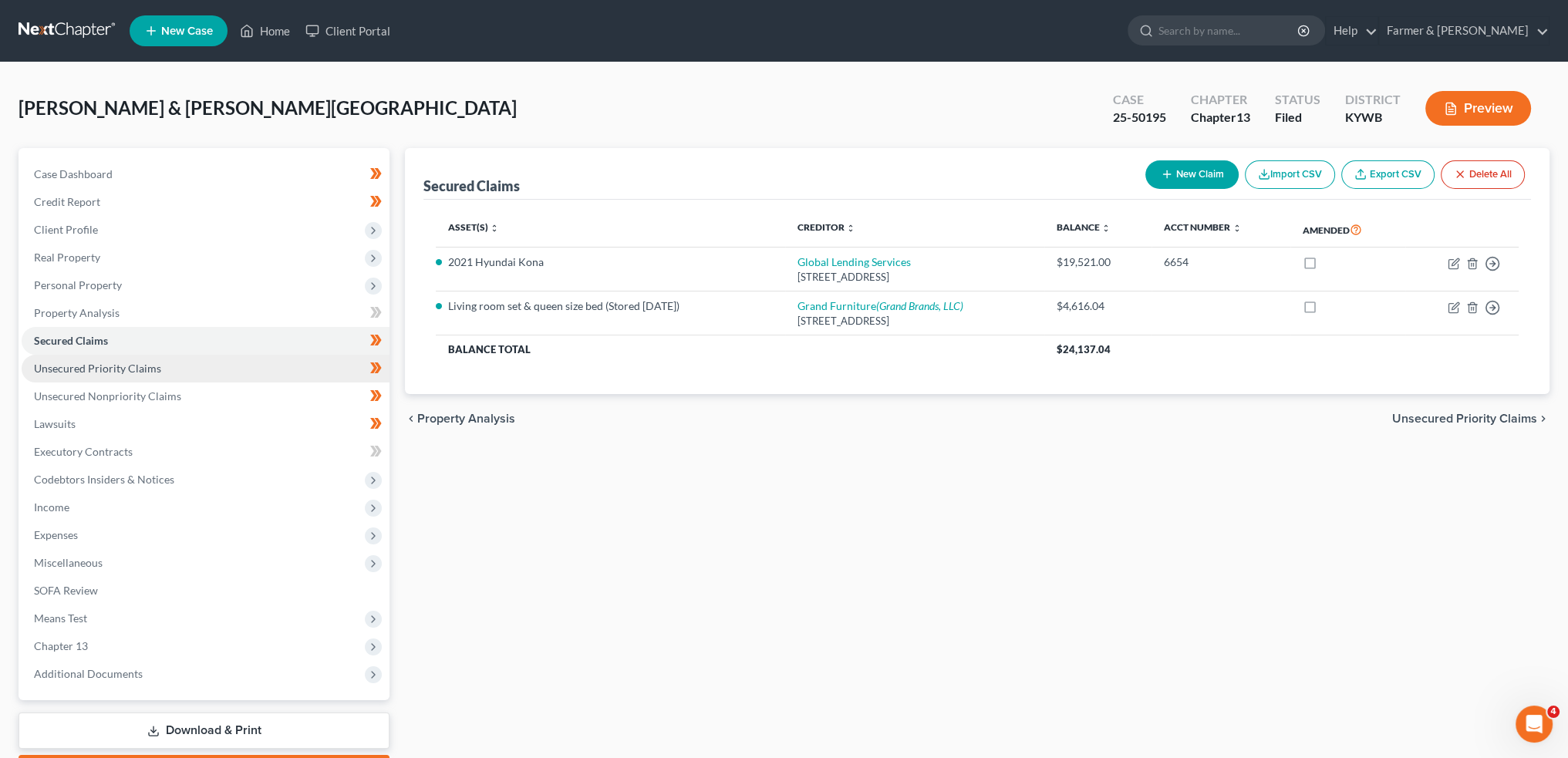
click at [128, 367] on span "Unsecured Priority Claims" at bounding box center [97, 369] width 128 height 13
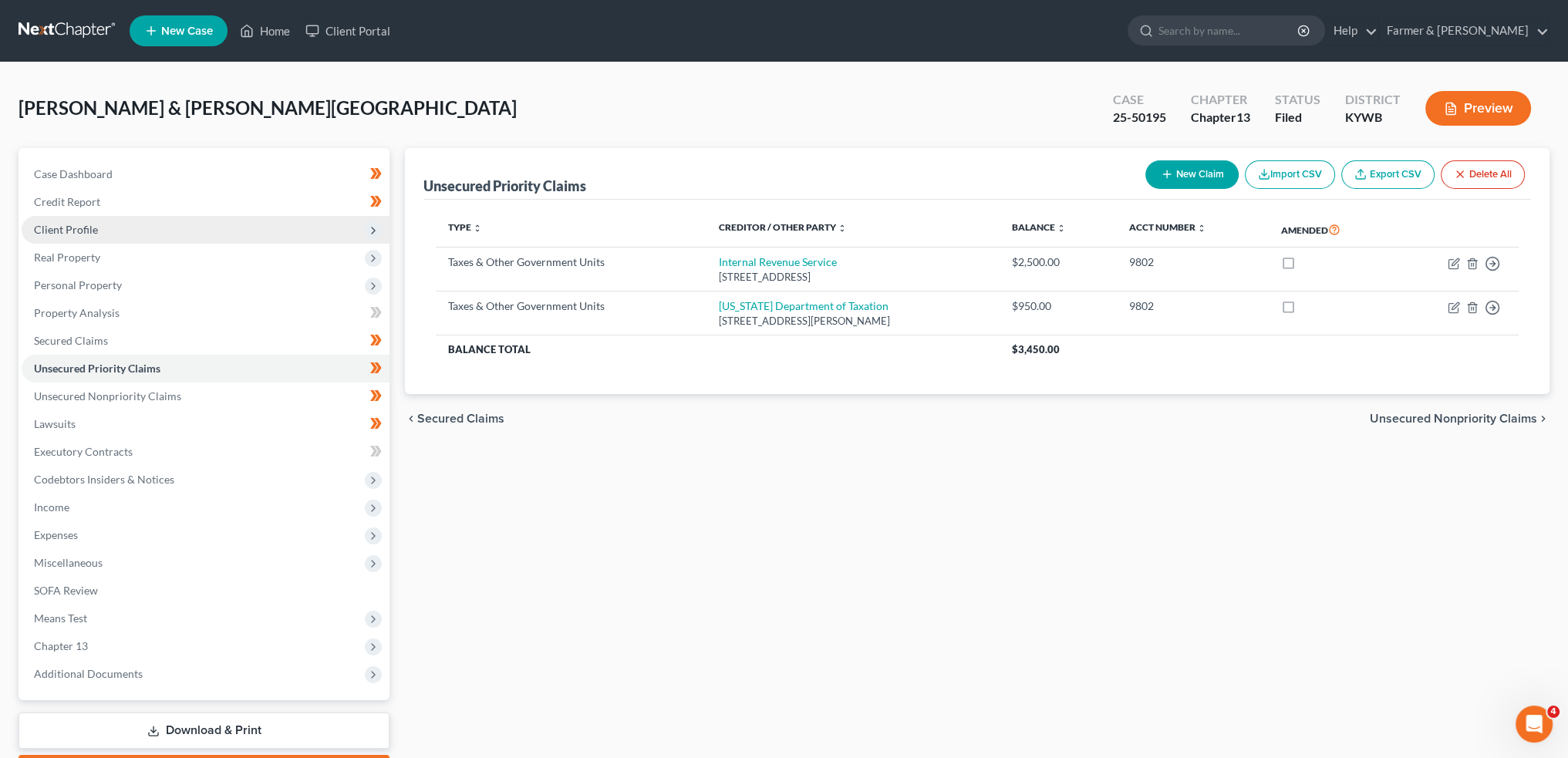
click at [111, 228] on span "Client Profile" at bounding box center [205, 230] width 368 height 28
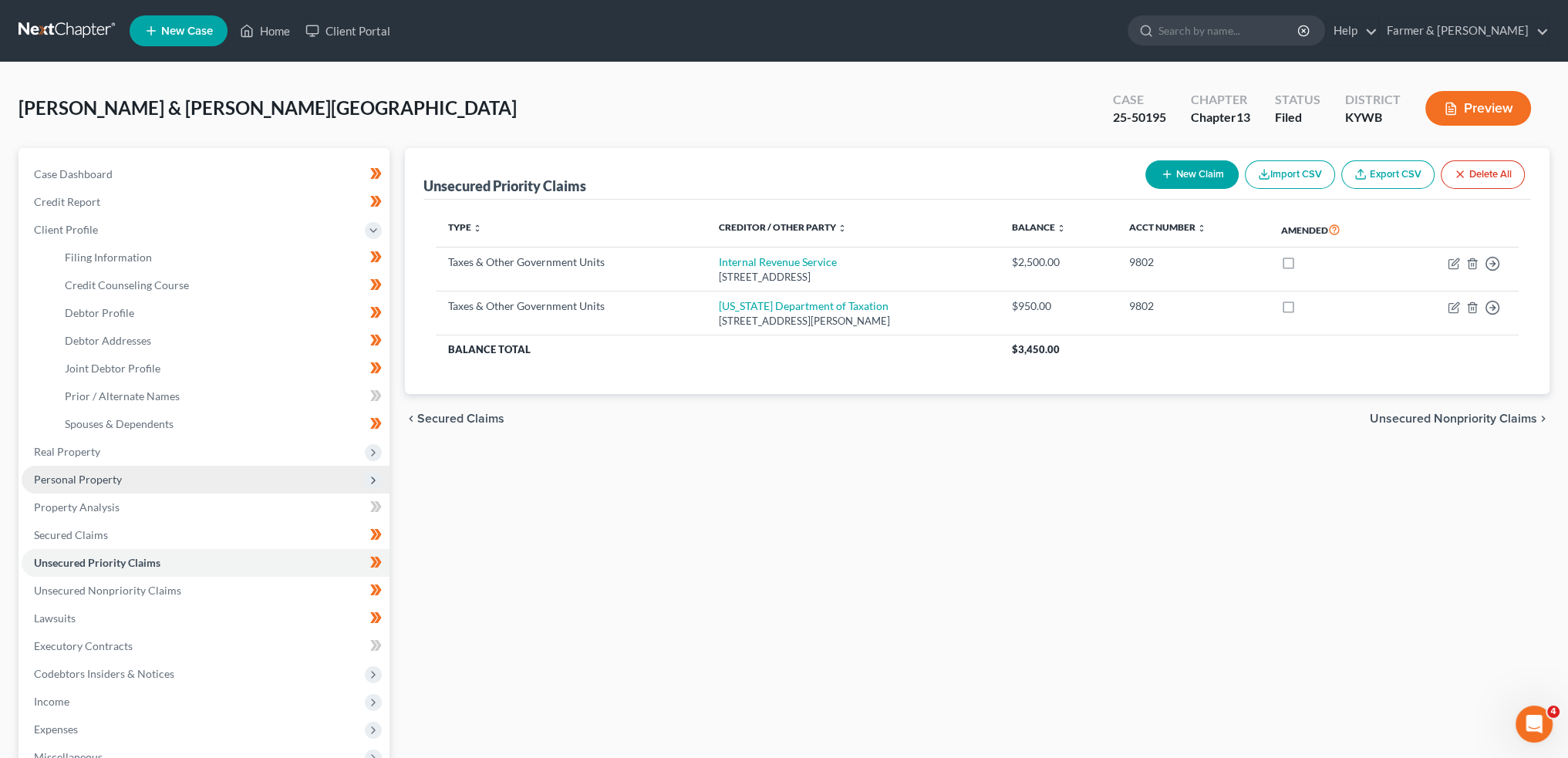
drag, startPoint x: 99, startPoint y: 473, endPoint x: 110, endPoint y: 477, distance: 11.7
click at [99, 473] on span "Personal Property" at bounding box center [78, 479] width 88 height 13
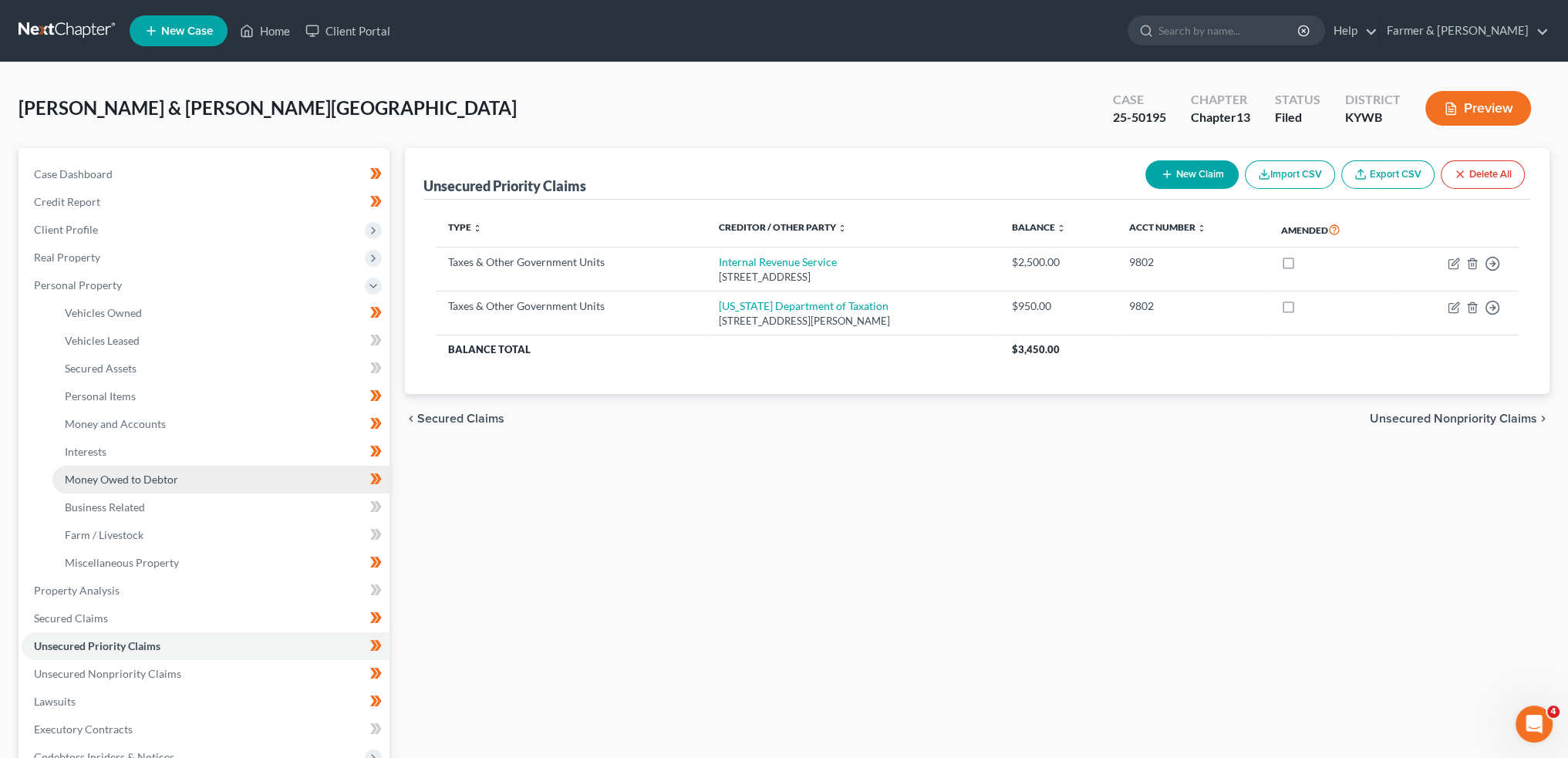
click at [133, 487] on link "Money Owed to Debtor" at bounding box center [221, 479] width 337 height 28
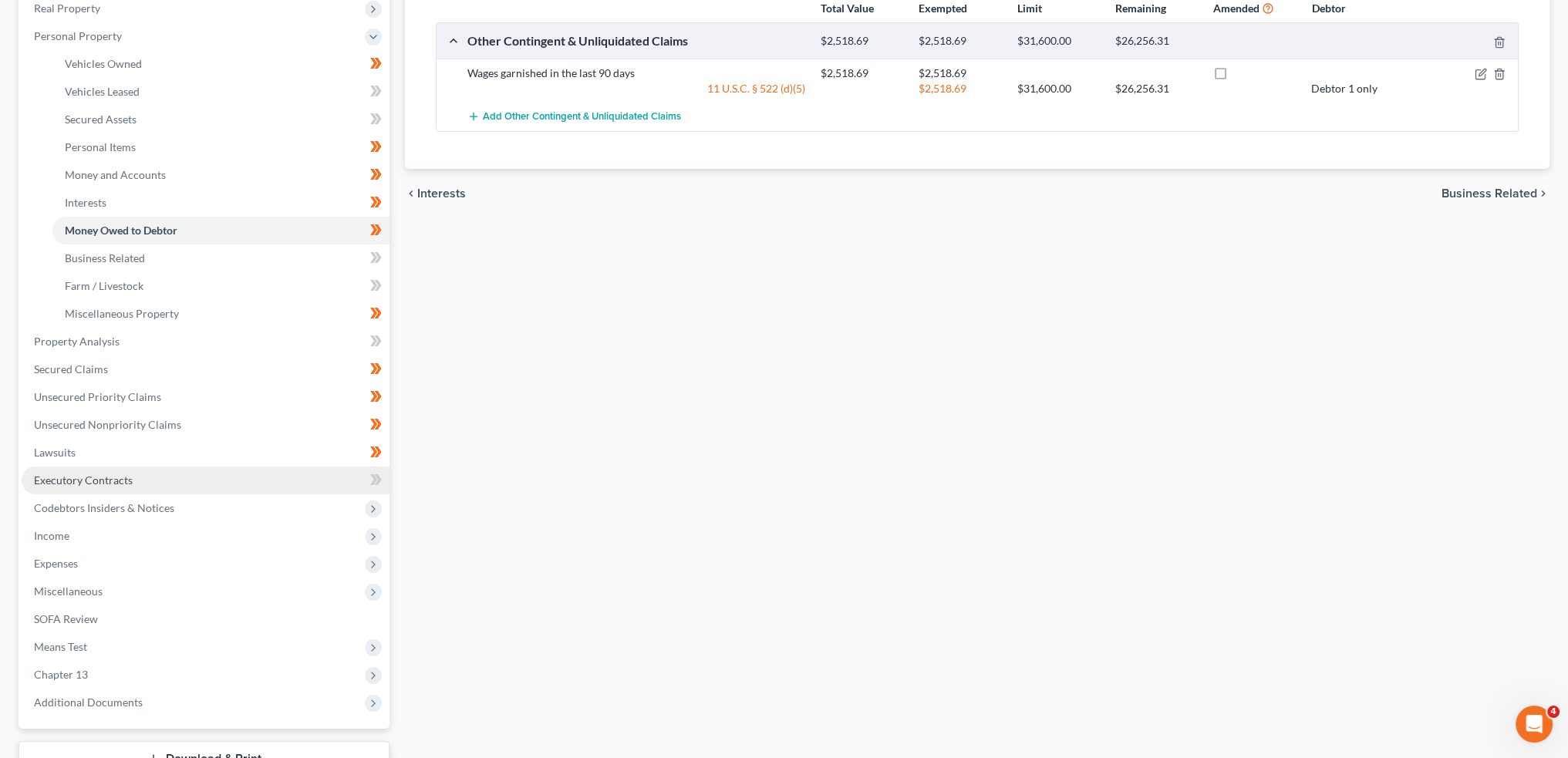
scroll to position [257, 0]
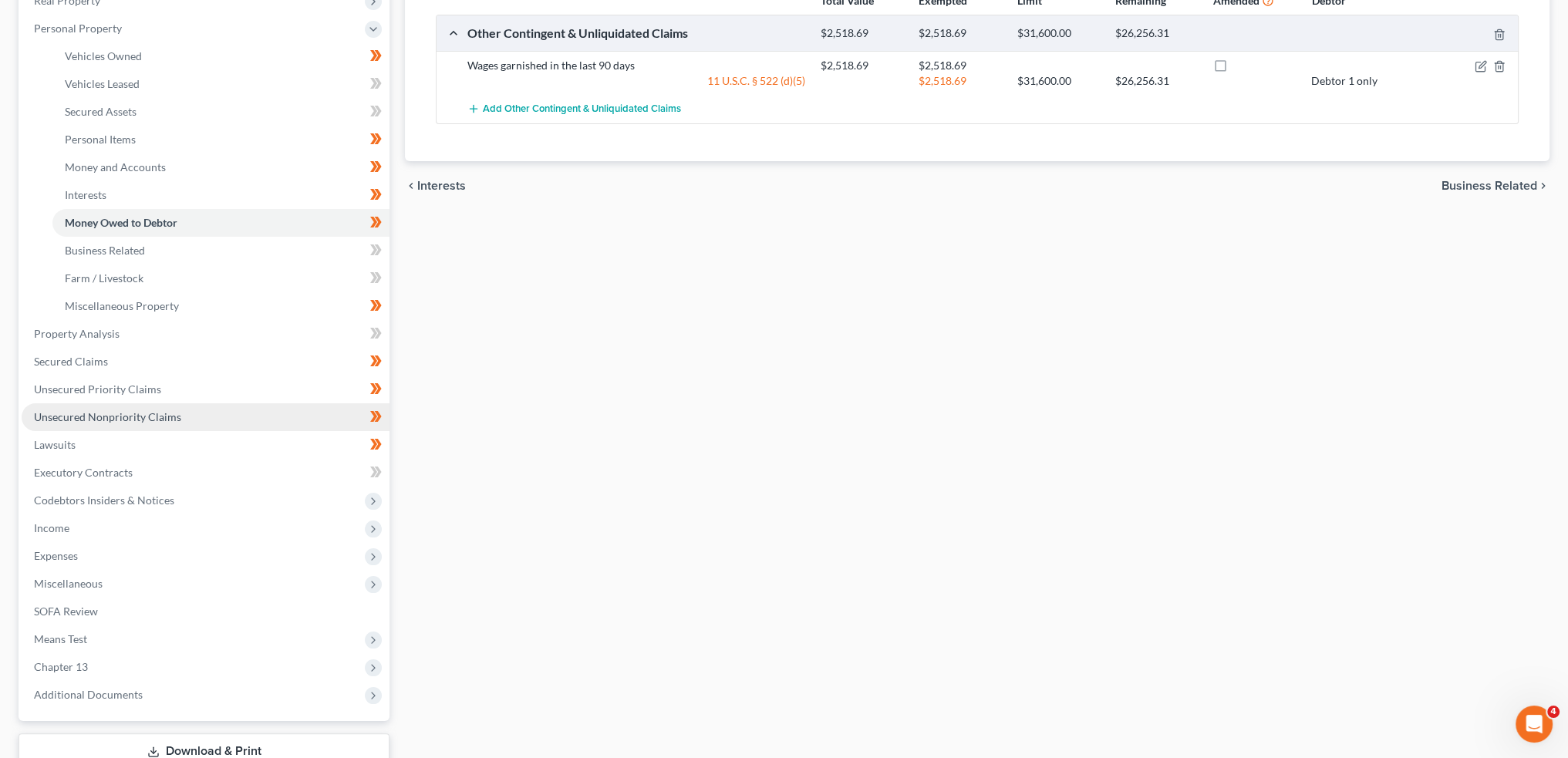
click at [151, 417] on span "Unsecured Nonpriority Claims" at bounding box center [107, 417] width 147 height 13
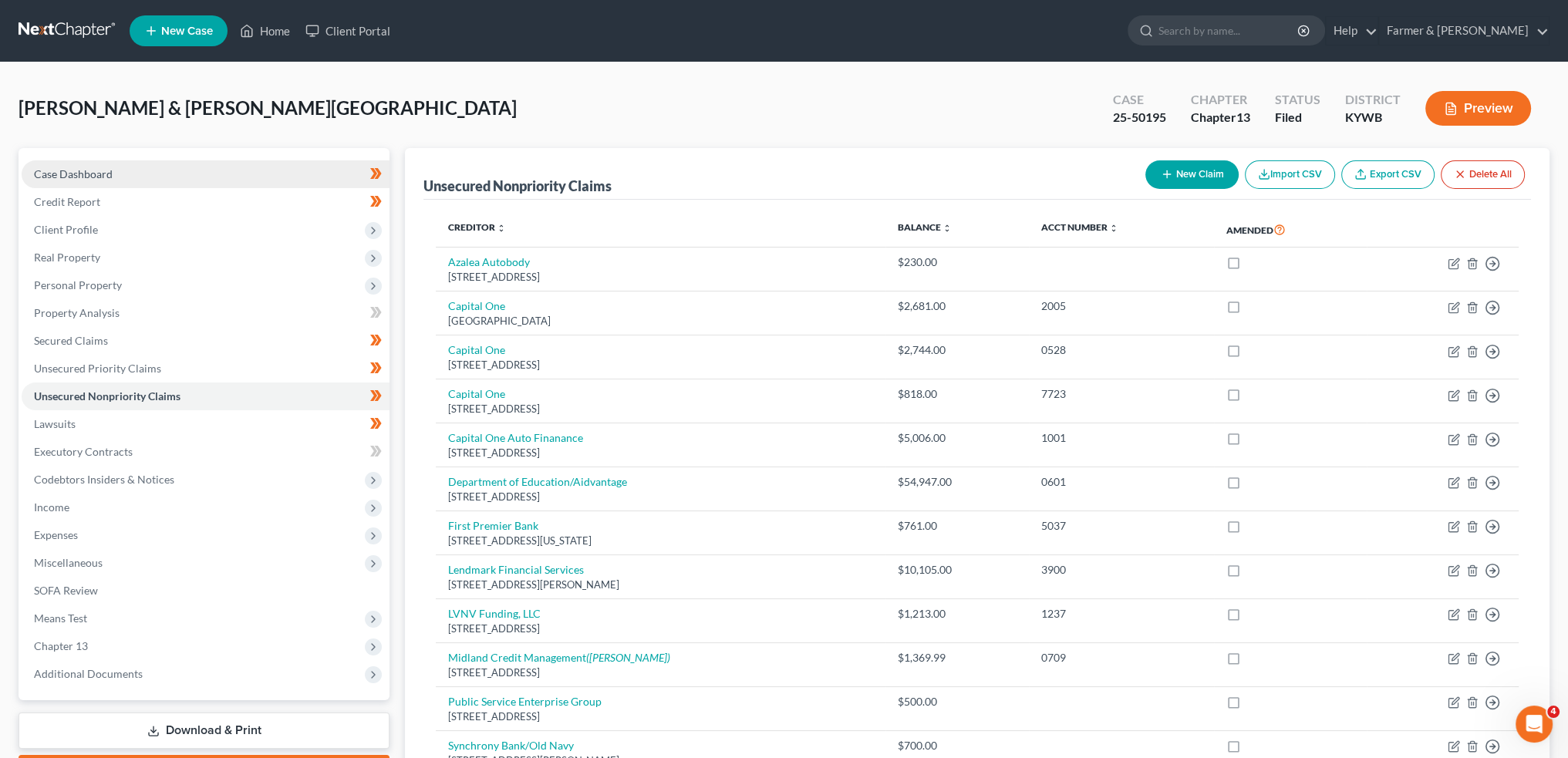
click at [171, 182] on link "Case Dashboard" at bounding box center [205, 174] width 368 height 28
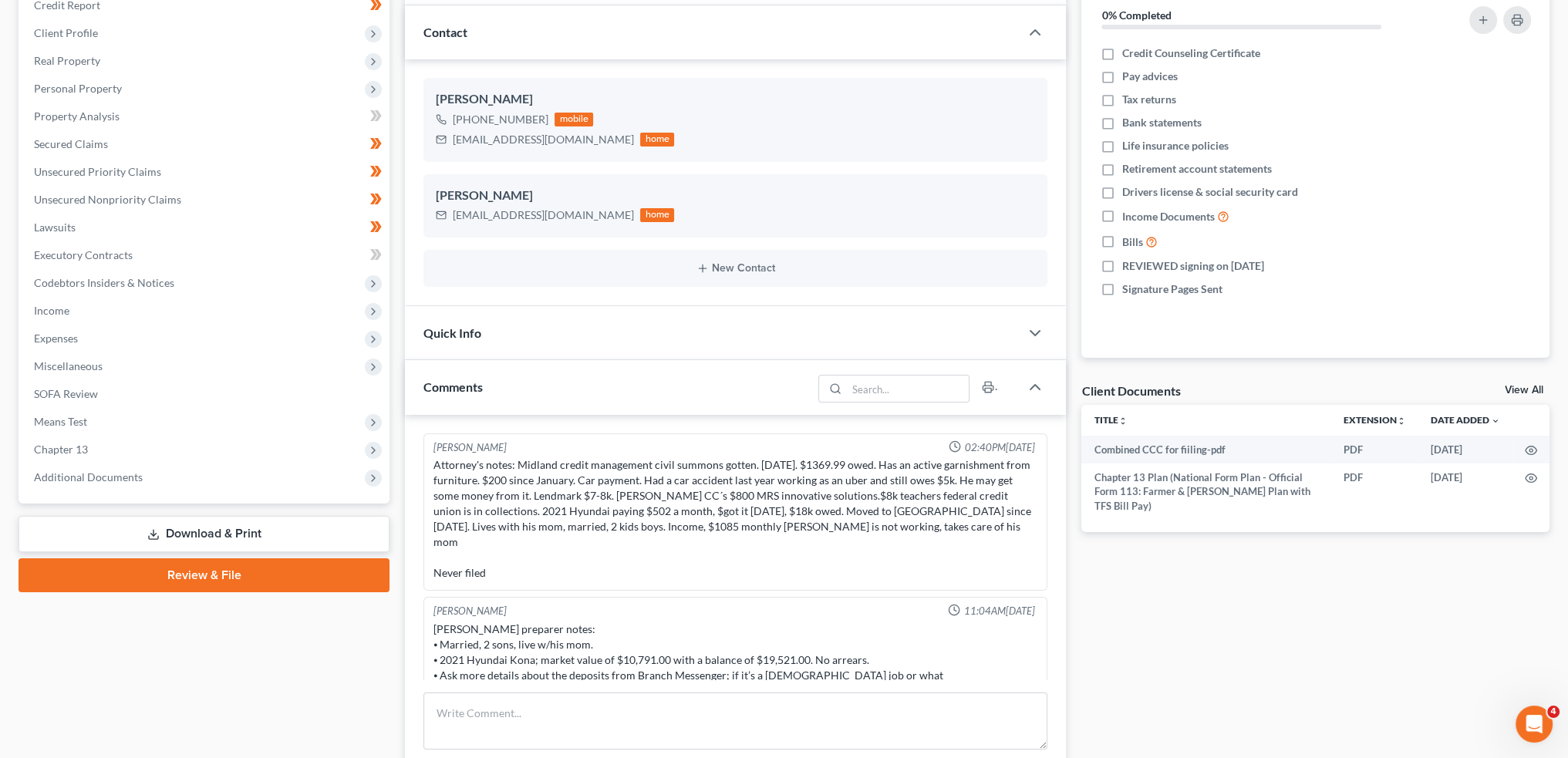
scroll to position [128, 0]
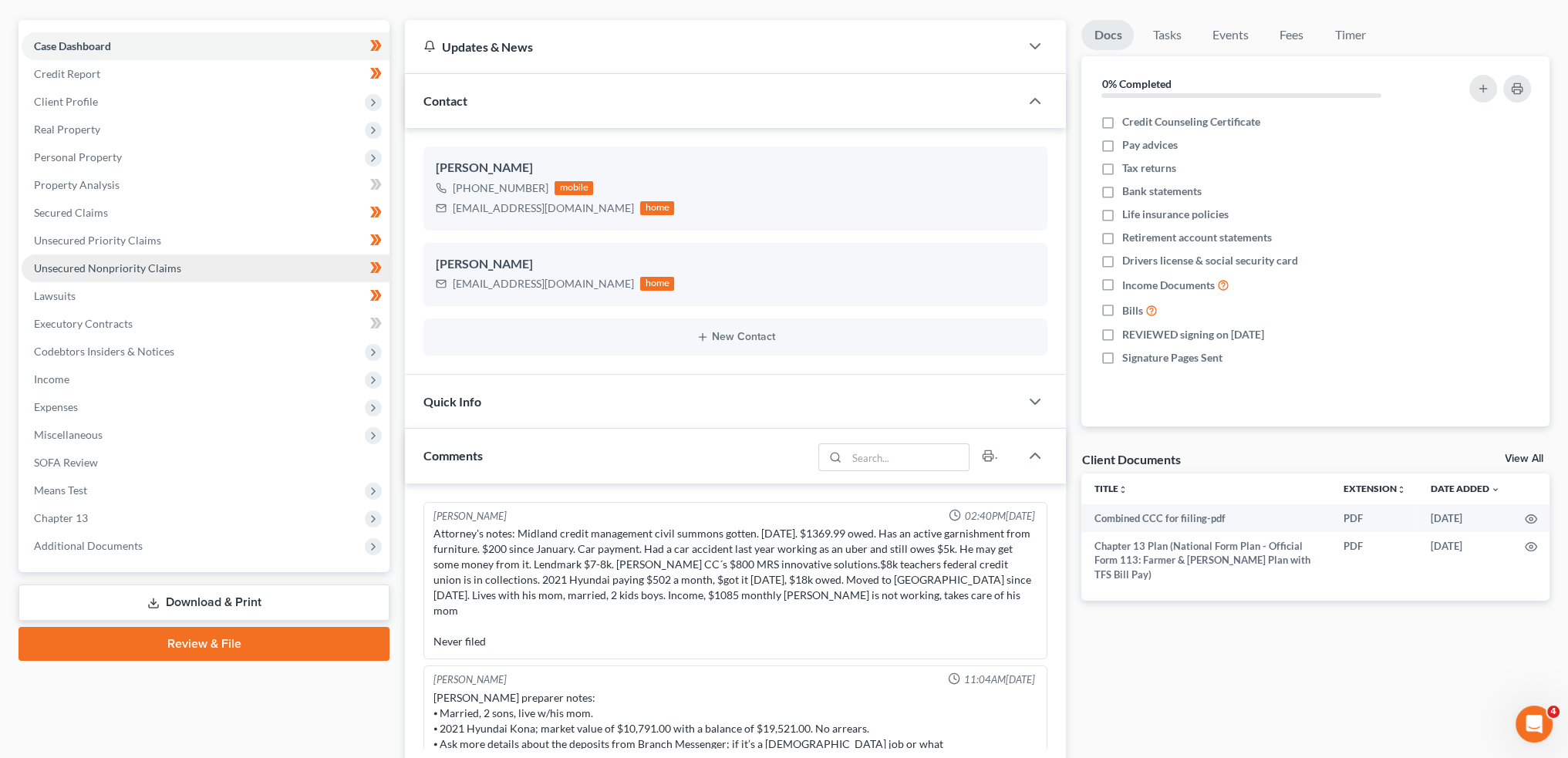
click at [193, 264] on link "Unsecured Nonpriority Claims" at bounding box center [205, 268] width 368 height 28
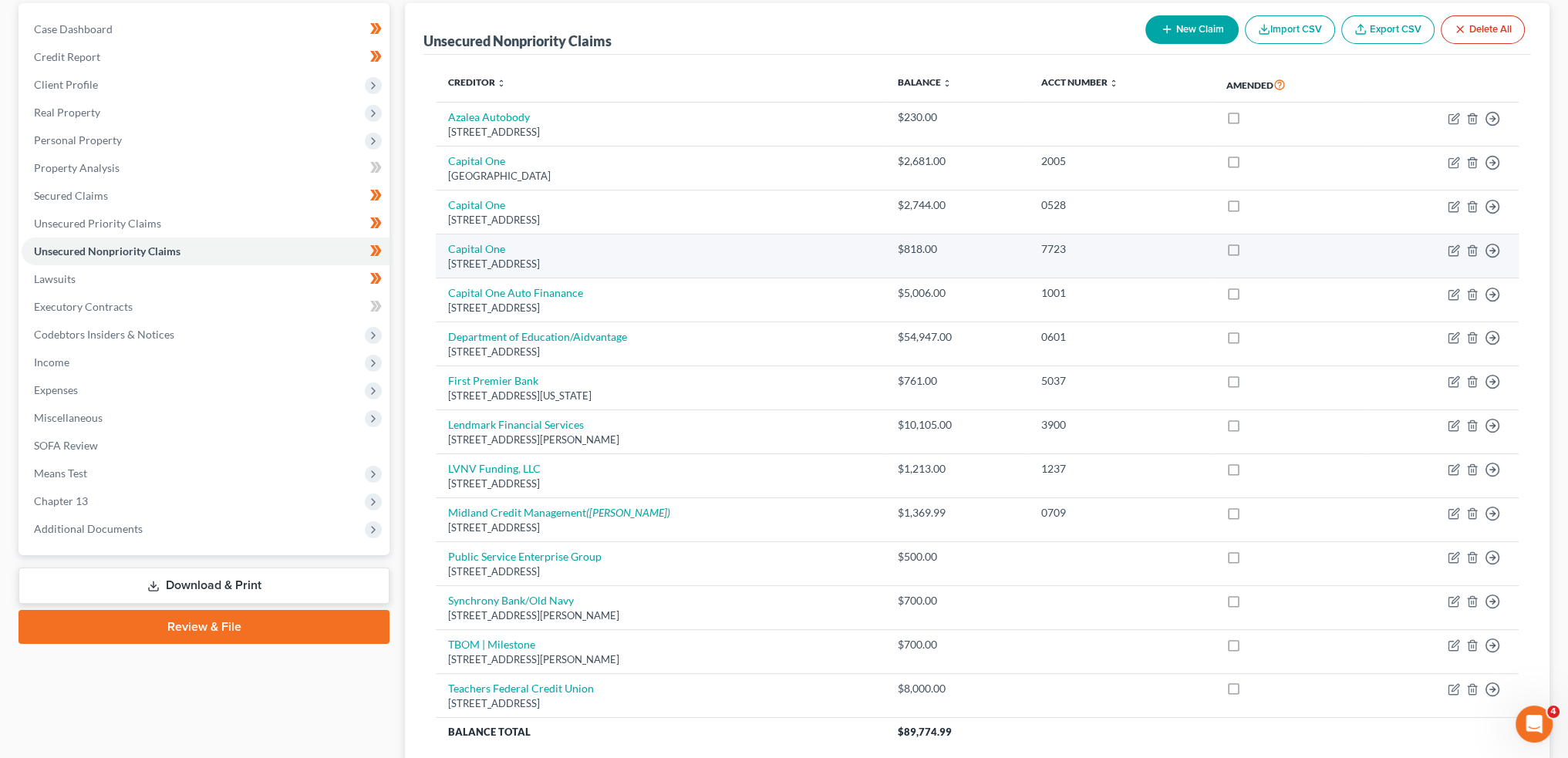
scroll to position [257, 0]
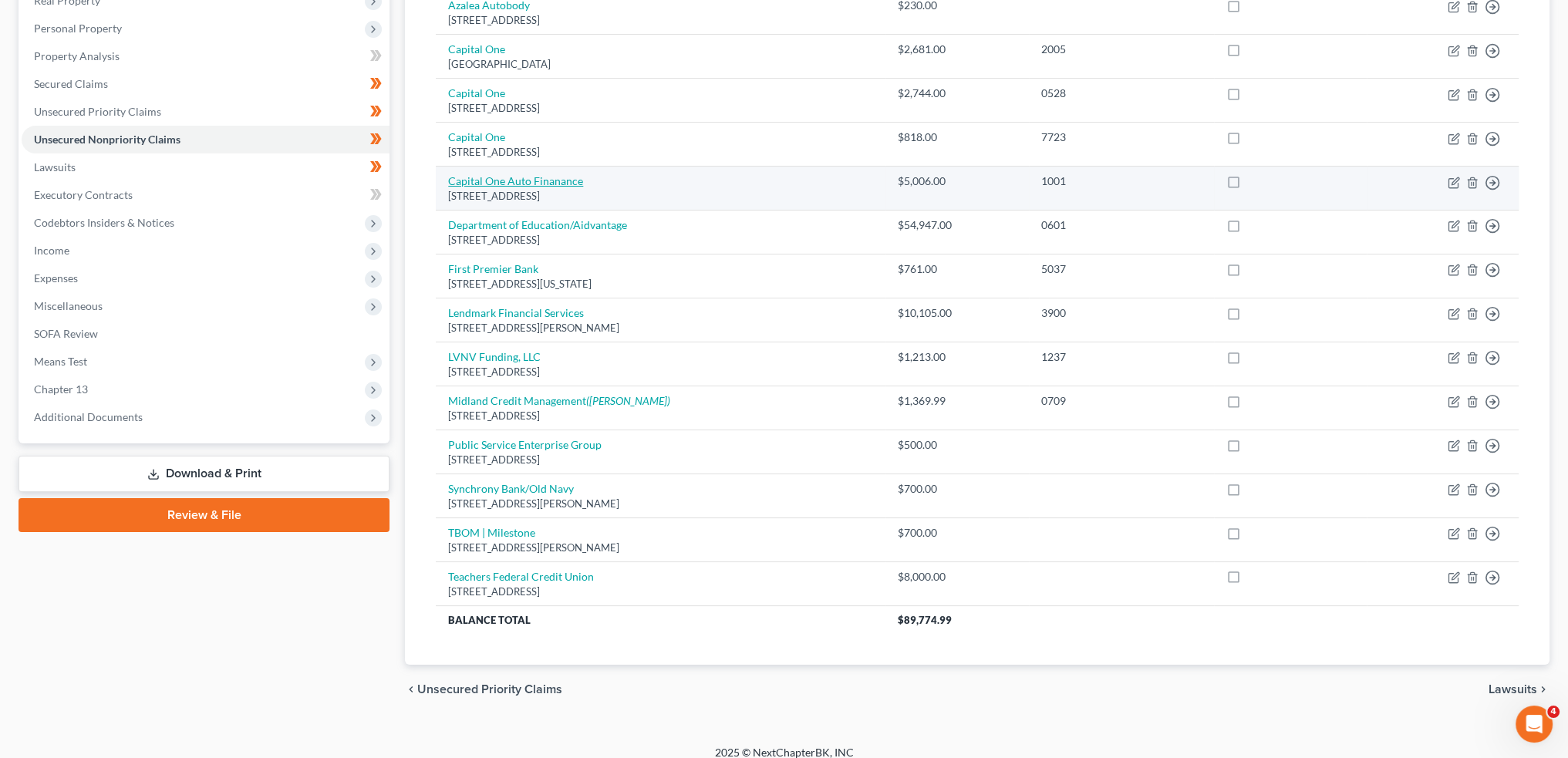
click at [531, 181] on link "Capital One Auto Finanance" at bounding box center [516, 182] width 135 height 13
select select "45"
select select "2"
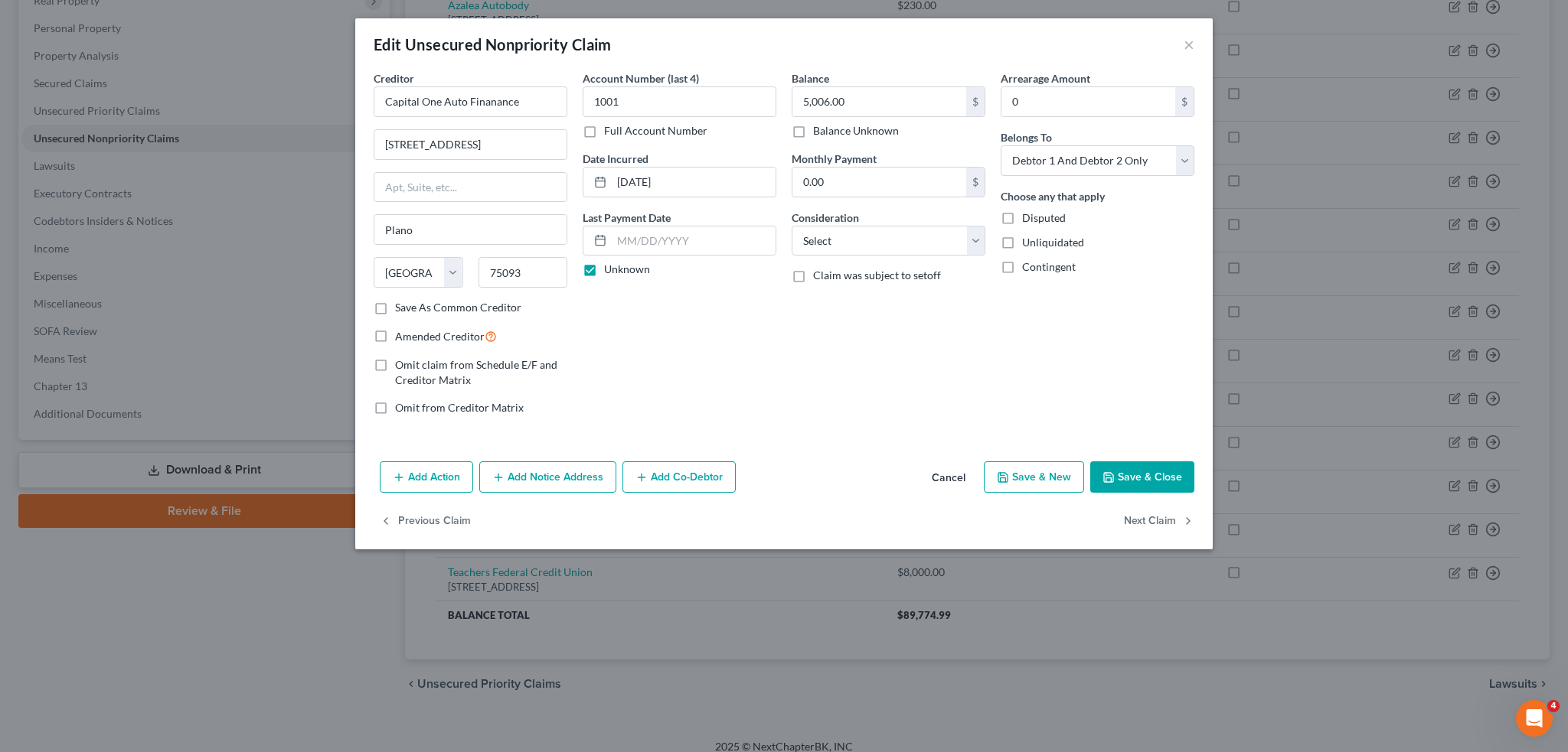
click at [1122, 461] on button "Save & Close" at bounding box center [1142, 478] width 104 height 32
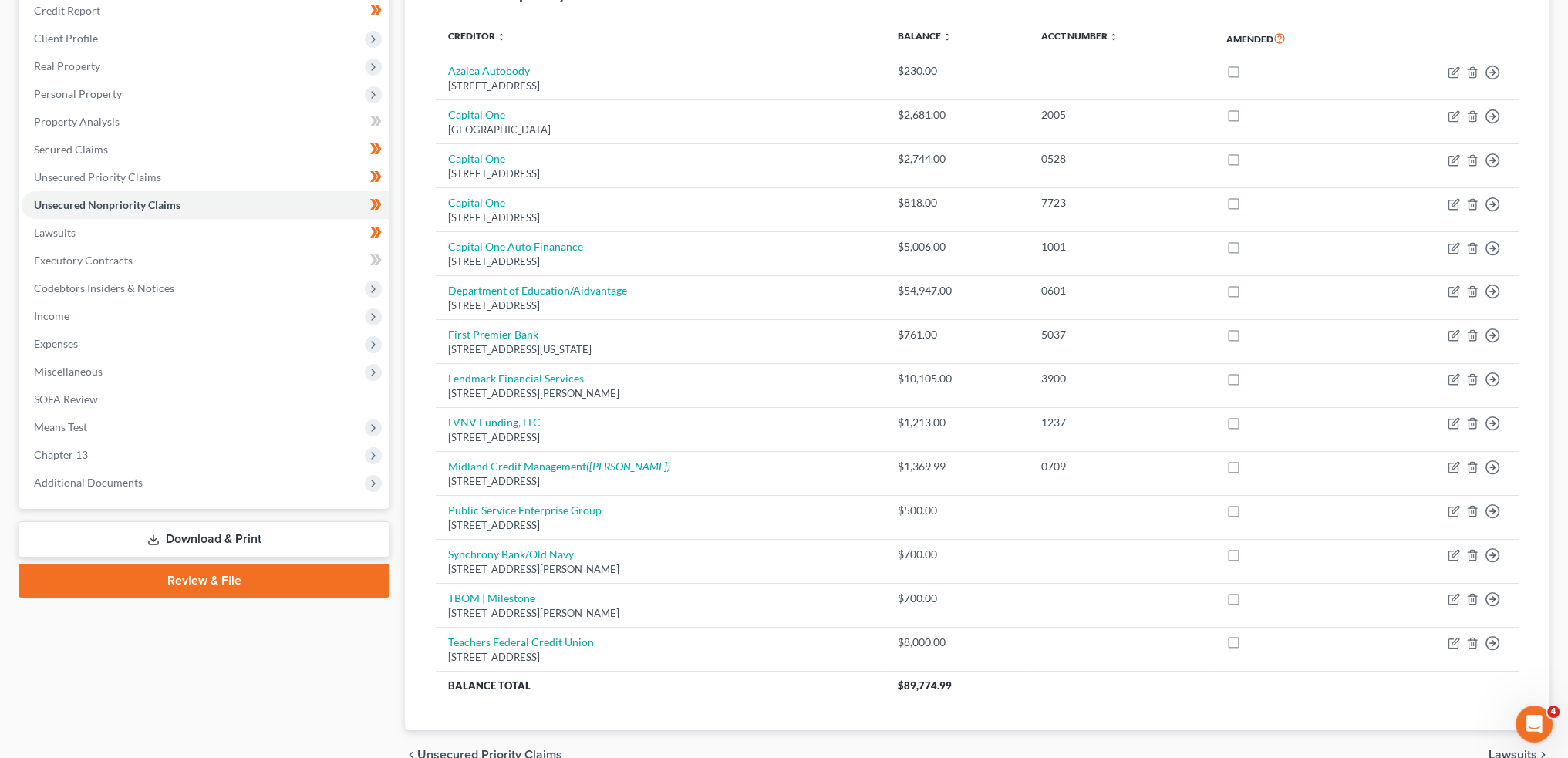
scroll to position [268, 0]
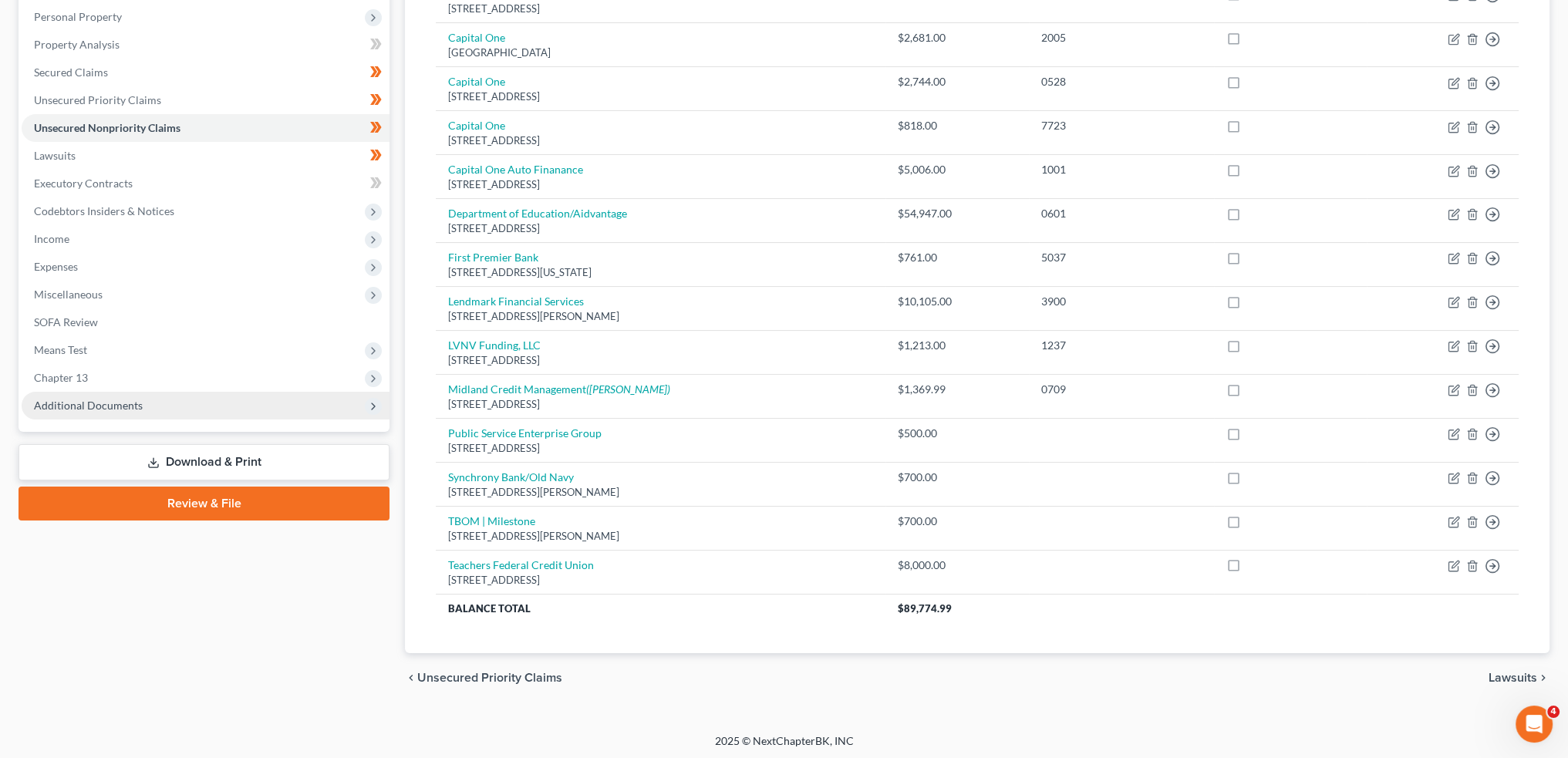
click at [111, 406] on span "Additional Documents" at bounding box center [87, 405] width 109 height 13
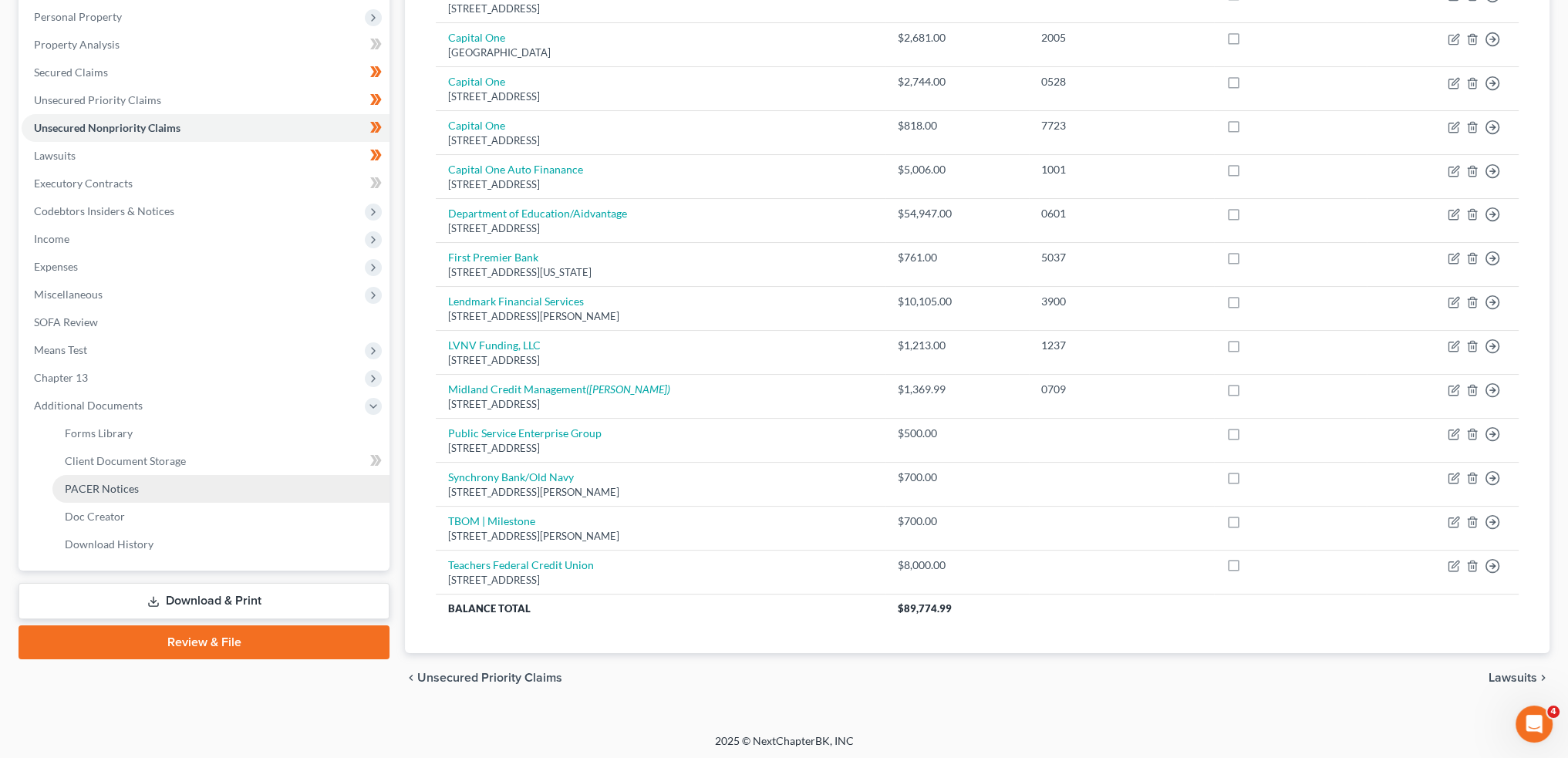
click at [111, 492] on span "PACER Notices" at bounding box center [101, 489] width 74 height 13
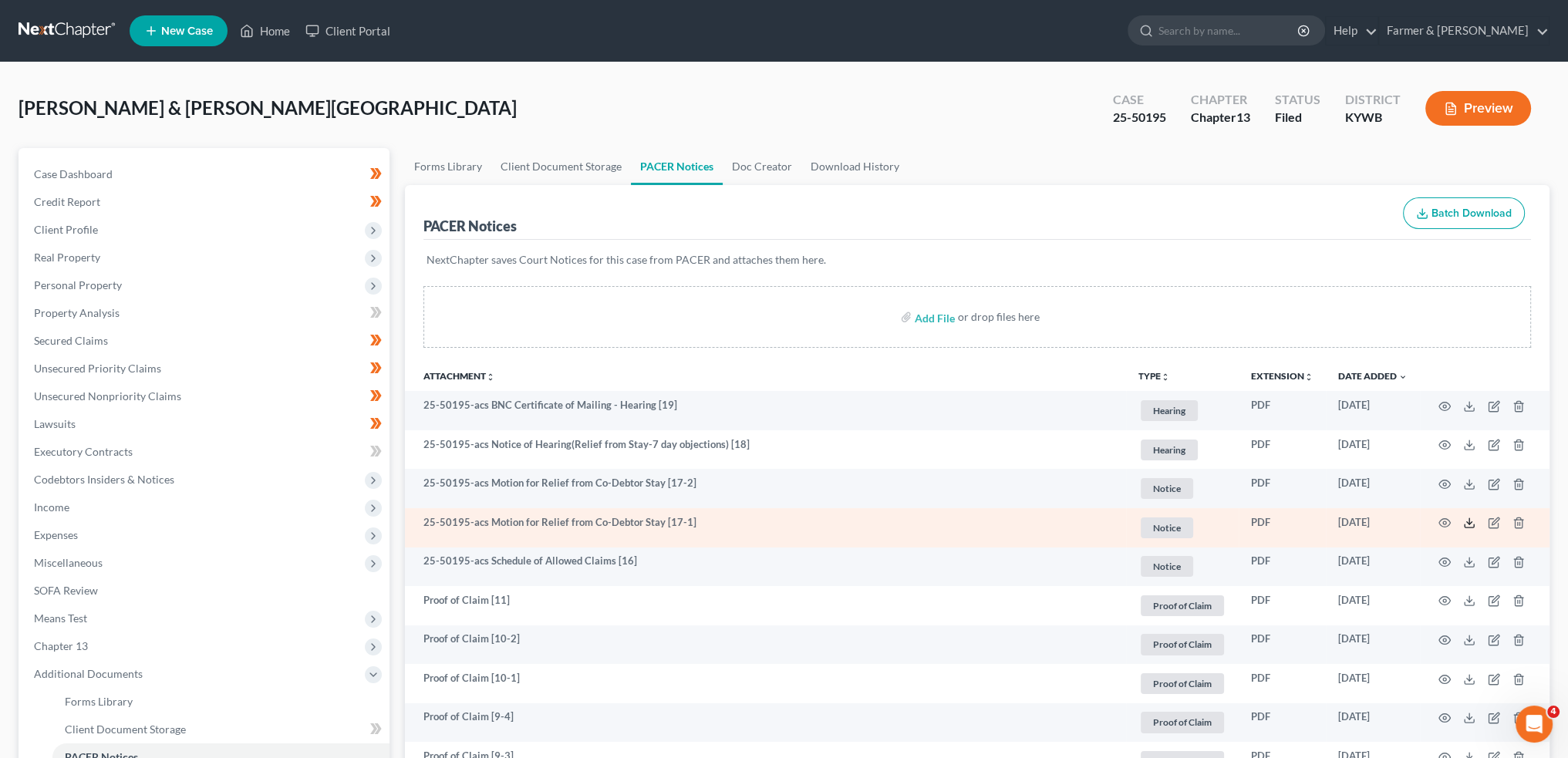
click at [1469, 523] on line at bounding box center [1469, 522] width 0 height 6
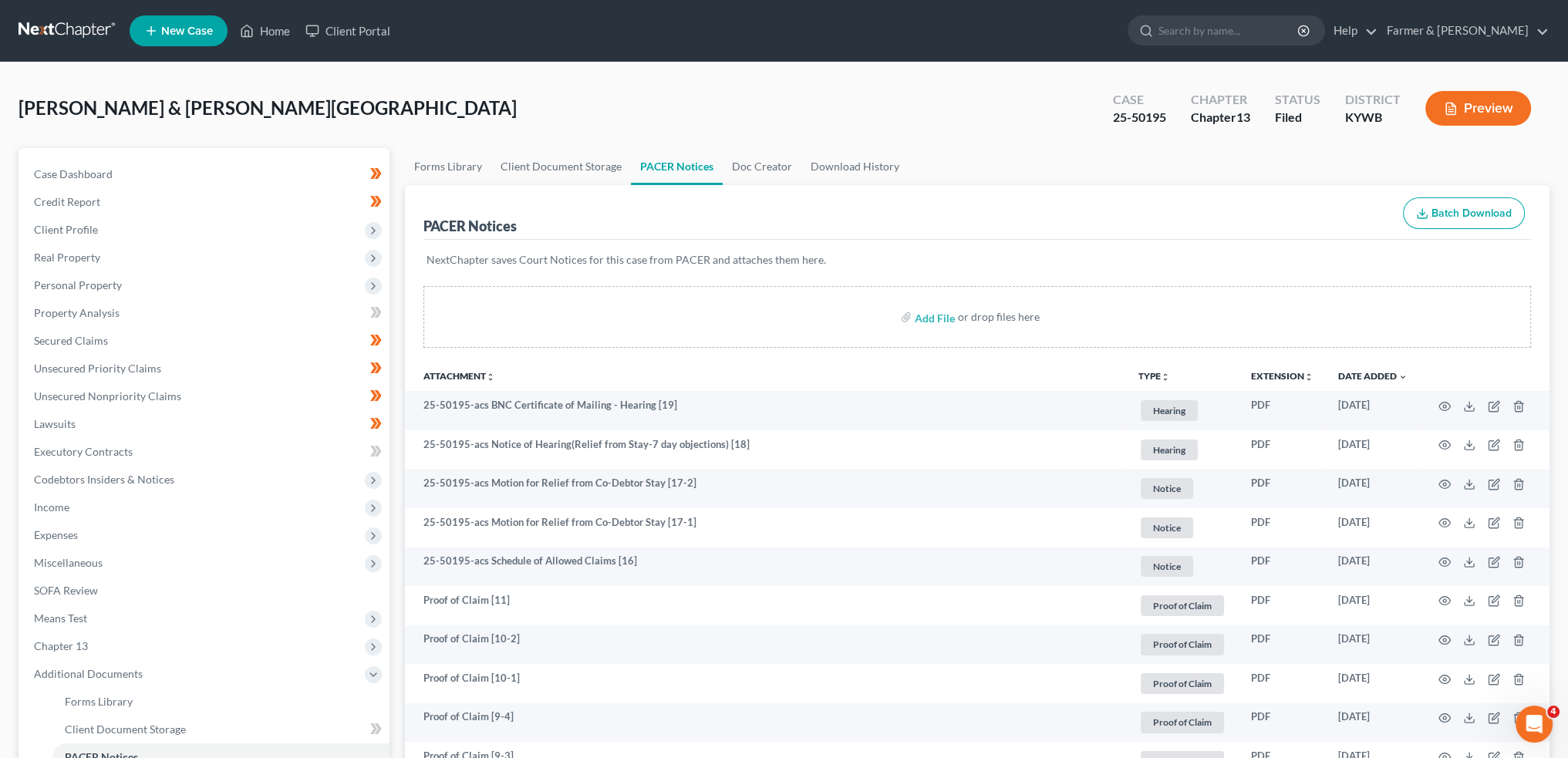
click at [236, 8] on nav "Home New Case Client Portal Farmer & Wright rebecca@farmerwright.com My Account…" at bounding box center [784, 31] width 1568 height 61
click at [268, 30] on link "Home" at bounding box center [265, 31] width 65 height 28
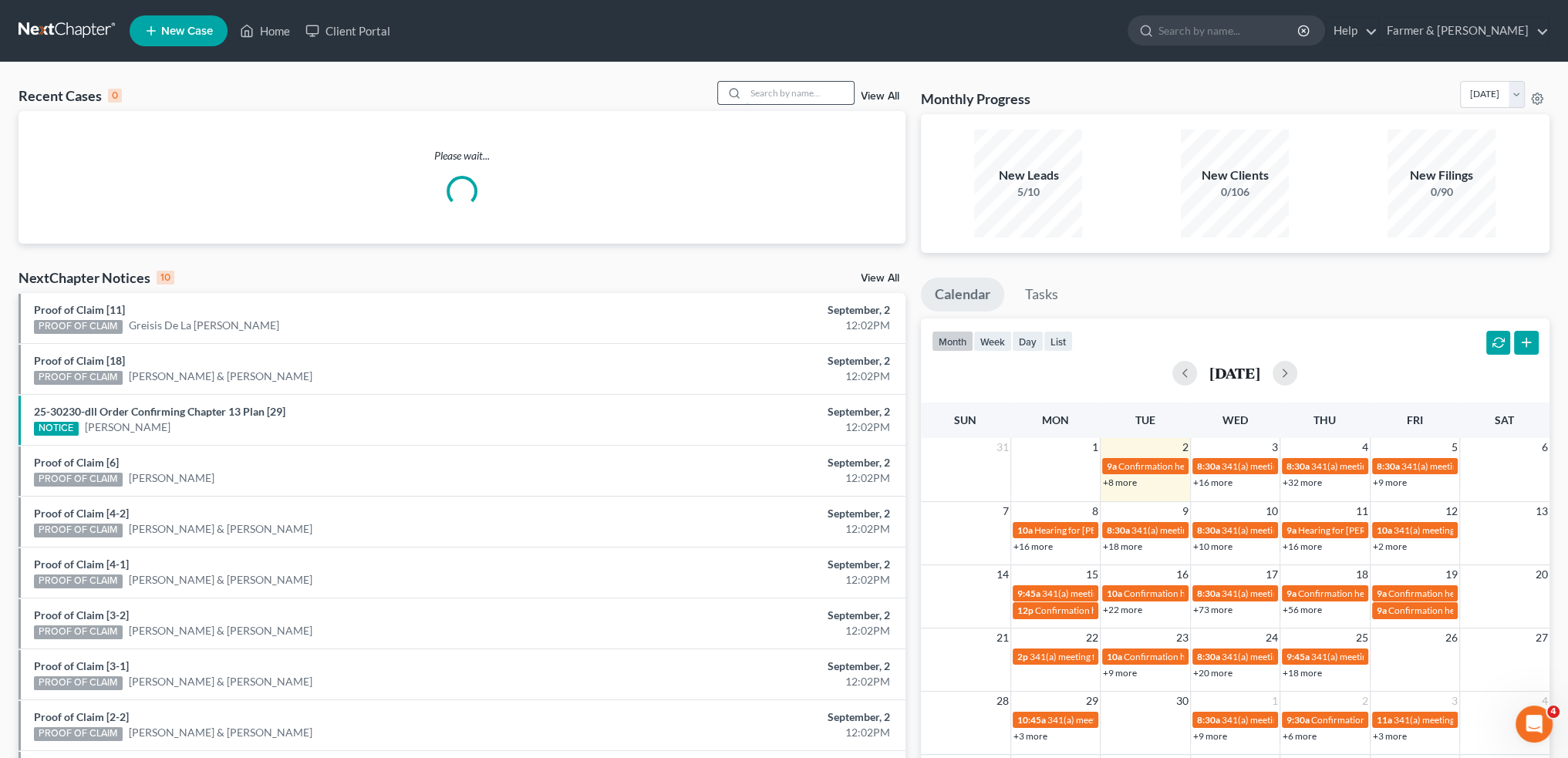
click at [789, 88] on input "search" at bounding box center [800, 92] width 108 height 22
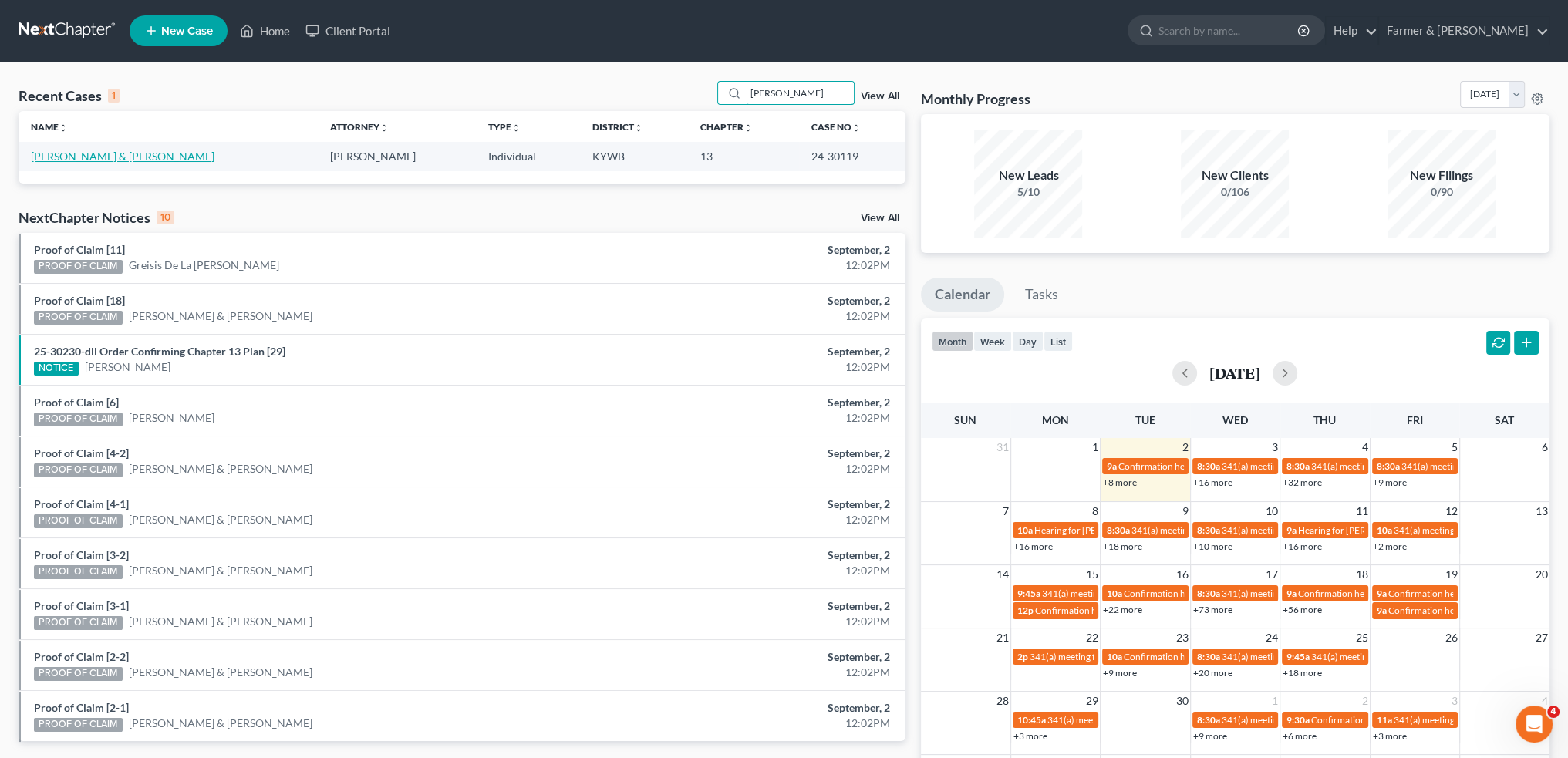
type input "james logan"
click at [75, 159] on link "Logan, James & Gloria" at bounding box center [122, 157] width 183 height 13
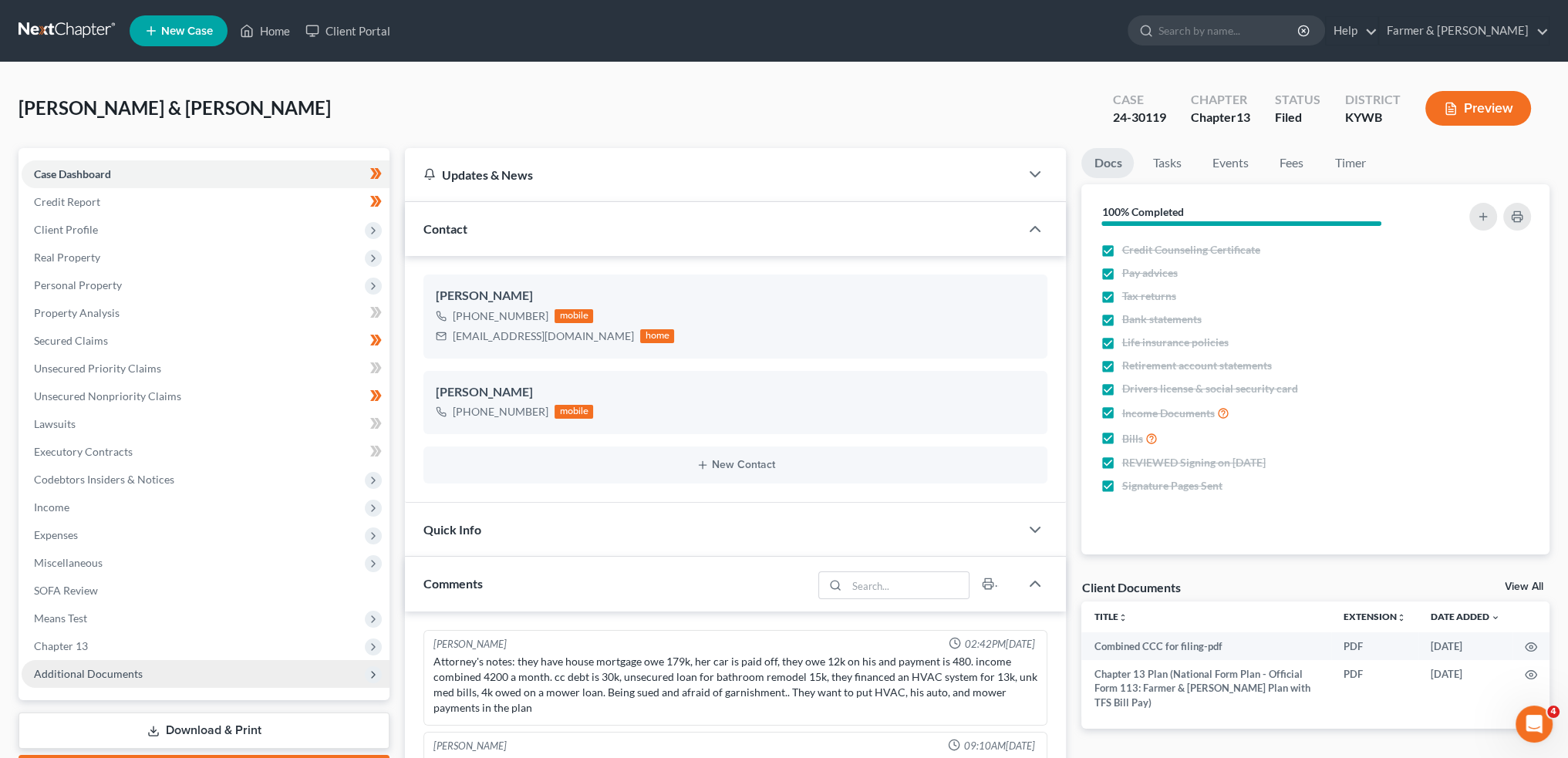
scroll to position [88, 0]
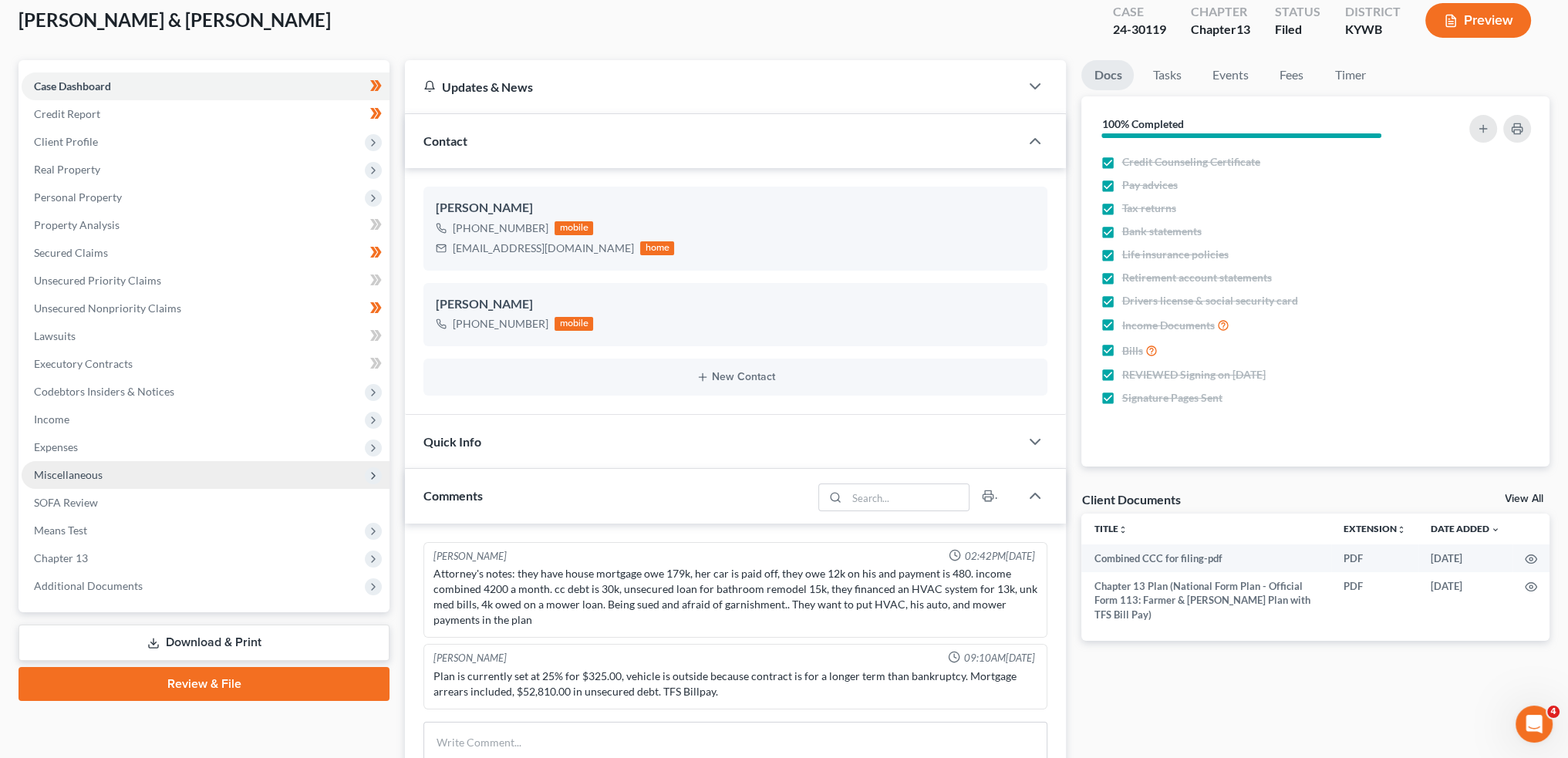
click at [133, 583] on span "Additional Documents" at bounding box center [87, 586] width 109 height 13
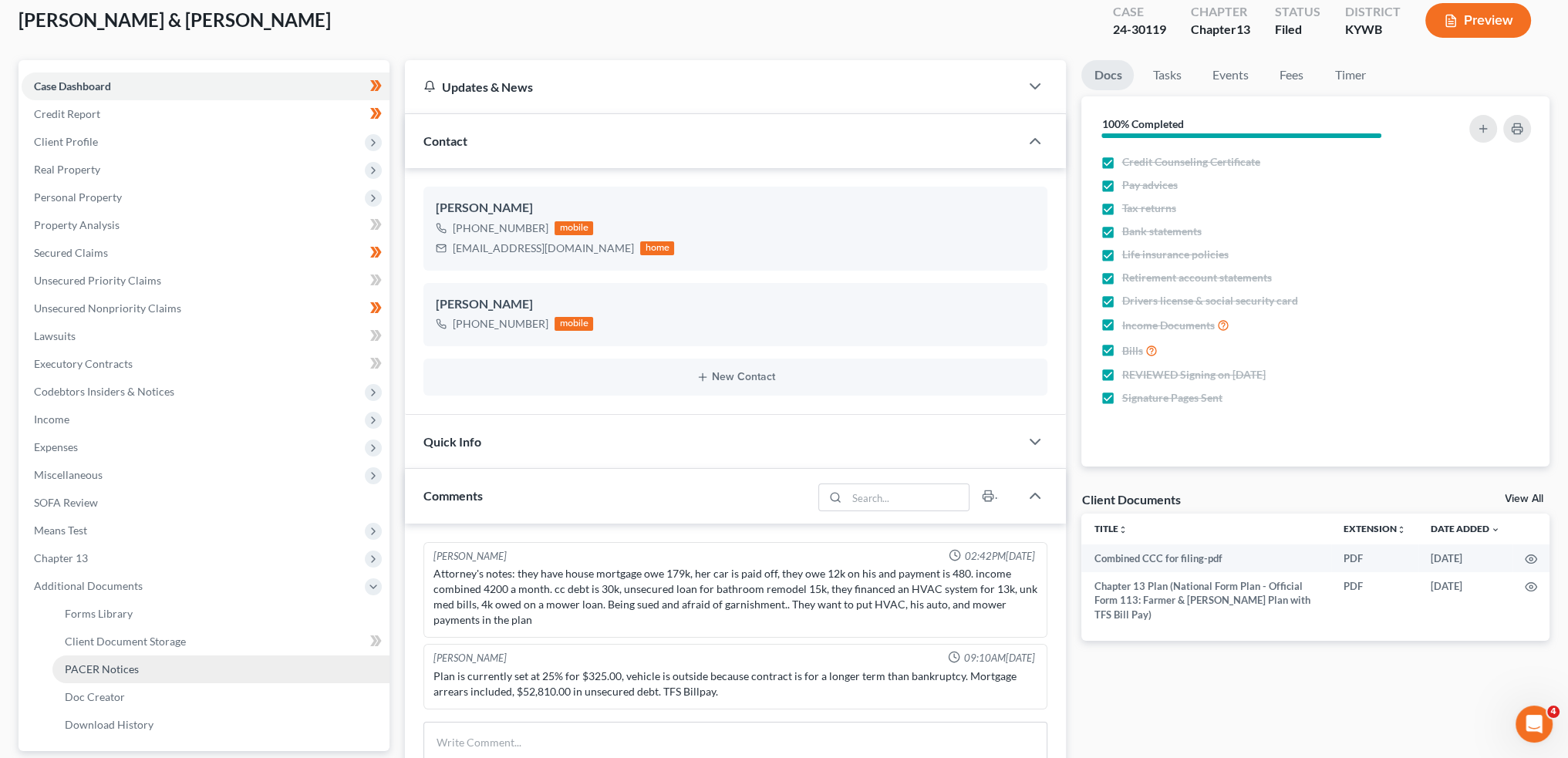
click at [131, 669] on span "PACER Notices" at bounding box center [101, 670] width 74 height 13
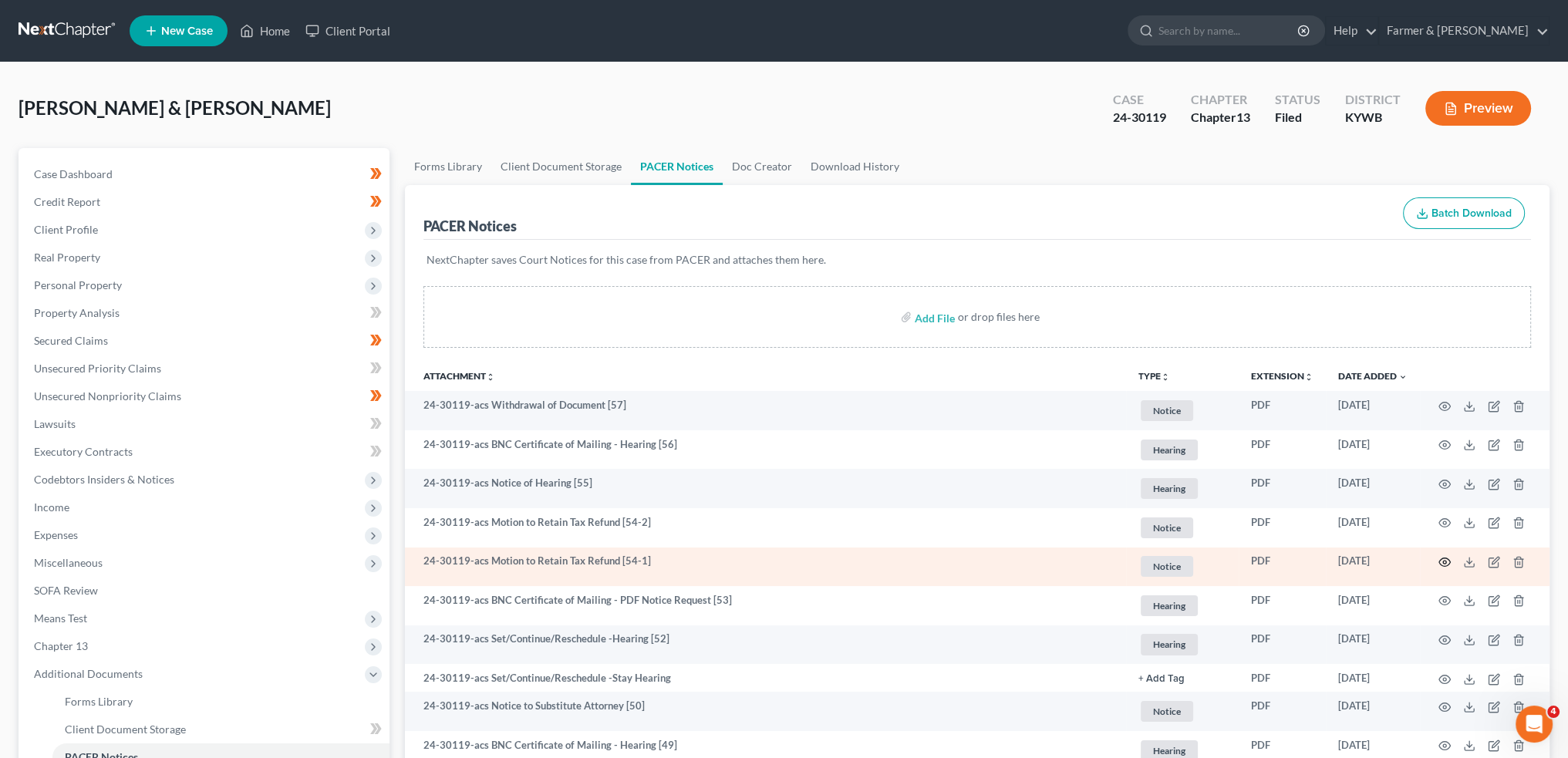
click at [1447, 563] on icon "button" at bounding box center [1444, 562] width 12 height 12
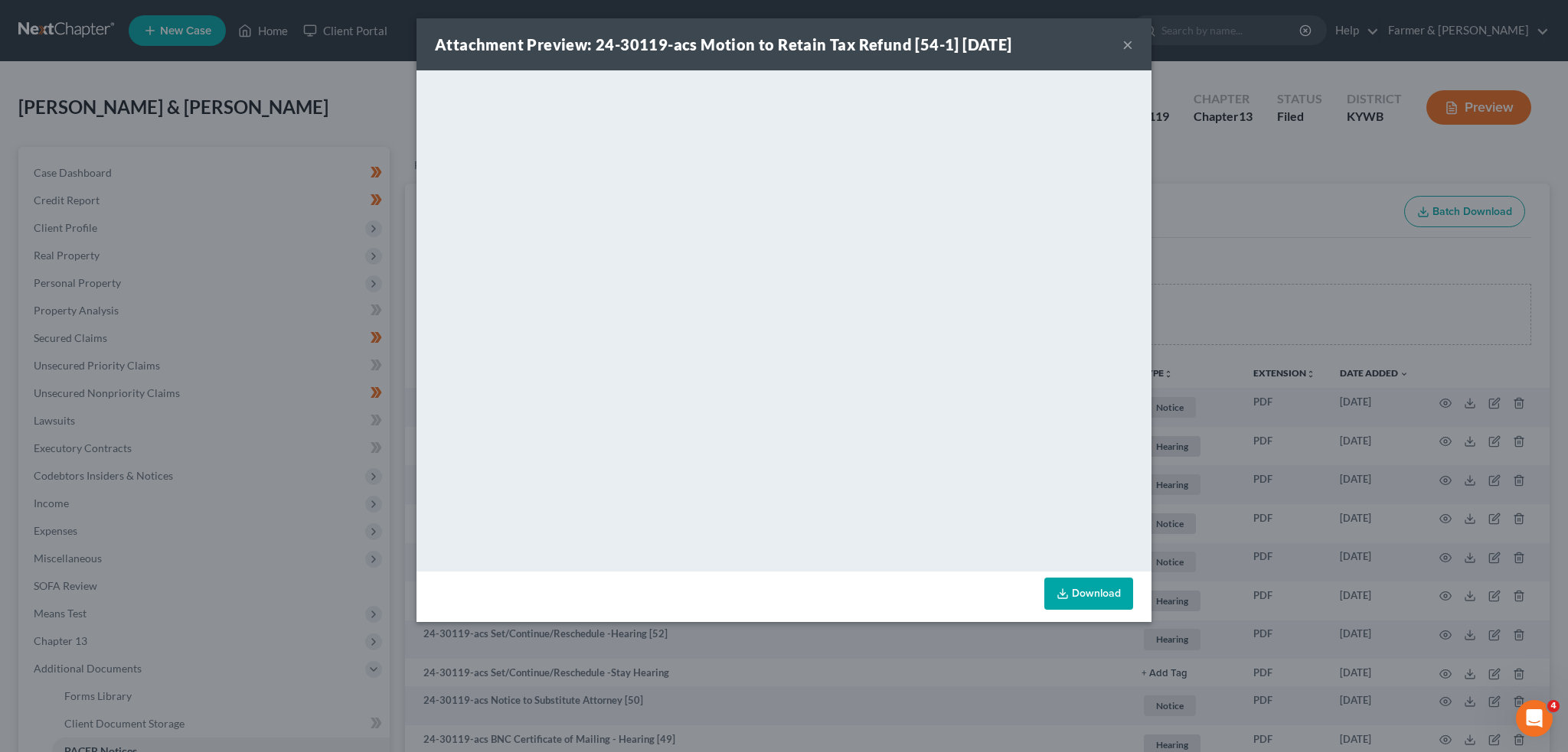
click at [1130, 41] on button "×" at bounding box center [1127, 44] width 10 height 18
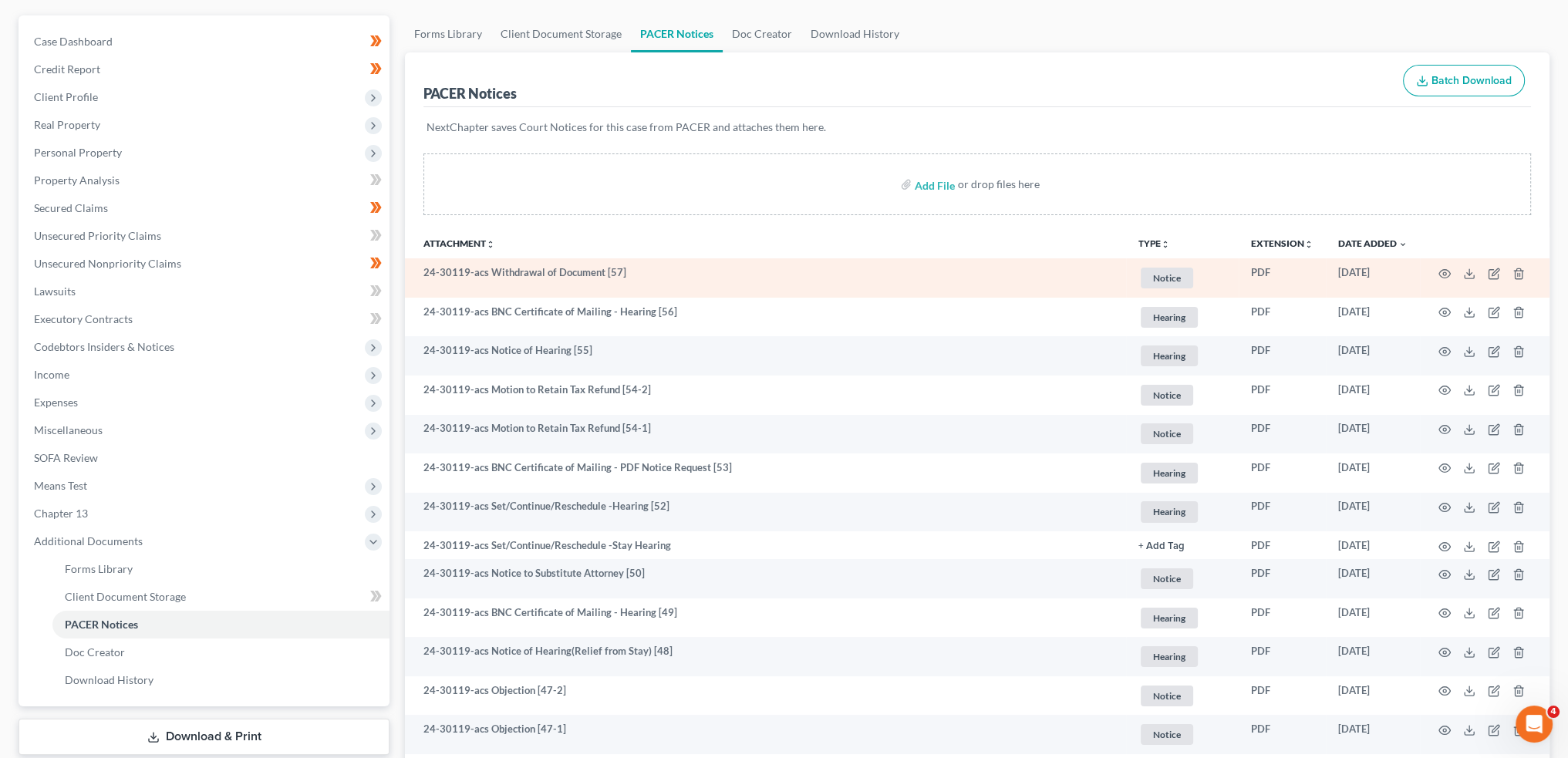
scroll to position [257, 0]
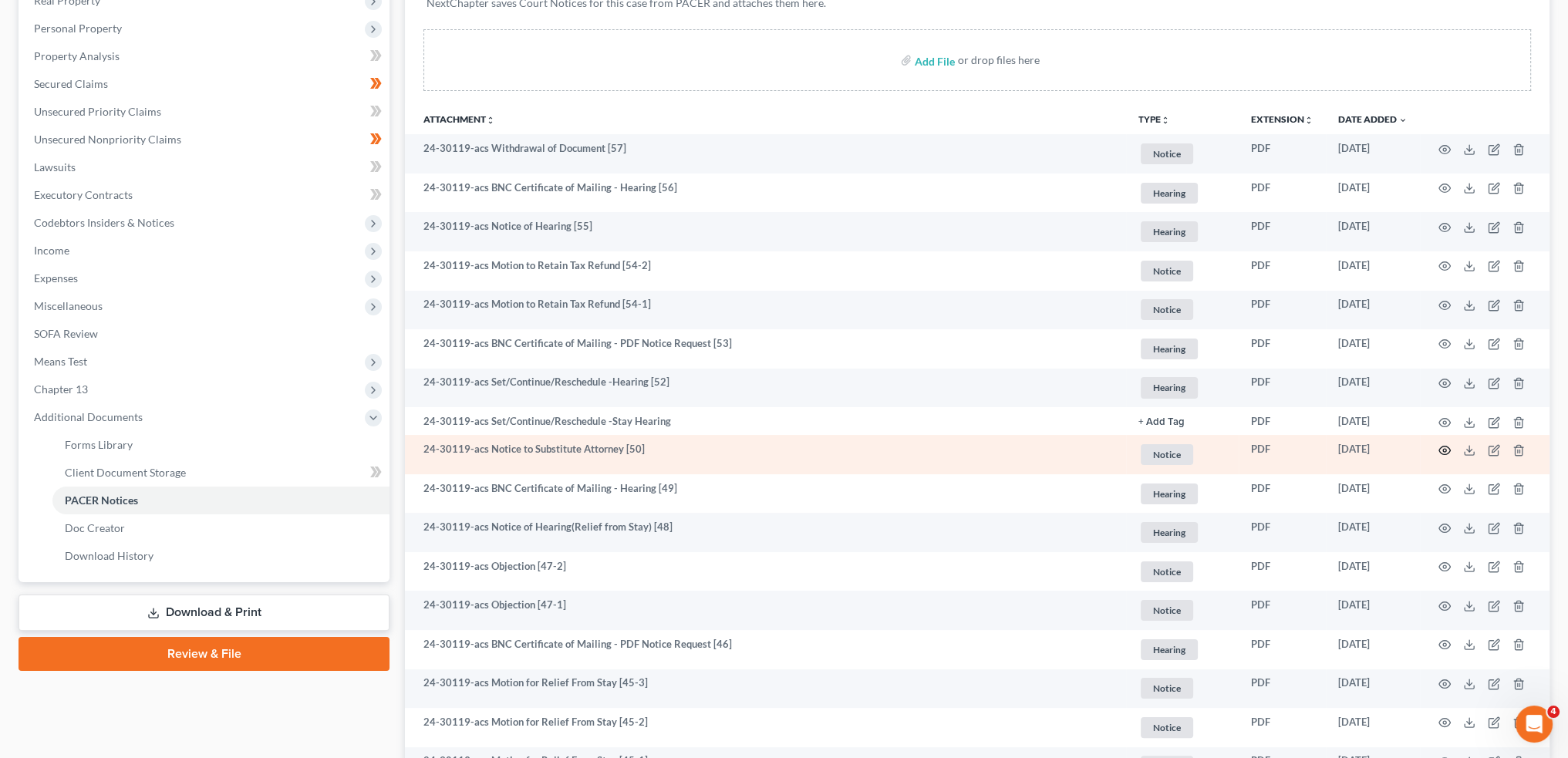
click at [1439, 449] on icon "button" at bounding box center [1445, 450] width 12 height 9
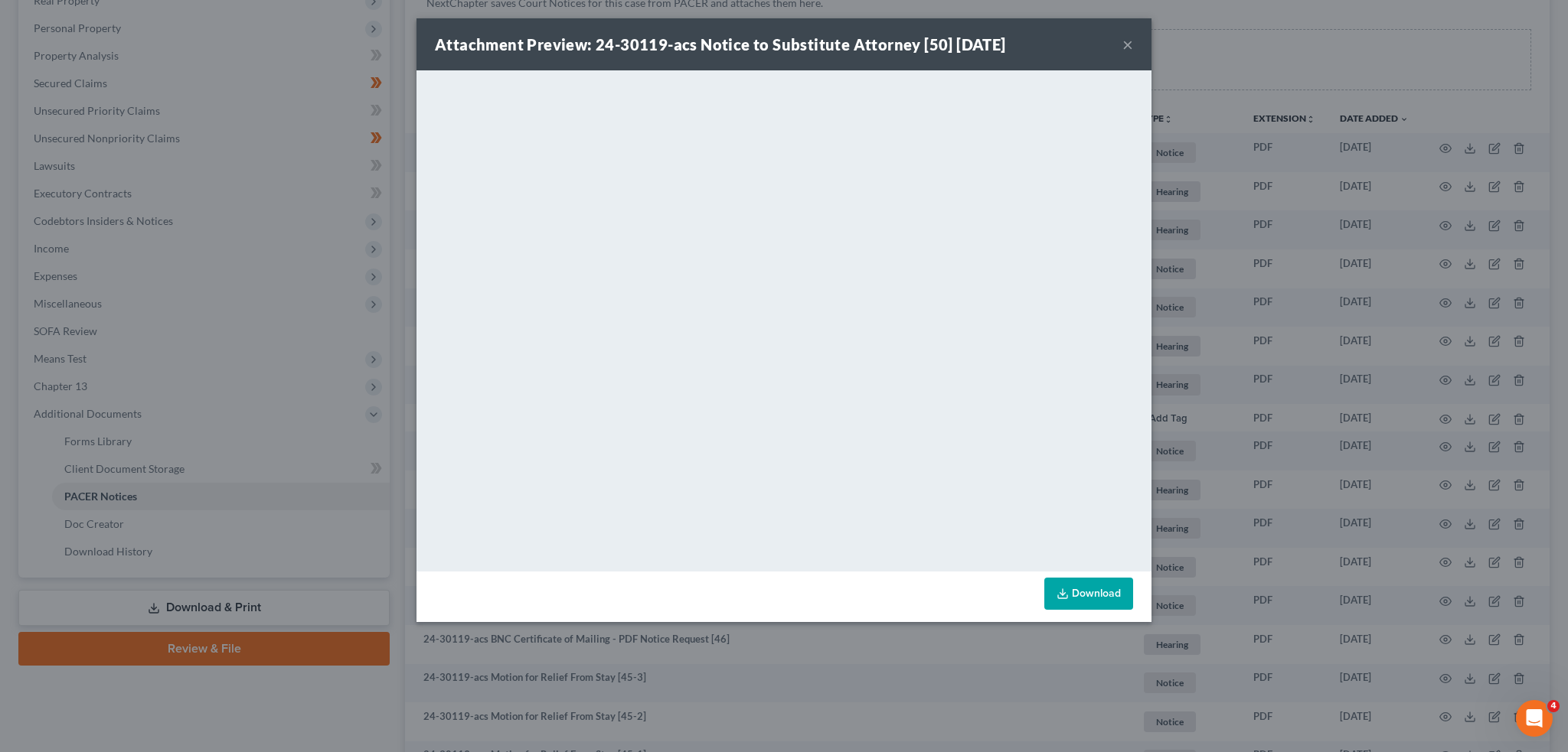
click at [1126, 42] on button "×" at bounding box center [1127, 44] width 10 height 18
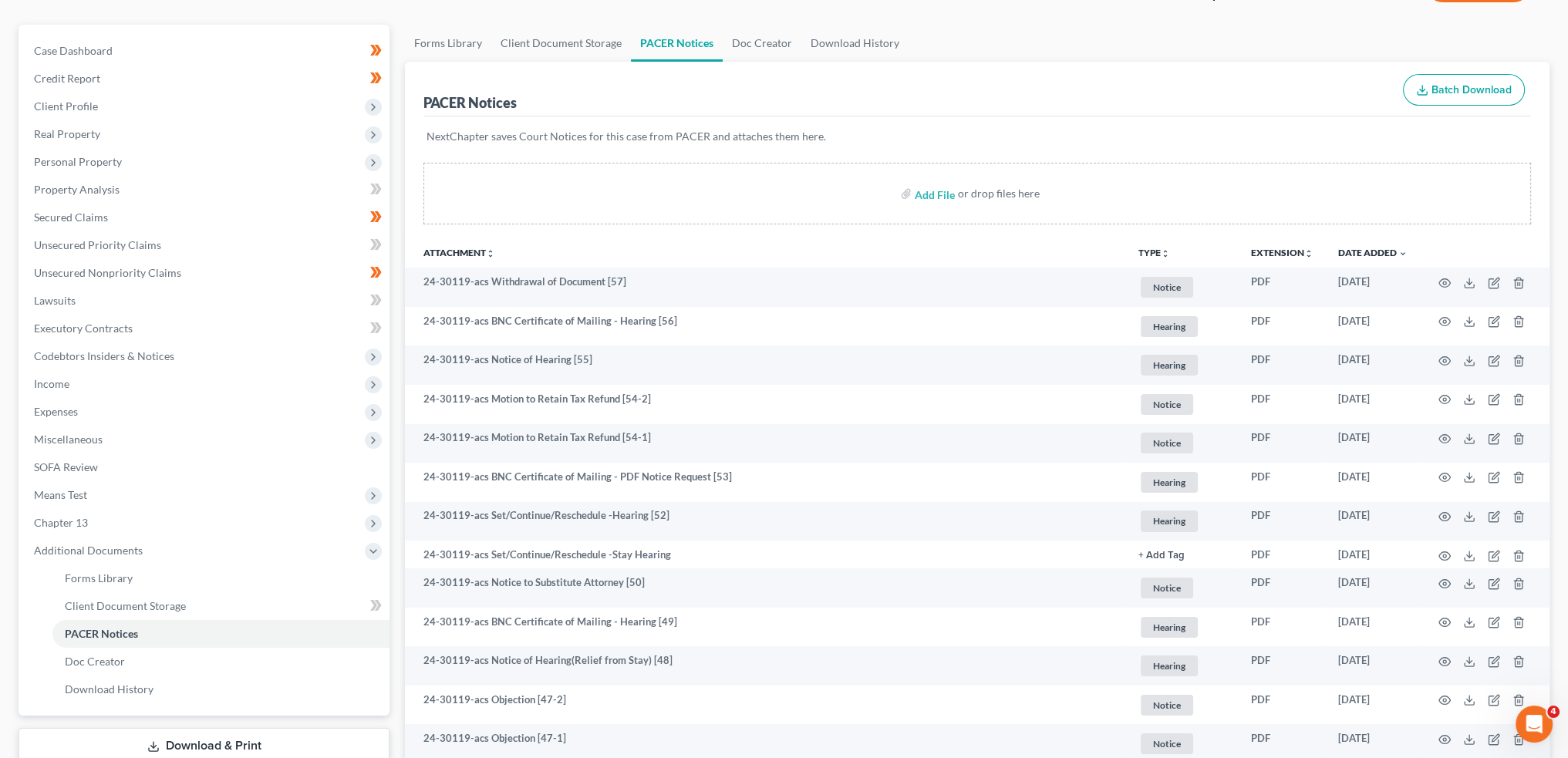
scroll to position [0, 0]
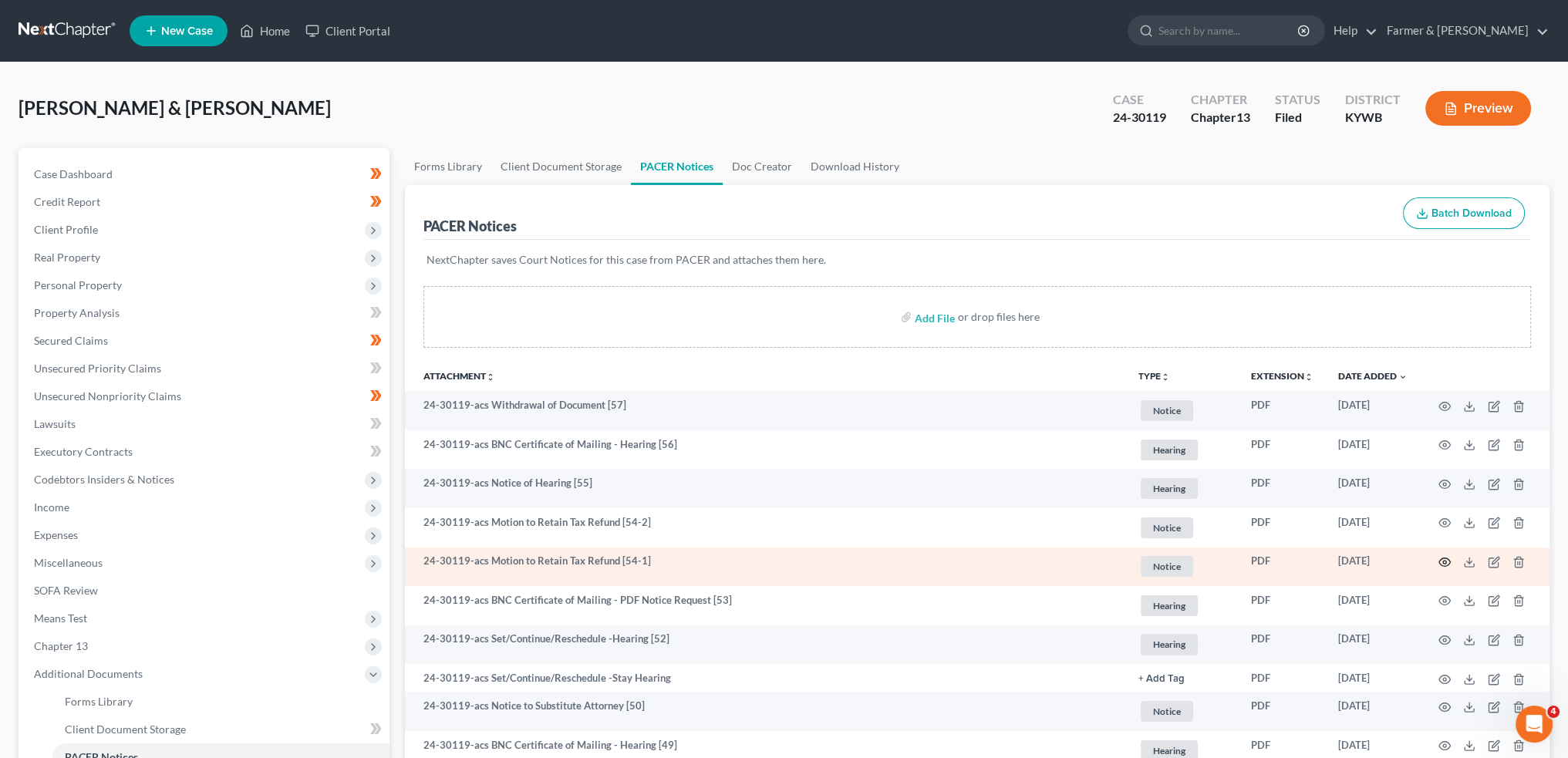
click at [1445, 559] on icon "button" at bounding box center [1444, 562] width 12 height 12
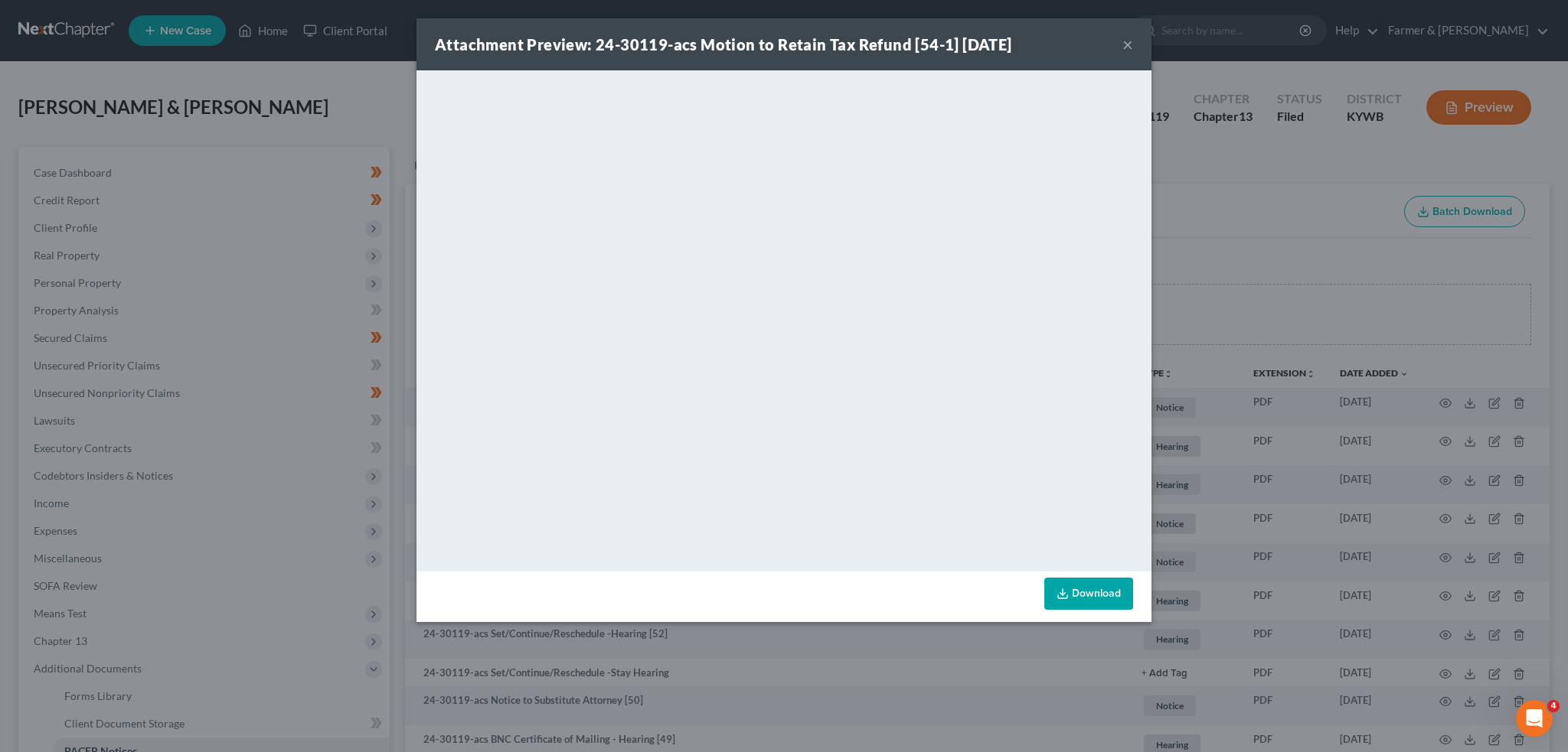
drag, startPoint x: 1127, startPoint y: 42, endPoint x: 422, endPoint y: 46, distance: 705.0
click at [1127, 42] on button "×" at bounding box center [1127, 44] width 10 height 18
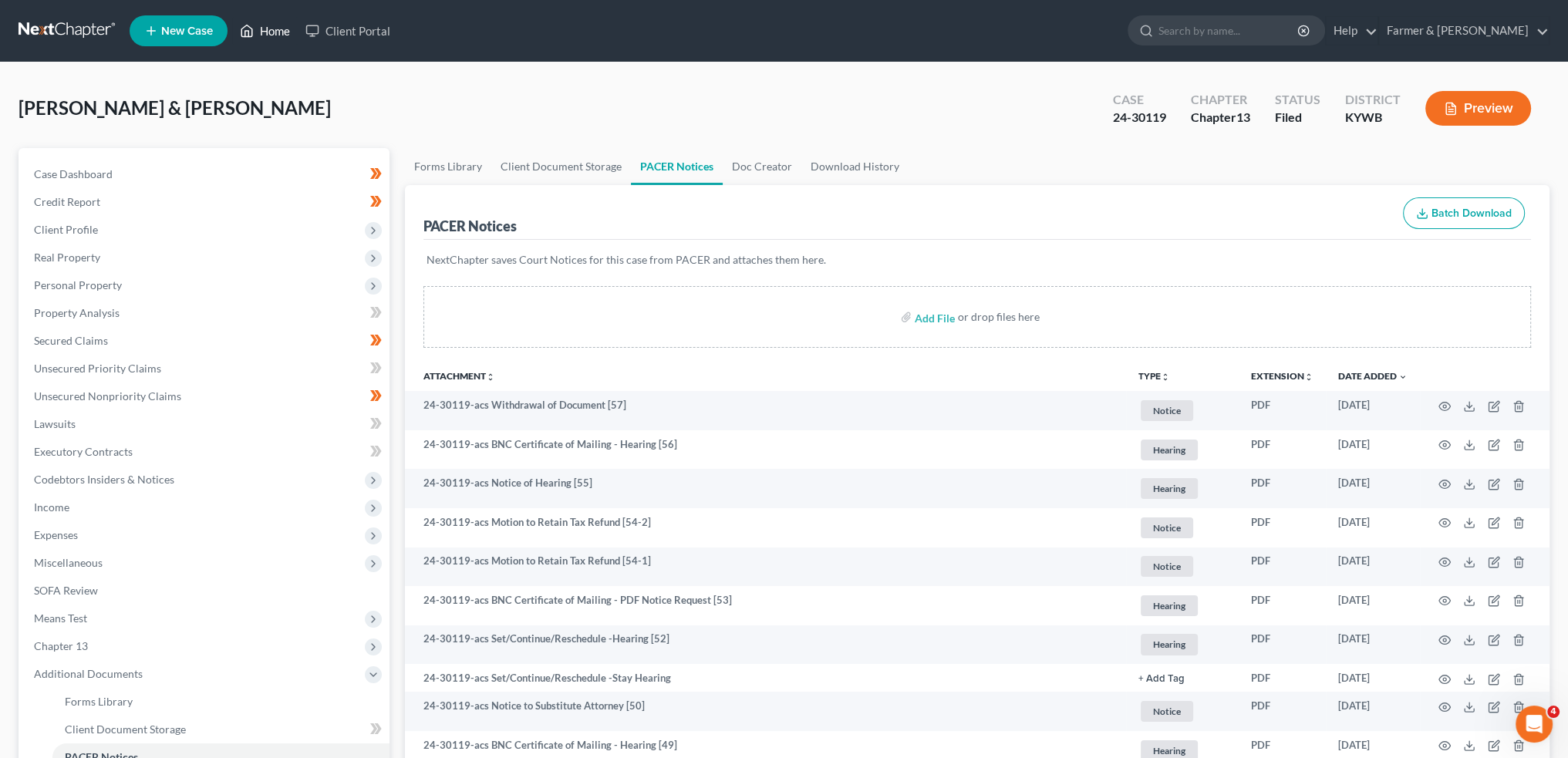
click at [279, 26] on link "Home" at bounding box center [265, 31] width 65 height 28
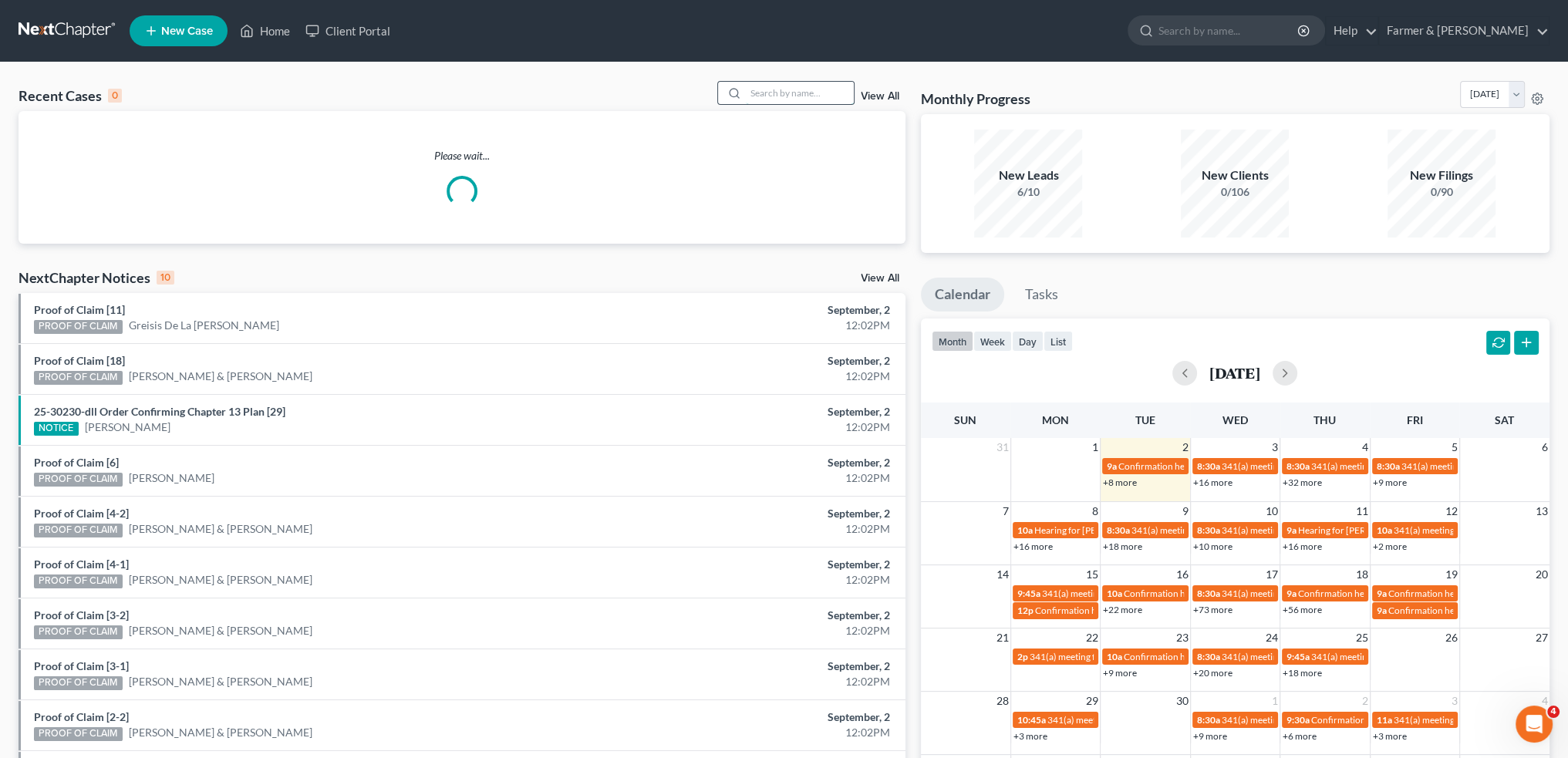
click at [790, 97] on input "search" at bounding box center [800, 92] width 108 height 22
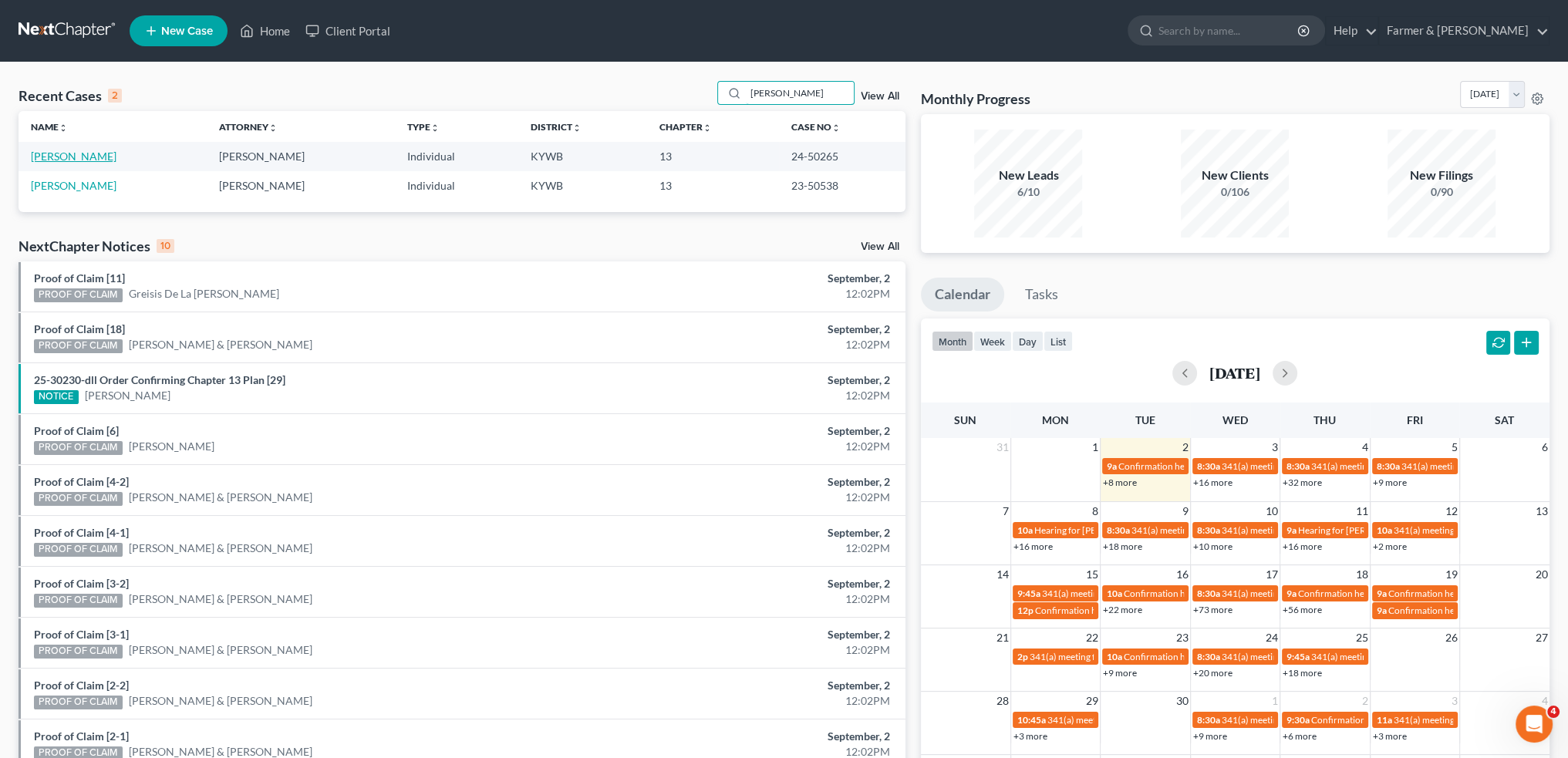
type input "michael hinson"
click at [92, 154] on link "Hinson, Michael" at bounding box center [73, 157] width 85 height 13
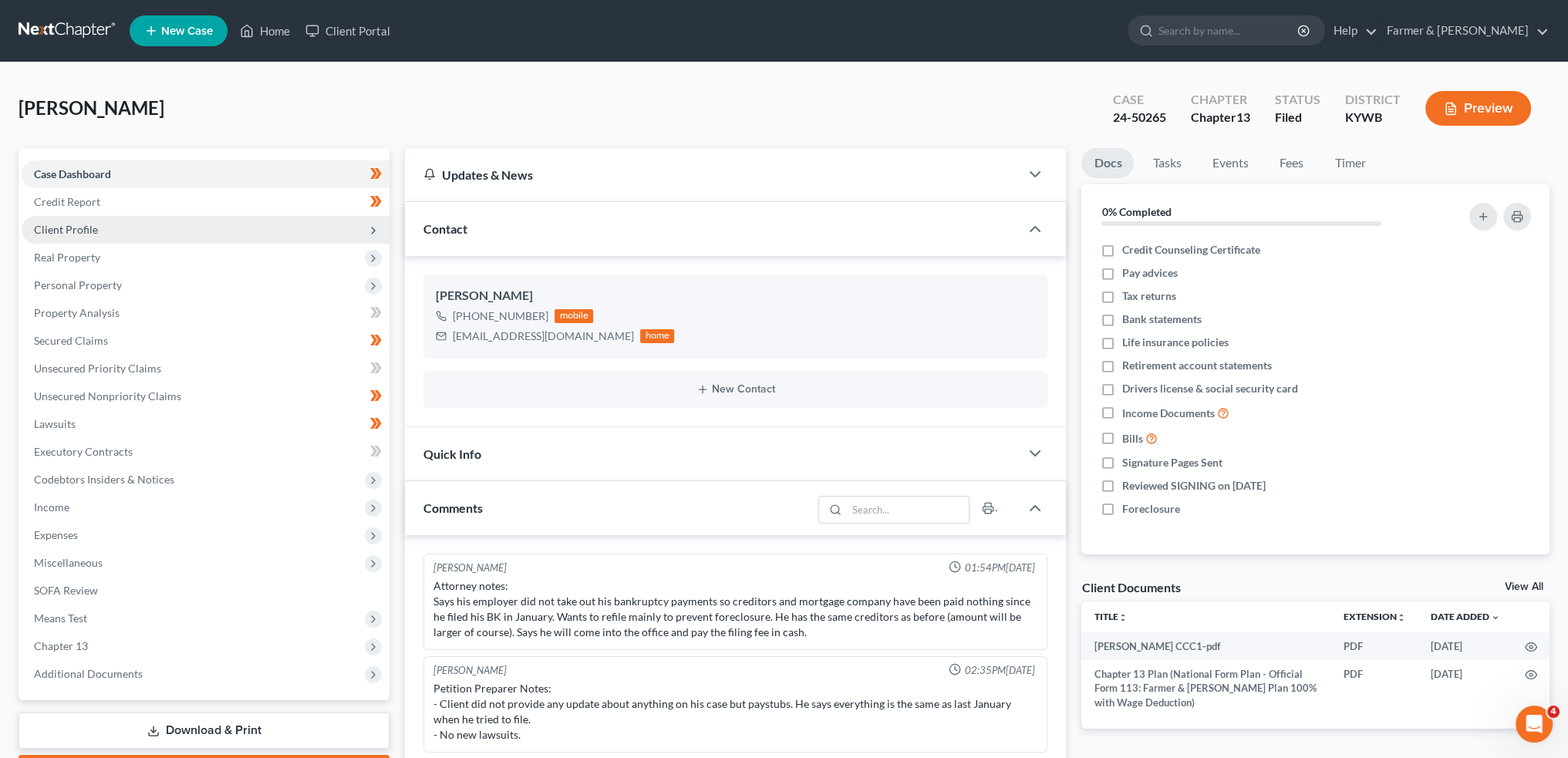
scroll to position [114, 0]
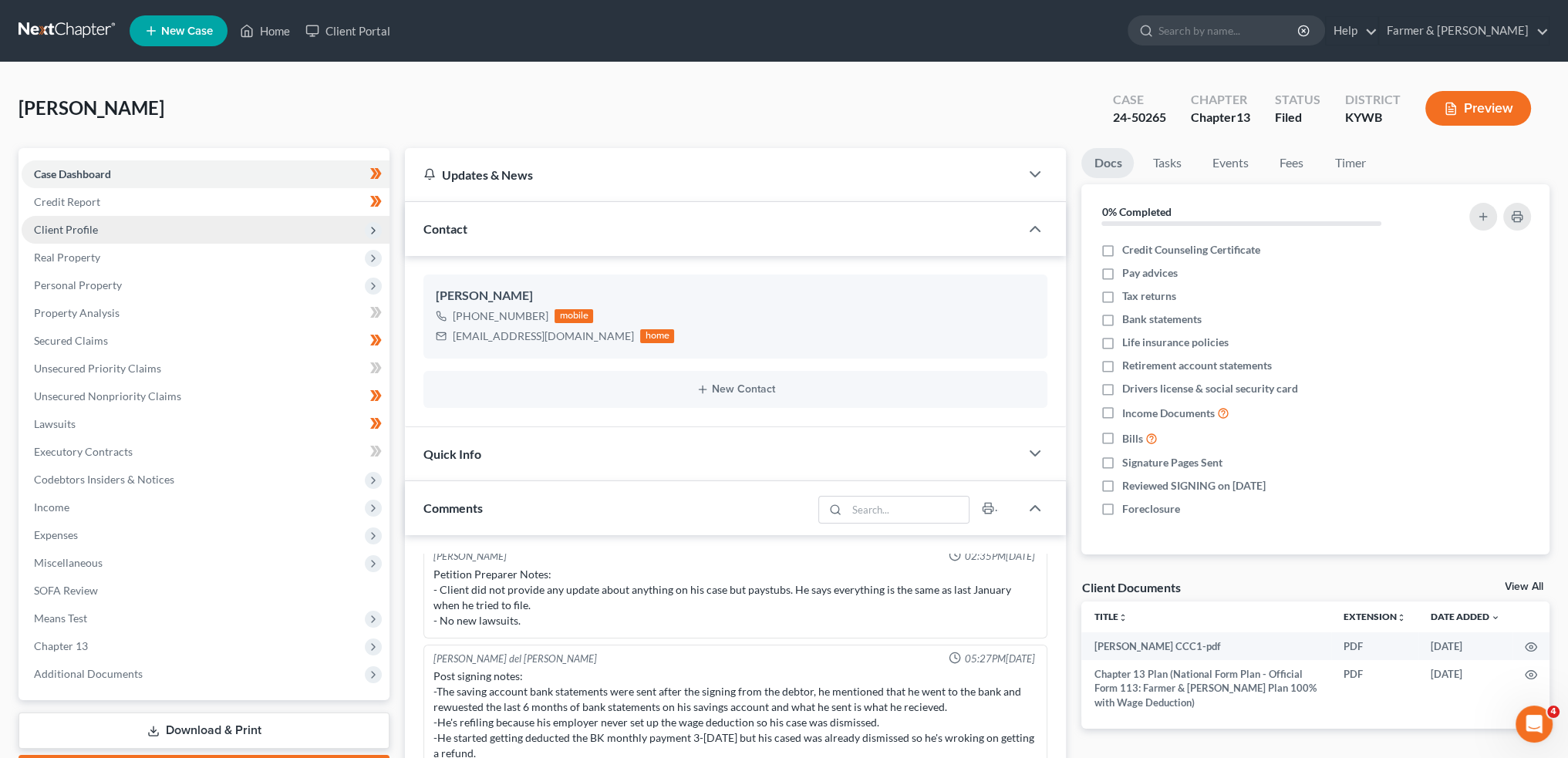
click at [106, 228] on span "Client Profile" at bounding box center [205, 230] width 368 height 28
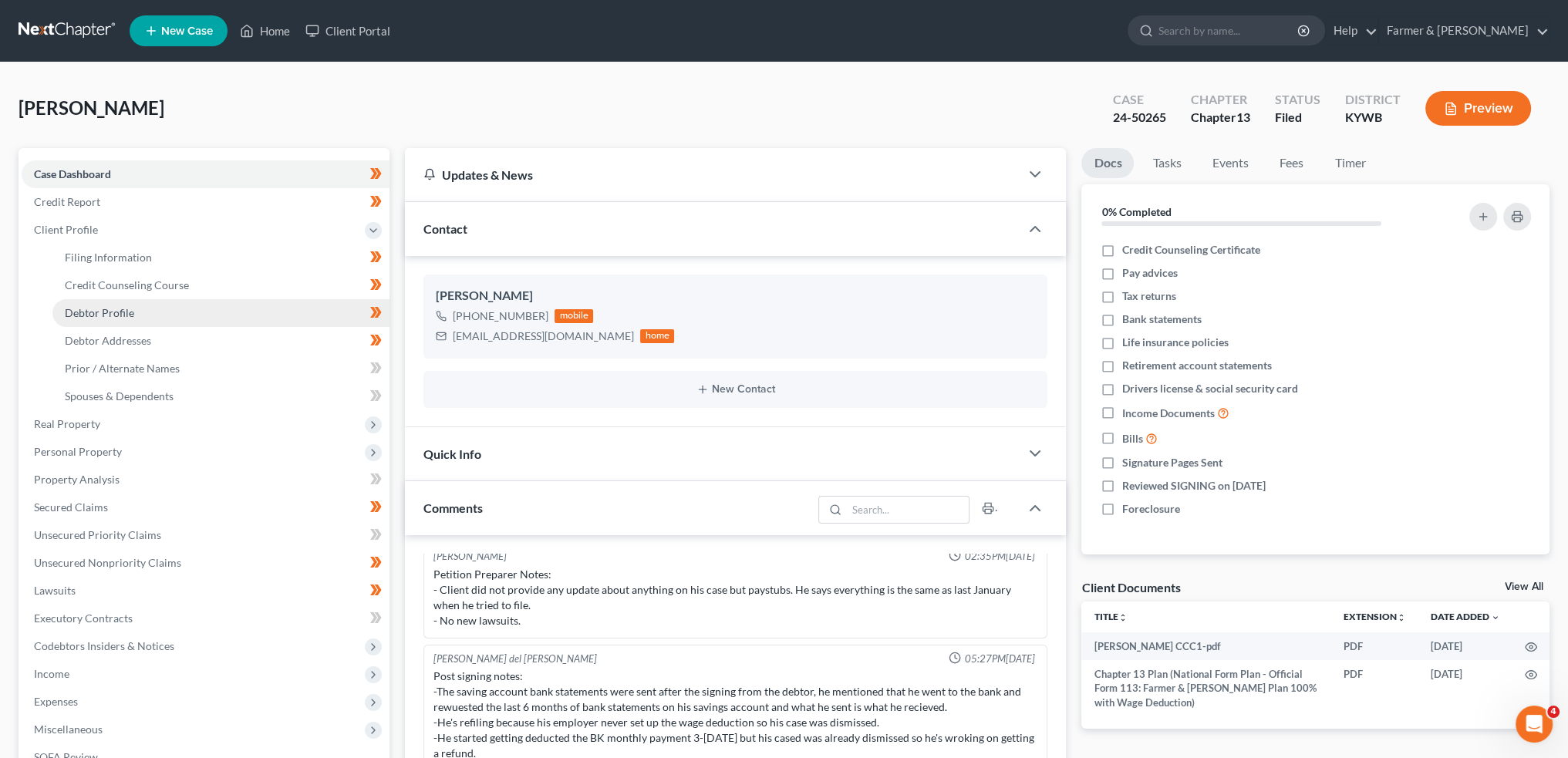
click at [117, 311] on span "Debtor Profile" at bounding box center [99, 313] width 69 height 13
select select "0"
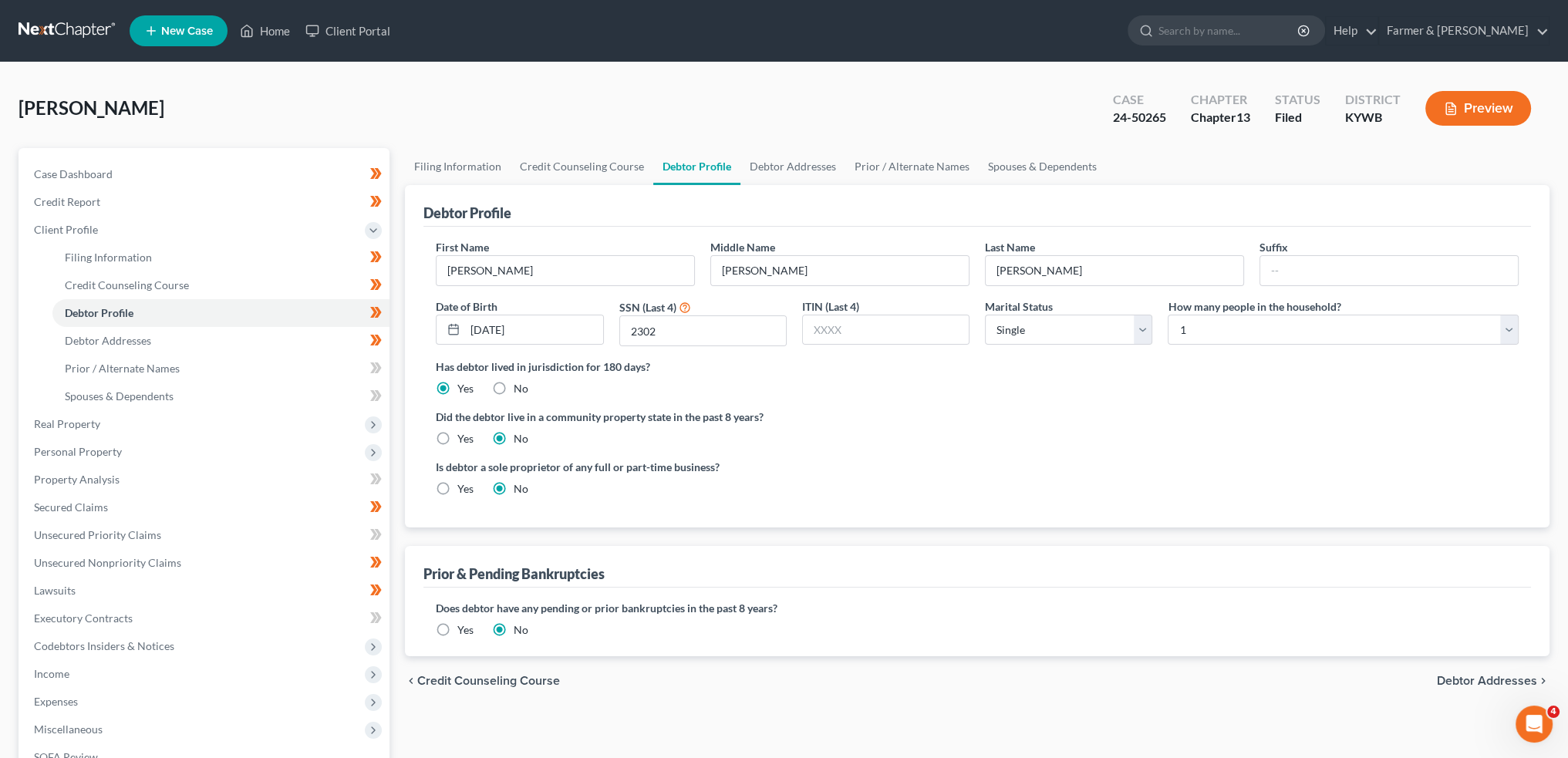
radio input "true"
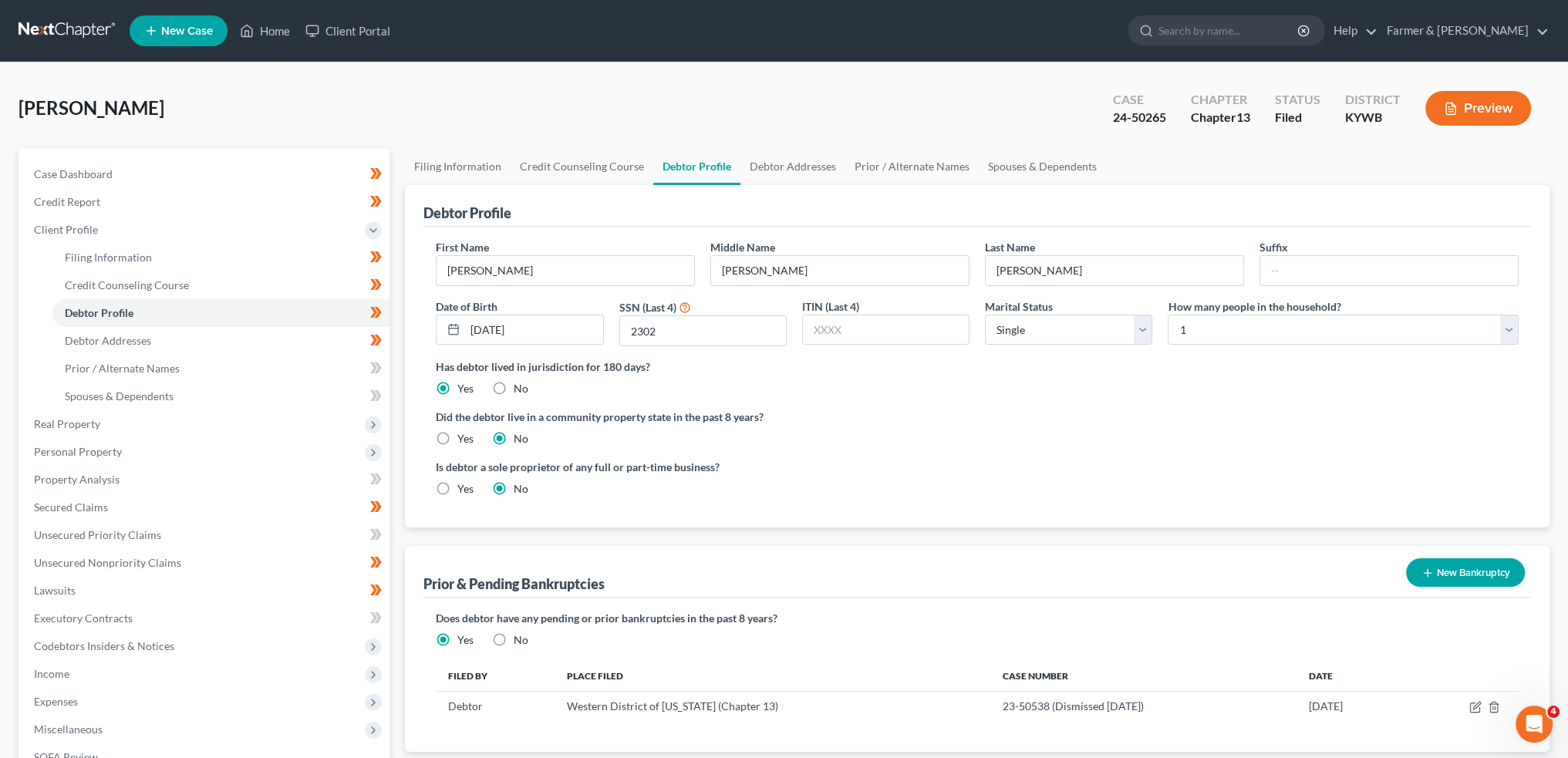
scroll to position [255, 0]
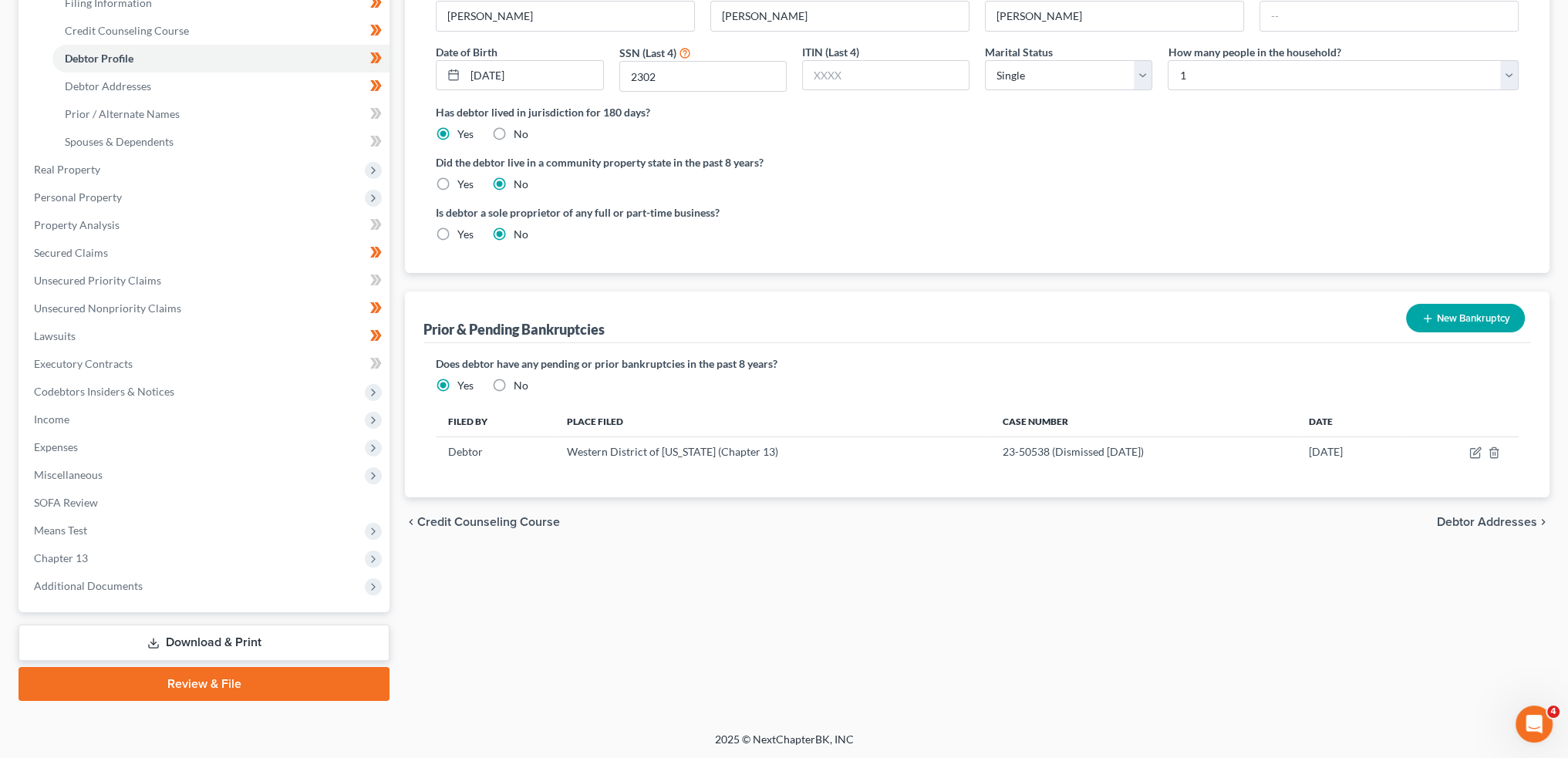
drag, startPoint x: 102, startPoint y: 587, endPoint x: 109, endPoint y: 603, distance: 17.5
click at [101, 589] on span "Additional Documents" at bounding box center [87, 586] width 109 height 13
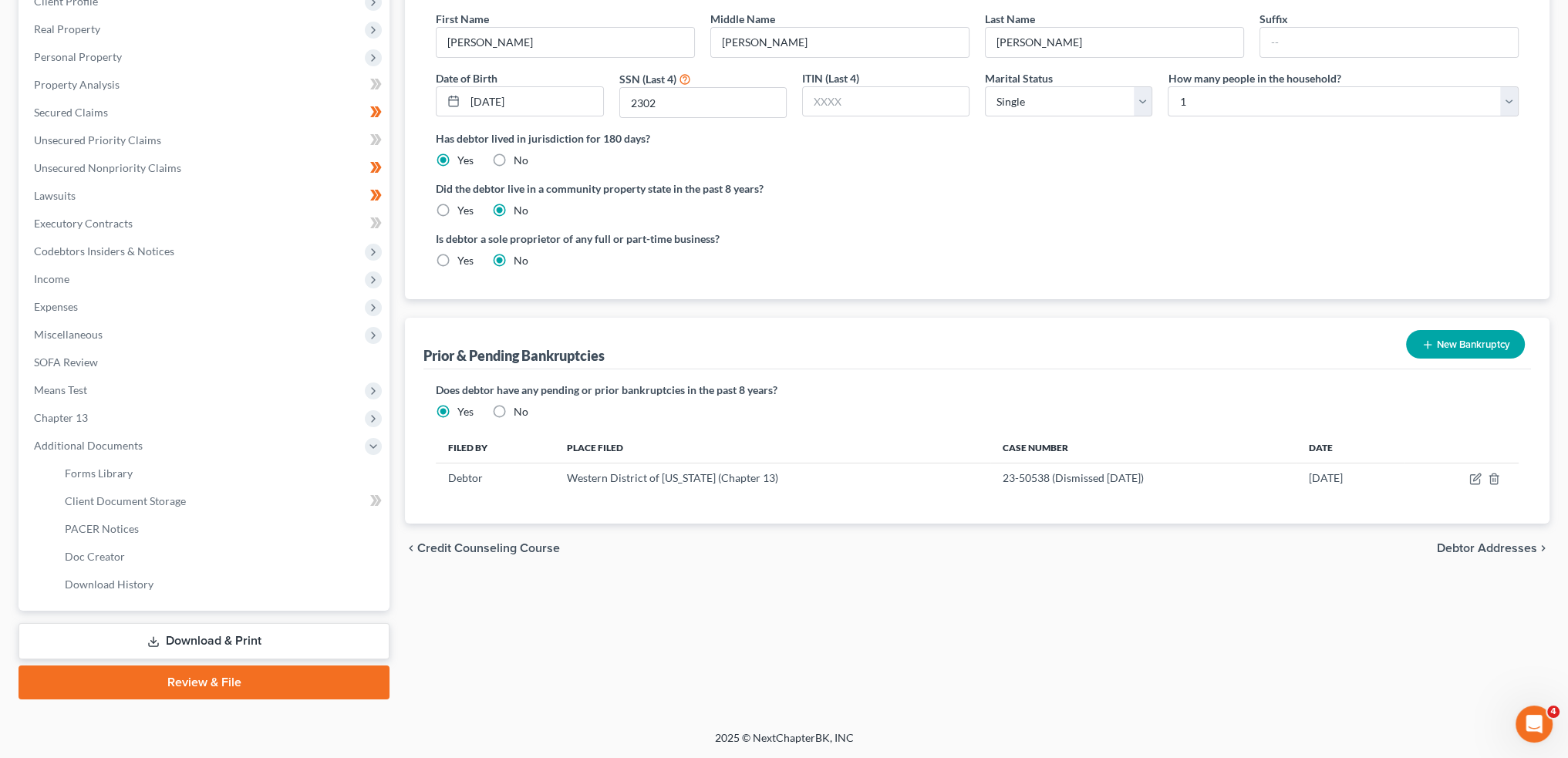
scroll to position [227, 0]
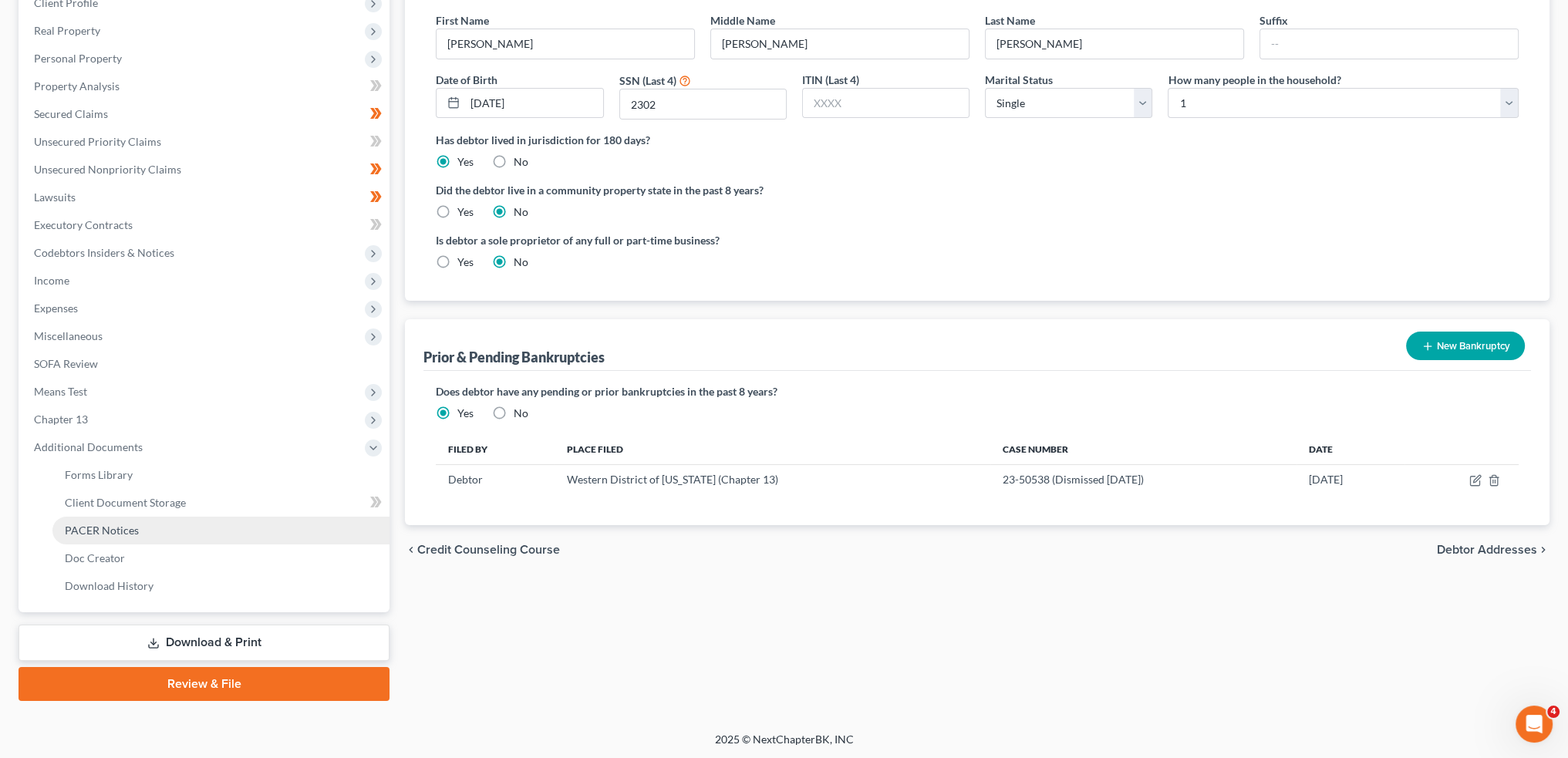
click at [129, 530] on span "PACER Notices" at bounding box center [101, 530] width 74 height 13
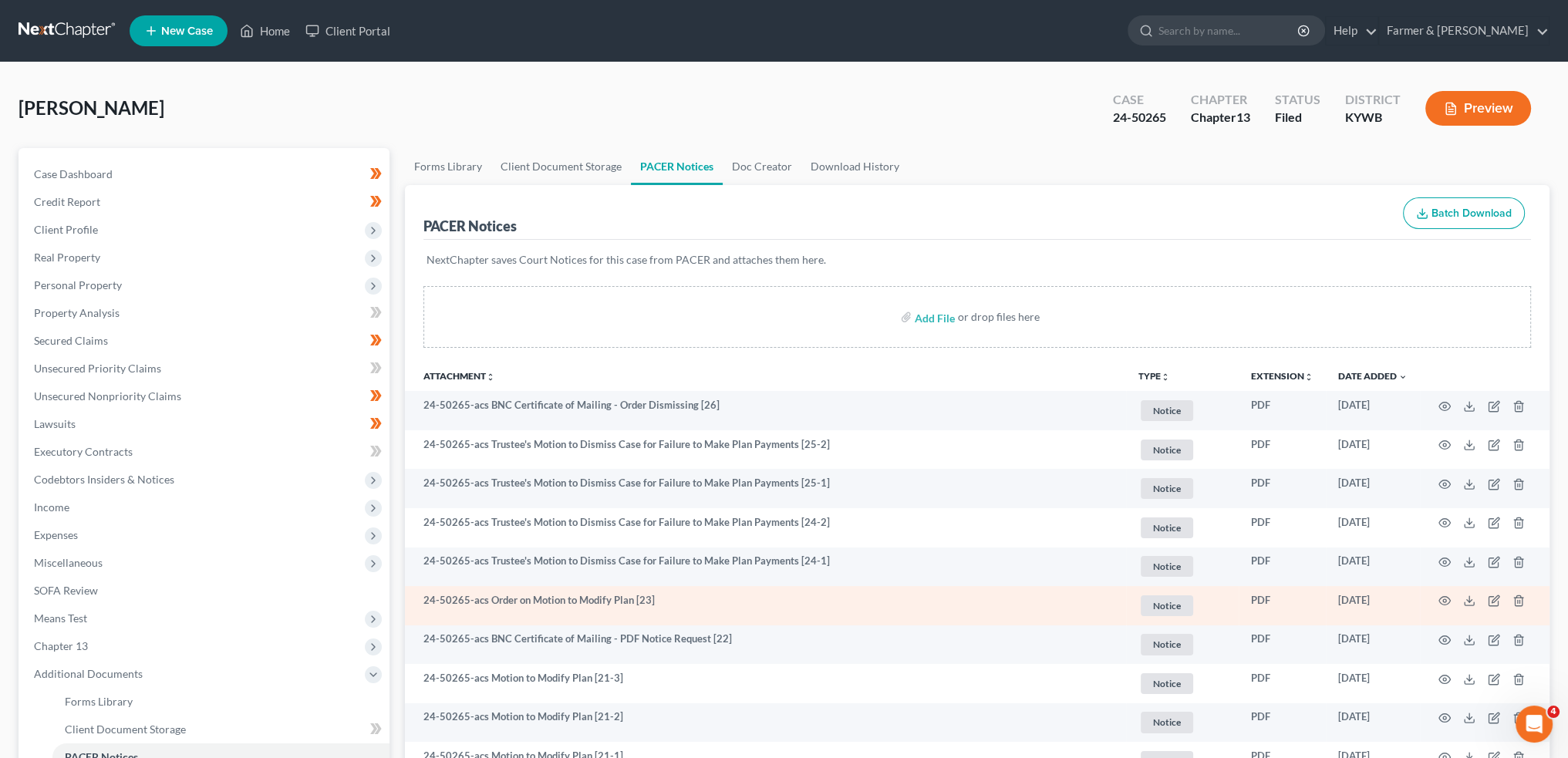
click at [1443, 594] on td at bounding box center [1484, 605] width 130 height 39
click at [1443, 596] on icon "button" at bounding box center [1444, 600] width 12 height 12
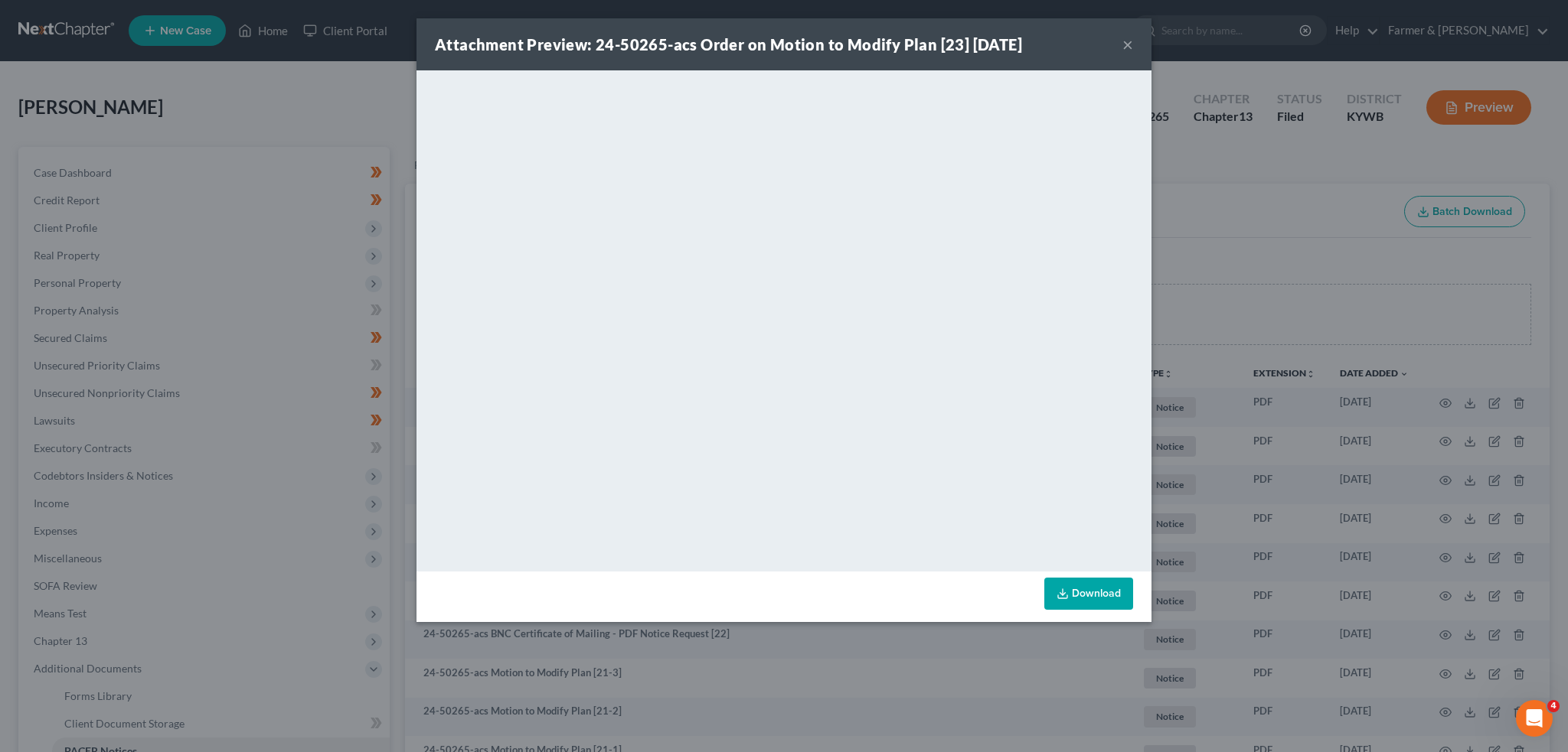
click at [1122, 41] on button "×" at bounding box center [1127, 44] width 10 height 18
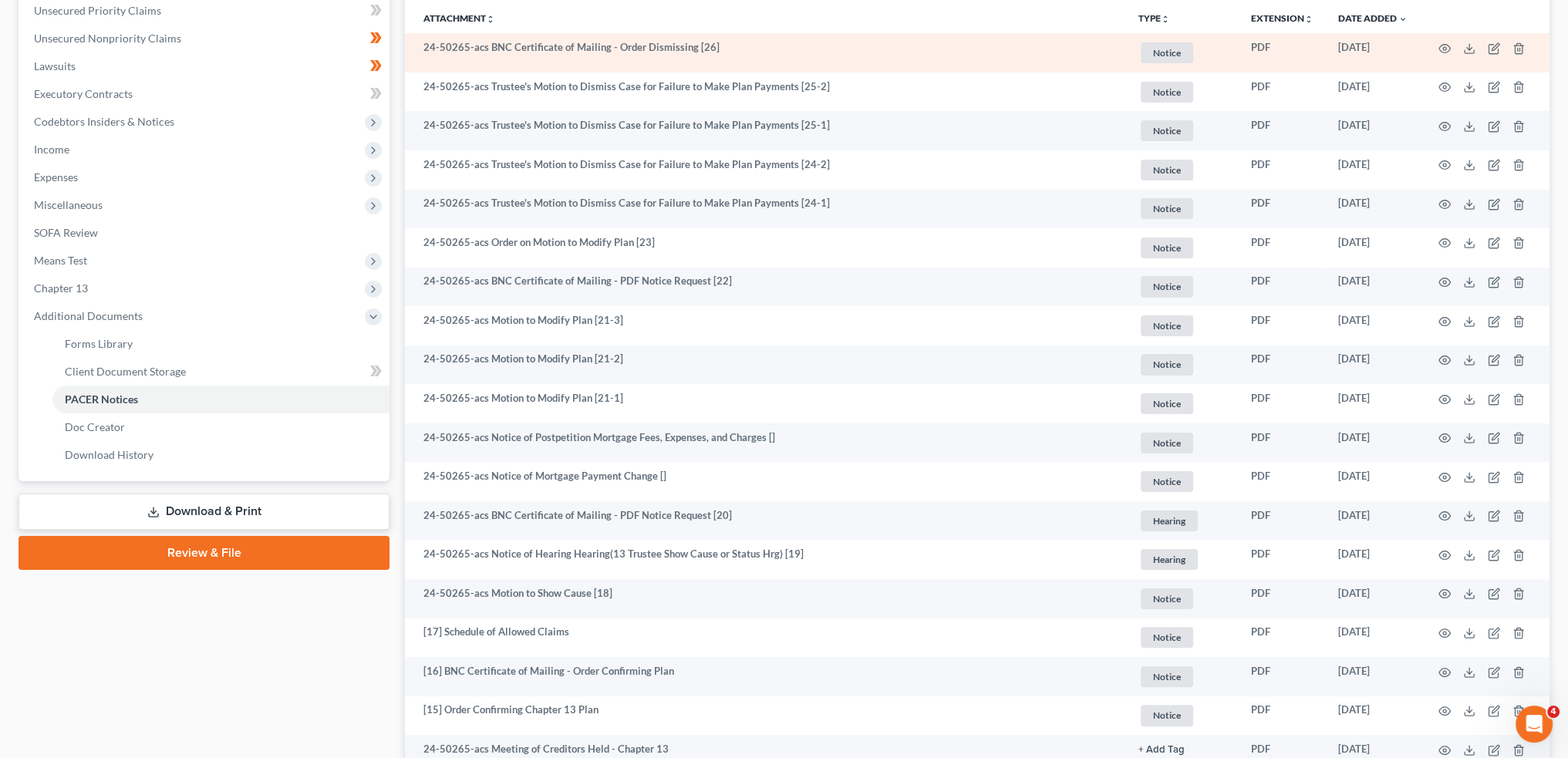
scroll to position [386, 0]
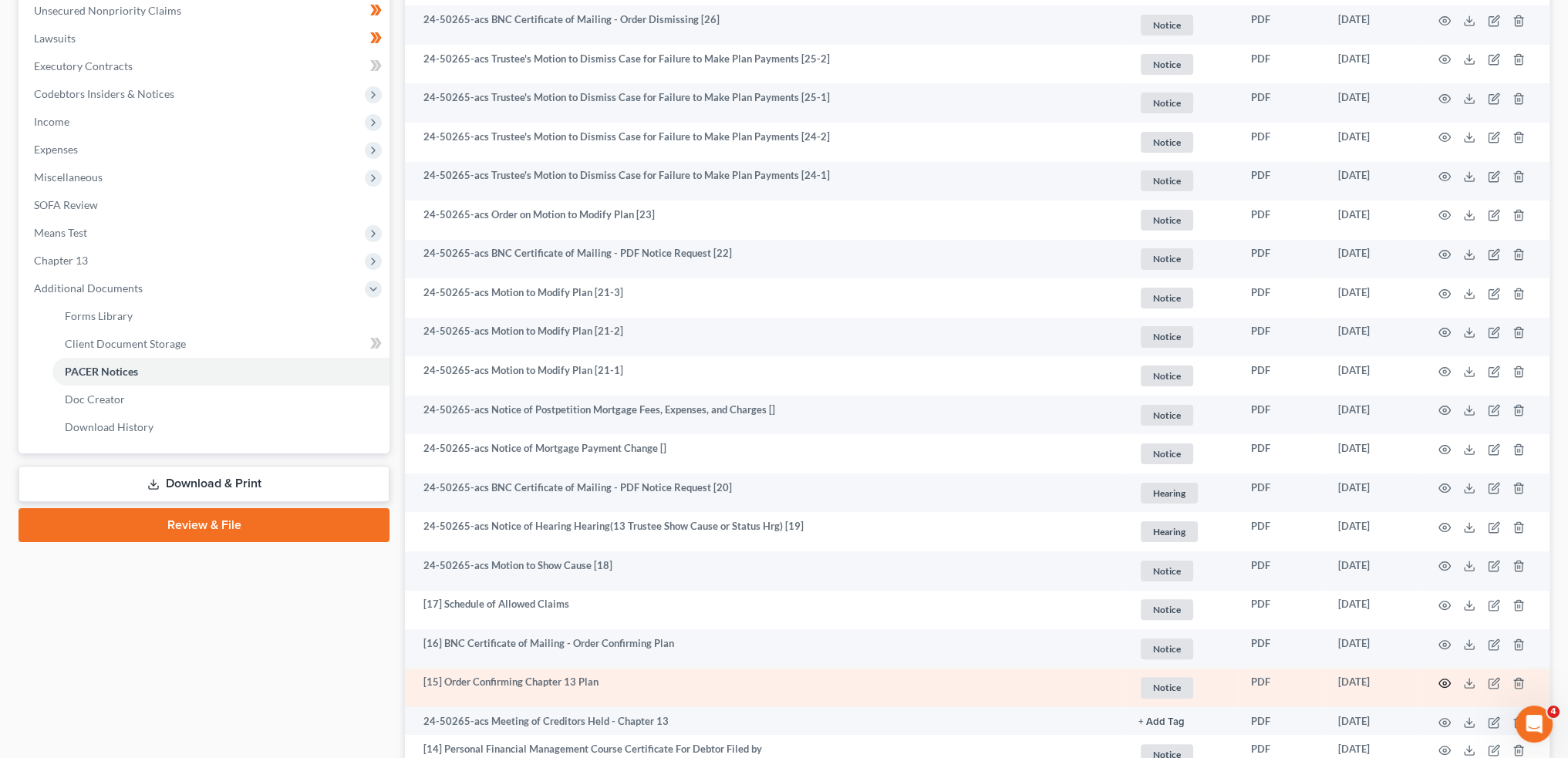
click at [1444, 680] on icon "button" at bounding box center [1444, 683] width 12 height 12
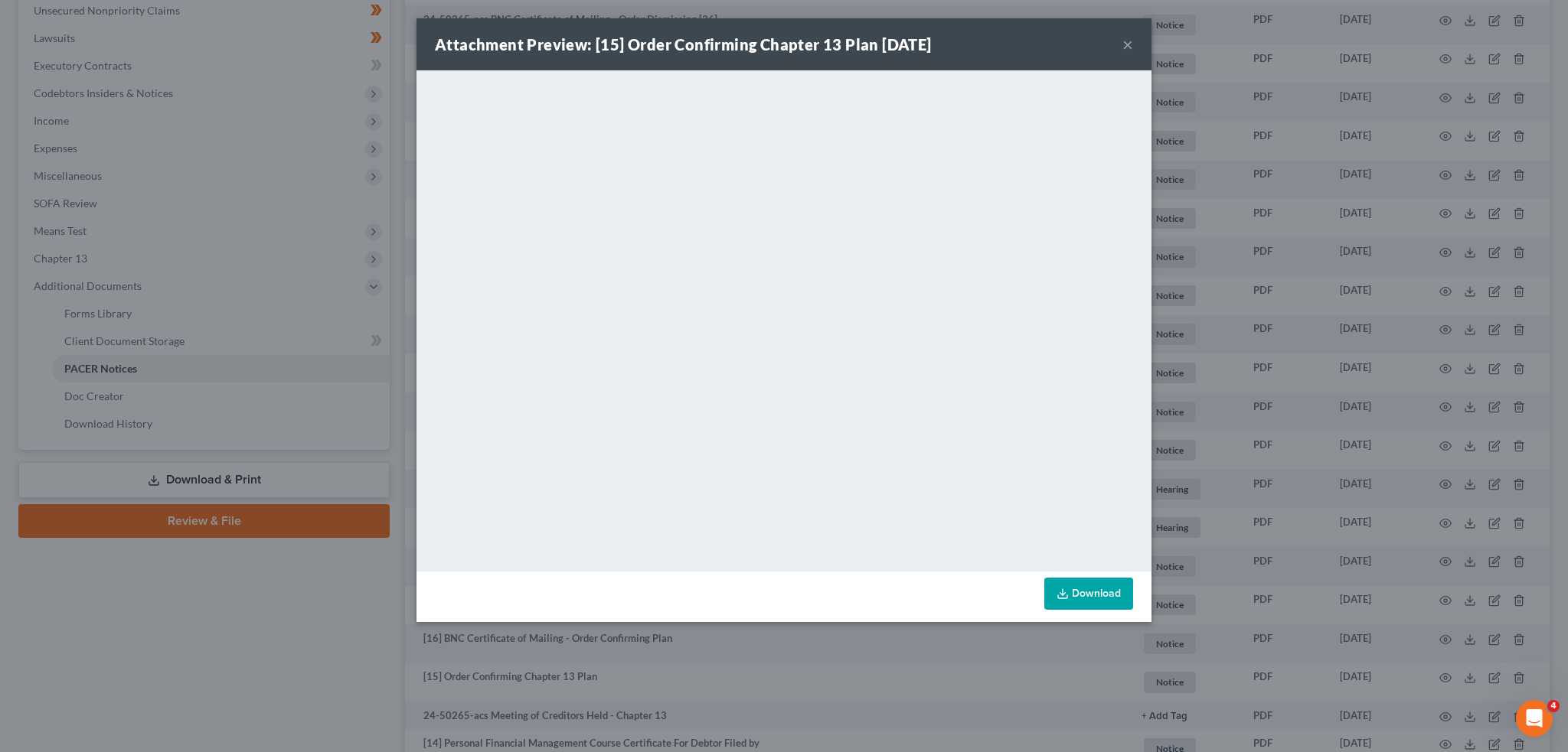
click at [1126, 45] on button "×" at bounding box center [1127, 44] width 10 height 18
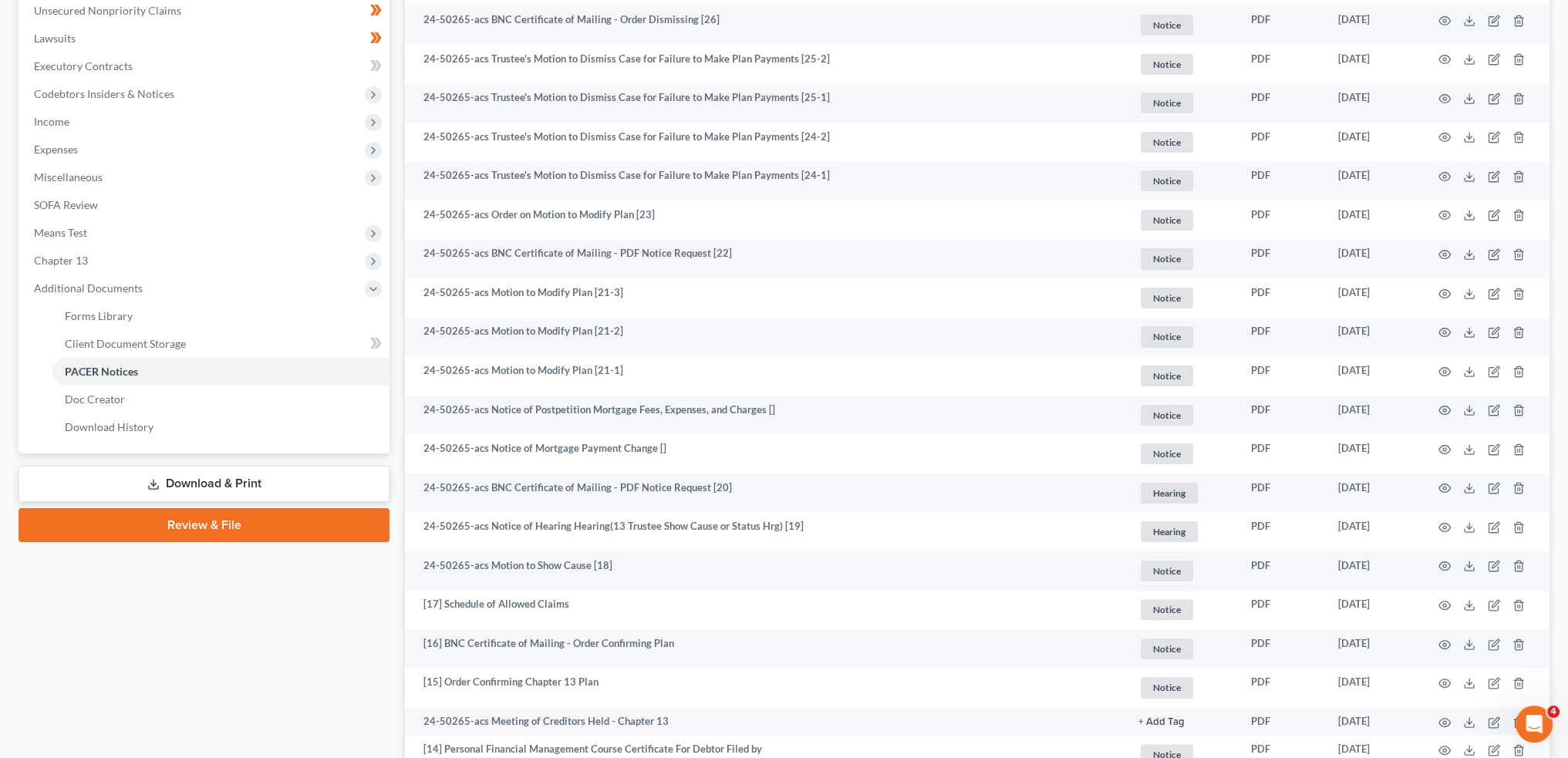
scroll to position [257, 0]
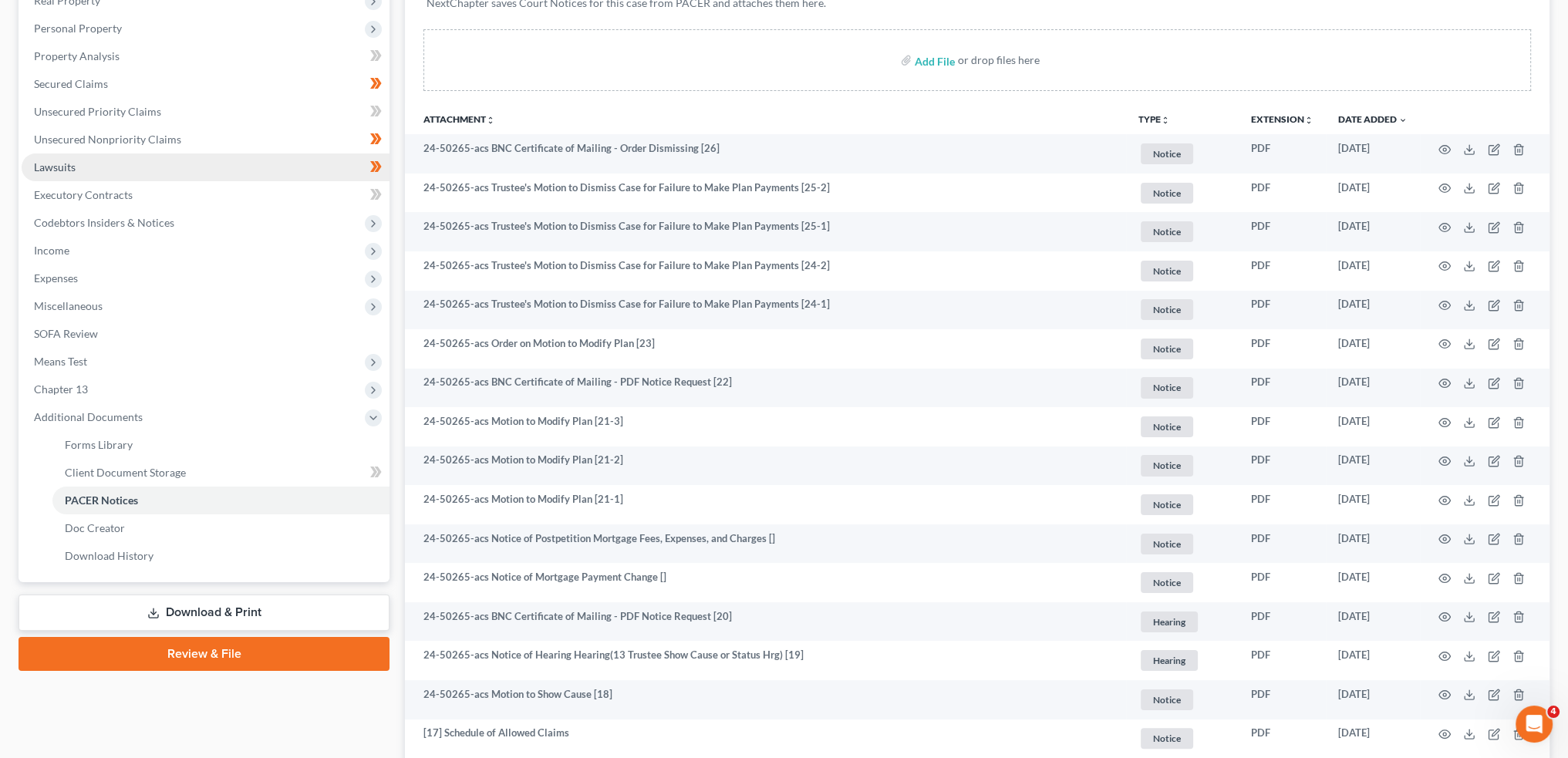
click at [81, 159] on link "Lawsuits" at bounding box center [205, 167] width 368 height 28
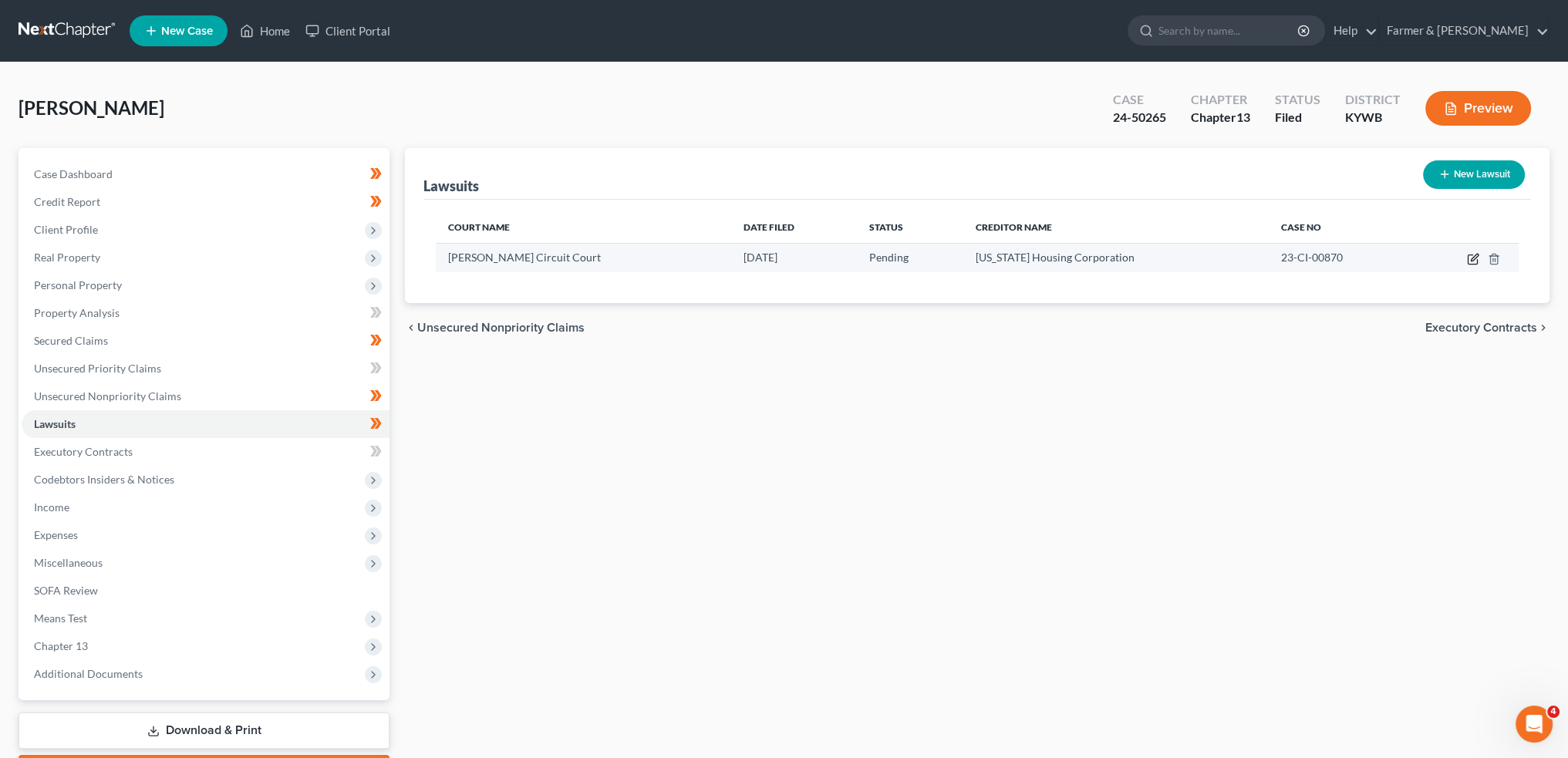
click at [1472, 258] on icon "button" at bounding box center [1473, 258] width 12 height 12
select select "18"
select select "0"
select select "2"
select select "18"
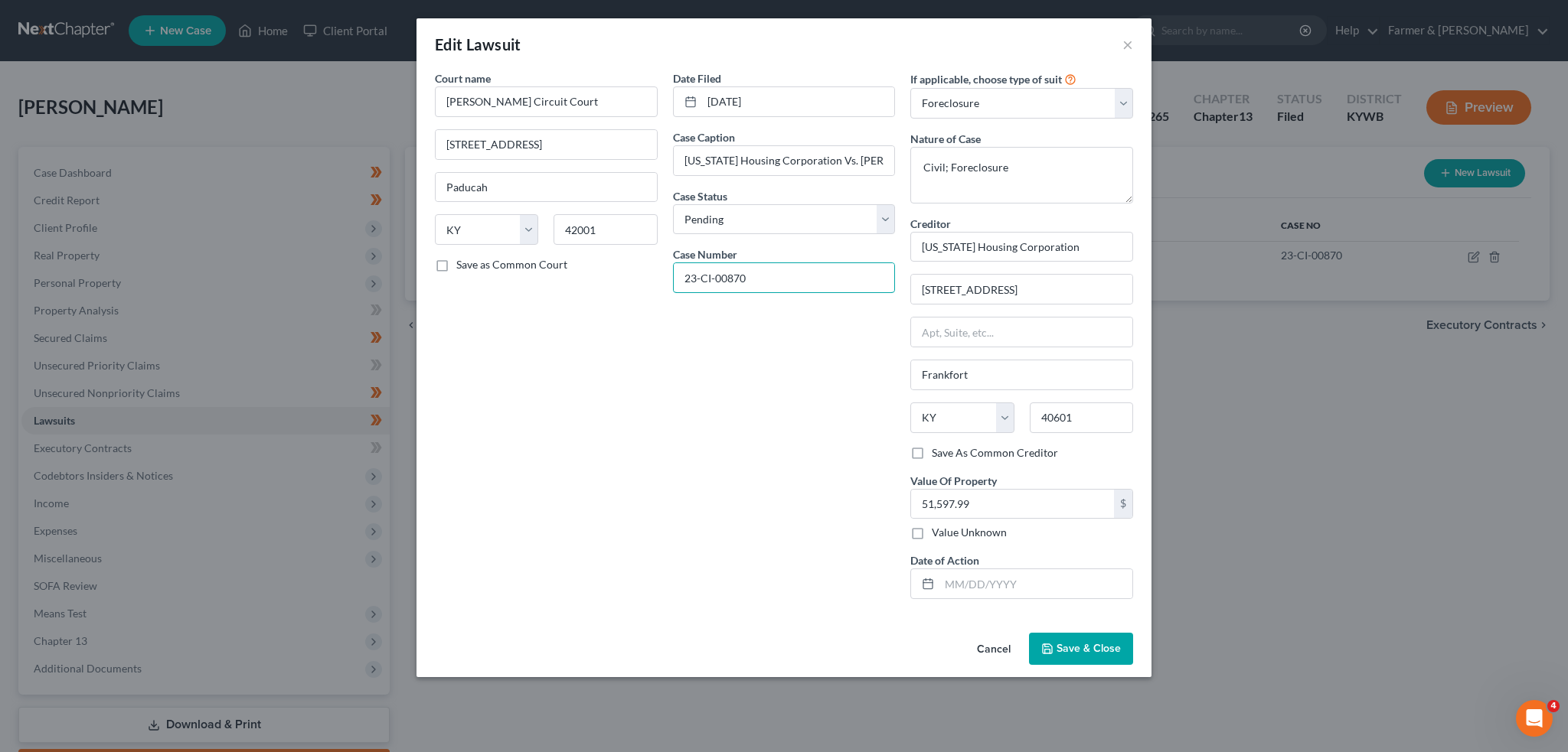
drag, startPoint x: 787, startPoint y: 272, endPoint x: 558, endPoint y: 278, distance: 229.1
click at [577, 278] on div "Court name * McCracken Circuit Court 301 S. 6th Street Paducah State AL AK AR A…" at bounding box center [784, 341] width 714 height 541
click at [1089, 660] on button "Save & Close" at bounding box center [1080, 649] width 104 height 32
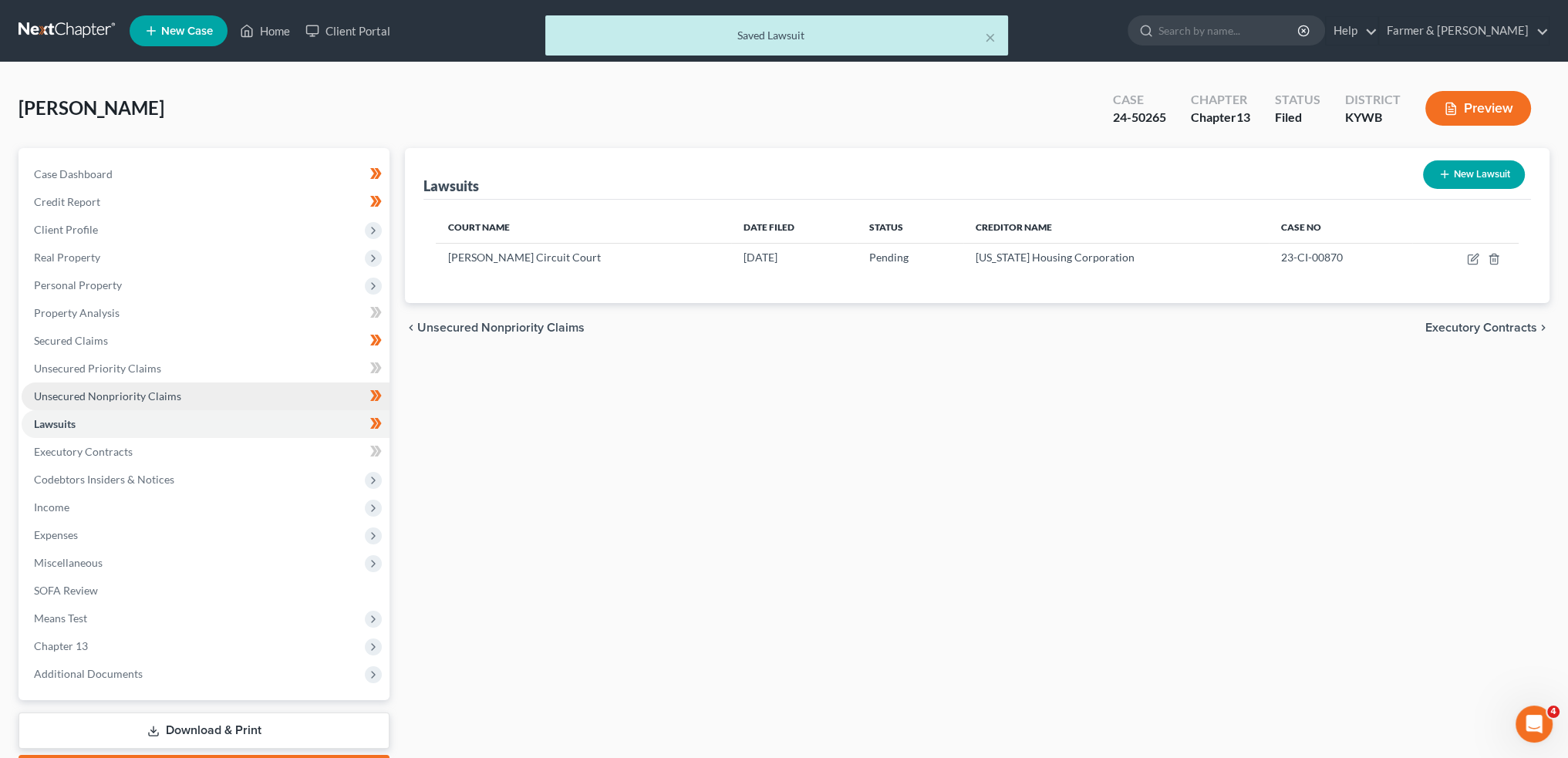
scroll to position [88, 0]
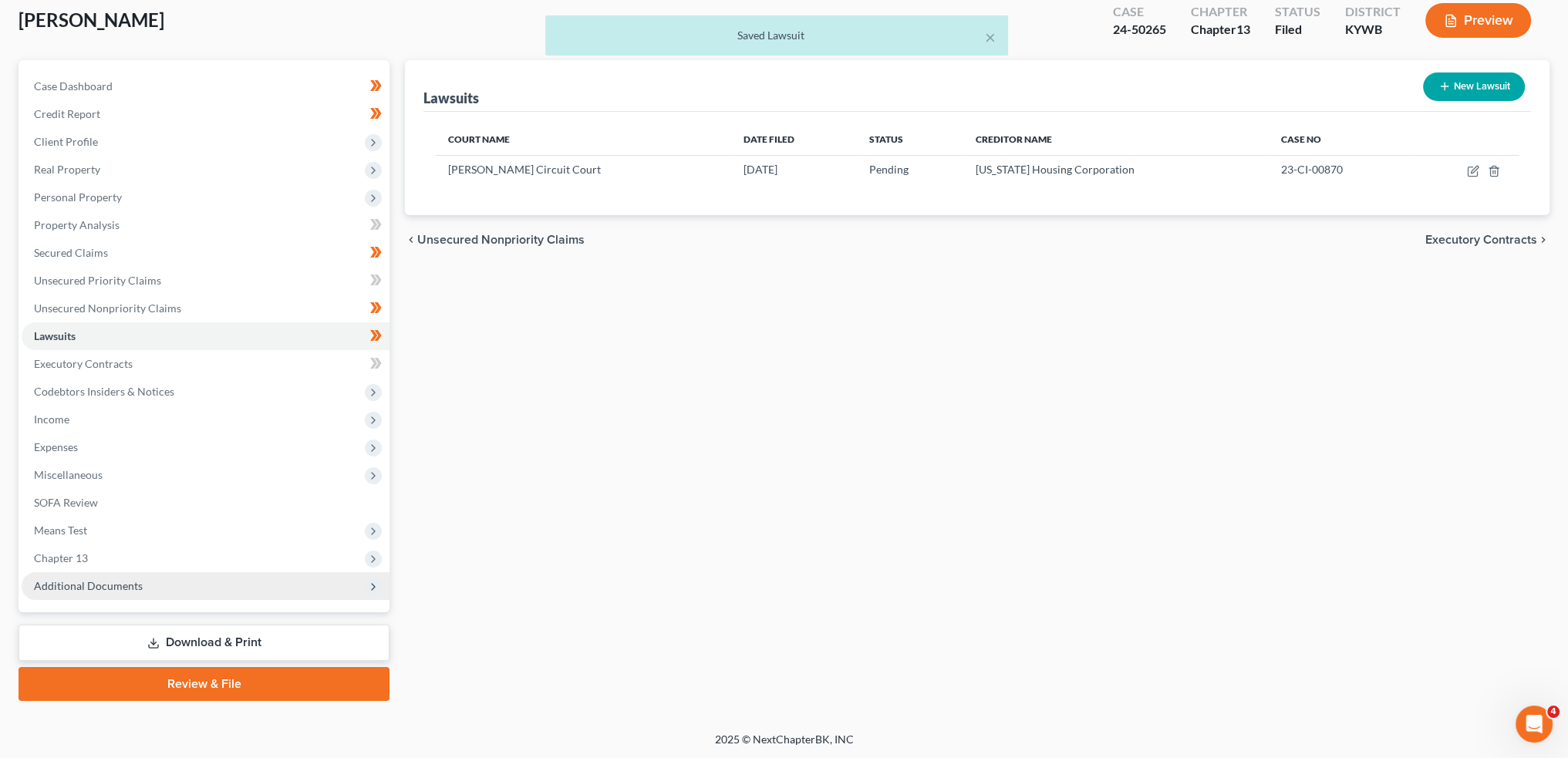
click at [74, 586] on span "Additional Documents" at bounding box center [87, 586] width 109 height 13
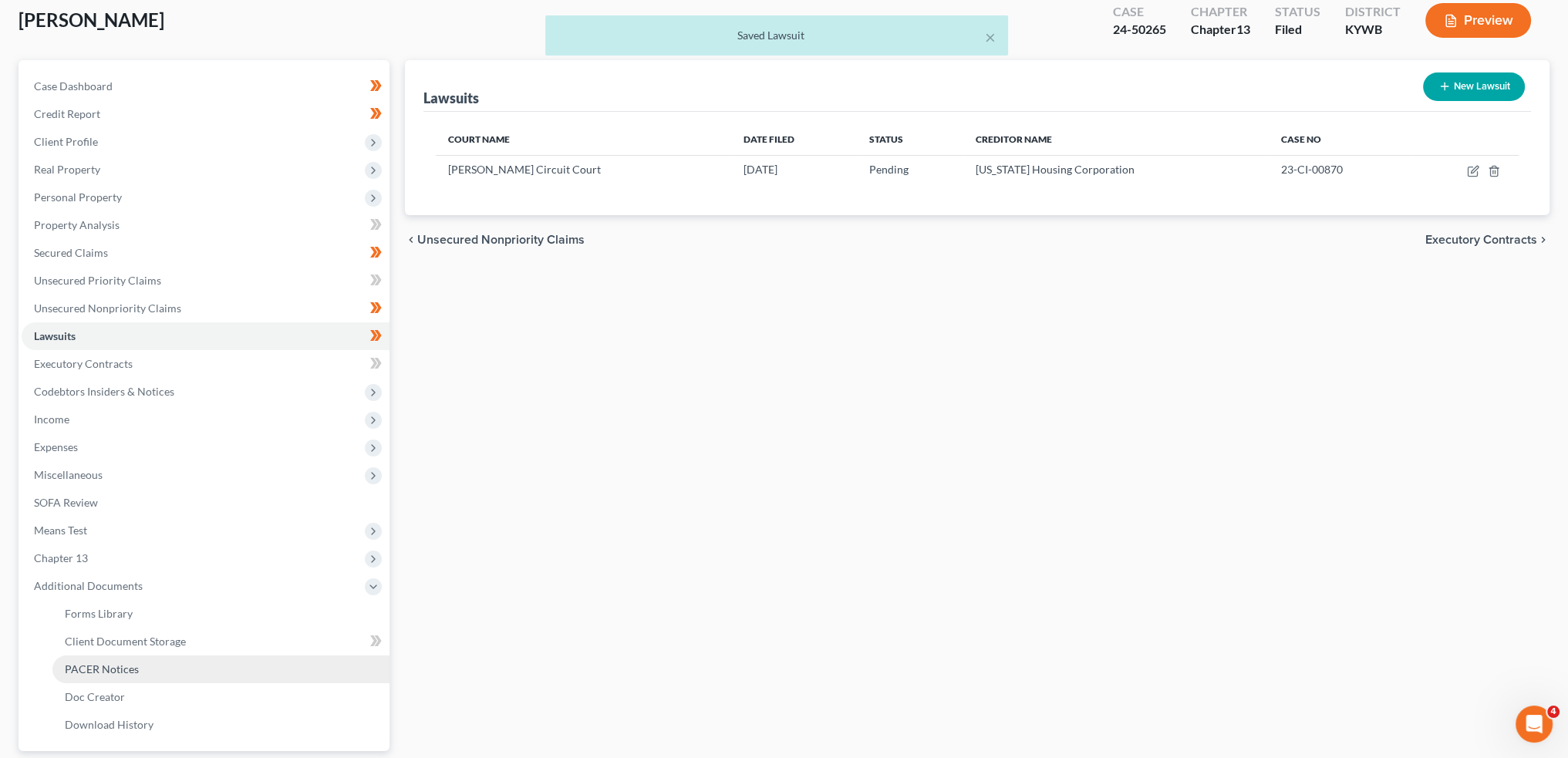
click at [96, 672] on span "PACER Notices" at bounding box center [101, 670] width 74 height 13
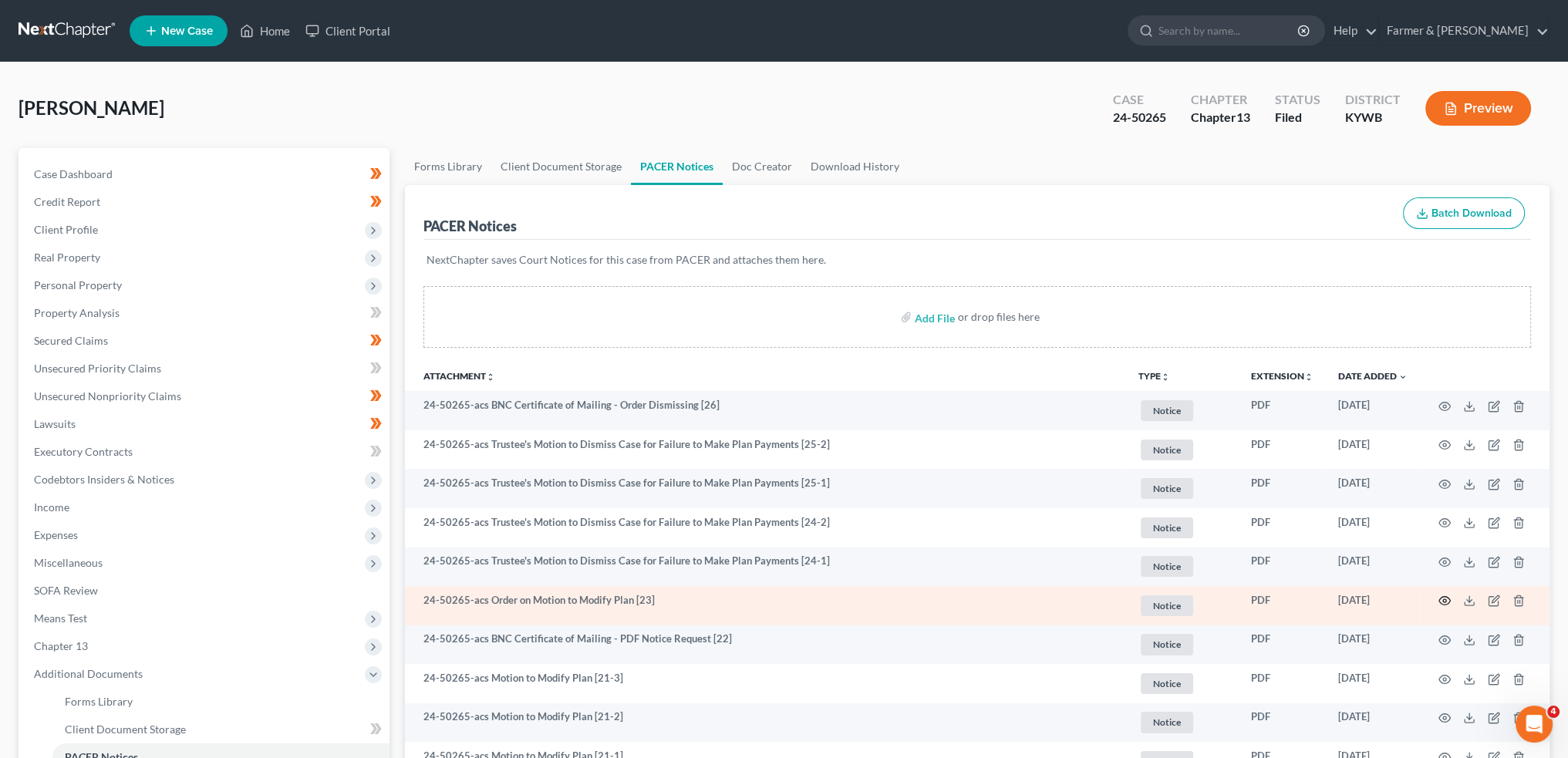
click at [1443, 599] on circle "button" at bounding box center [1444, 600] width 3 height 3
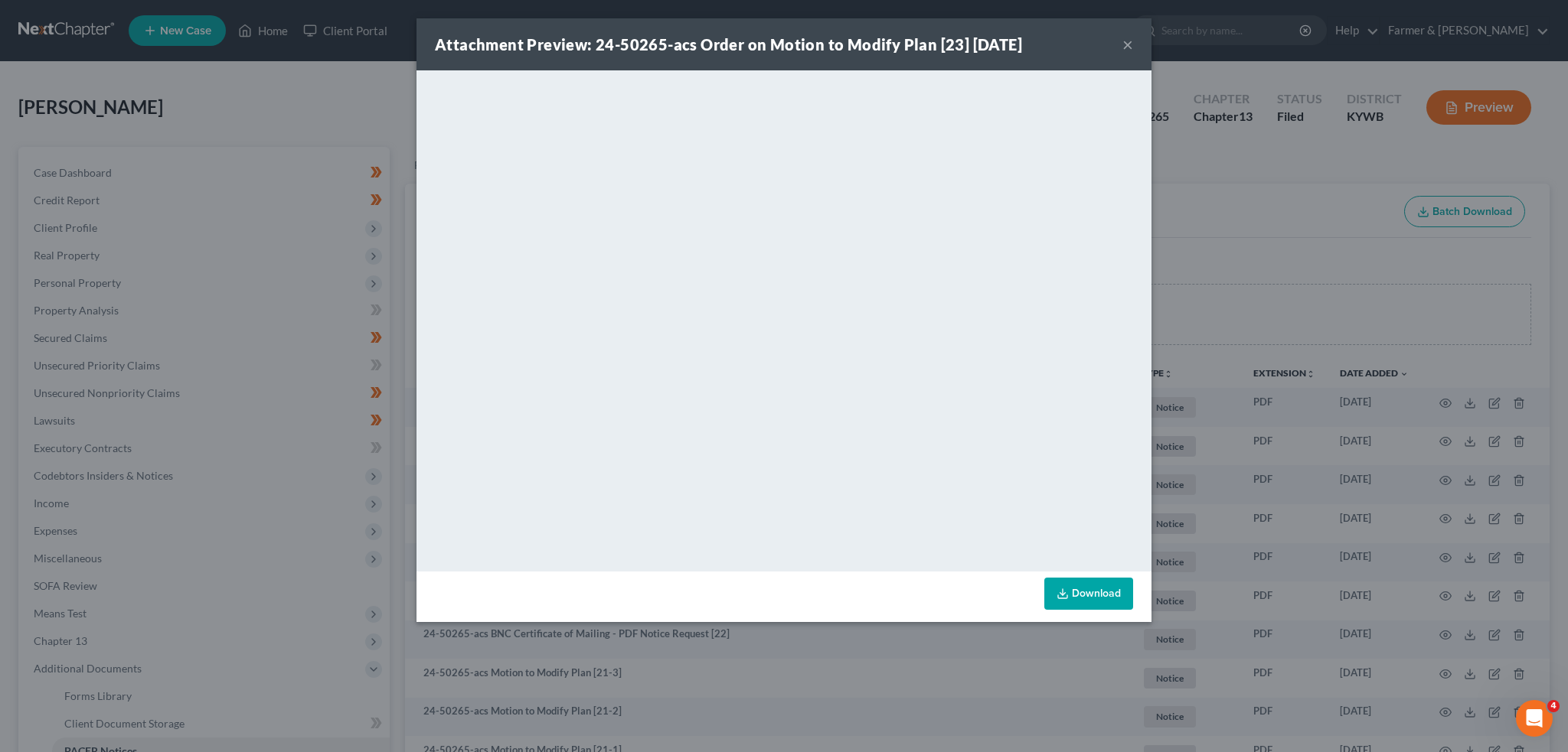
drag, startPoint x: 1130, startPoint y: 45, endPoint x: 1410, endPoint y: 357, distance: 419.2
click at [1130, 45] on button "×" at bounding box center [1127, 44] width 10 height 18
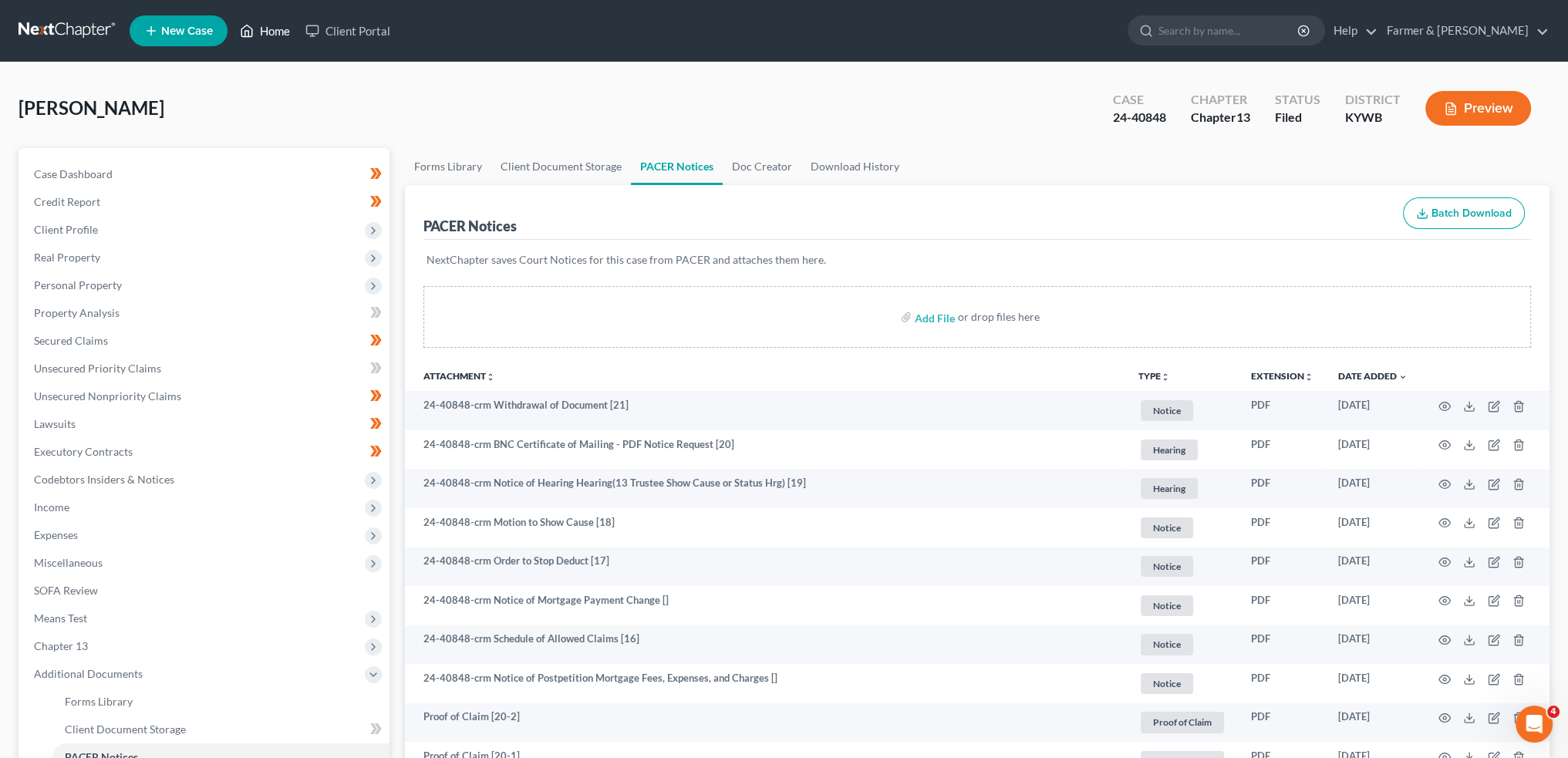
click at [268, 25] on link "Home" at bounding box center [265, 31] width 65 height 28
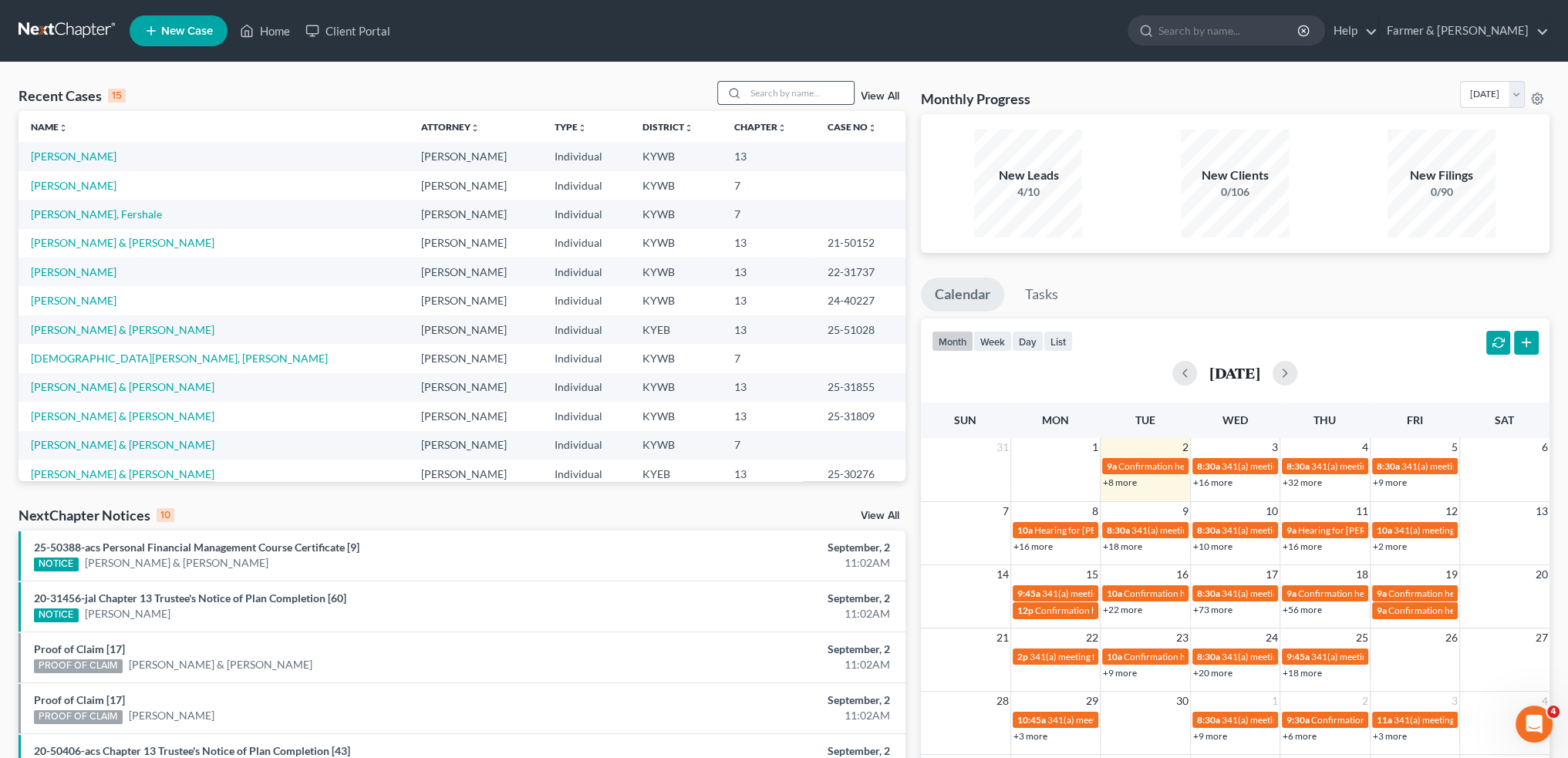
click at [786, 96] on input "search" at bounding box center [800, 92] width 108 height 22
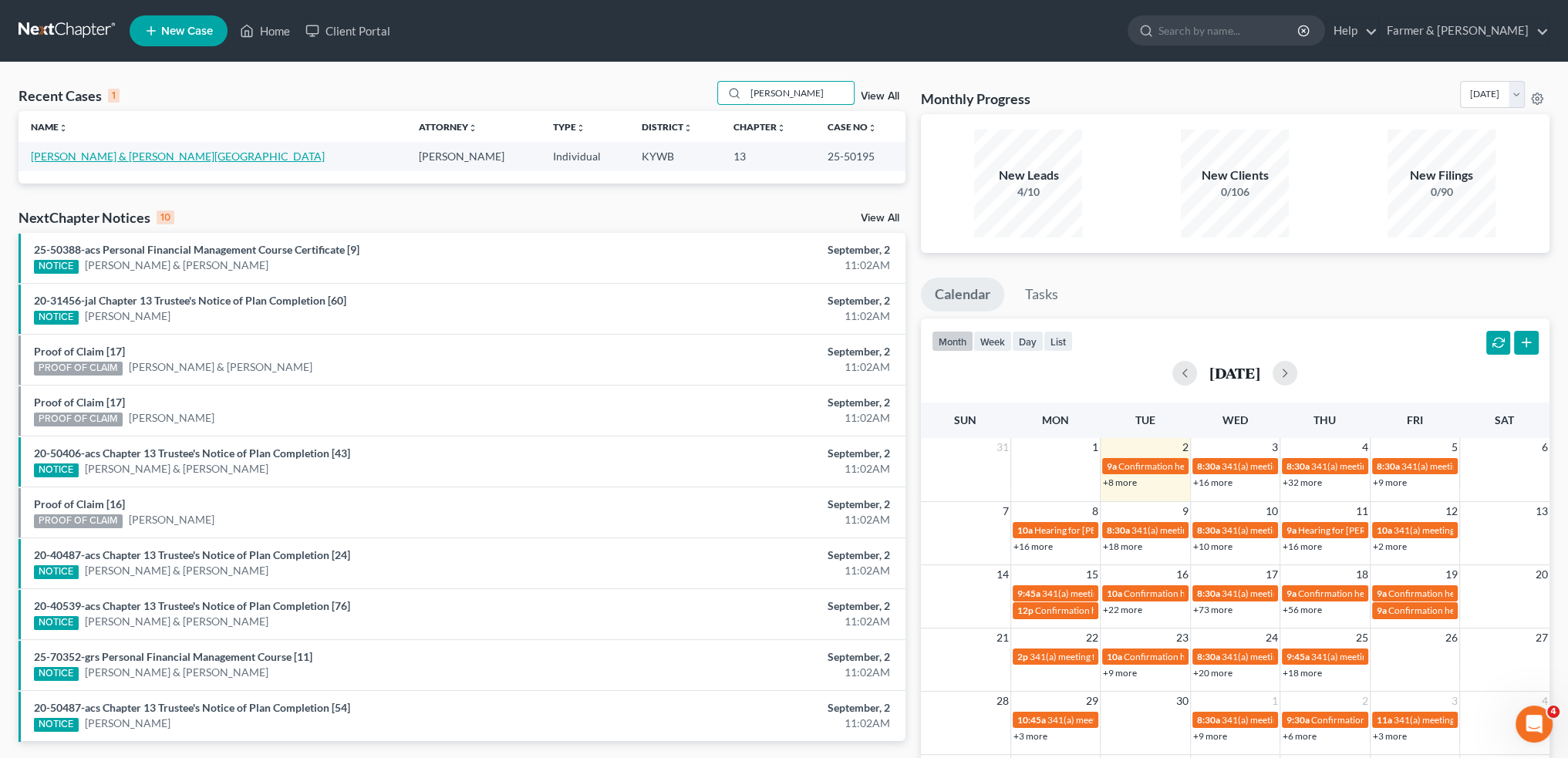
type input "[PERSON_NAME]"
click at [186, 157] on link "[PERSON_NAME] & [PERSON_NAME][GEOGRAPHIC_DATA]" at bounding box center [178, 157] width 294 height 13
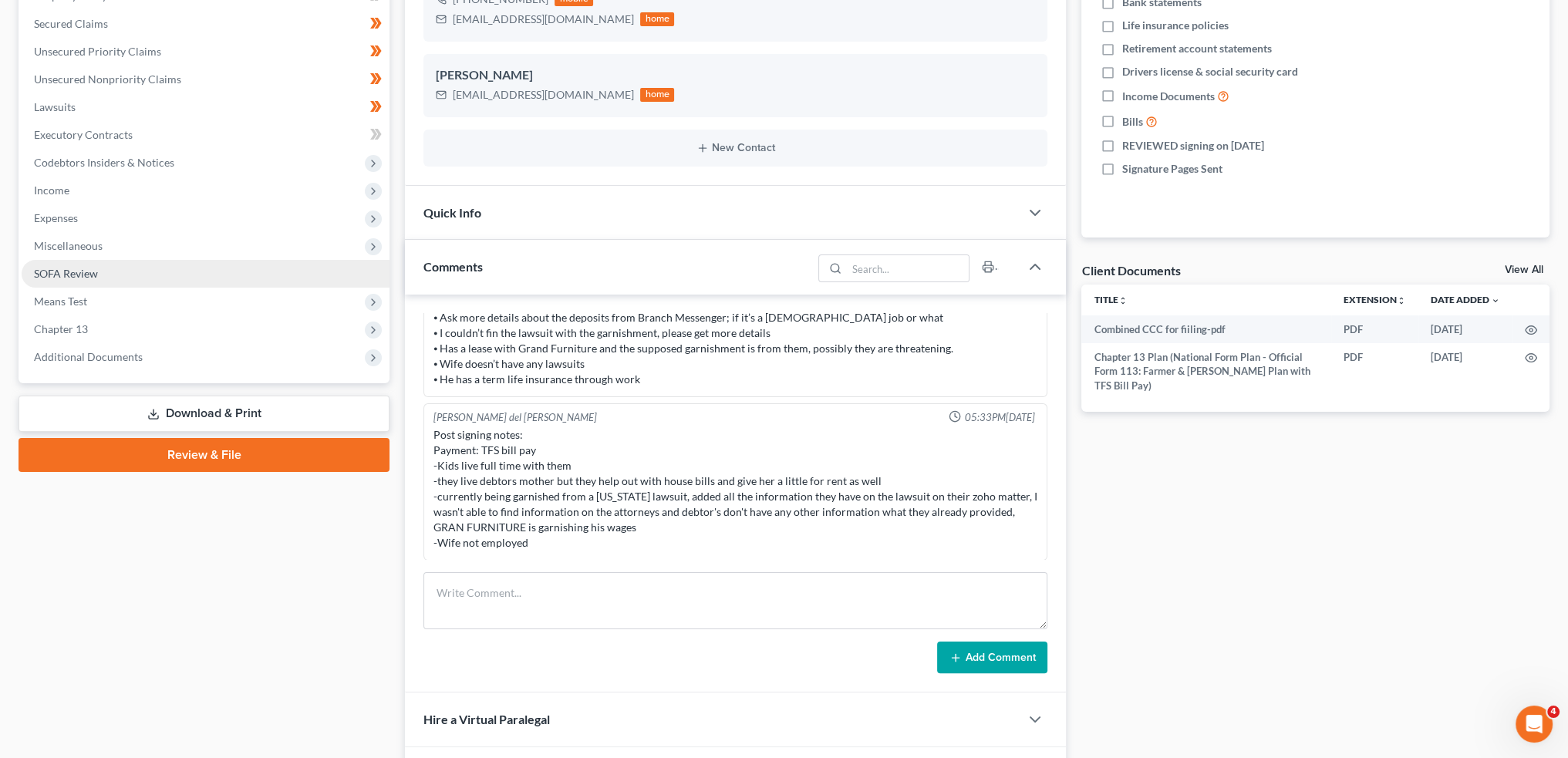
scroll to position [386, 0]
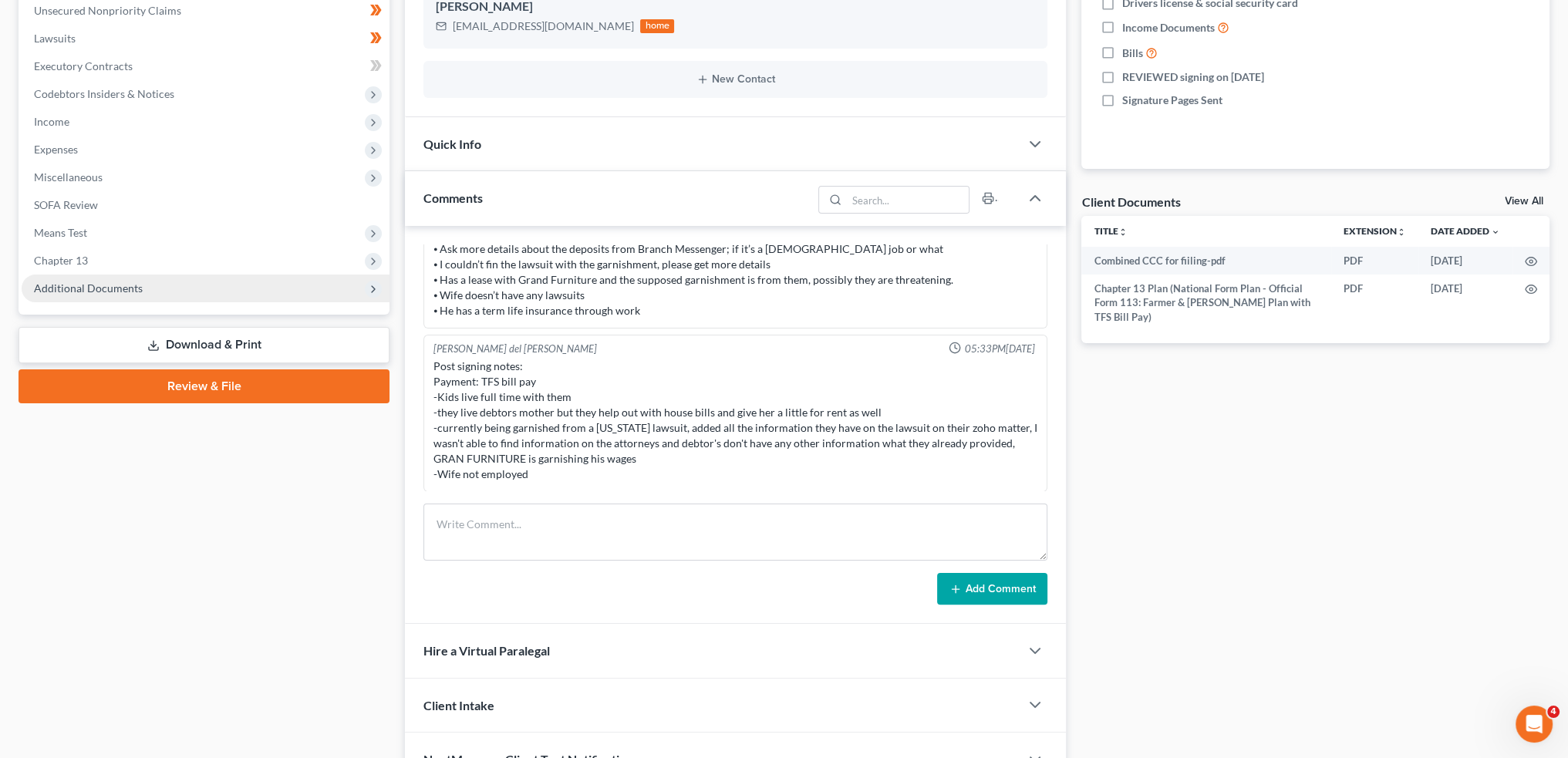
click at [104, 286] on span "Additional Documents" at bounding box center [87, 288] width 109 height 13
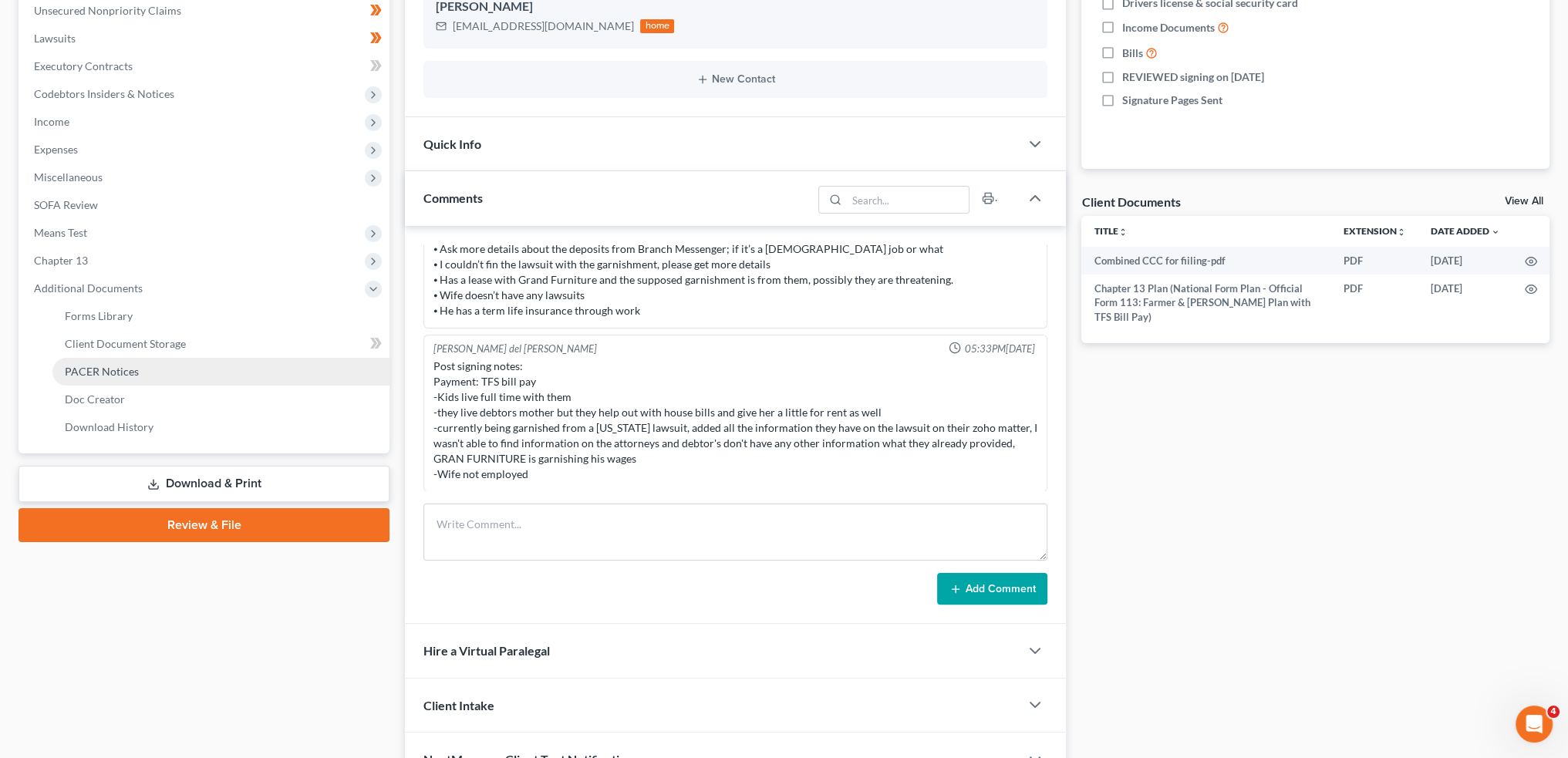
click at [91, 374] on span "PACER Notices" at bounding box center [101, 372] width 74 height 13
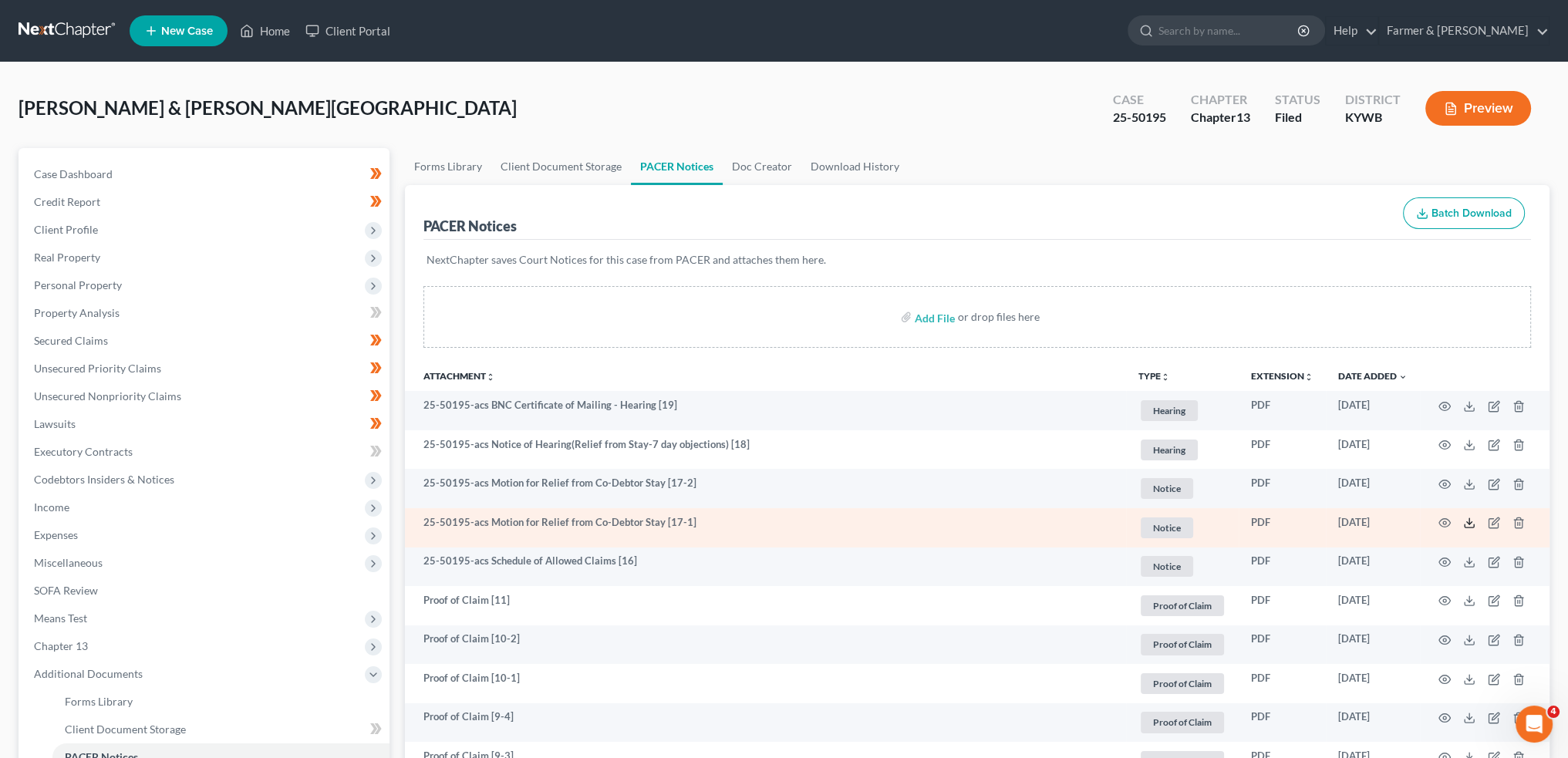
click at [1470, 526] on icon at bounding box center [1469, 523] width 12 height 12
